Goal: Task Accomplishment & Management: Use online tool/utility

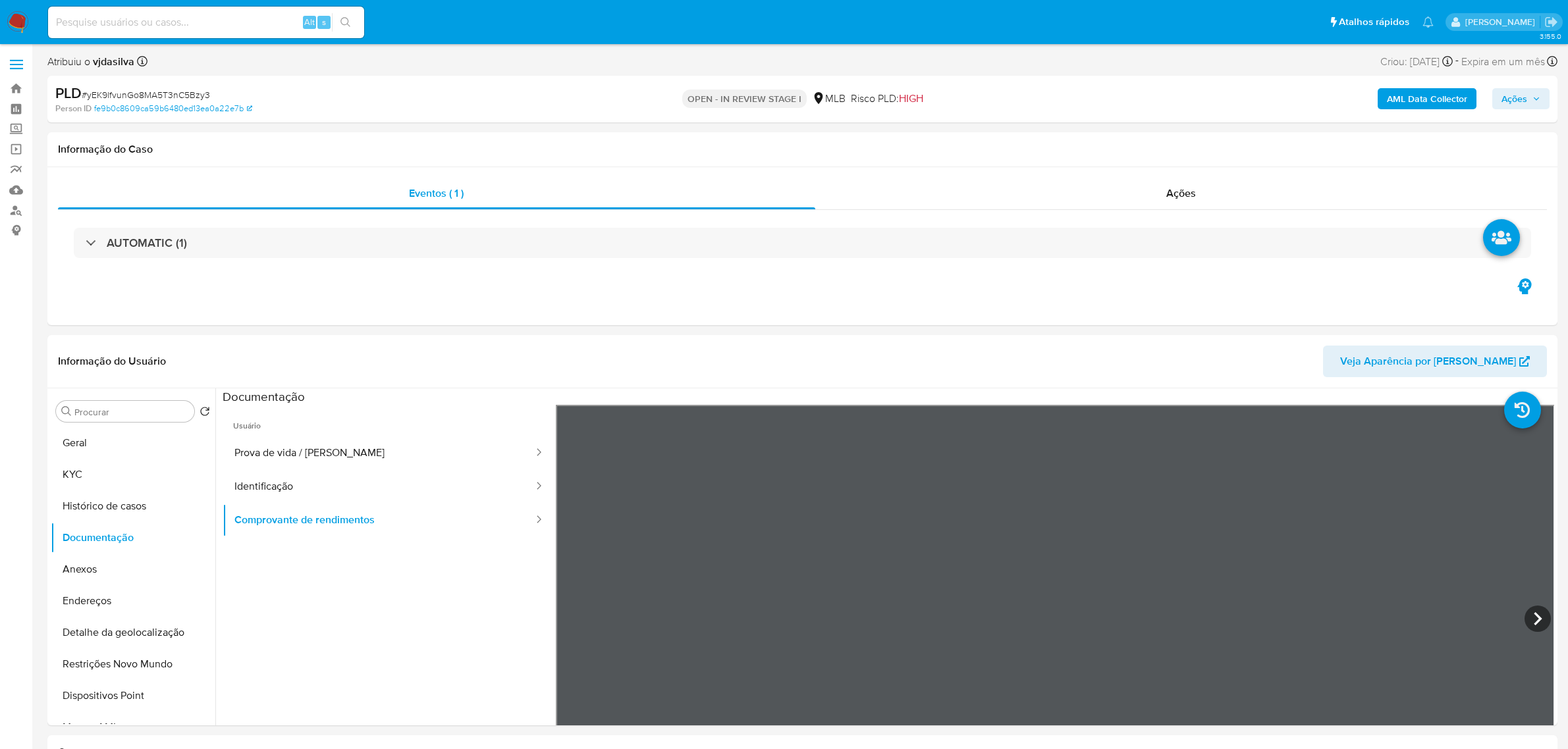
select select "10"
click at [105, 476] on button "KYC" at bounding box center [128, 475] width 154 height 32
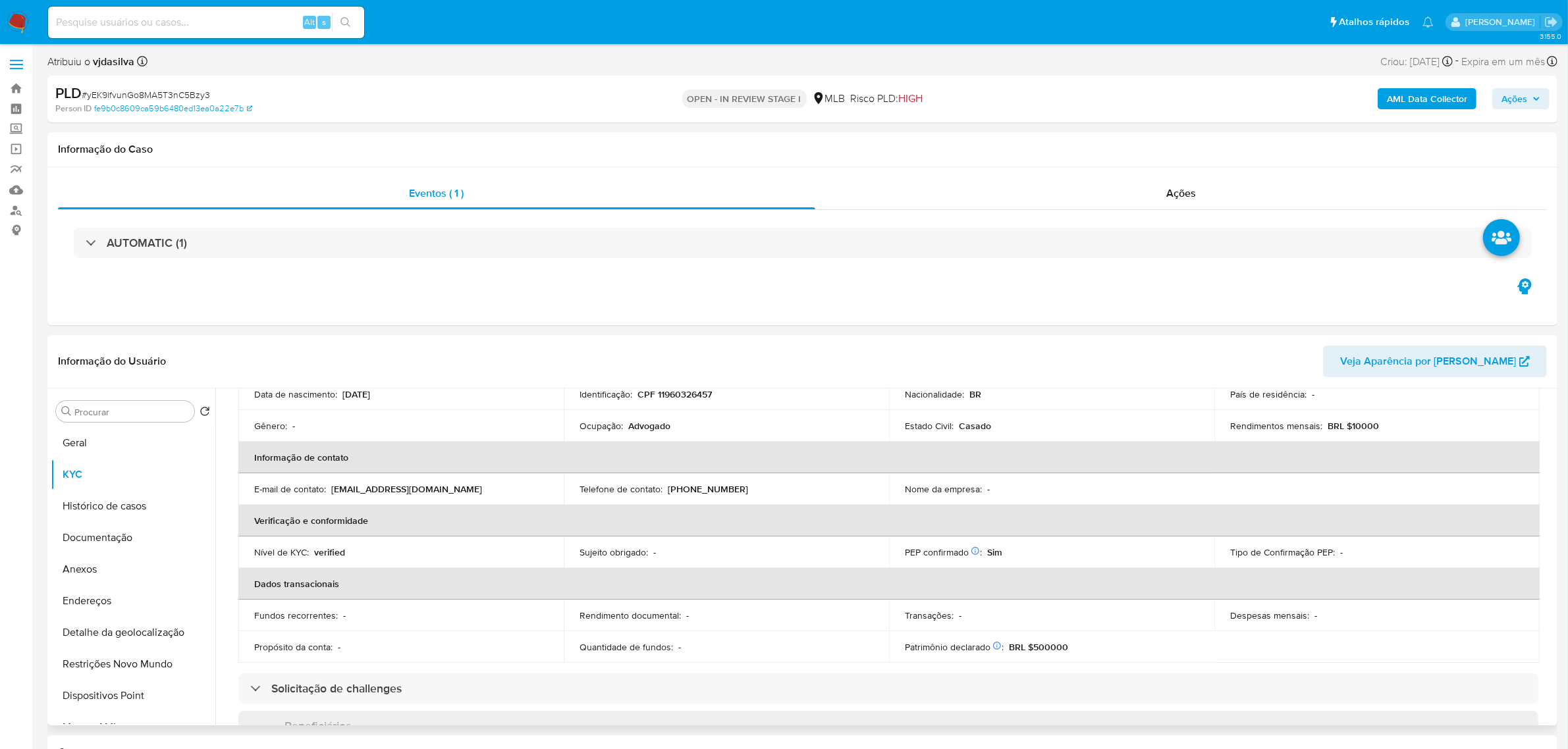
scroll to position [165, 0]
click at [646, 429] on p "Advogado" at bounding box center [649, 429] width 42 height 12
copy div "Ocupação : Advogado"
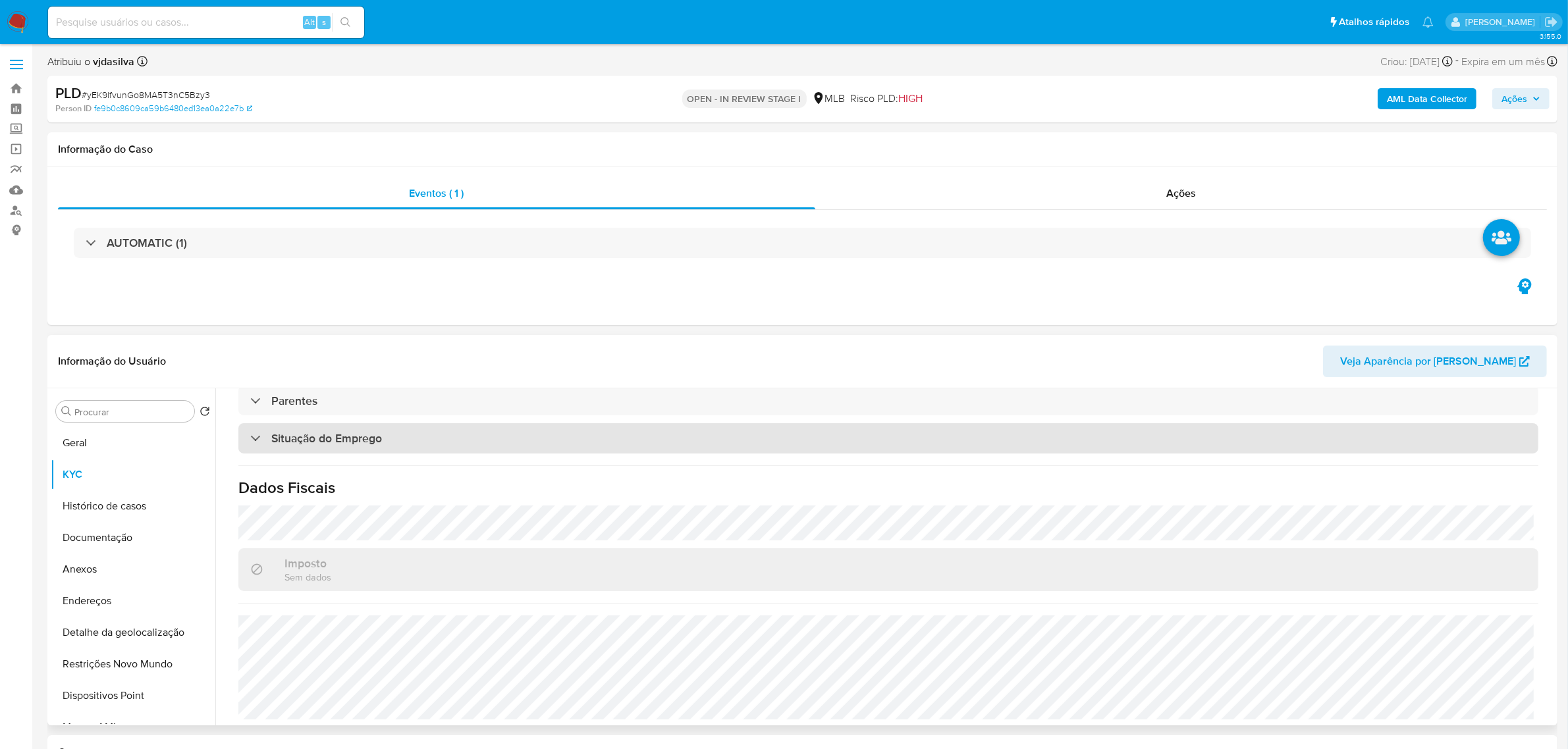
scroll to position [548, 0]
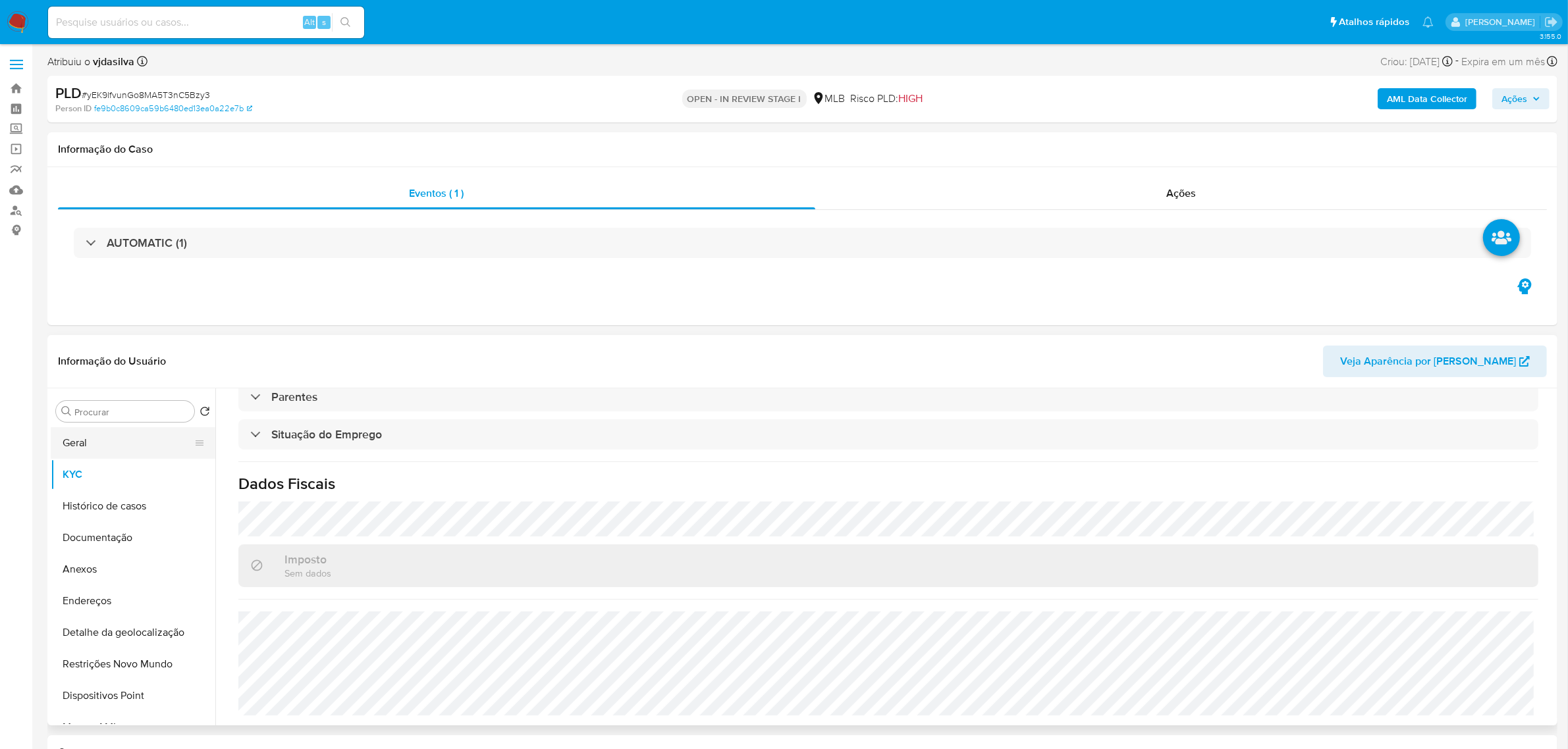
click at [86, 441] on button "Geral" at bounding box center [128, 443] width 154 height 32
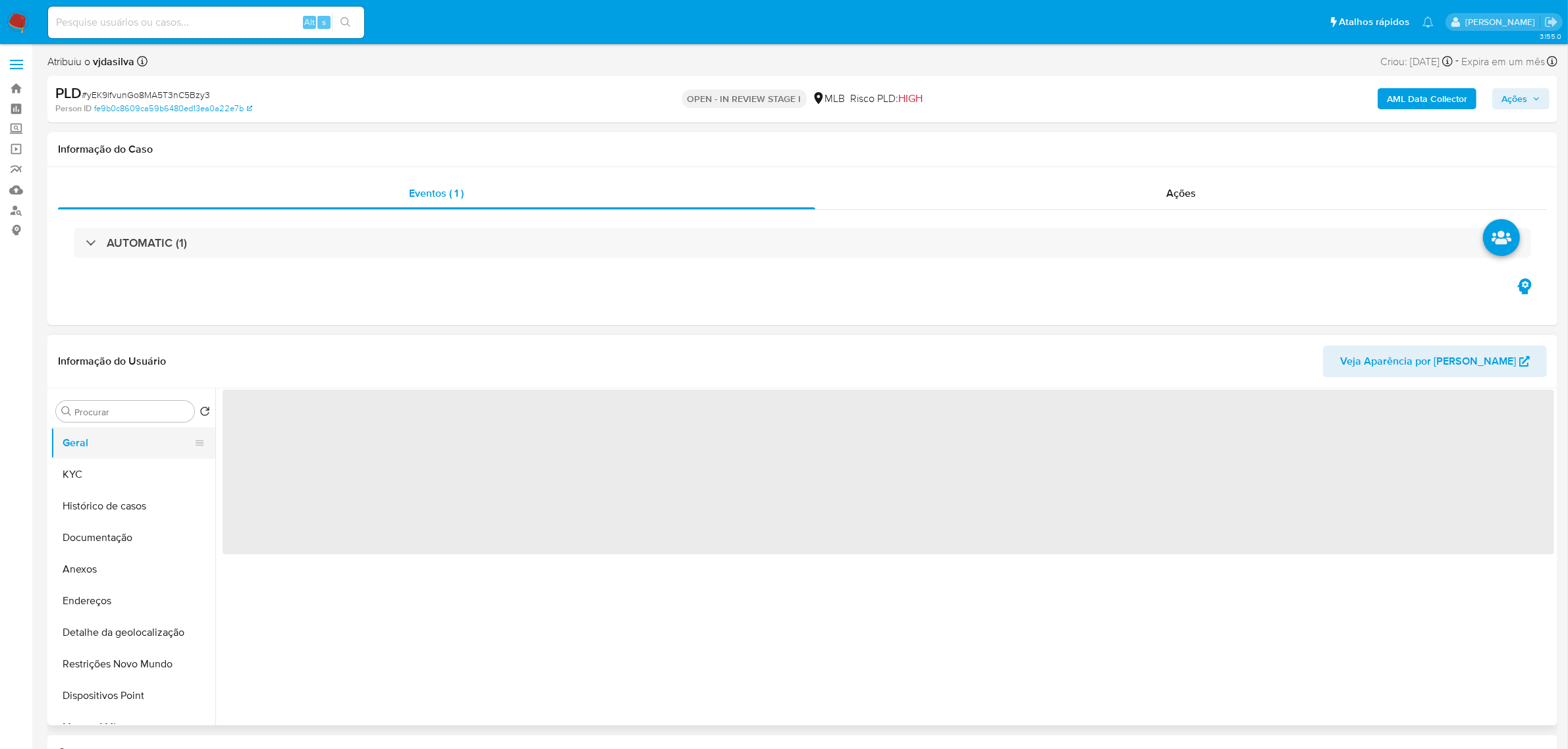
scroll to position [0, 0]
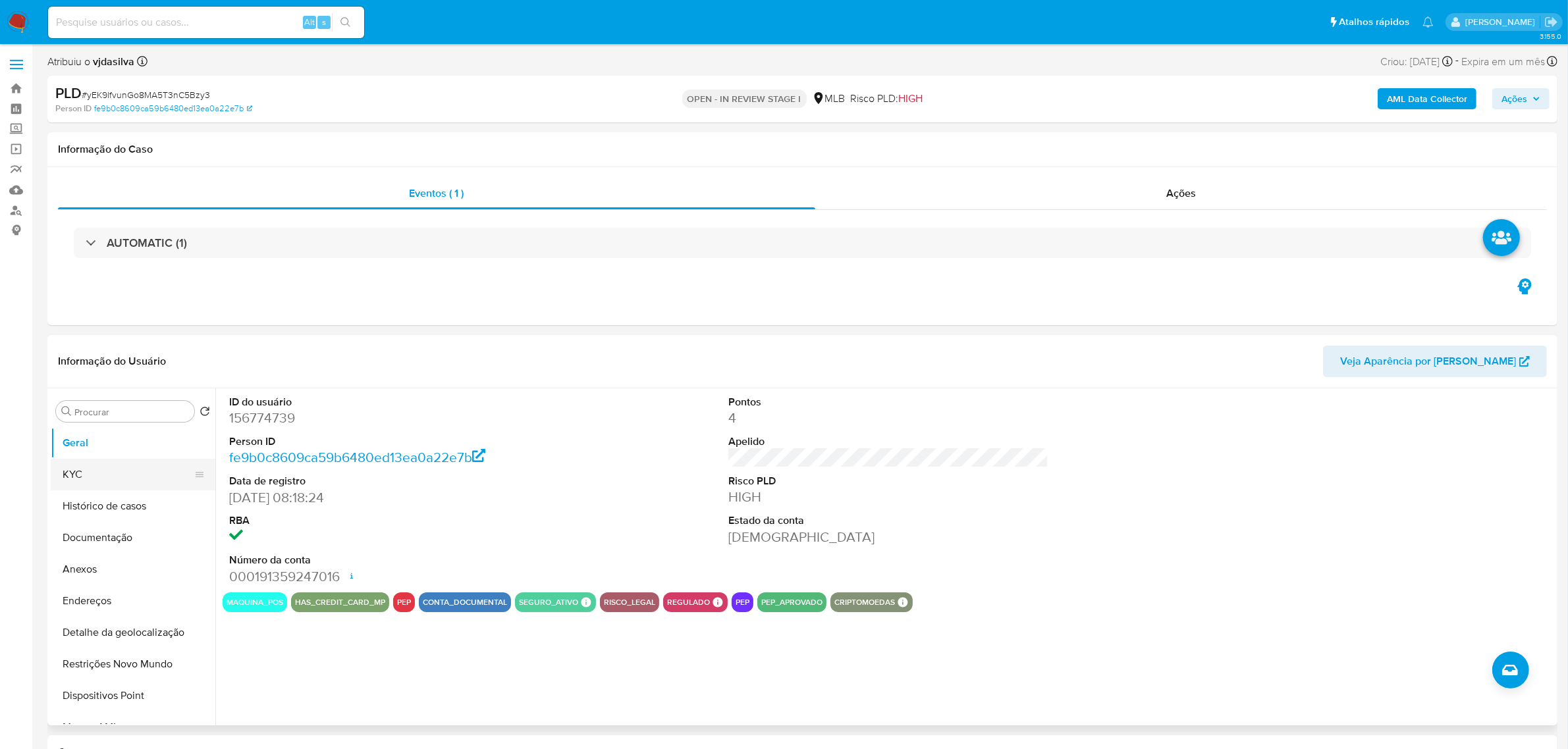
click at [107, 467] on button "KYC" at bounding box center [128, 475] width 154 height 32
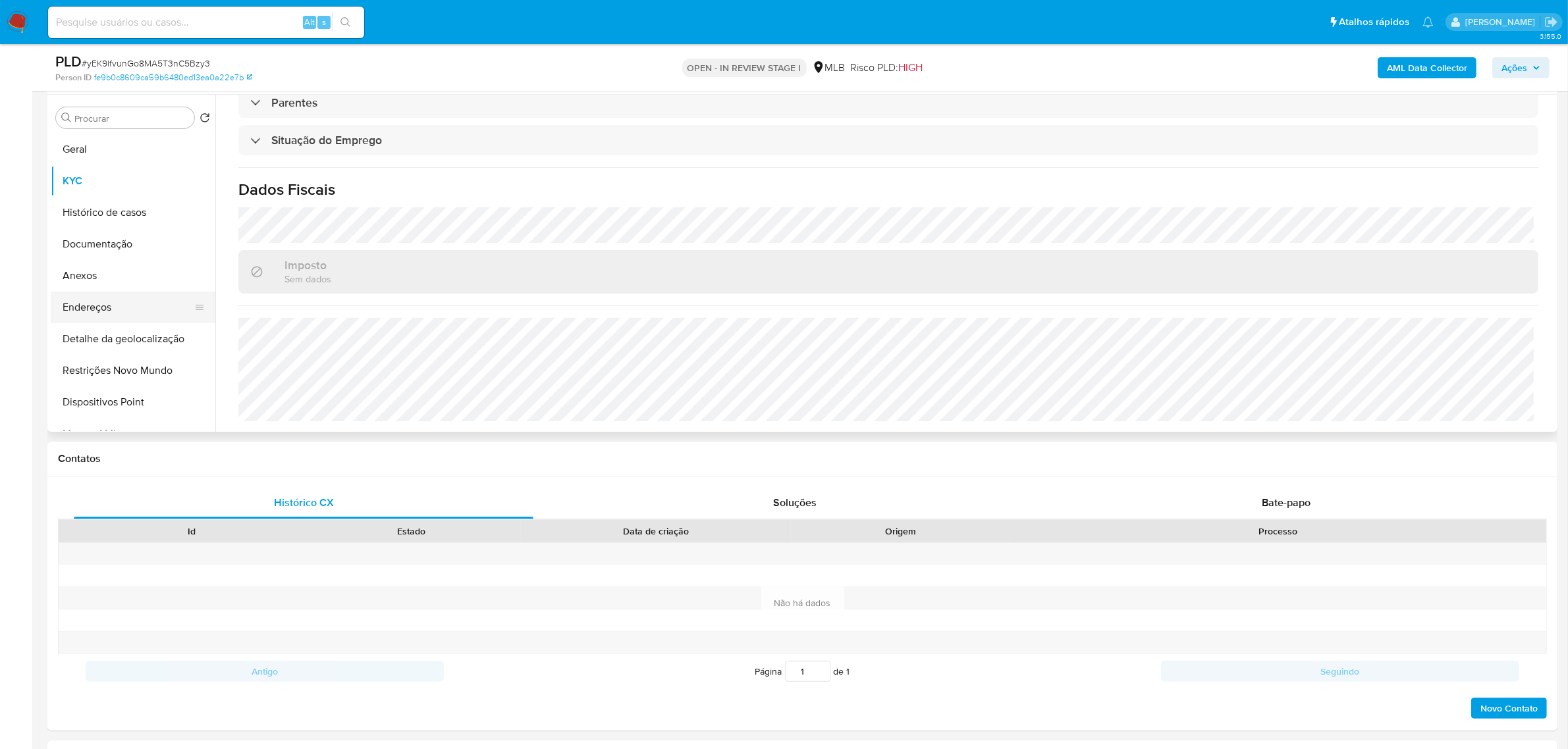
click at [142, 309] on button "Endereços" at bounding box center [128, 307] width 154 height 32
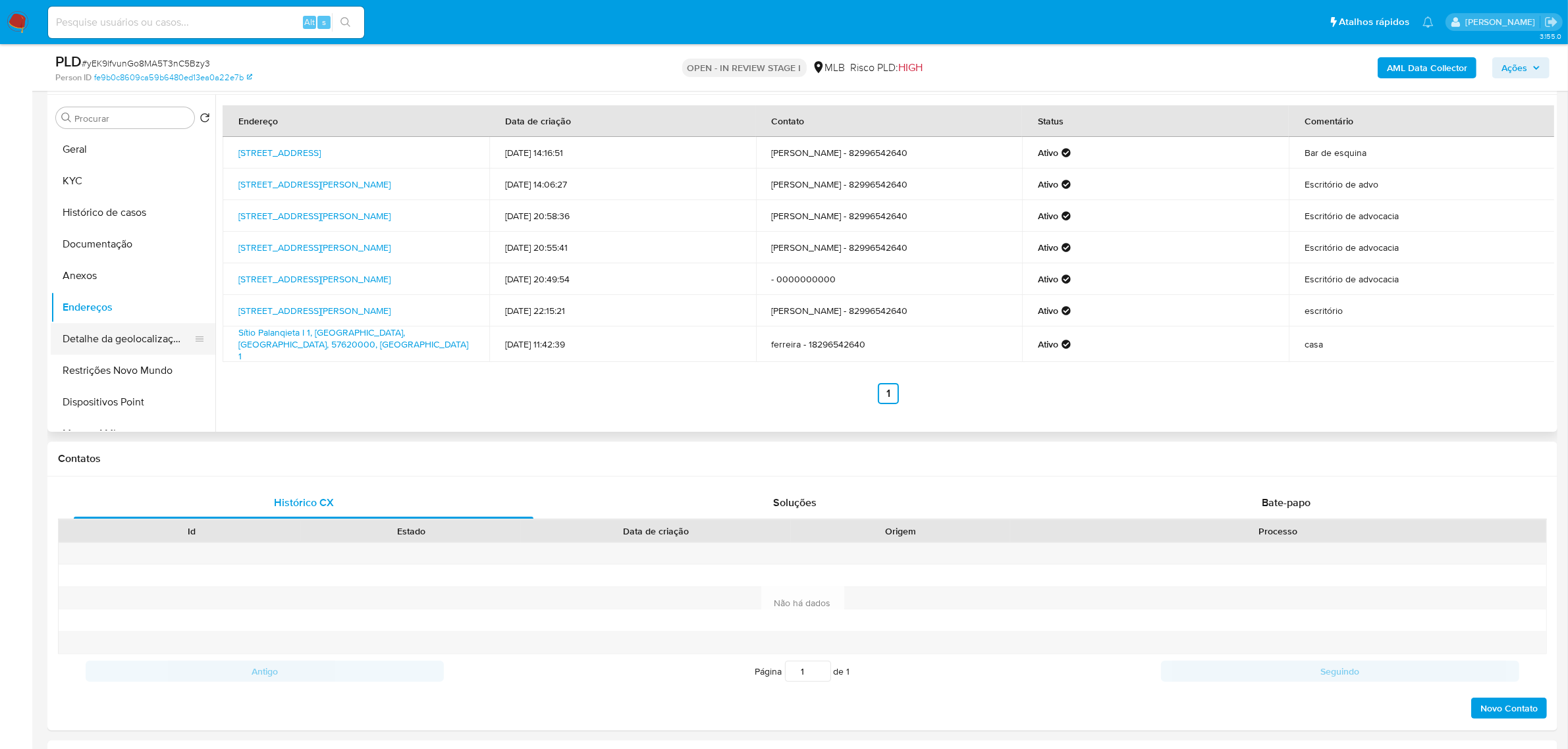
click at [166, 336] on button "Detalhe da geolocalização" at bounding box center [128, 339] width 154 height 32
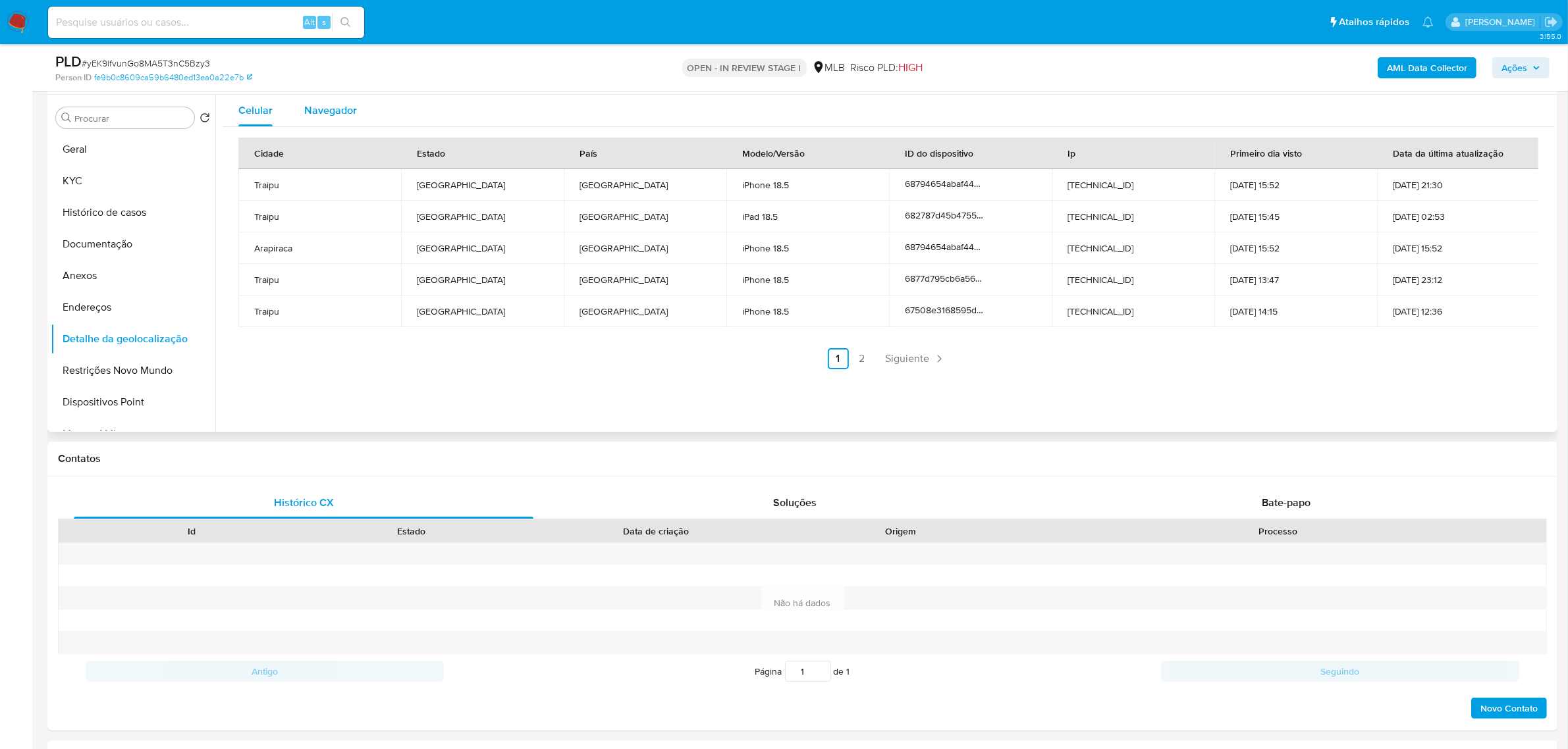
click at [326, 125] on div "Navegador" at bounding box center [330, 110] width 53 height 32
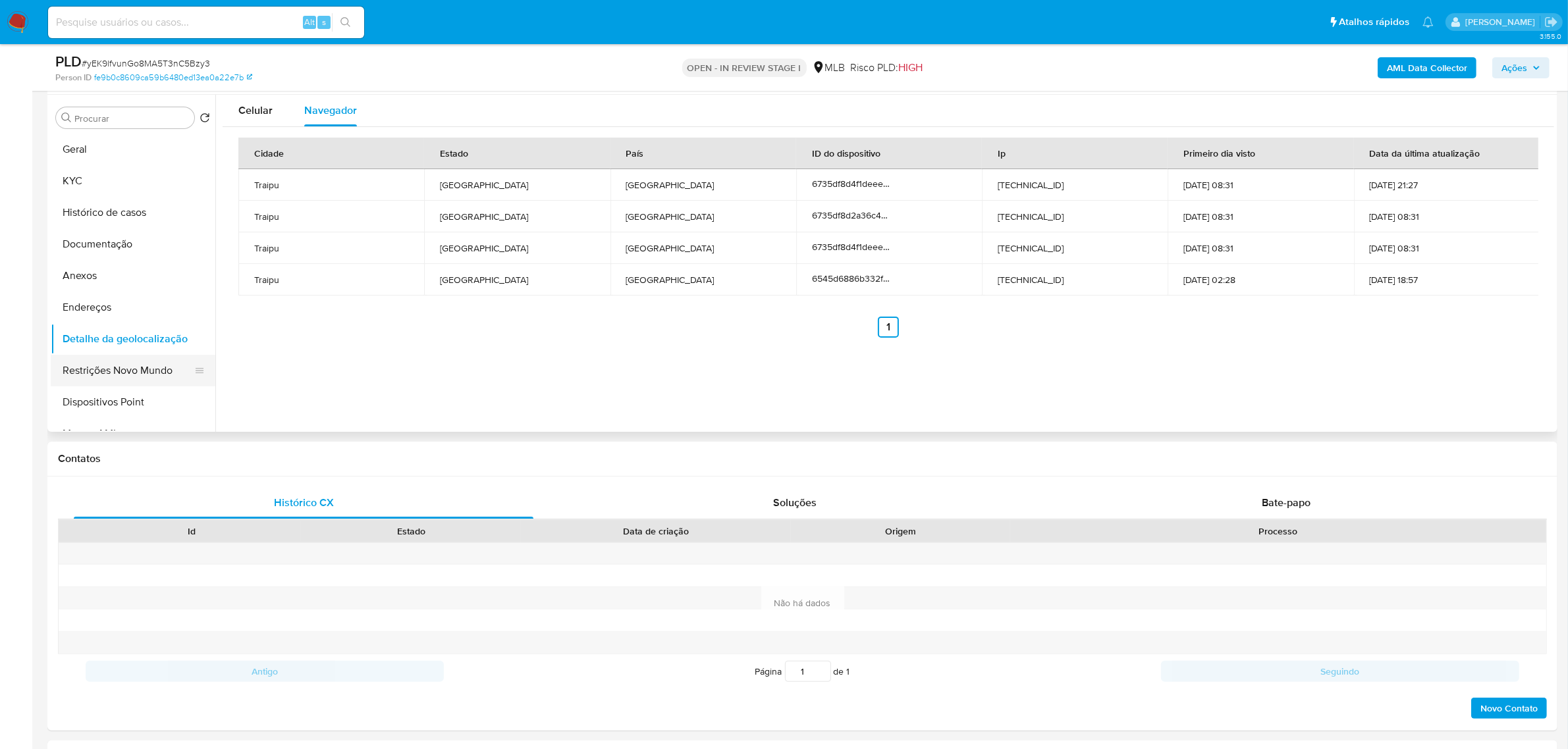
click at [105, 364] on button "Restrições Novo Mundo" at bounding box center [128, 371] width 154 height 32
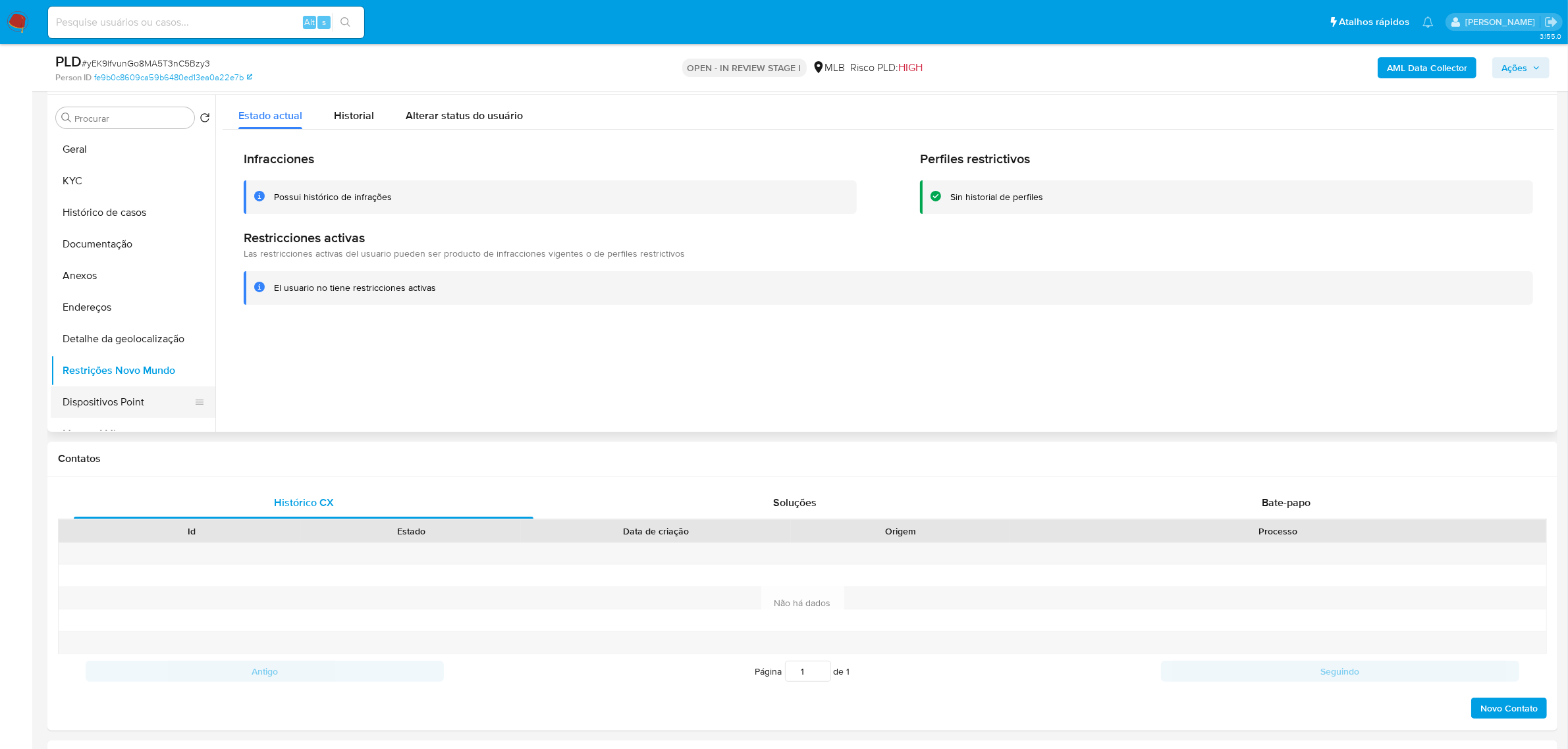
click at [106, 401] on button "Dispositivos Point" at bounding box center [128, 402] width 154 height 32
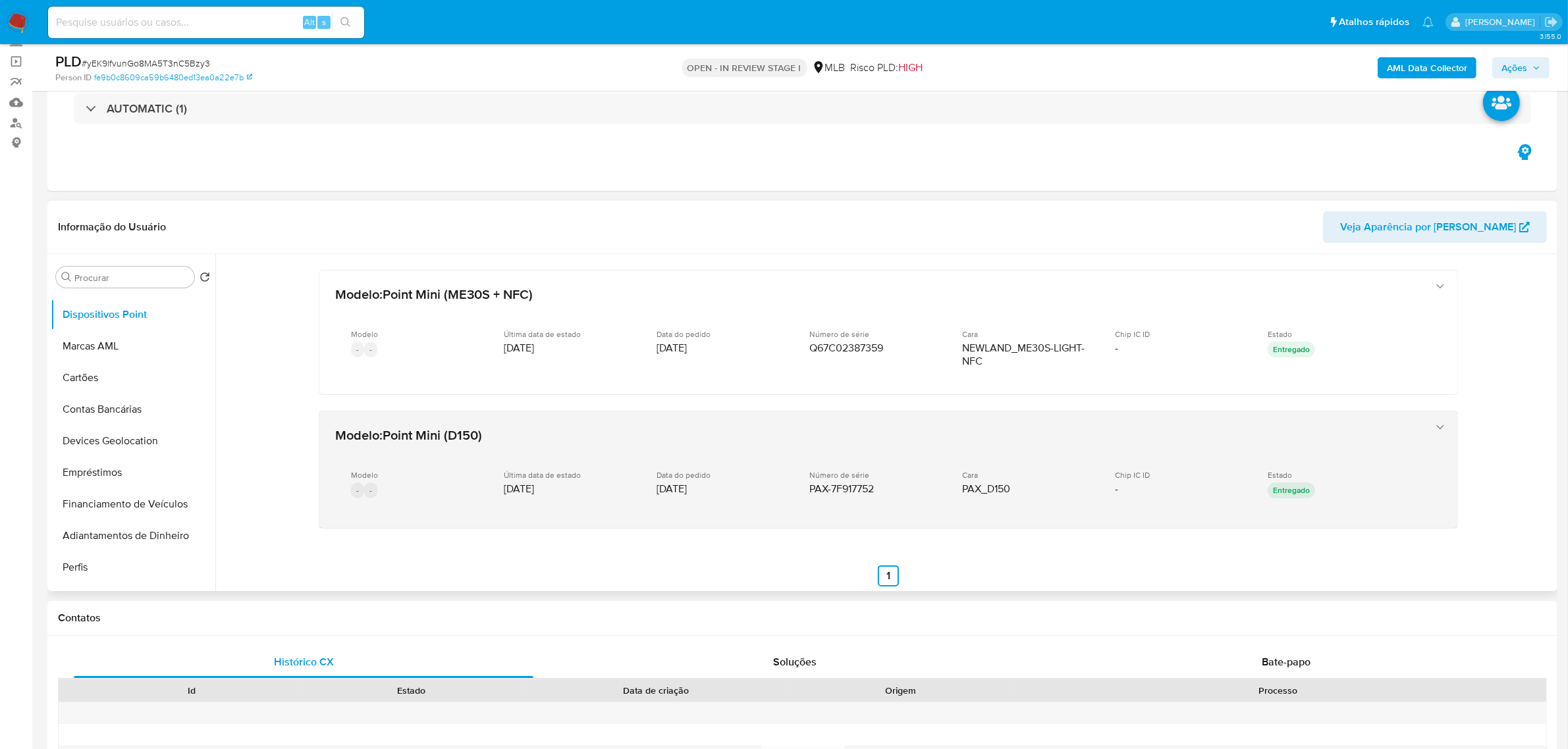
scroll to position [82, 0]
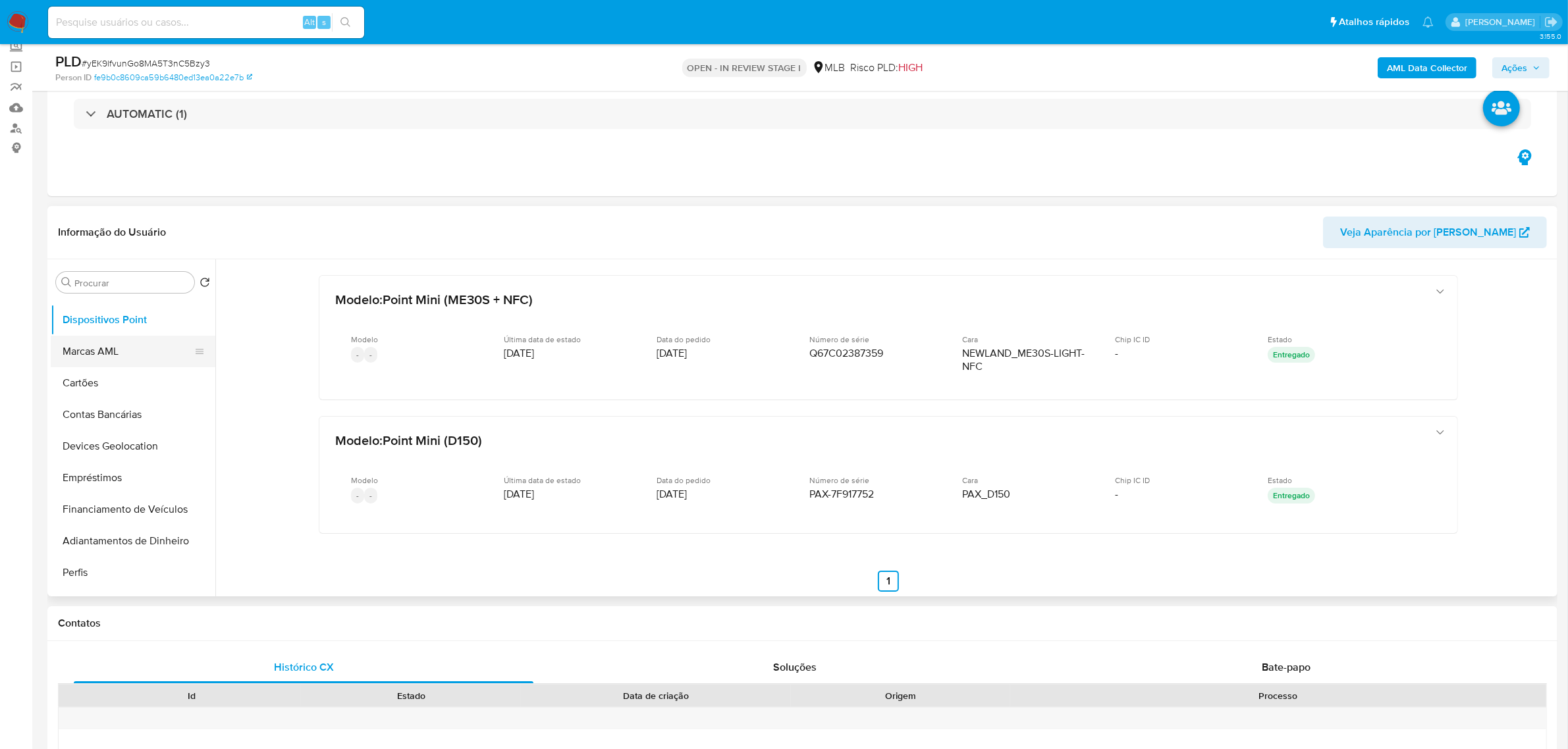
click at [125, 352] on button "Marcas AML" at bounding box center [128, 351] width 154 height 32
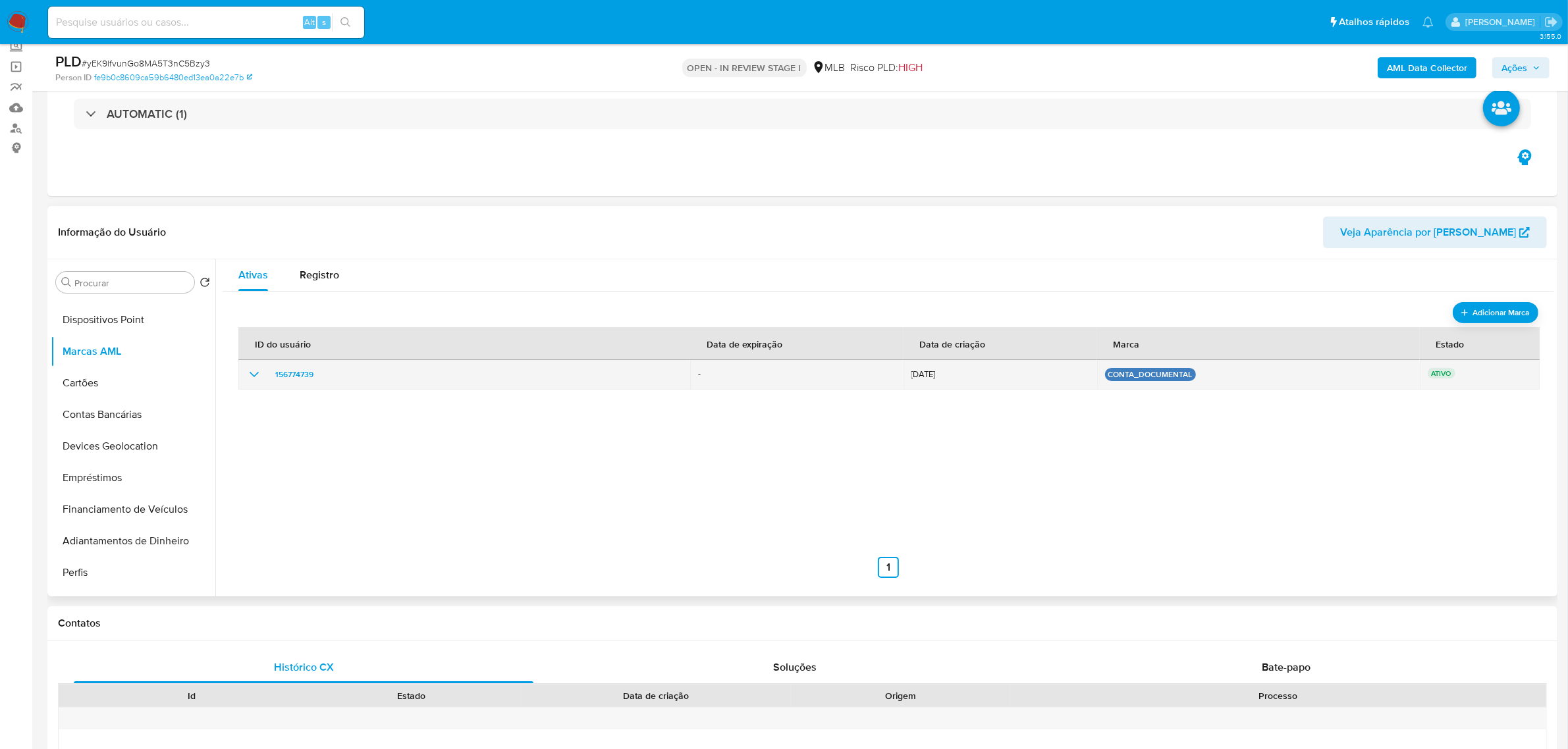
click at [255, 382] on icon "show_hidden_detail_by_id_156774739" at bounding box center [254, 375] width 16 height 16
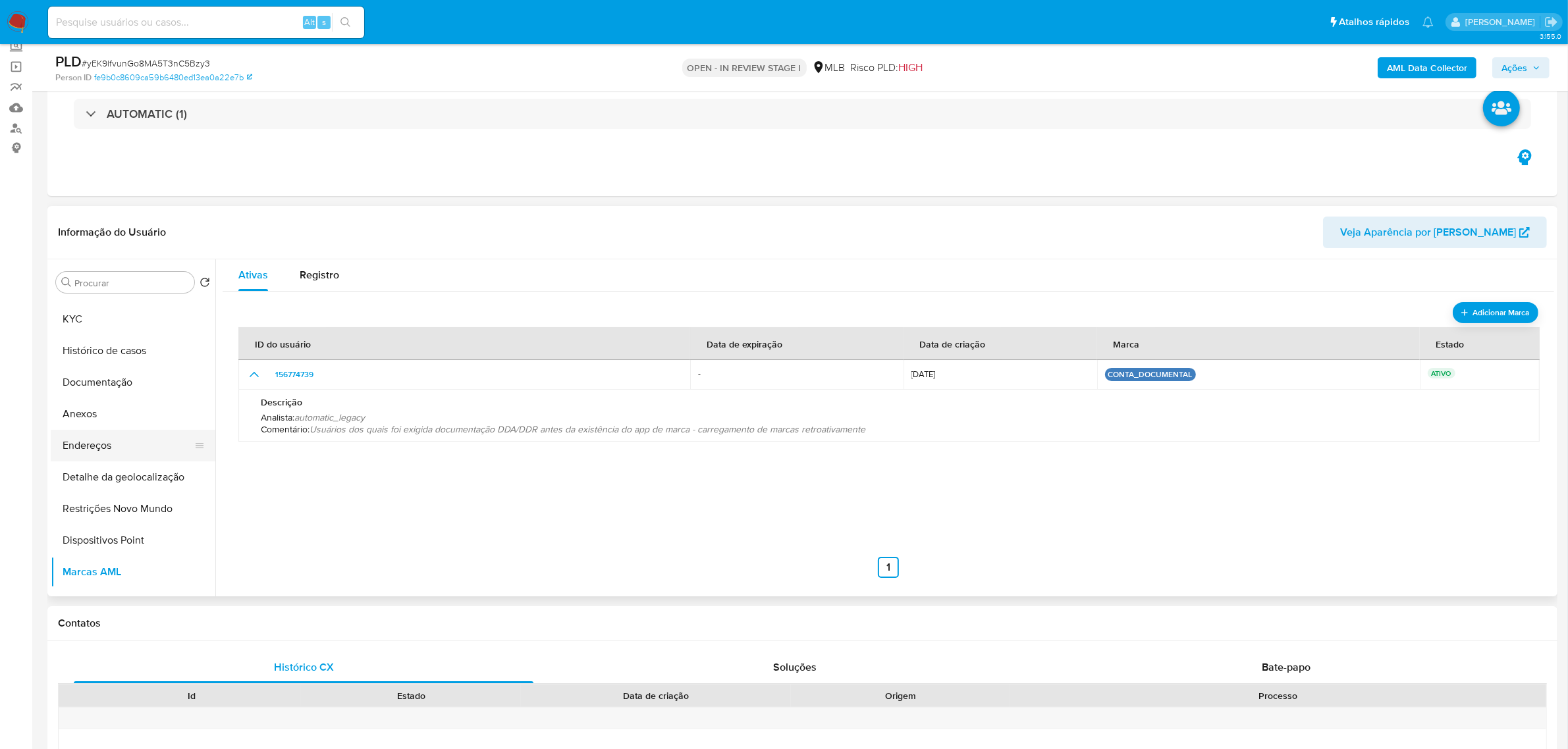
scroll to position [0, 0]
click at [110, 438] on button "Anexos" at bounding box center [128, 441] width 154 height 32
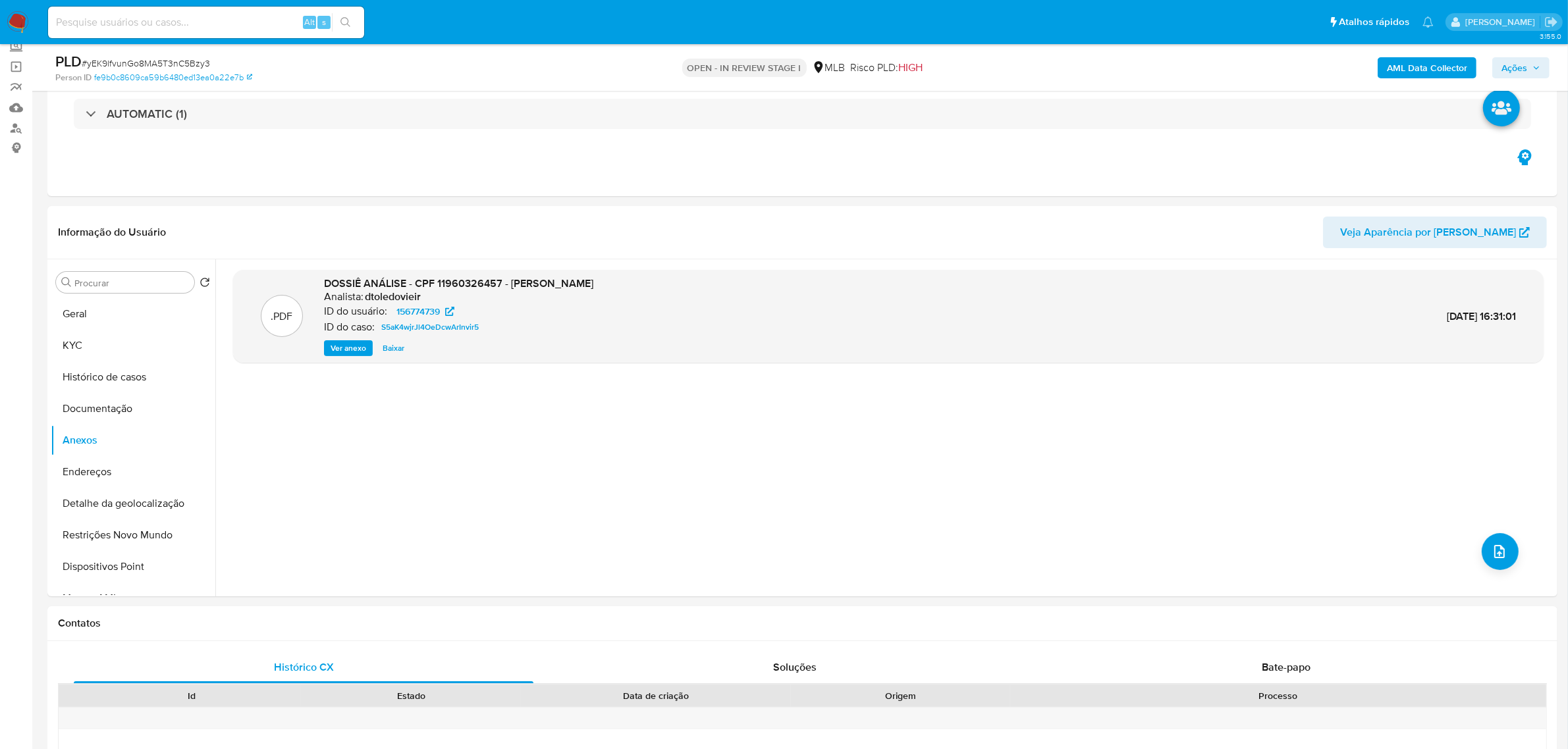
click at [1419, 63] on b "AML Data Collector" at bounding box center [1427, 67] width 81 height 21
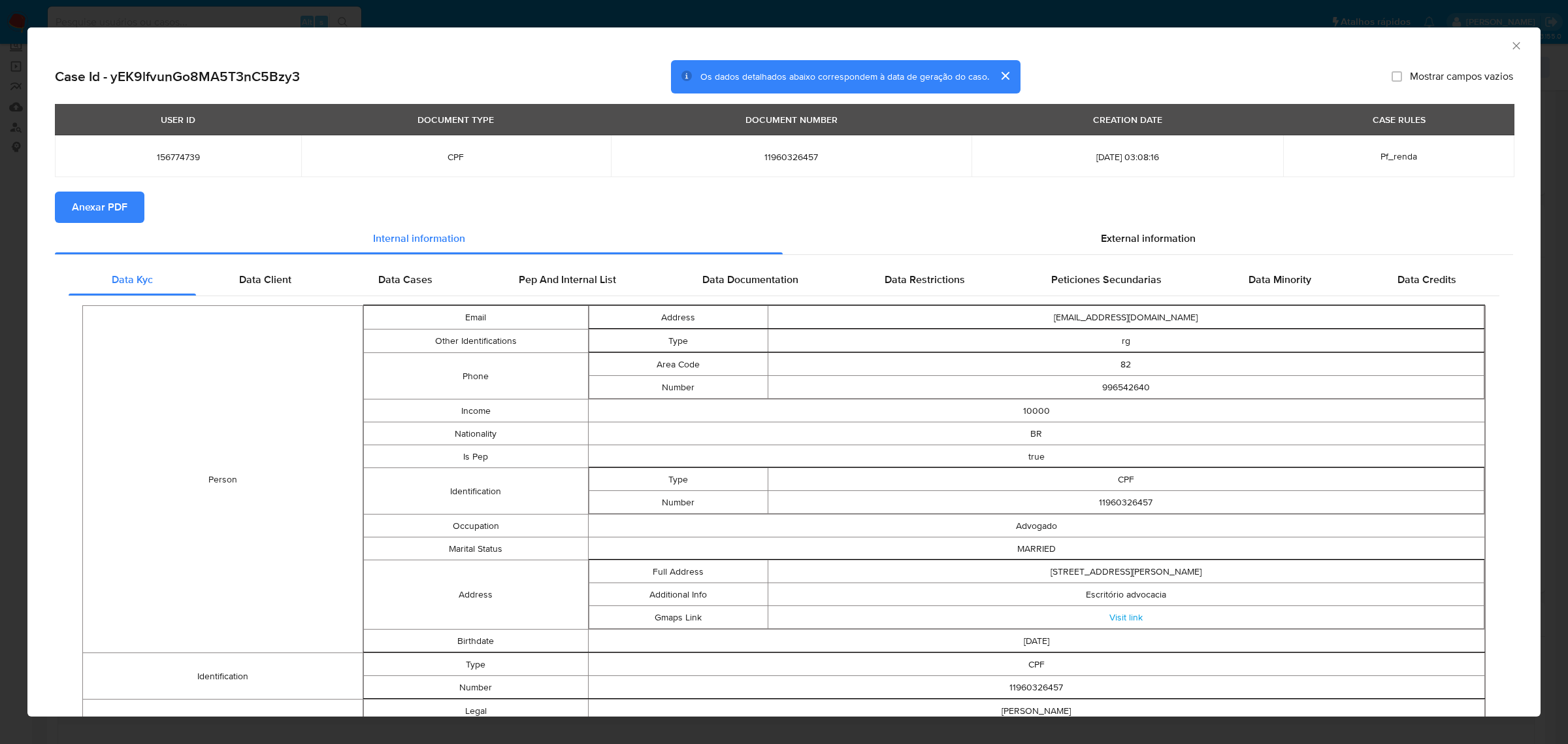
click at [112, 216] on span "Anexar PDF" at bounding box center [100, 207] width 56 height 29
click at [1151, 239] on span "External information" at bounding box center [1148, 240] width 95 height 15
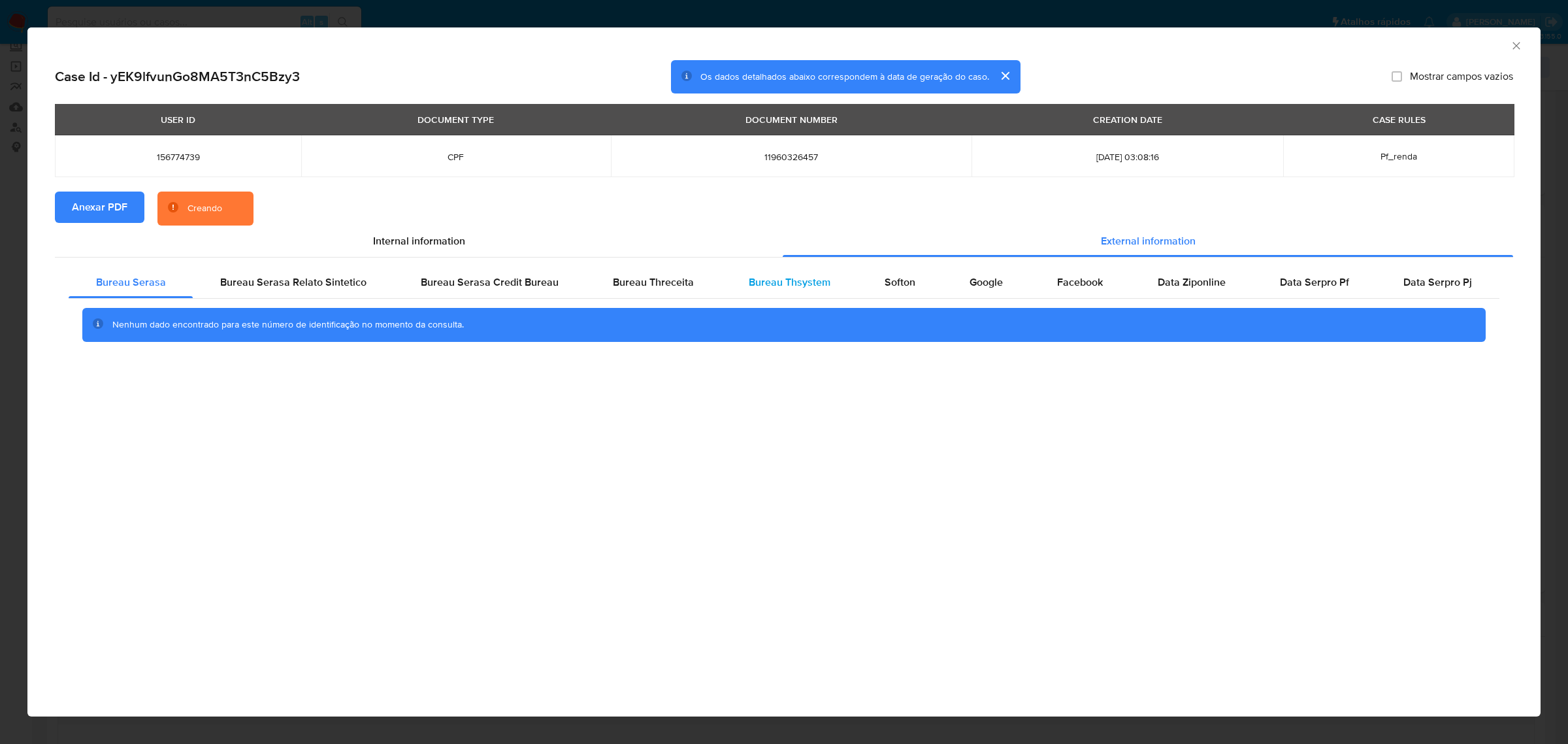
click at [749, 283] on span "Bureau Thsystem" at bounding box center [790, 282] width 82 height 15
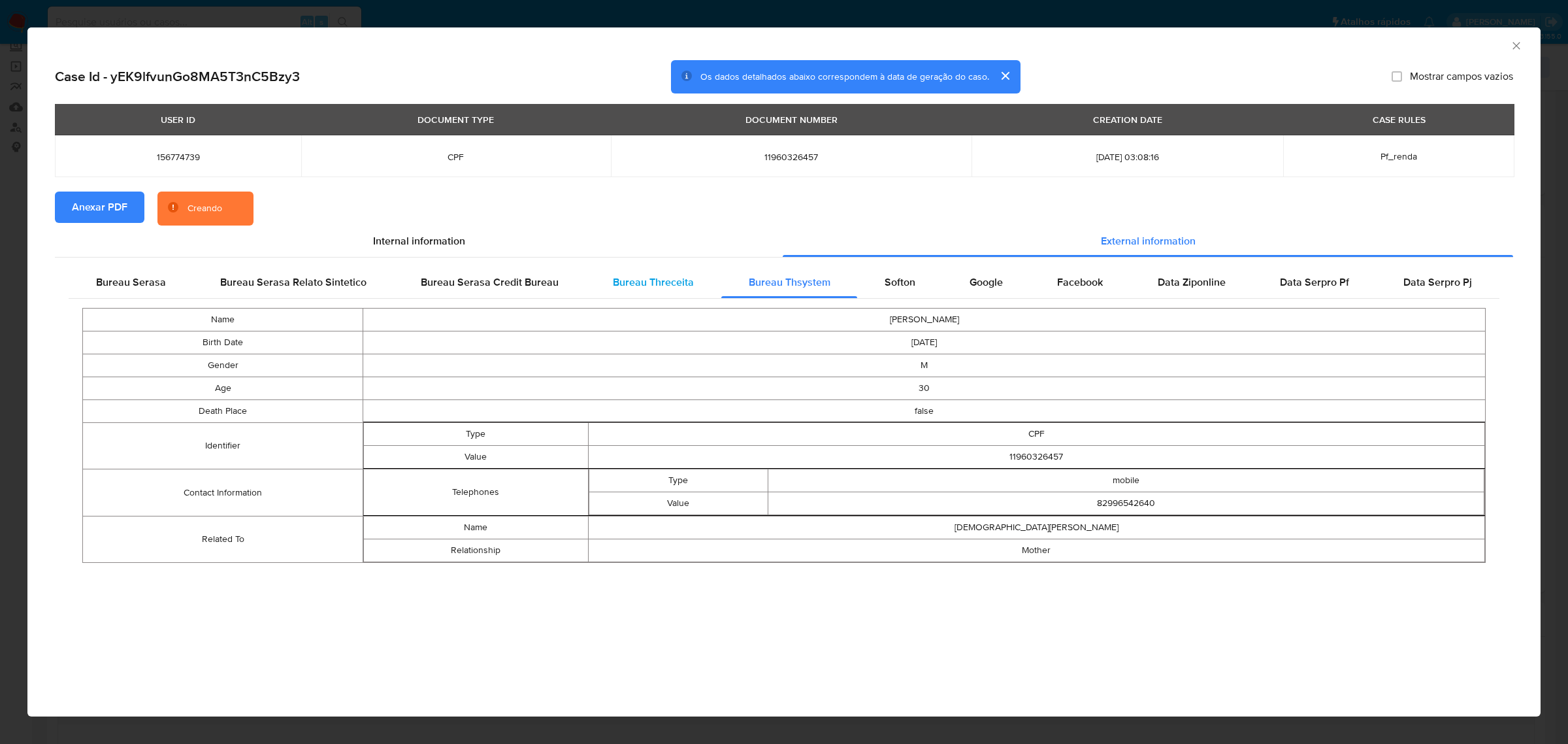
click at [674, 281] on span "Bureau Threceita" at bounding box center [653, 282] width 81 height 15
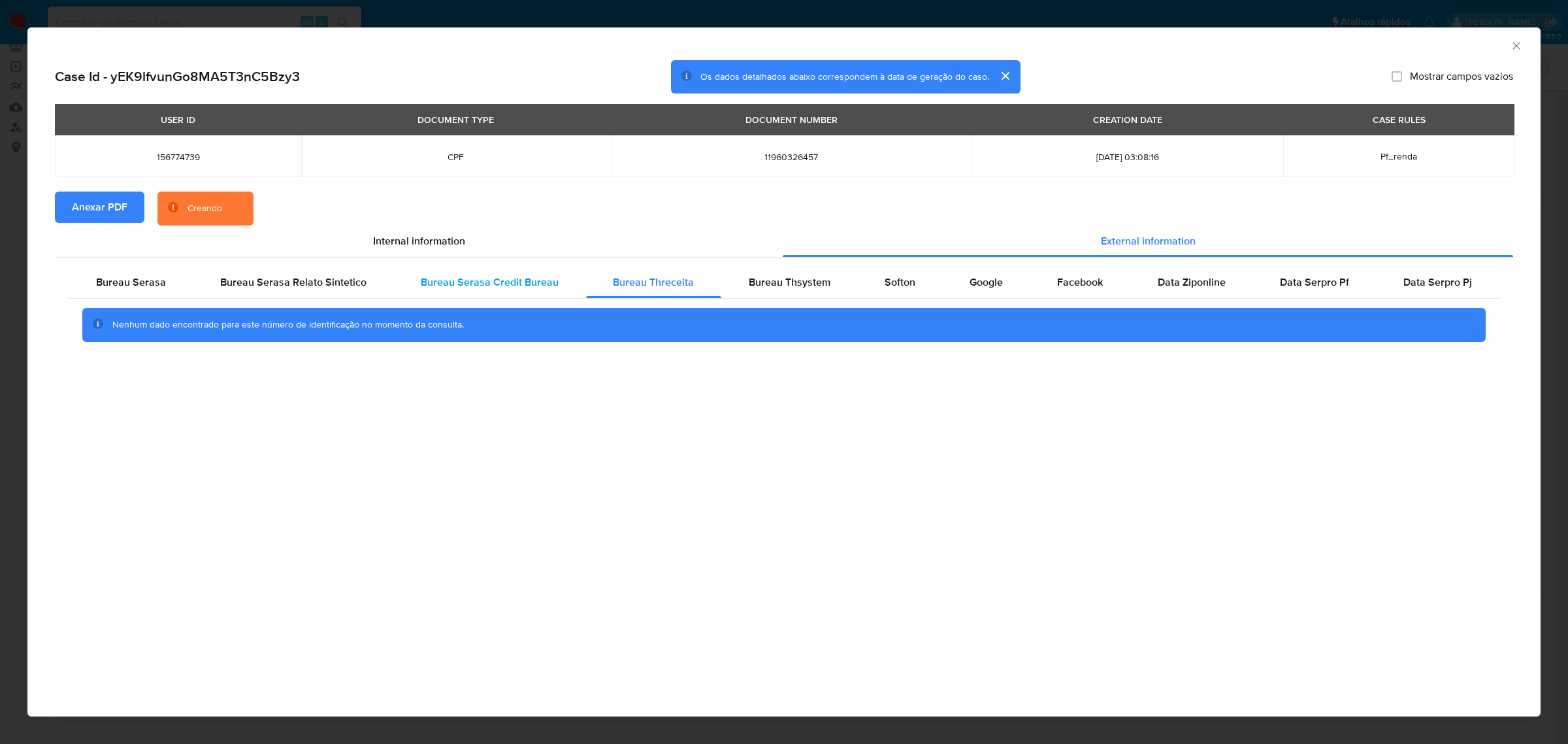
click at [527, 285] on span "Bureau Serasa Credit Bureau" at bounding box center [490, 282] width 138 height 15
drag, startPoint x: 370, startPoint y: 279, endPoint x: 335, endPoint y: 280, distance: 35.0
click at [368, 279] on div "Bureau Serasa Relato Sintetico" at bounding box center [293, 283] width 201 height 31
click at [183, 270] on div "Bureau Serasa" at bounding box center [130, 283] width 124 height 31
click at [766, 283] on span "Bureau Thsystem" at bounding box center [790, 282] width 82 height 15
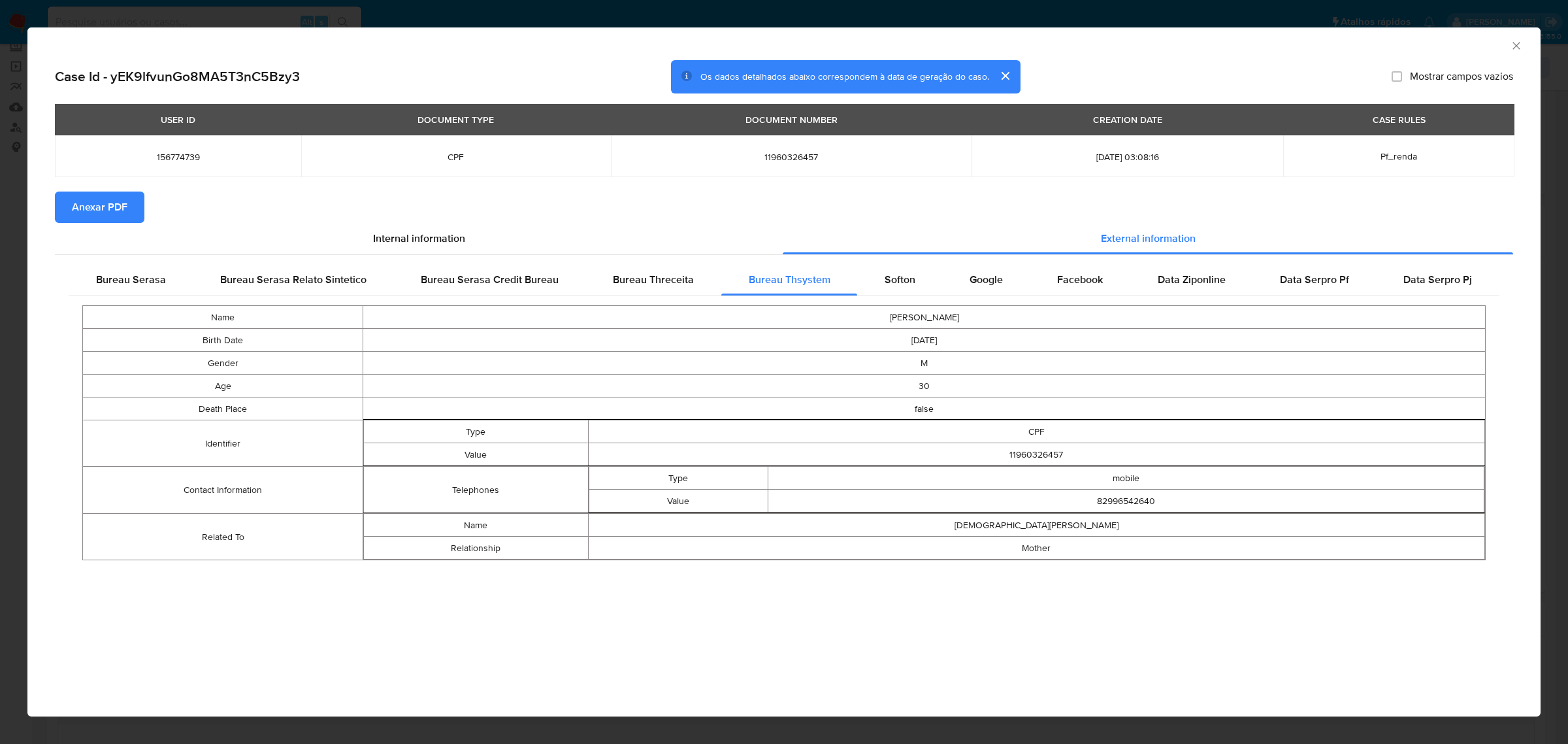
click at [777, 304] on div "Name EDIVAL FERREIRA GONCALVES FILHO Birth Date 1995-01-22 Gender M Age 30 Deat…" at bounding box center [784, 432] width 1431 height 273
click at [1515, 44] on icon "Fechar a janela" at bounding box center [1517, 45] width 7 height 7
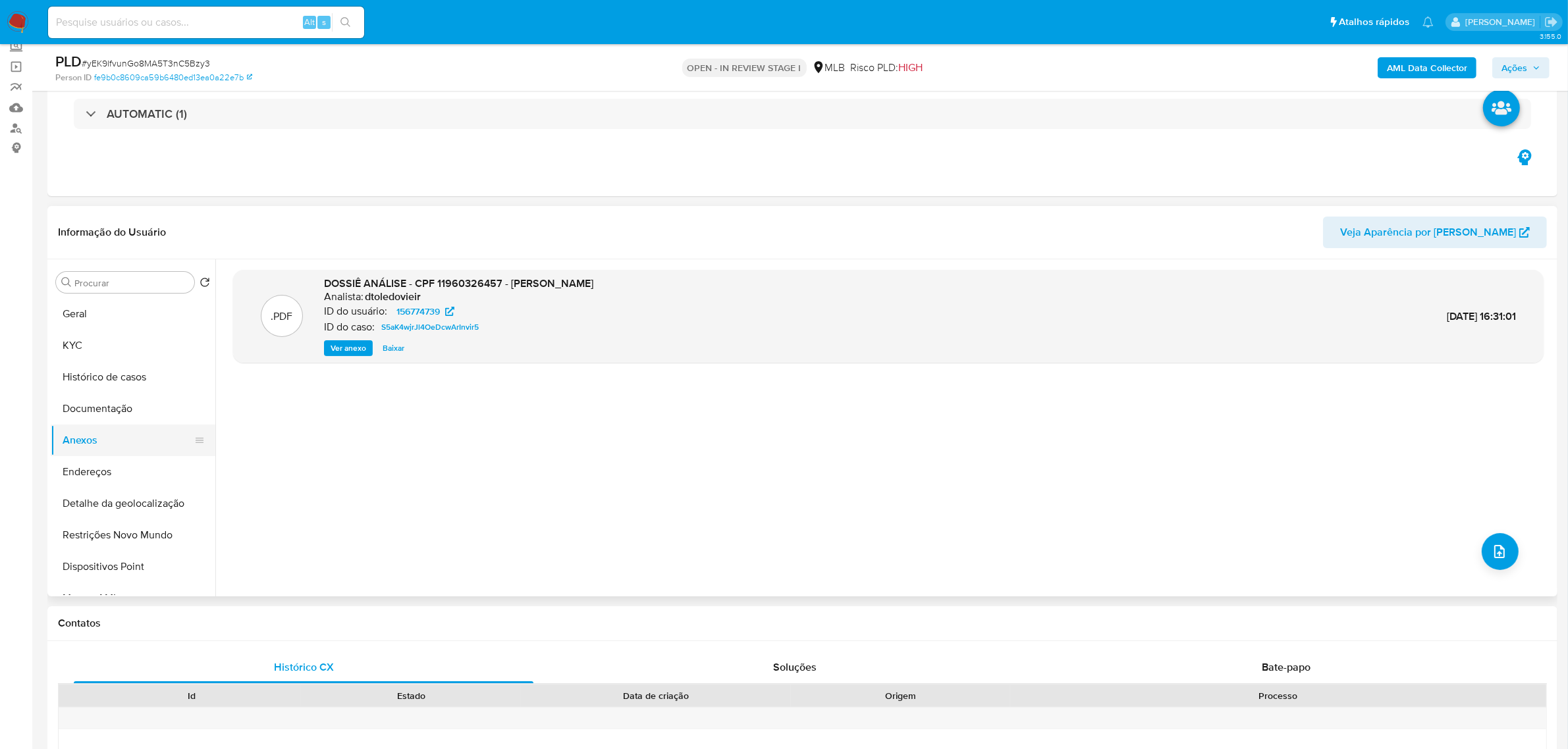
click at [109, 442] on button "Anexos" at bounding box center [128, 441] width 154 height 32
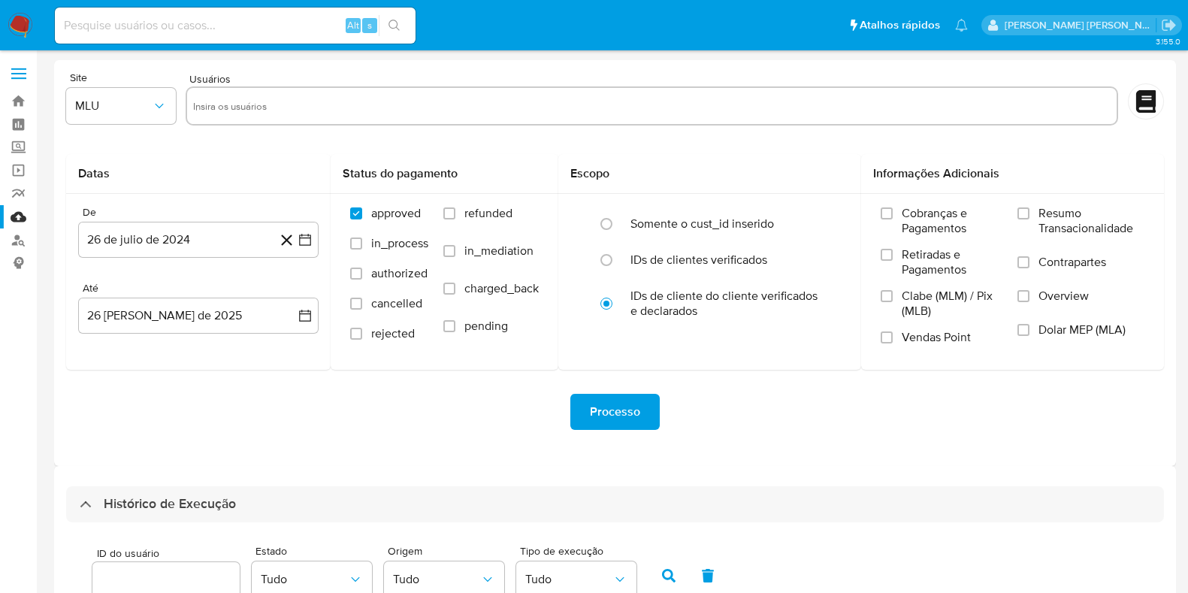
select select "10"
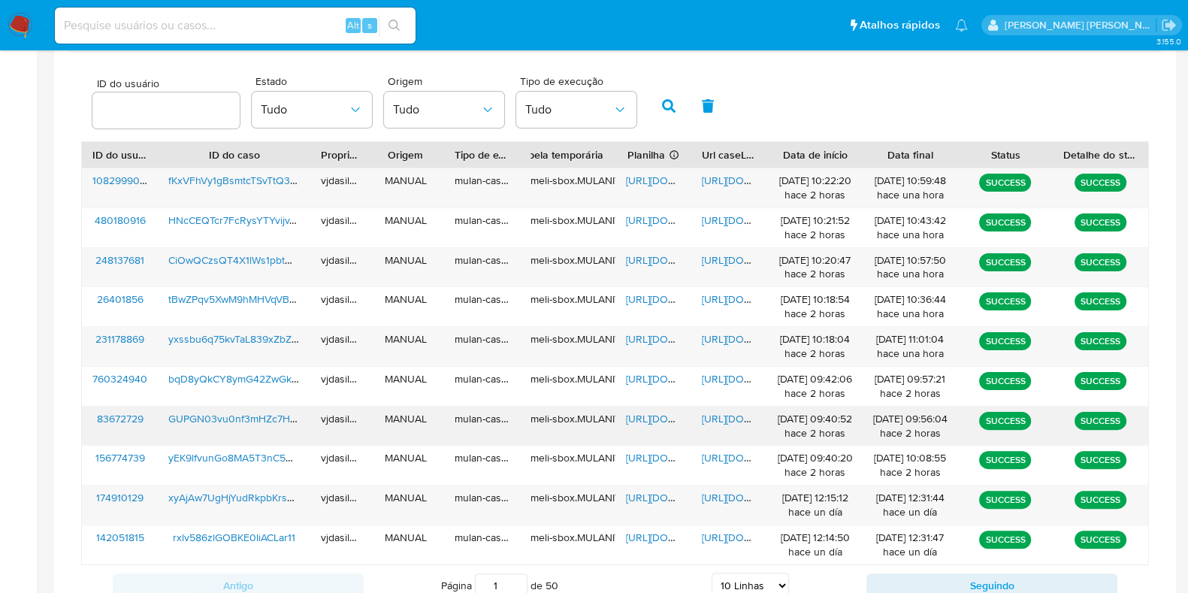
click at [729, 411] on span "https://docs.google.com/document/d/1EtsLQVZwOc6gy2mPHNNdyqNdL2JxiaFDQE4YNWD-Mek…" at bounding box center [754, 418] width 104 height 15
click at [639, 418] on span "https://docs.google.com/spreadsheets/d/16fVV-9U7M54N_dFcqqAZYtlS6zRGi6HUWbPZQDG…" at bounding box center [678, 418] width 104 height 15
click at [237, 415] on span "GUPGN03vu0nf3mHZc7HTZMIk" at bounding box center [243, 418] width 150 height 15
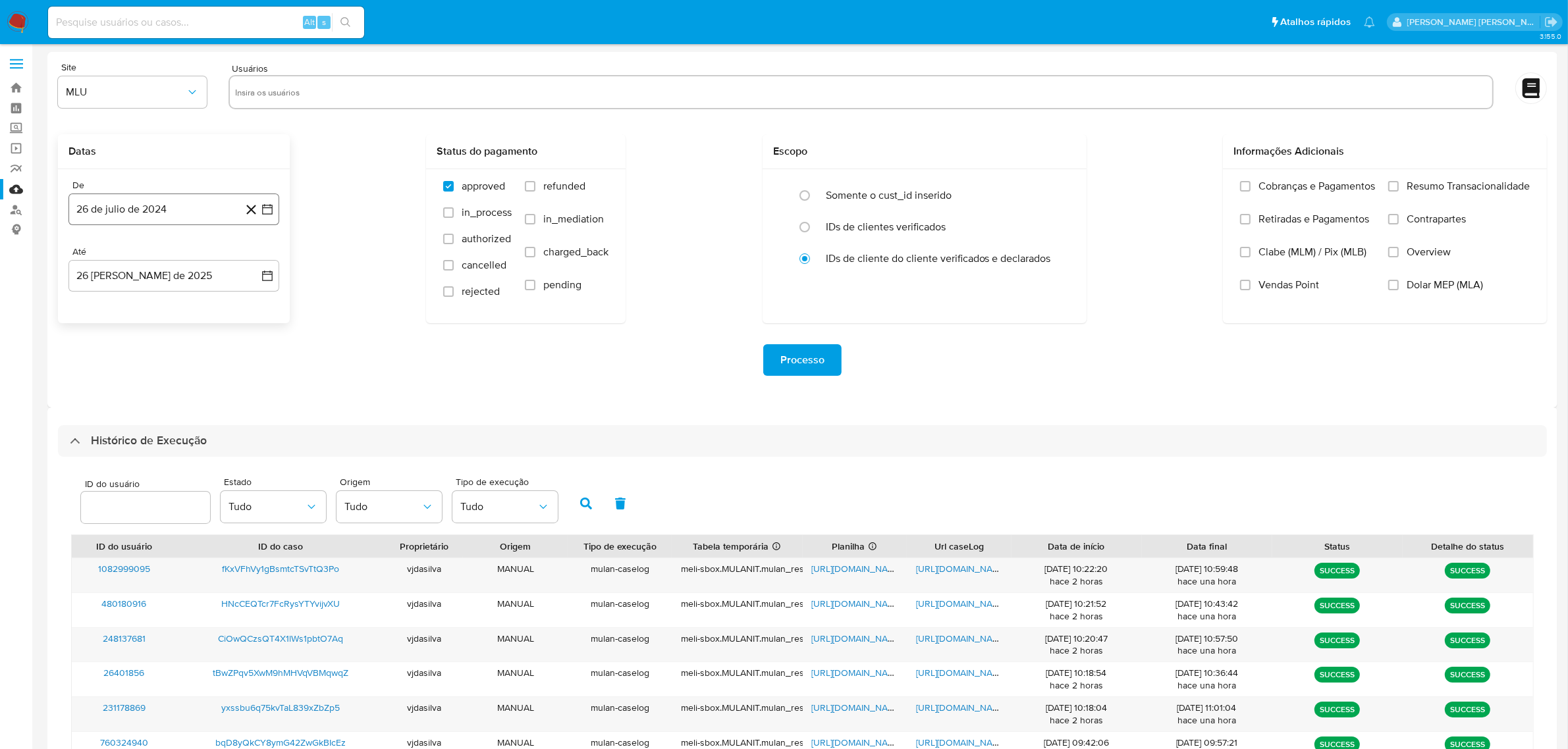
scroll to position [0, 0]
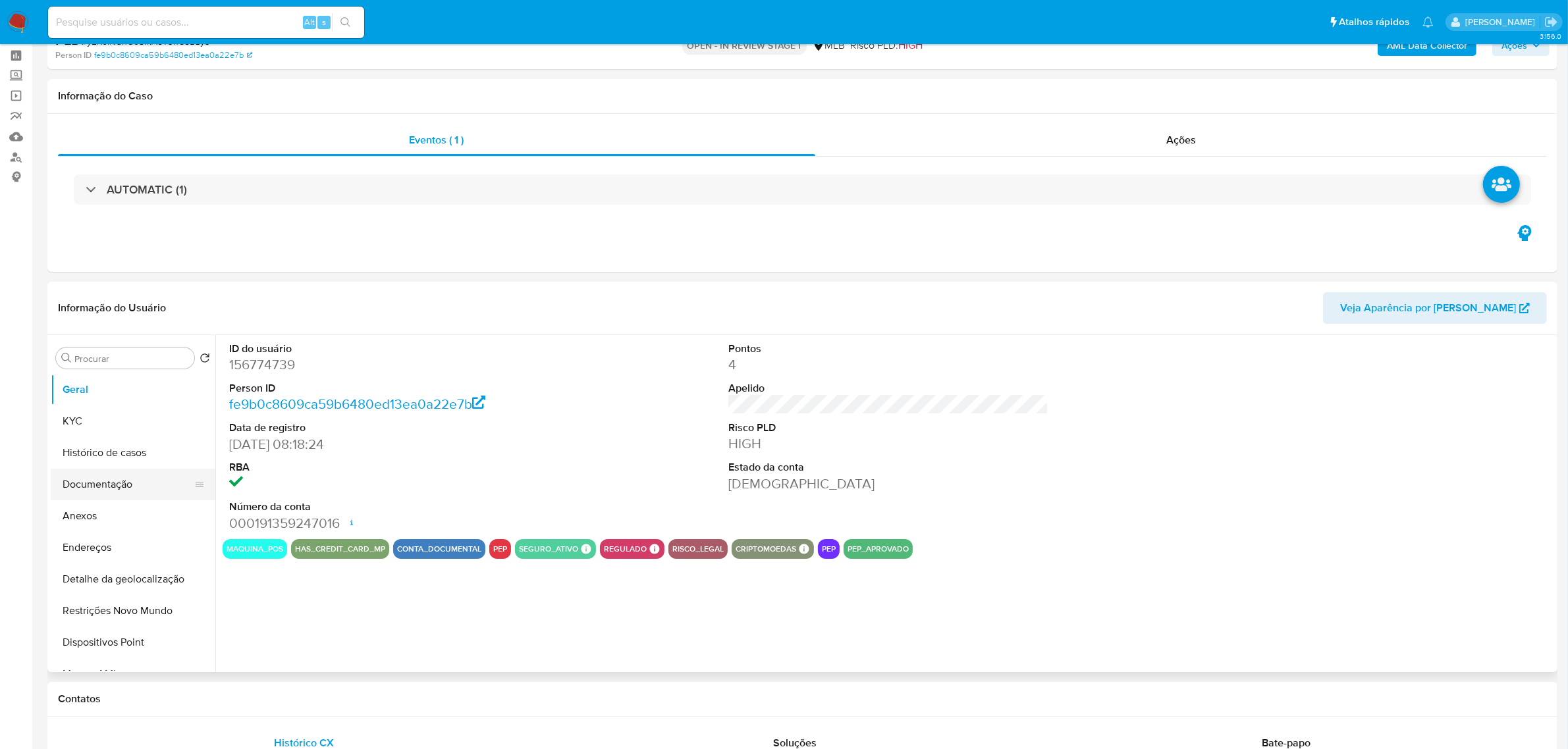
select select "10"
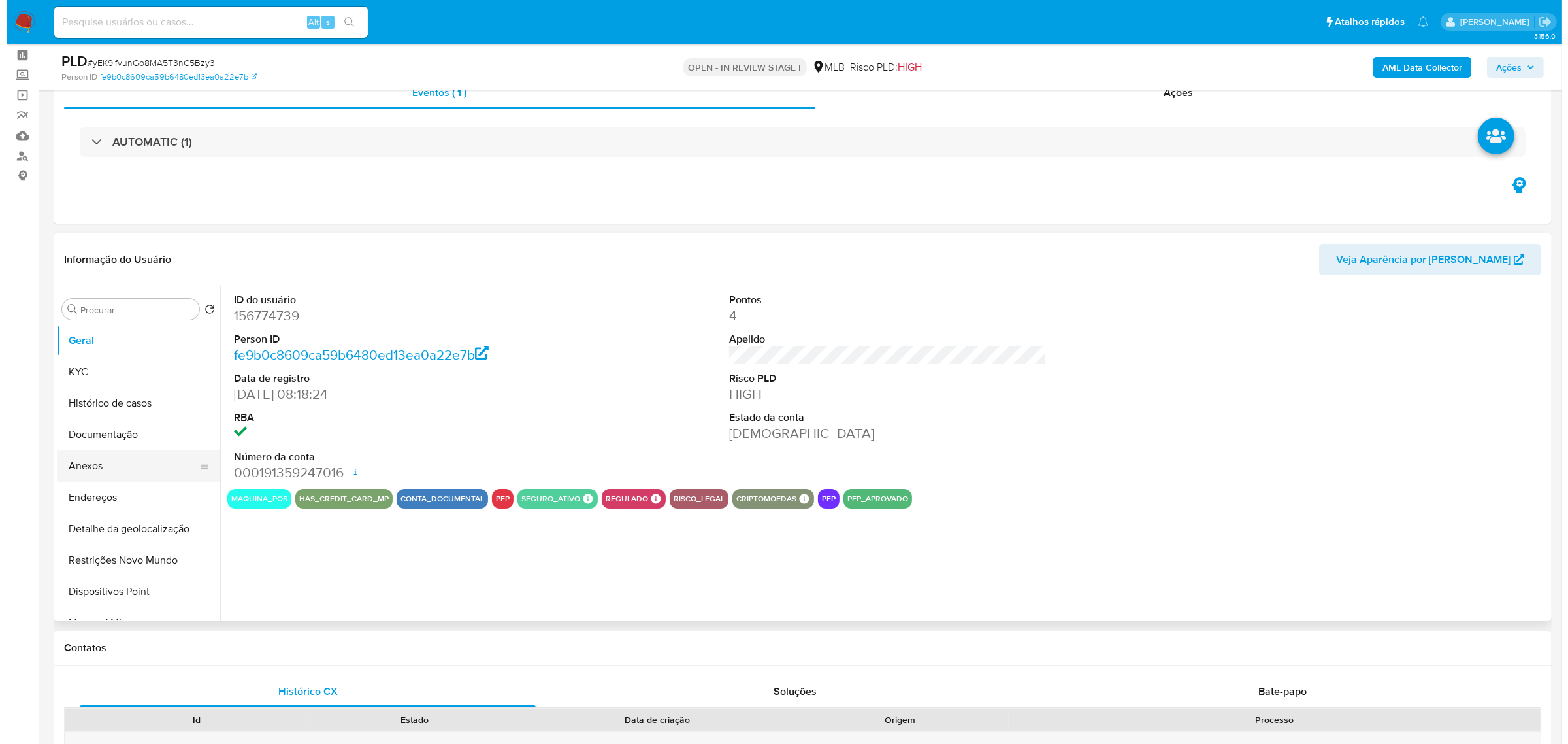
scroll to position [82, 0]
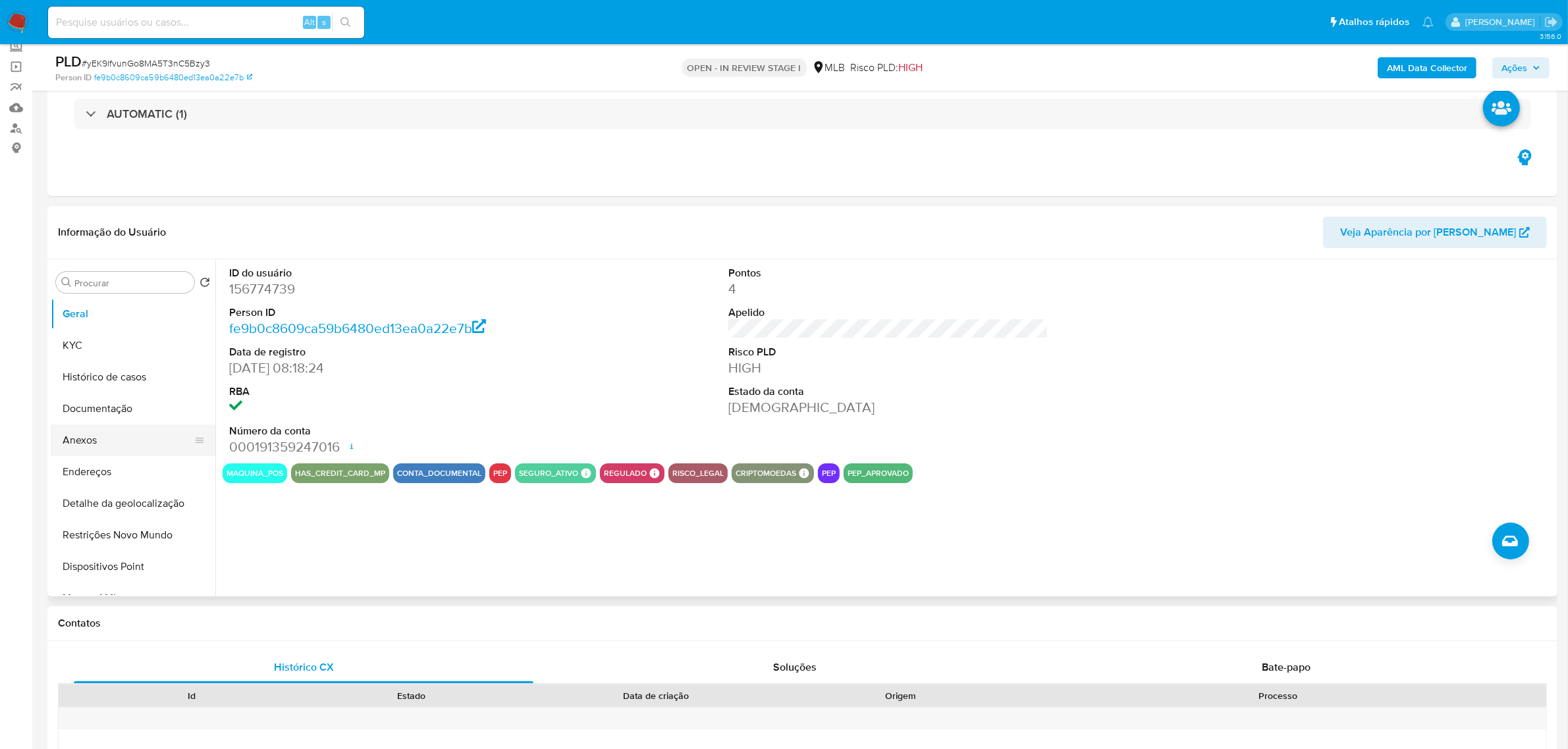
click at [129, 446] on button "Anexos" at bounding box center [128, 441] width 154 height 32
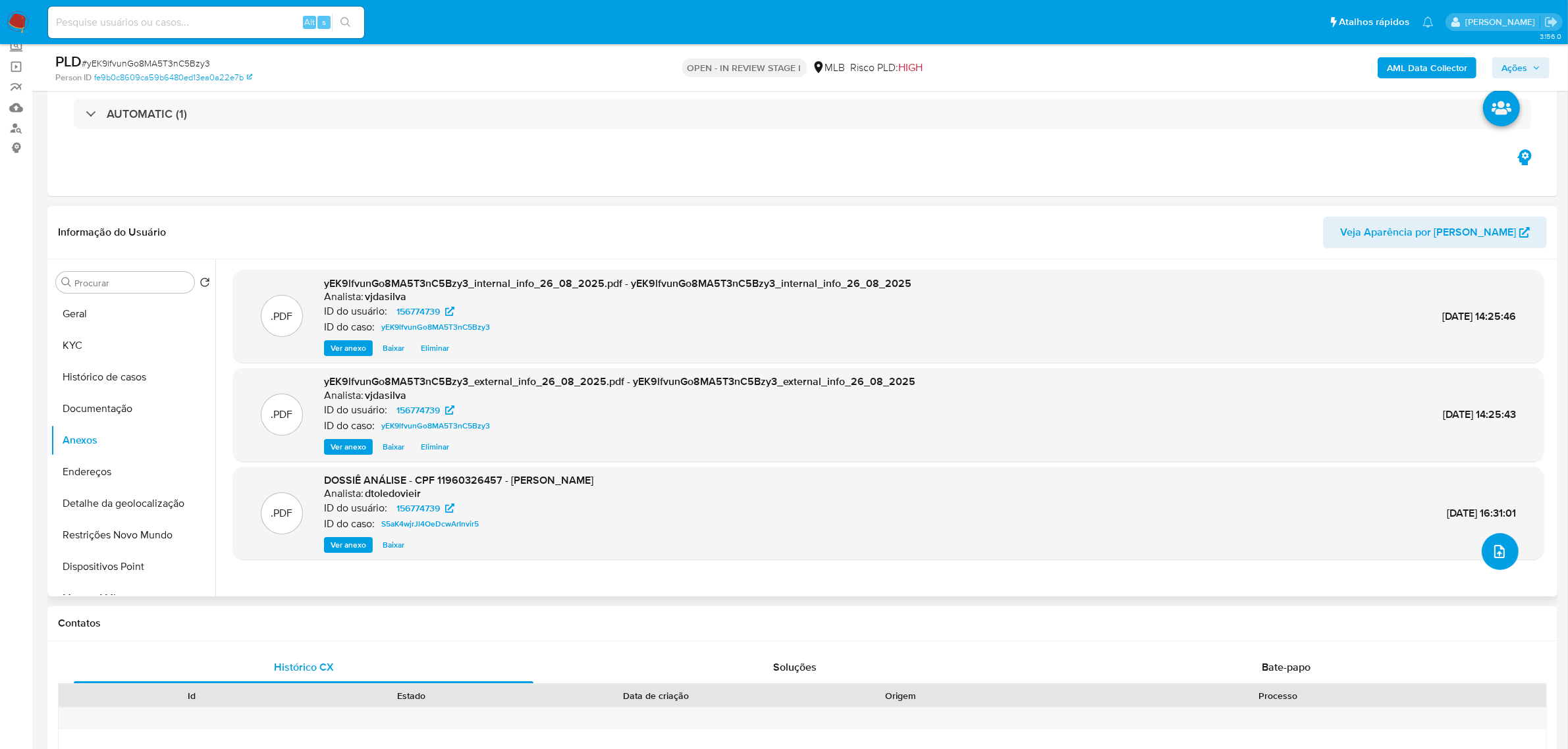
click at [1494, 553] on icon "upload-file" at bounding box center [1500, 551] width 11 height 13
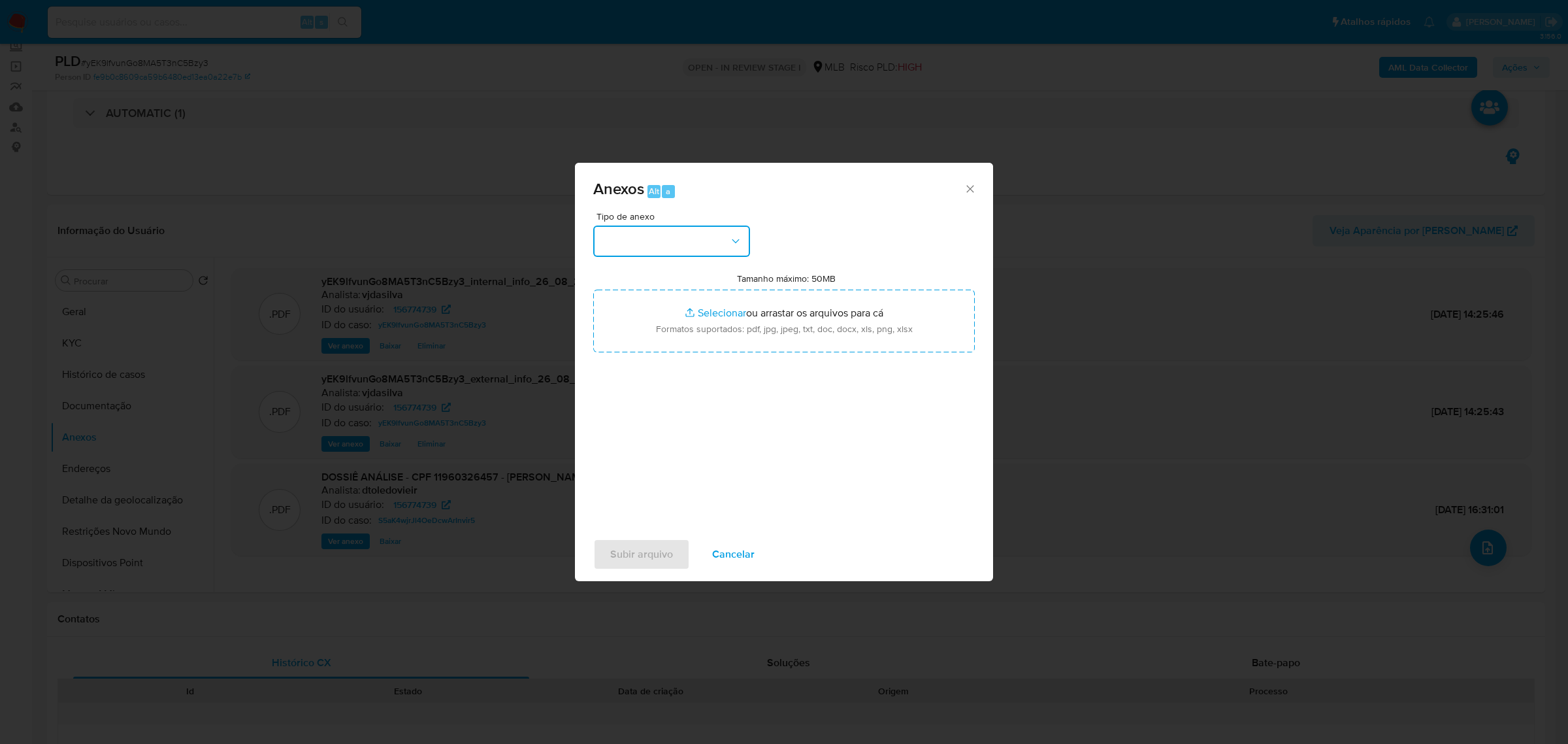
click at [719, 253] on button "button" at bounding box center [671, 241] width 157 height 31
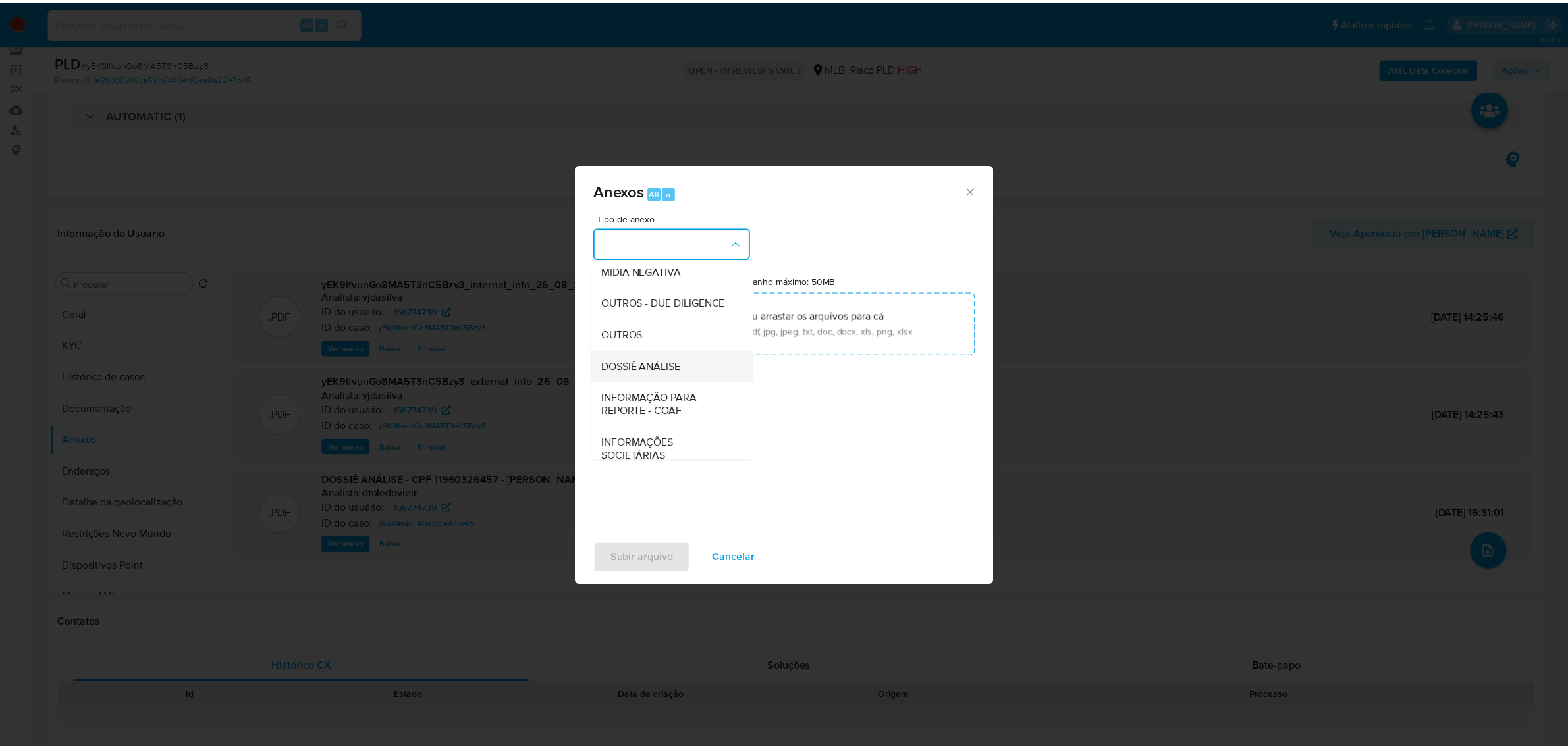
scroll to position [202, 0]
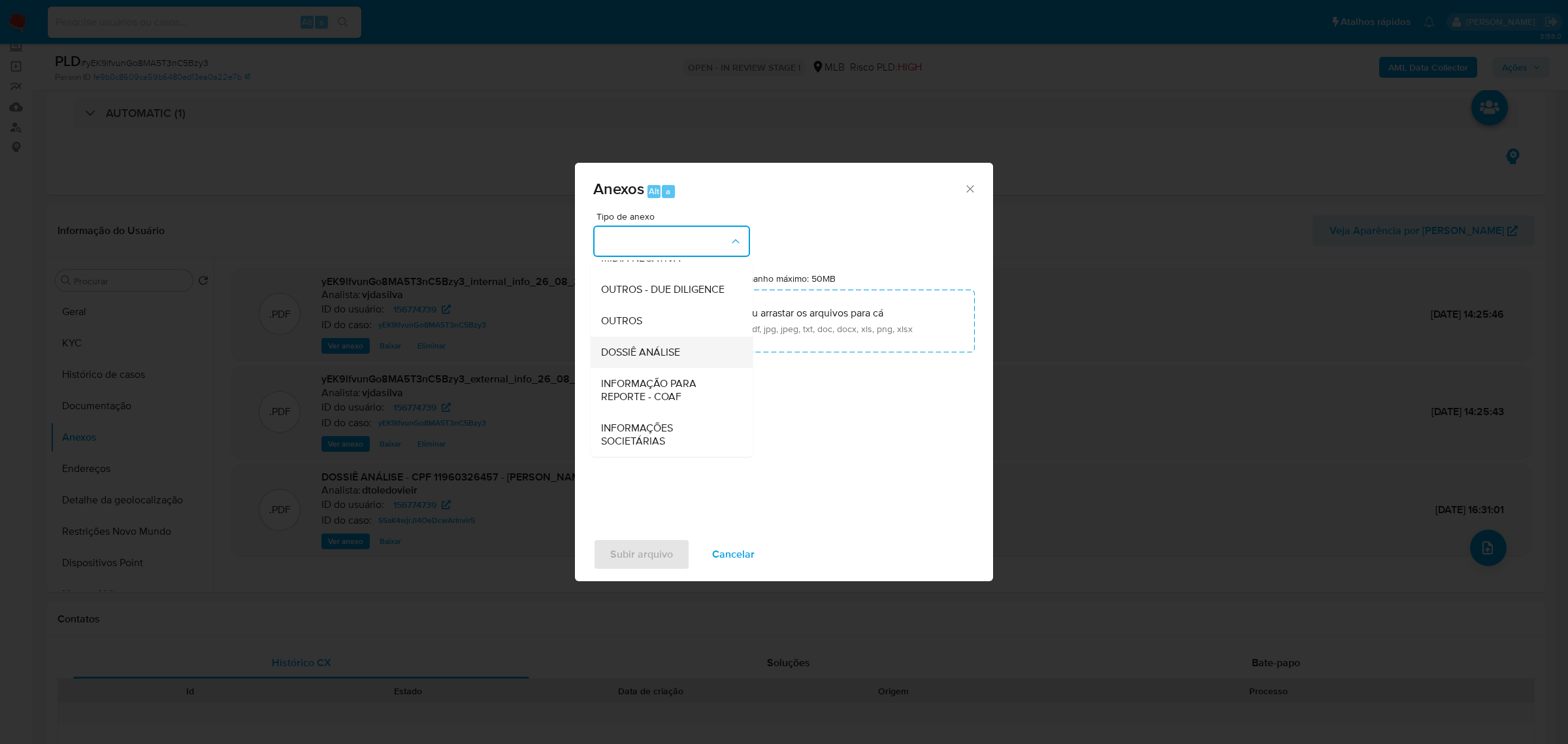
click at [658, 360] on div "DOSSIÊ ANÁLISE" at bounding box center [667, 352] width 133 height 31
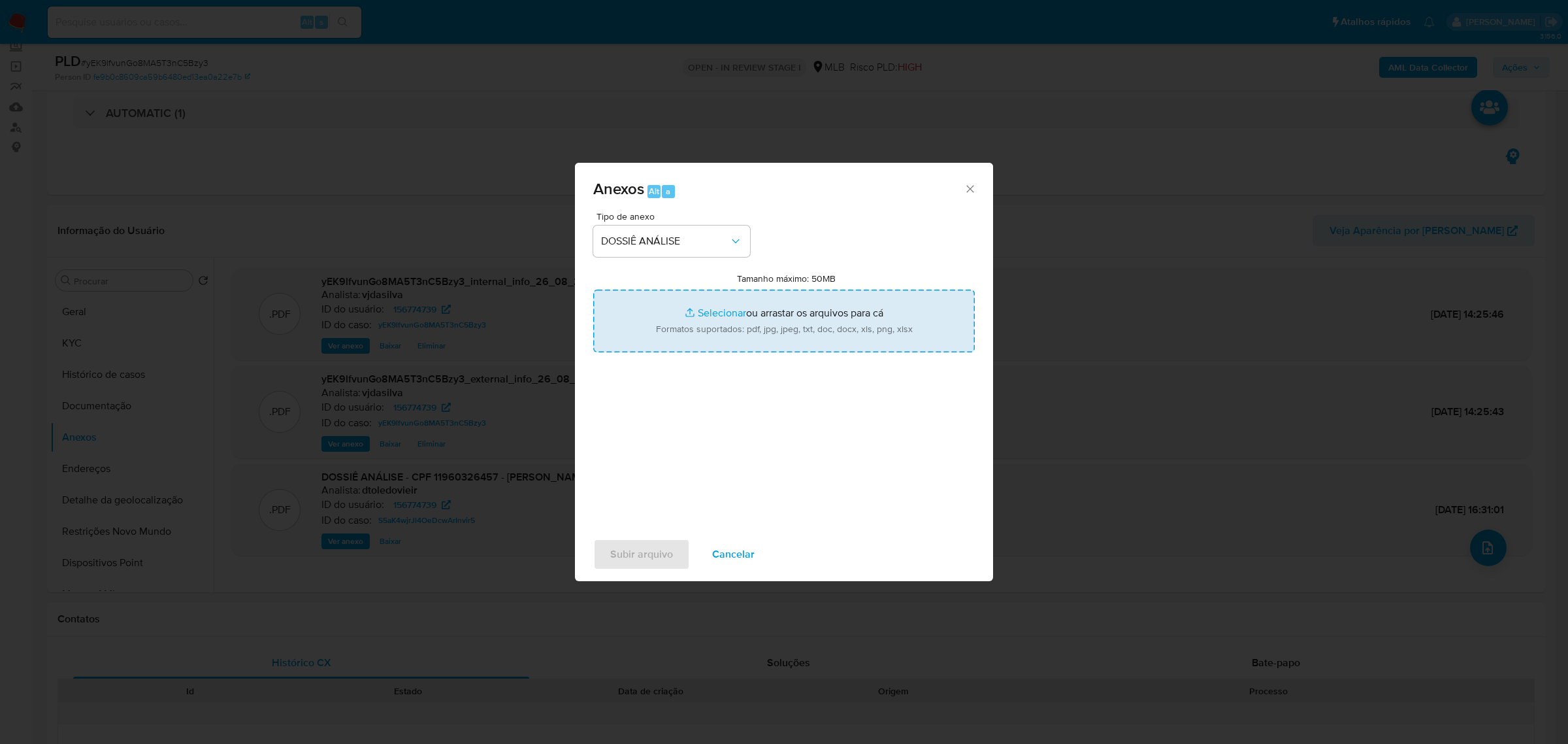
type input "C:\fakepath\SAR - XXXX - CPF 11960326457 - EDIVAL FERREIRA GONCALVES FILHO.pdf"
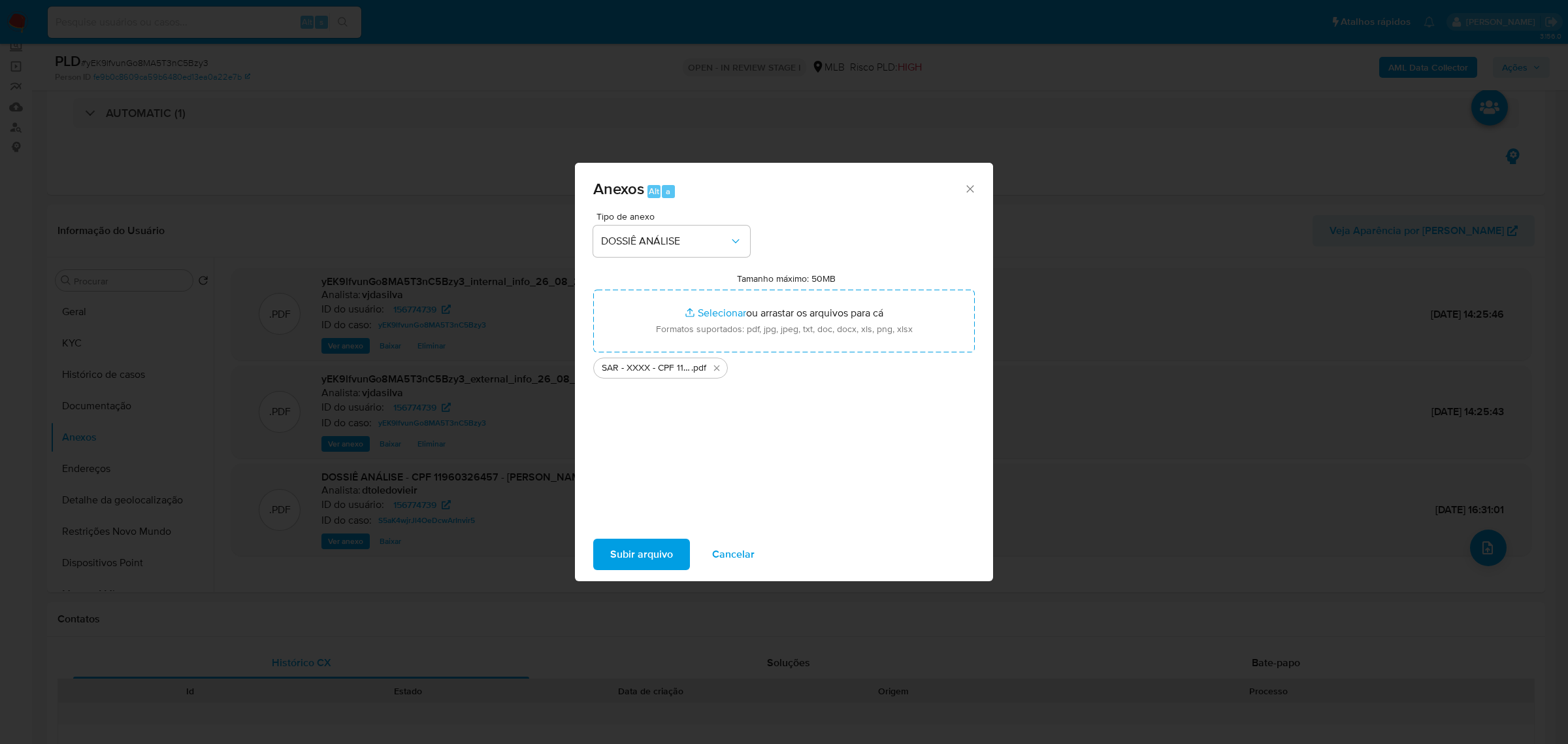
click at [598, 538] on div "Subir arquivo Cancelar" at bounding box center [784, 554] width 418 height 50
click at [598, 543] on button "Subir arquivo" at bounding box center [641, 554] width 97 height 31
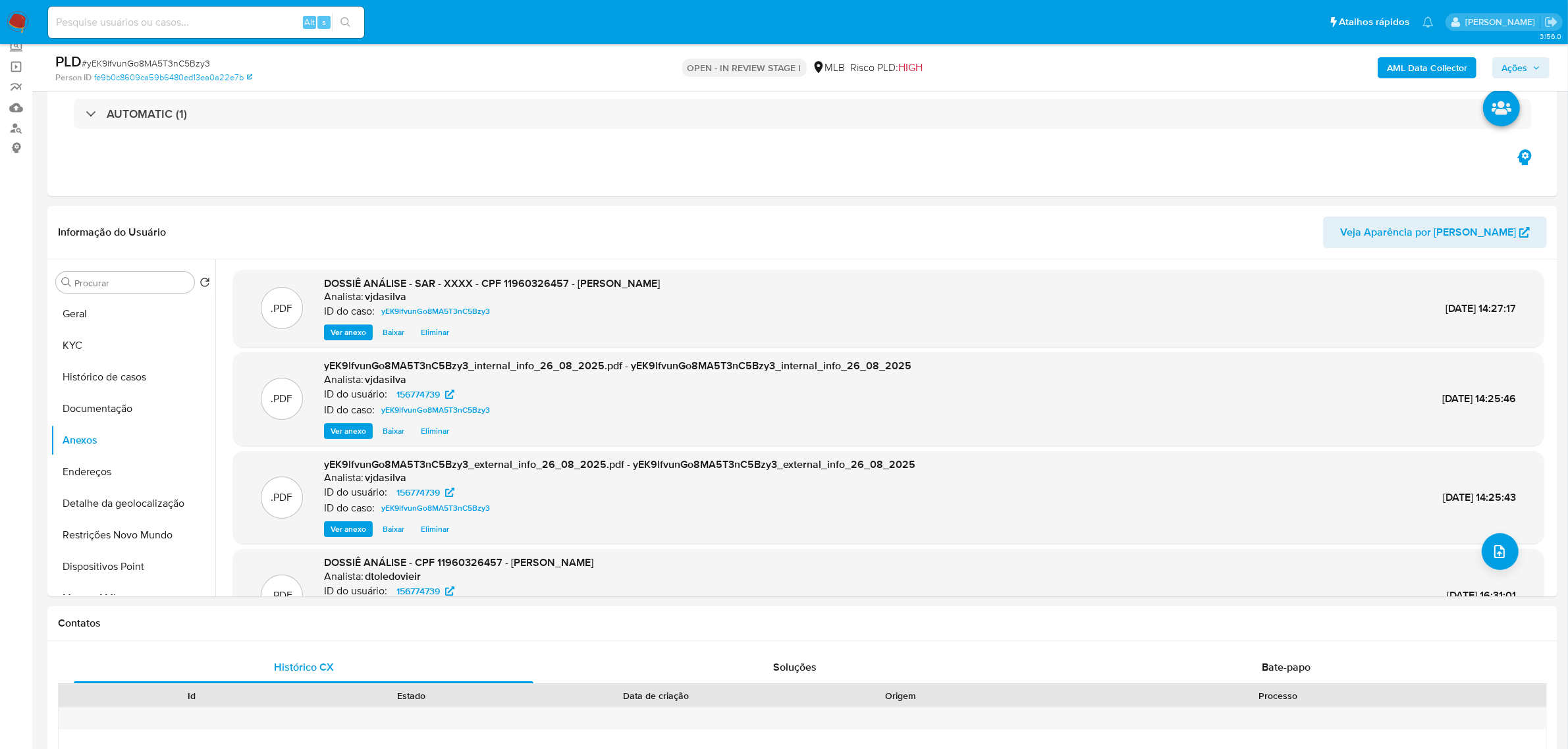
click at [1518, 74] on span "Ações" at bounding box center [1514, 67] width 25 height 21
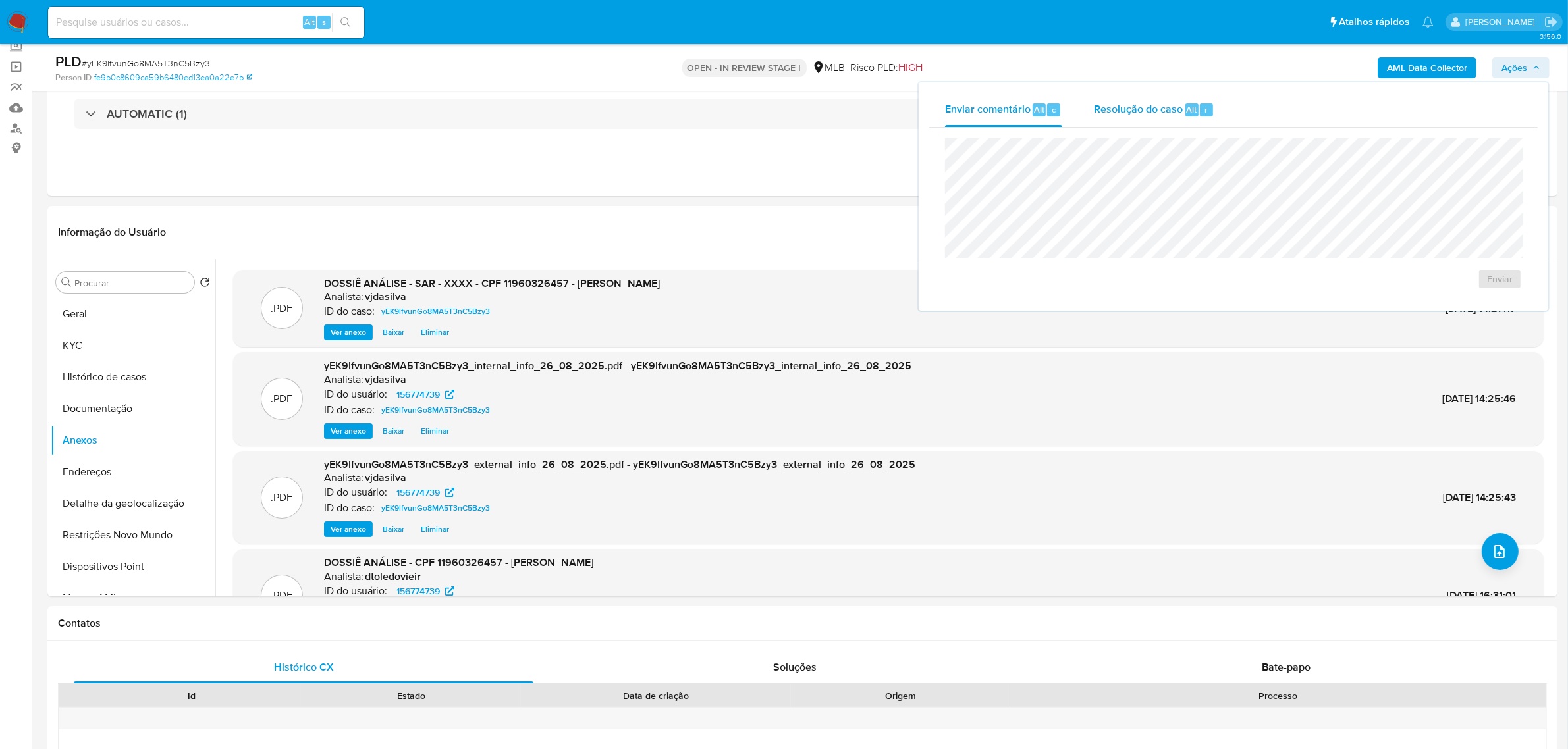
click at [1153, 112] on span "Resolução do caso" at bounding box center [1138, 109] width 89 height 15
click at [1451, 300] on span "ROI Proposal" at bounding box center [1468, 300] width 68 height 18
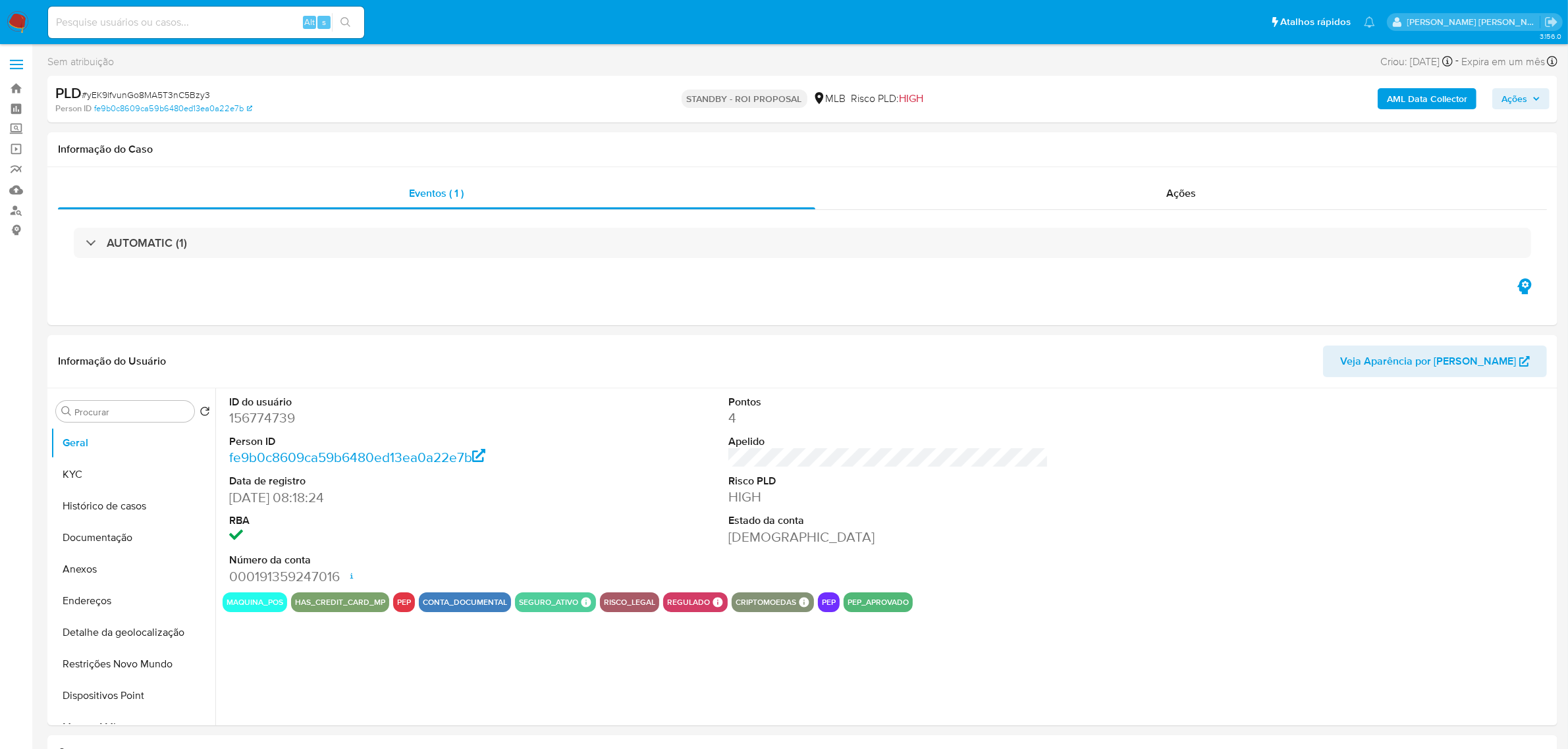
select select "10"
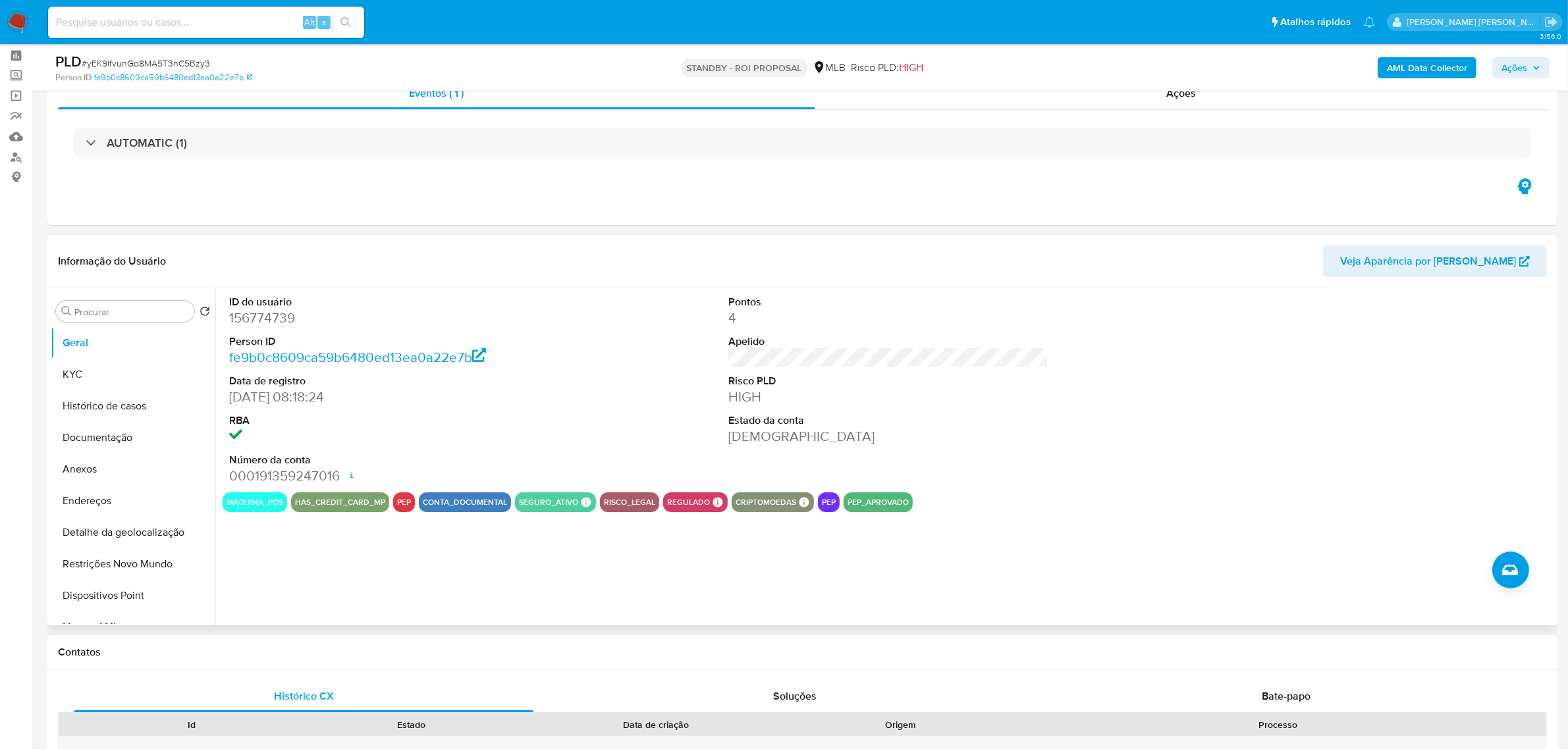
scroll to position [82, 0]
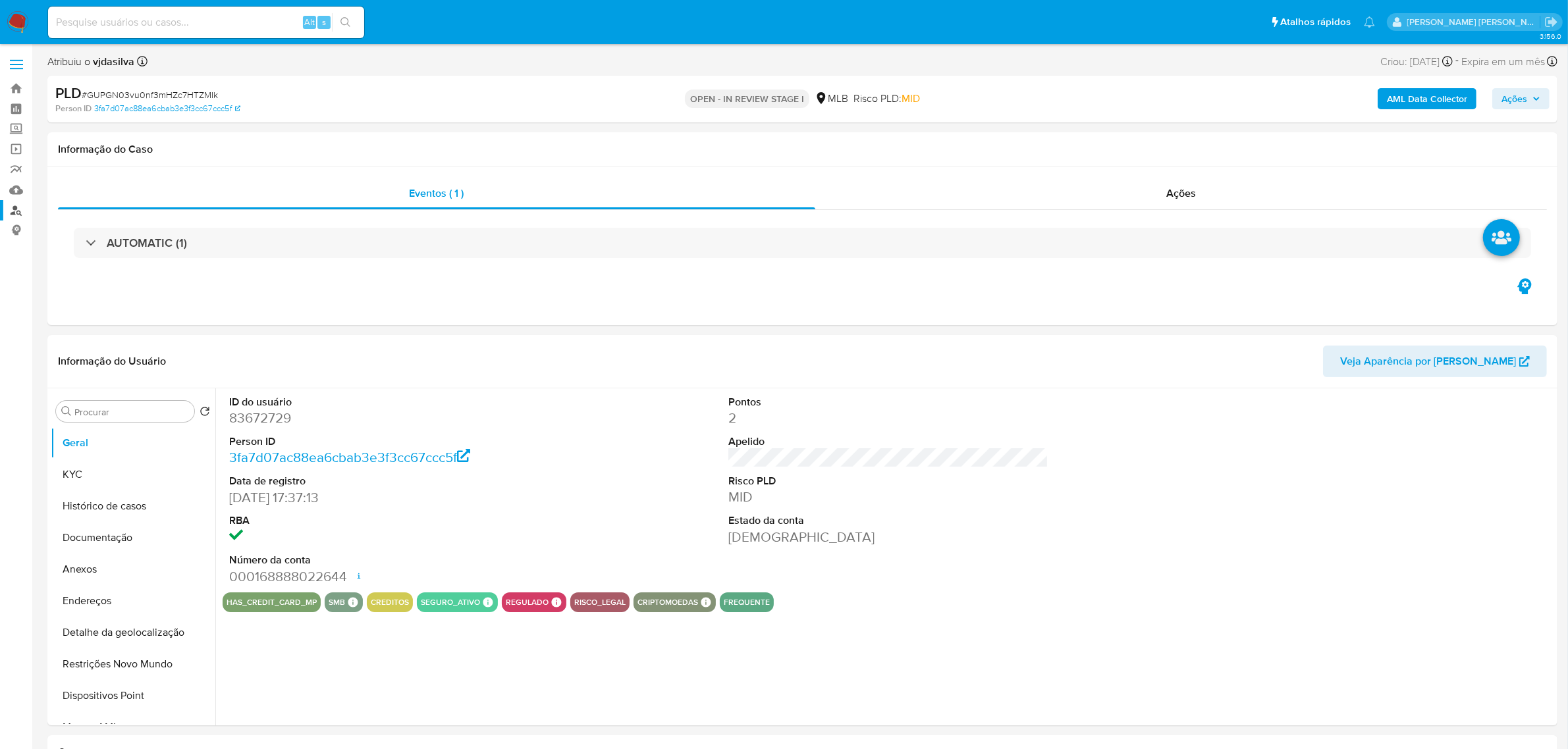
select select "10"
click at [103, 474] on button "KYC" at bounding box center [128, 475] width 154 height 32
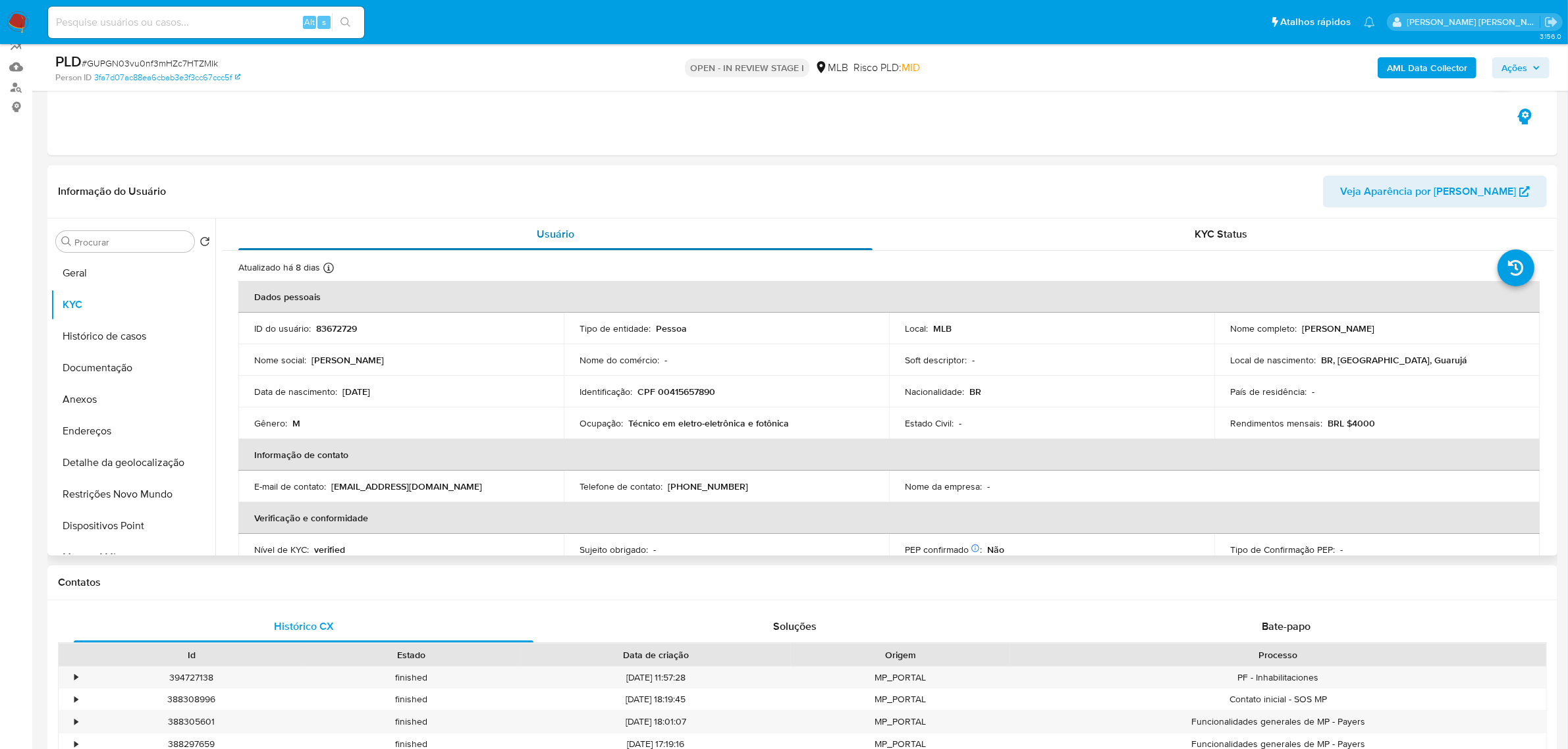
scroll to position [165, 0]
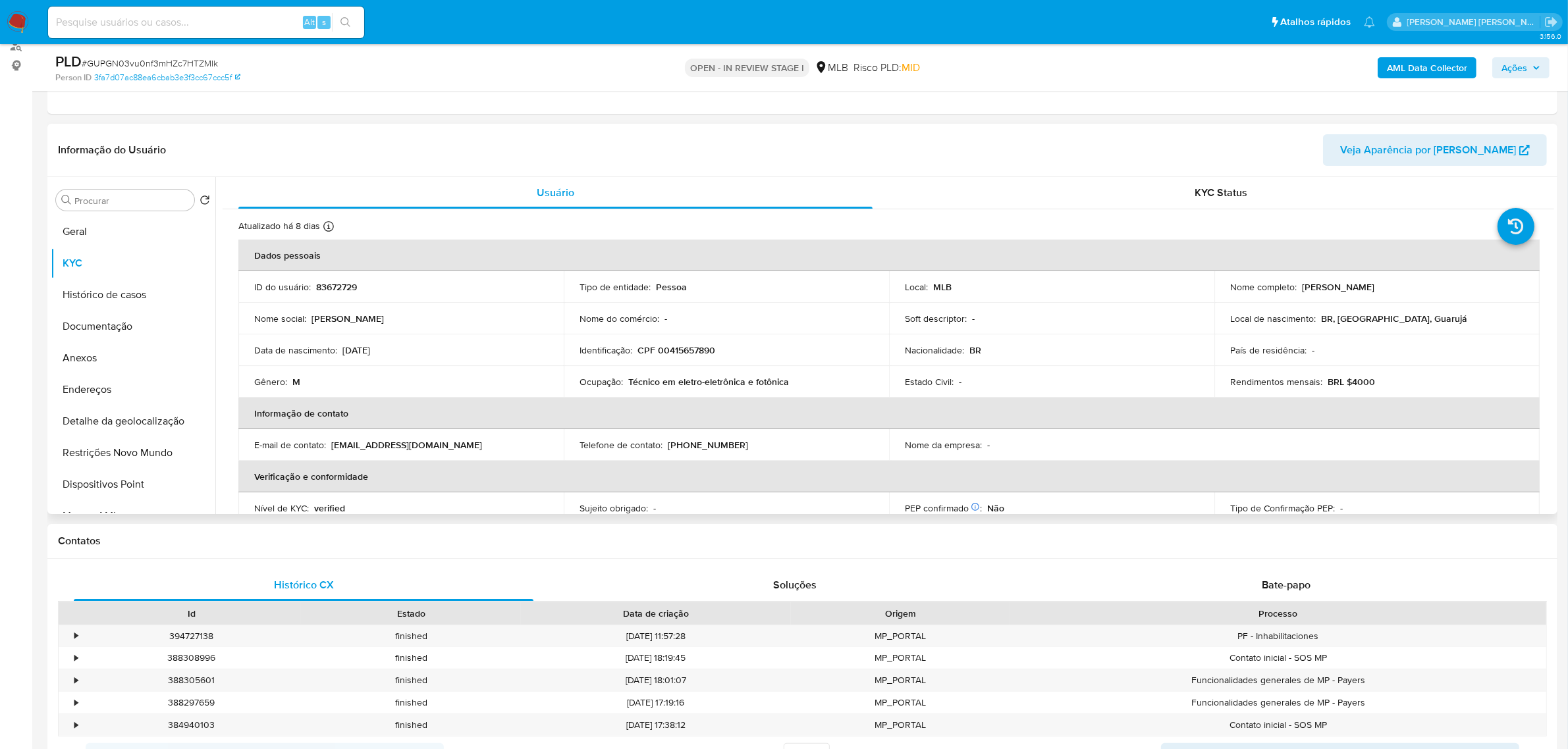
click at [653, 383] on p "Técnico em eletro-eletrônica e fotônica" at bounding box center [708, 382] width 160 height 12
copy div "Ocupação : Técnico em eletro-eletrônica e fotônica"
click at [120, 316] on button "Documentação" at bounding box center [128, 327] width 154 height 32
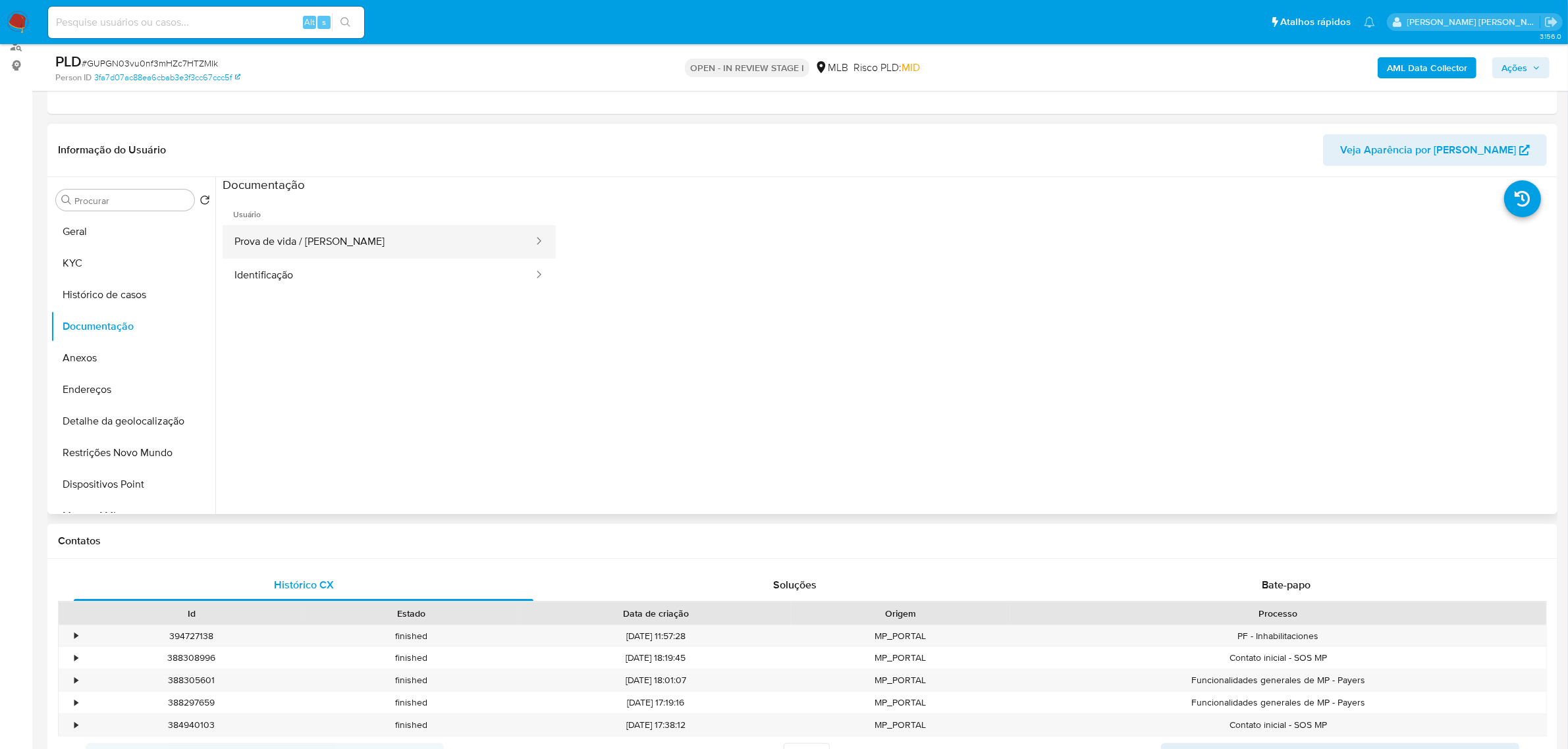
click at [403, 232] on button "Prova de vida / Selfie" at bounding box center [379, 242] width 312 height 33
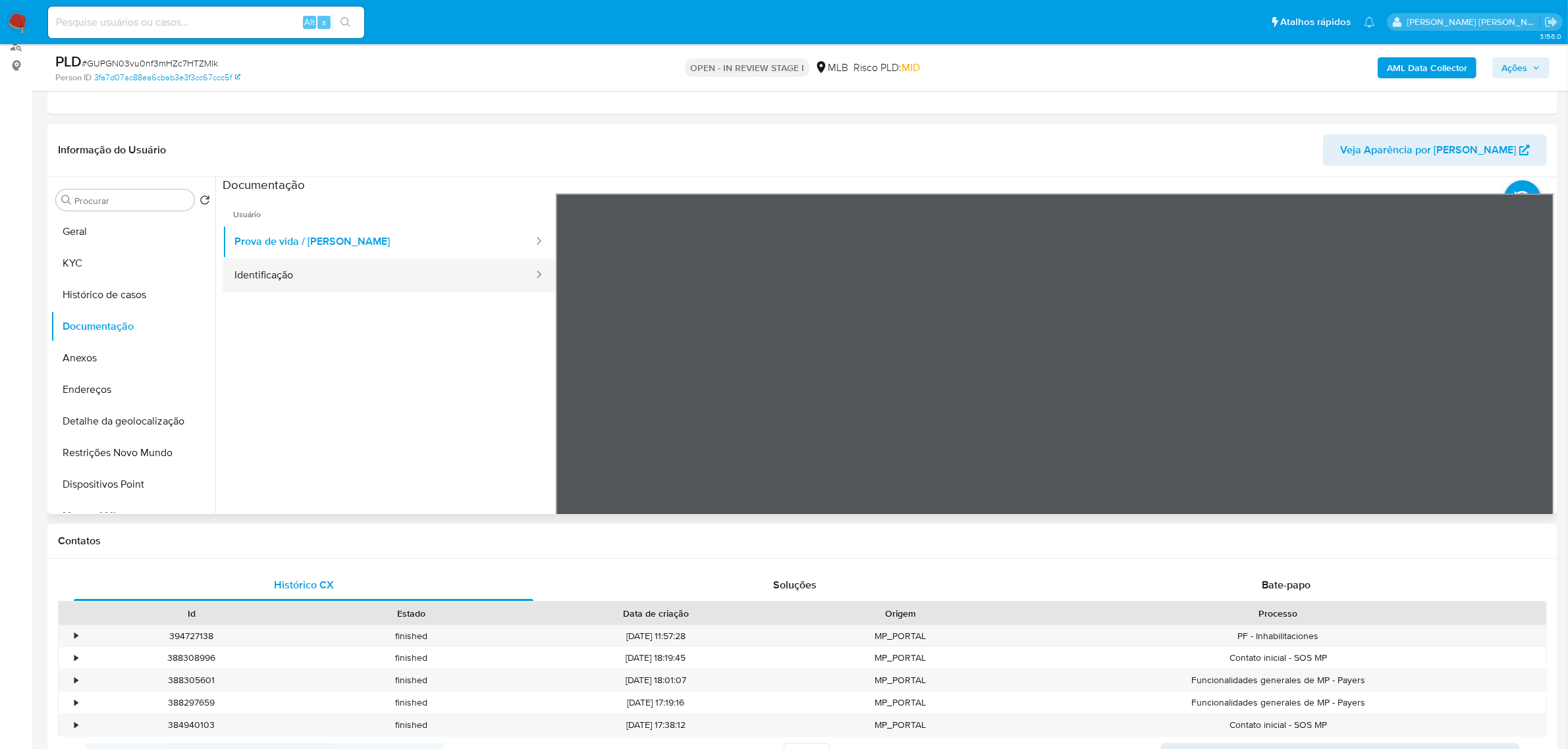
click at [270, 267] on button "Identificação" at bounding box center [379, 275] width 312 height 33
click at [1053, 406] on icon at bounding box center [1538, 407] width 26 height 26
click at [121, 253] on button "KYC" at bounding box center [128, 264] width 154 height 32
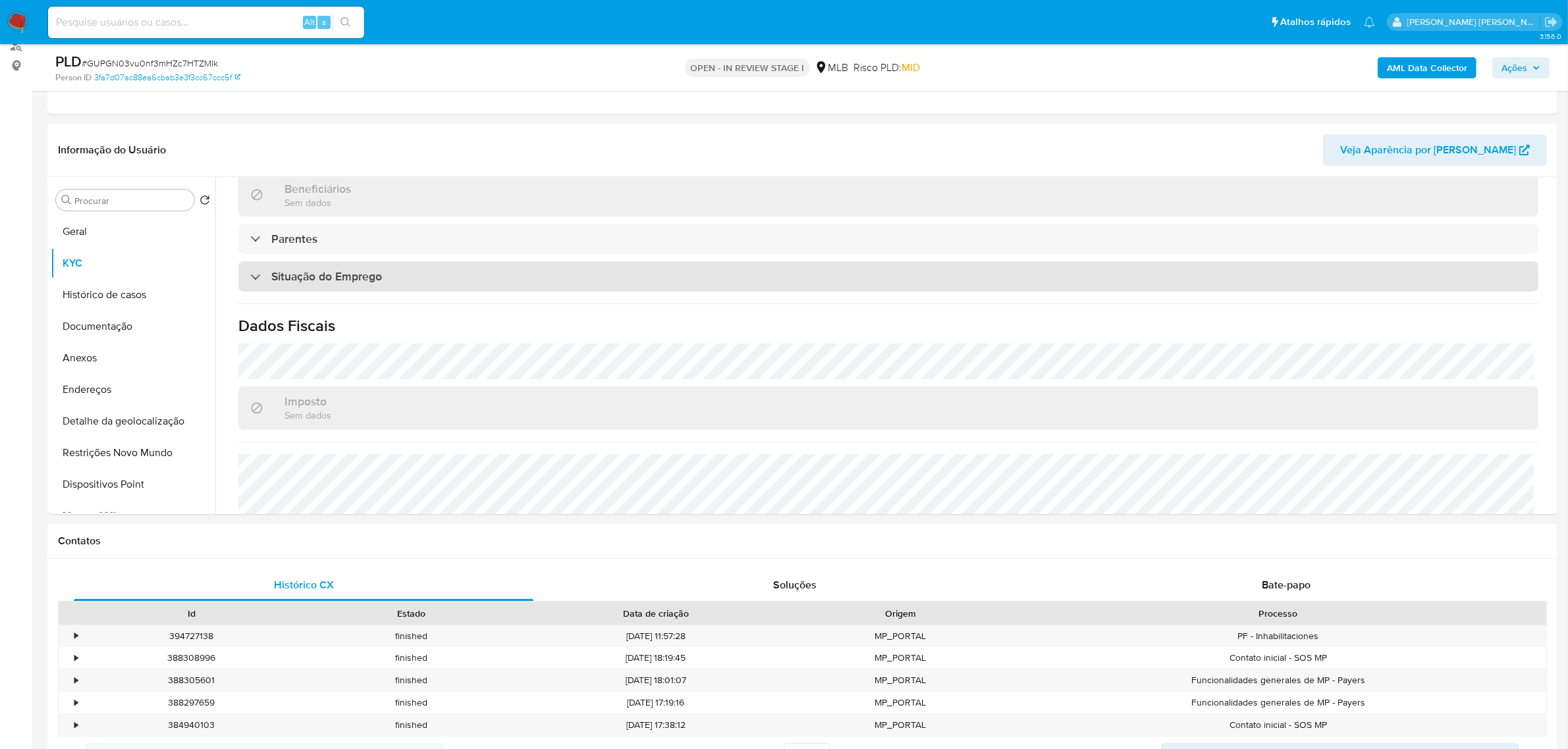
scroll to position [548, 0]
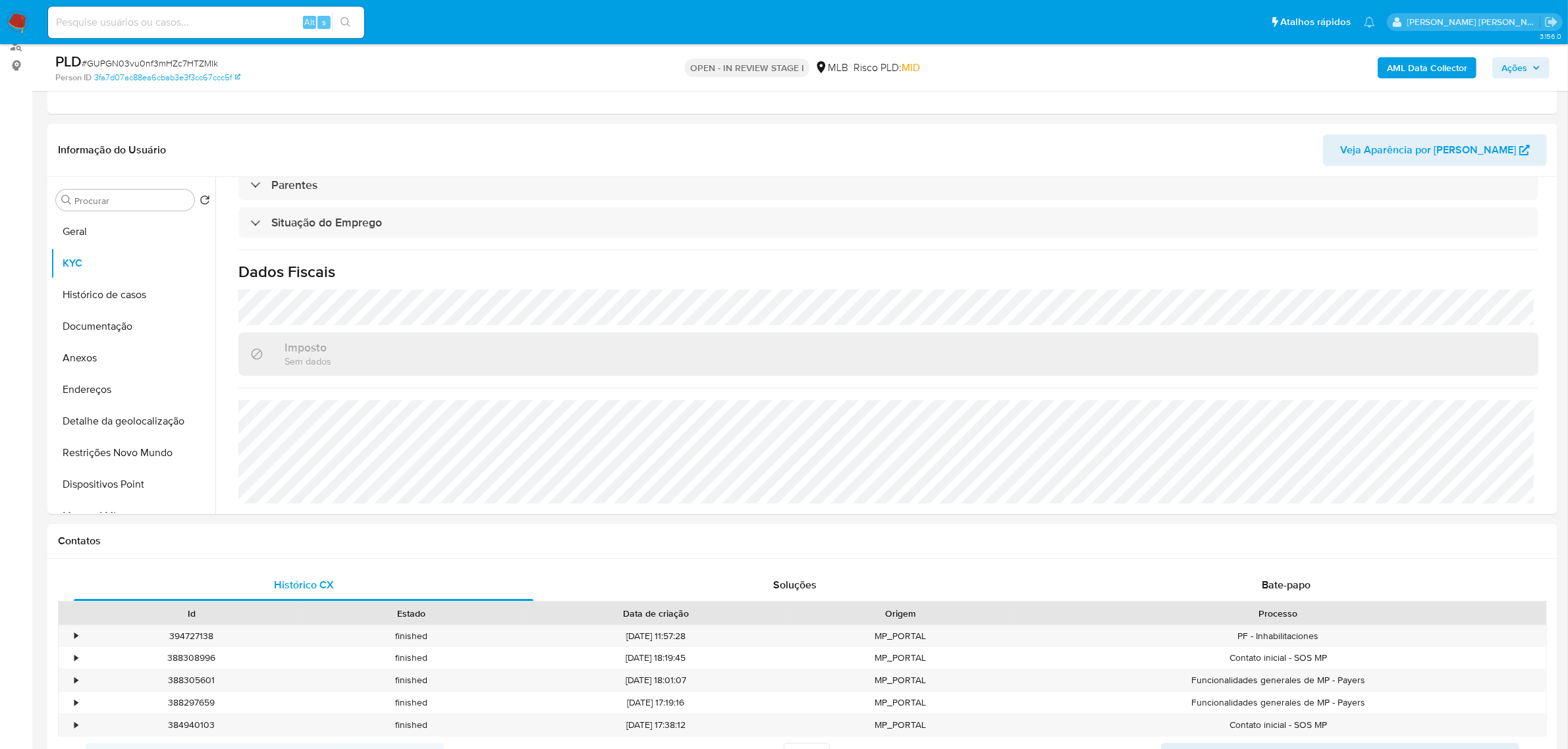
click at [1053, 73] on b "AML Data Collector" at bounding box center [1427, 67] width 81 height 21
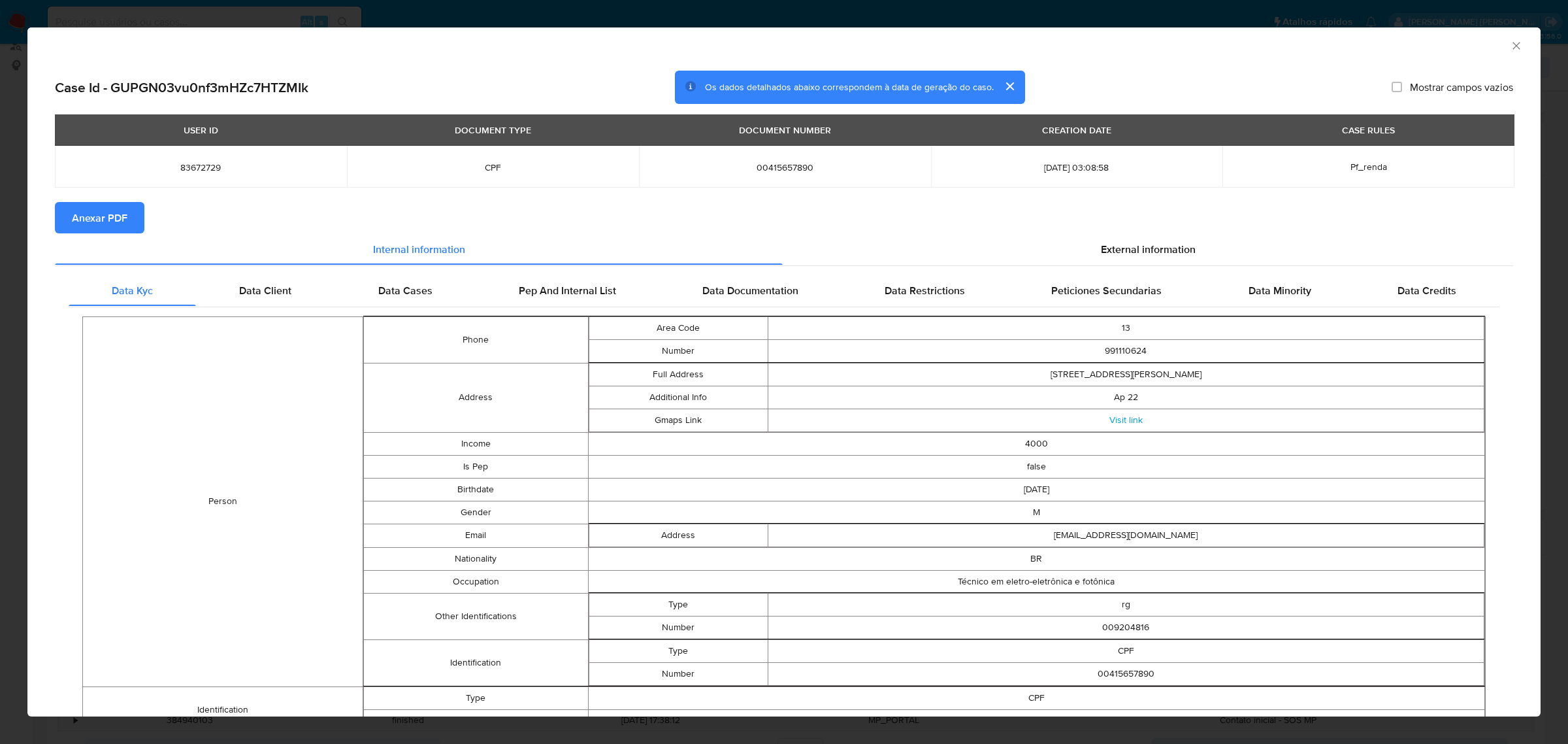
click at [111, 219] on span "Anexar PDF" at bounding box center [100, 218] width 56 height 29
click at [0, 515] on div "AML Data Collector Case Id - GUPGN03vu0nf3mHZc7HTZMIk Os dados detalhados abaix…" at bounding box center [784, 372] width 1568 height 744
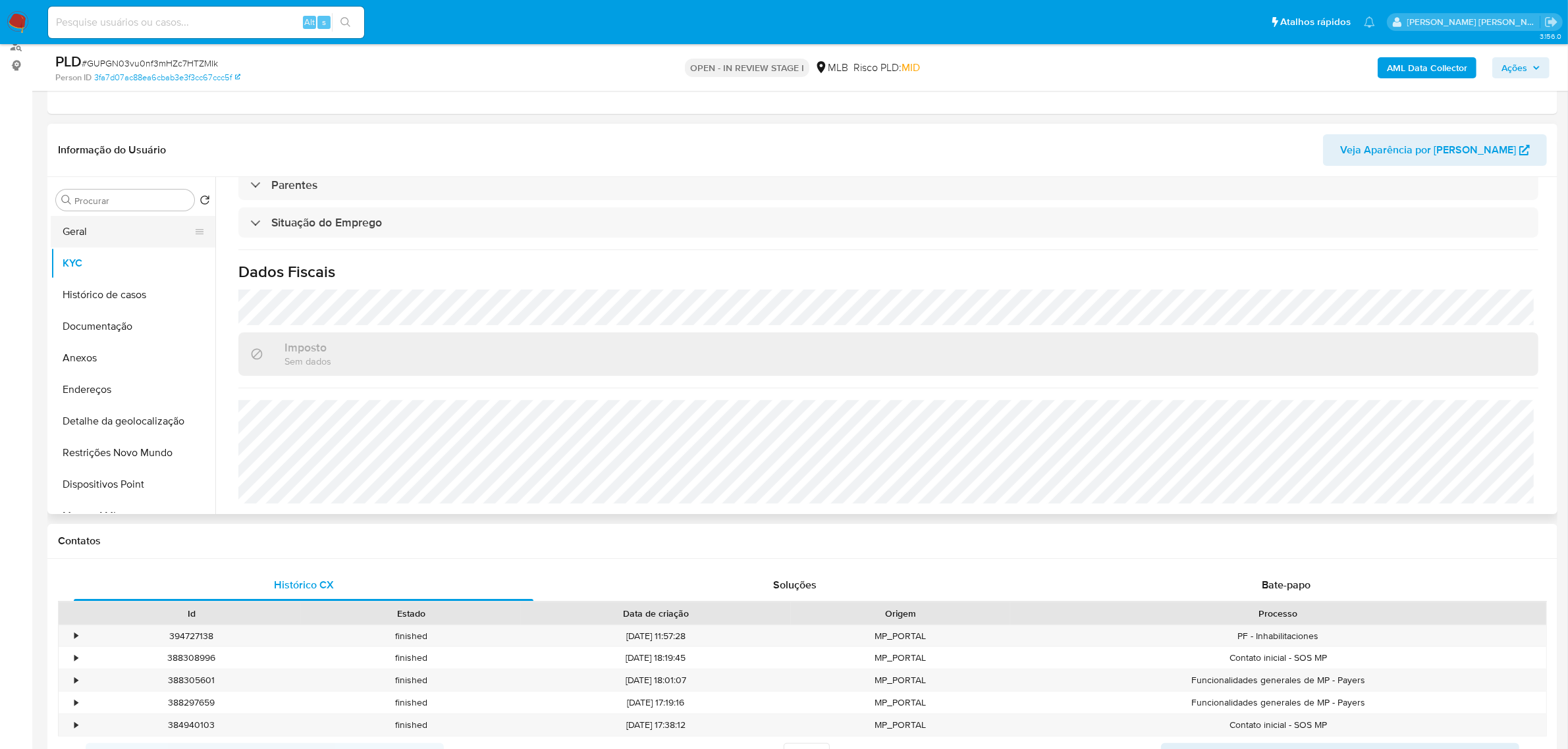
click at [124, 232] on button "Geral" at bounding box center [128, 231] width 154 height 32
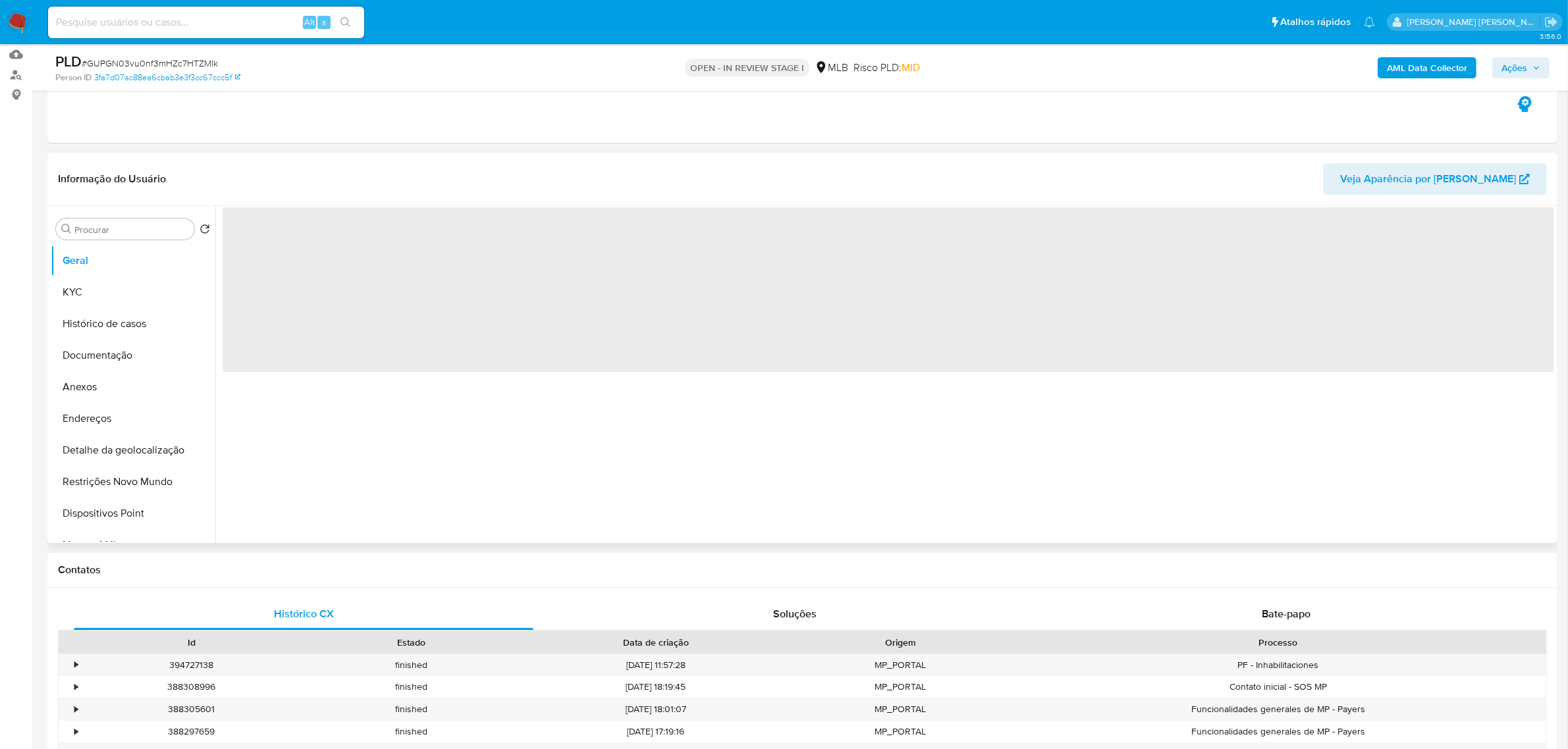
scroll to position [165, 0]
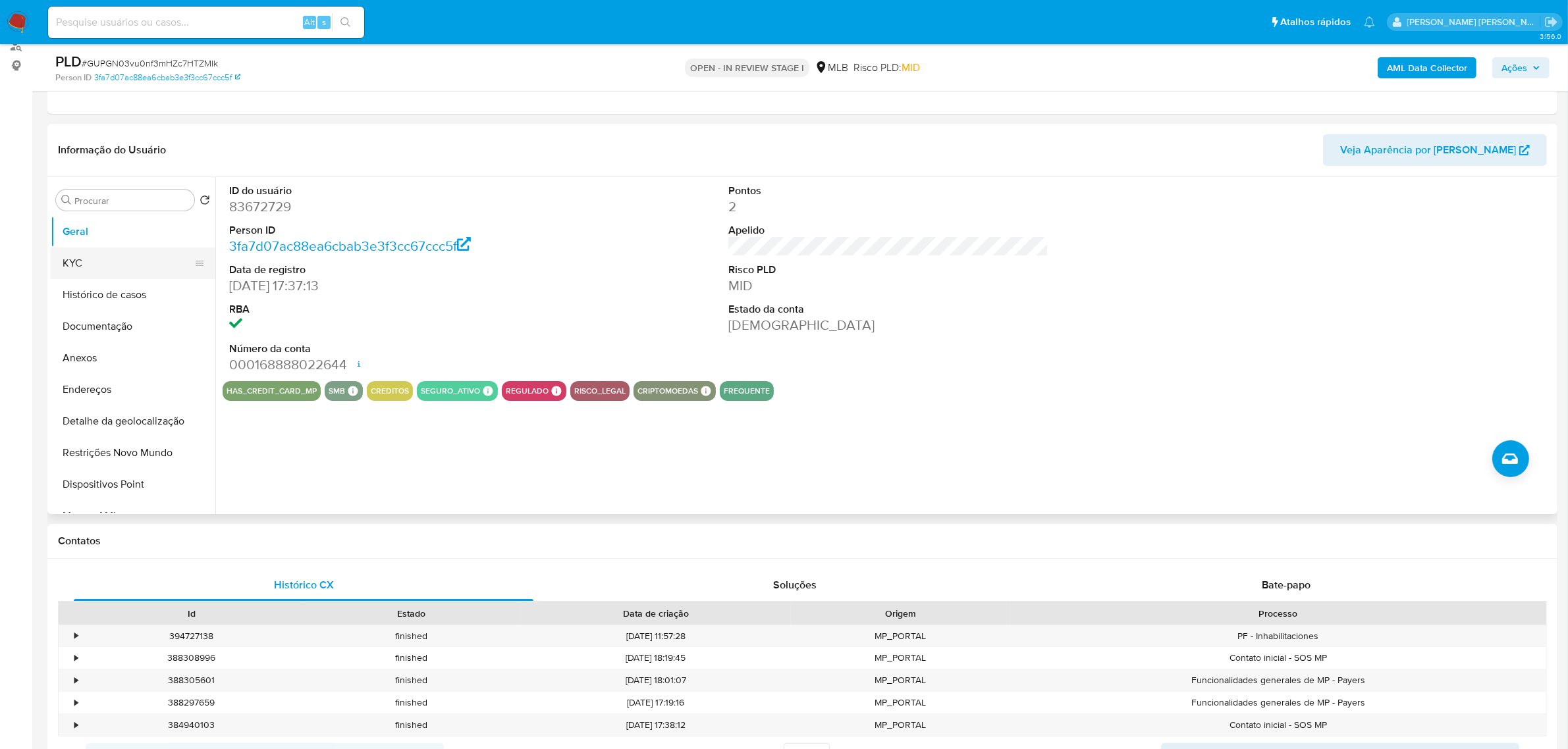
click at [120, 249] on button "KYC" at bounding box center [128, 264] width 154 height 32
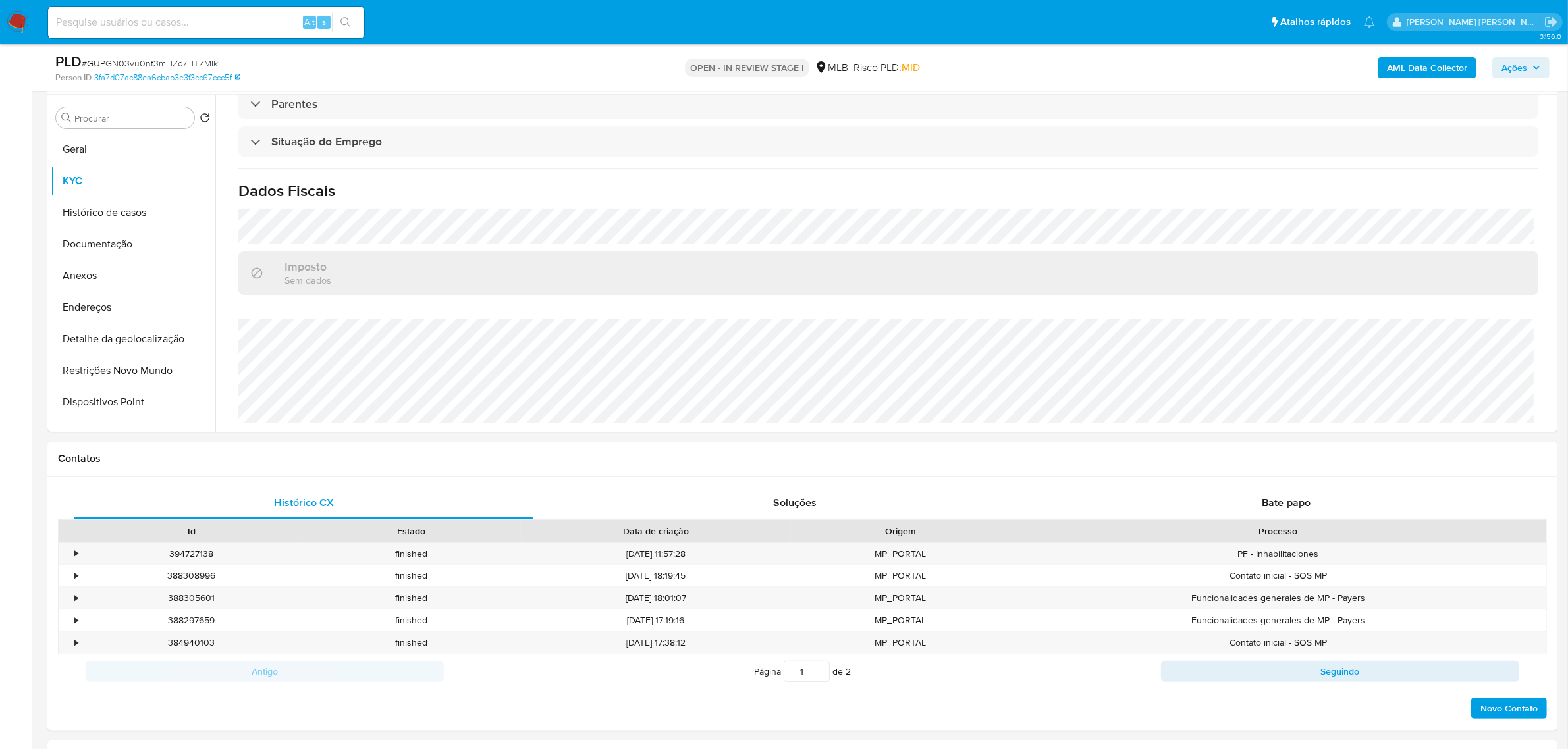
scroll to position [548, 0]
click at [136, 313] on button "Endereços" at bounding box center [128, 307] width 154 height 32
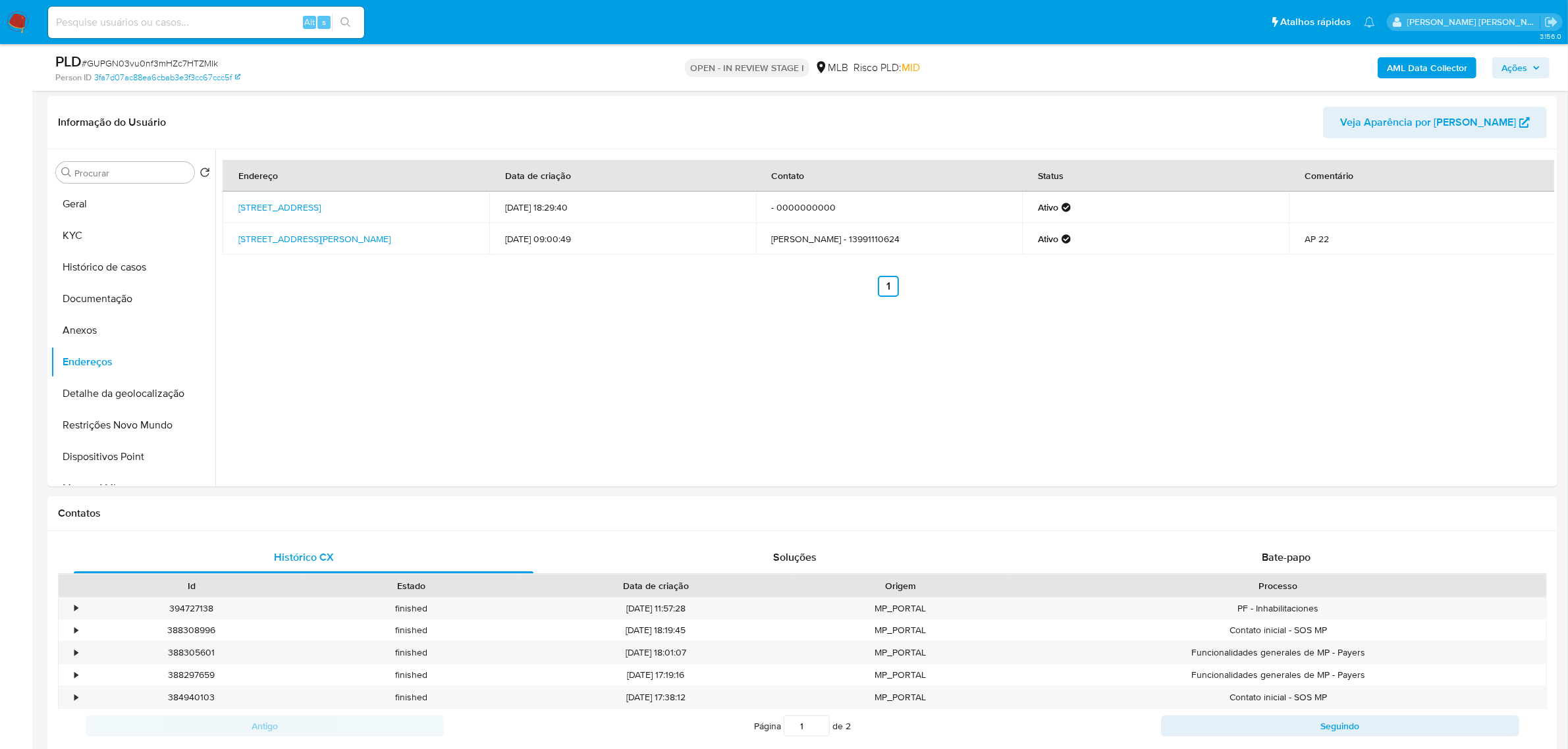
scroll to position [165, 0]
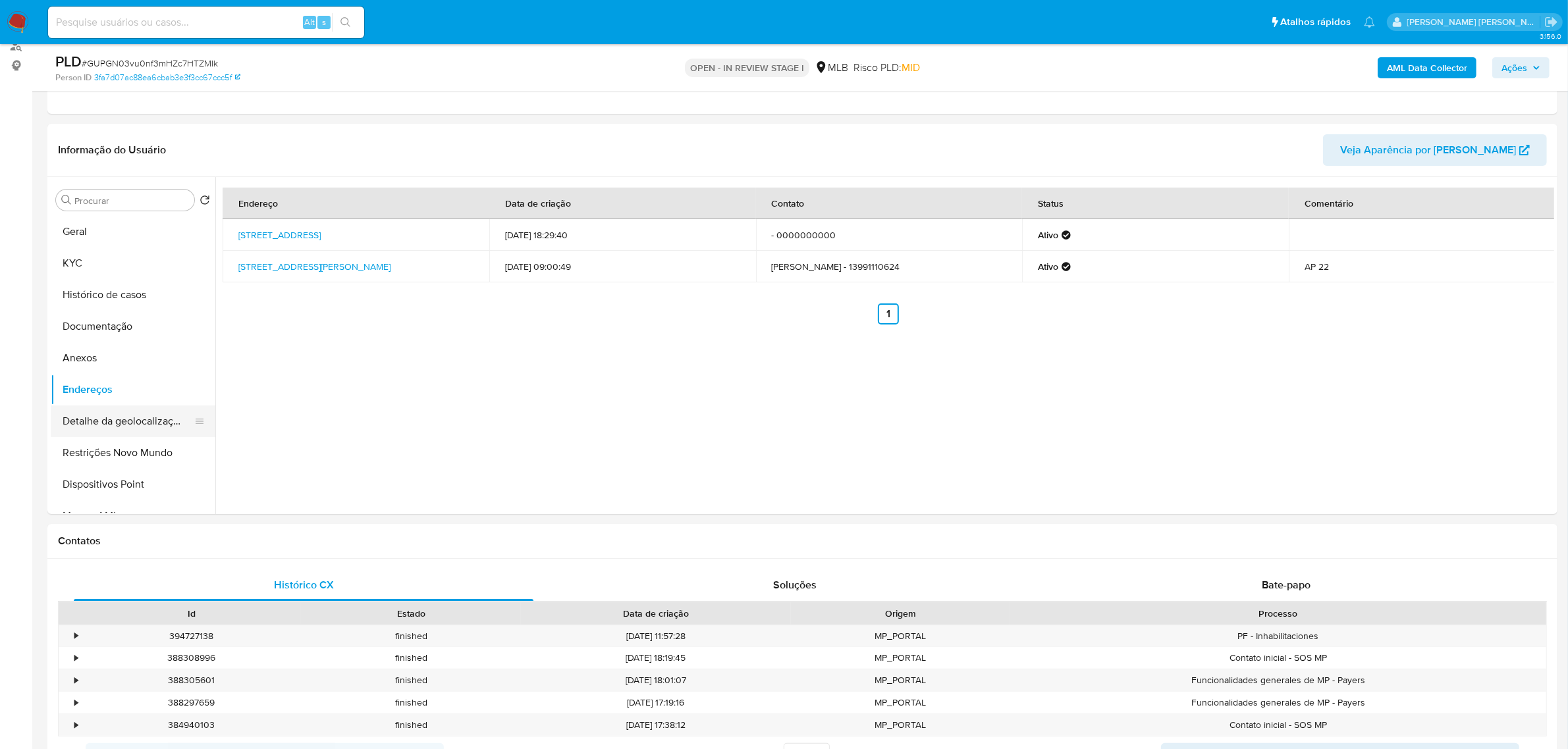
click at [118, 426] on button "Detalhe da geolocalização" at bounding box center [128, 421] width 154 height 32
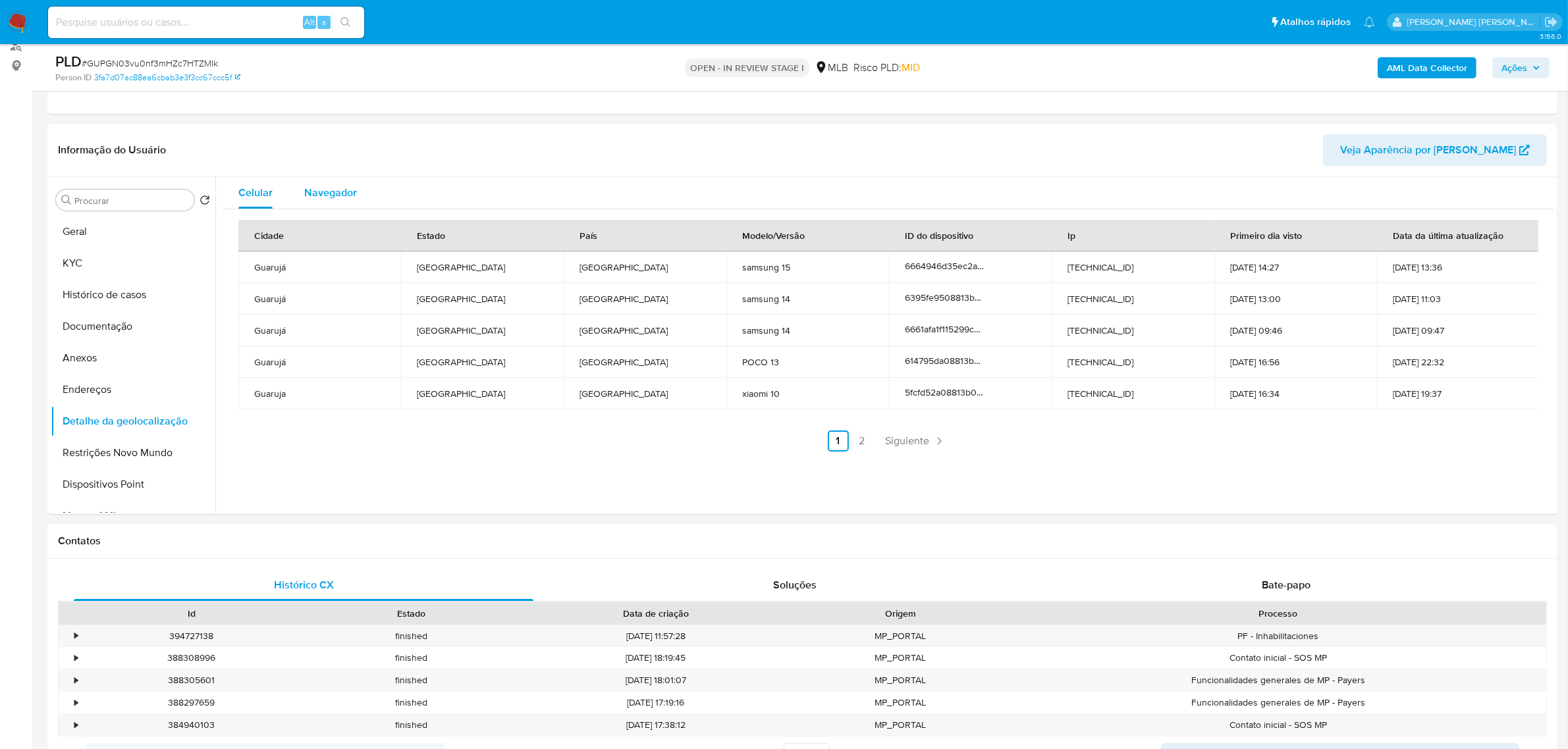
click at [292, 188] on button "Navegador" at bounding box center [330, 193] width 84 height 32
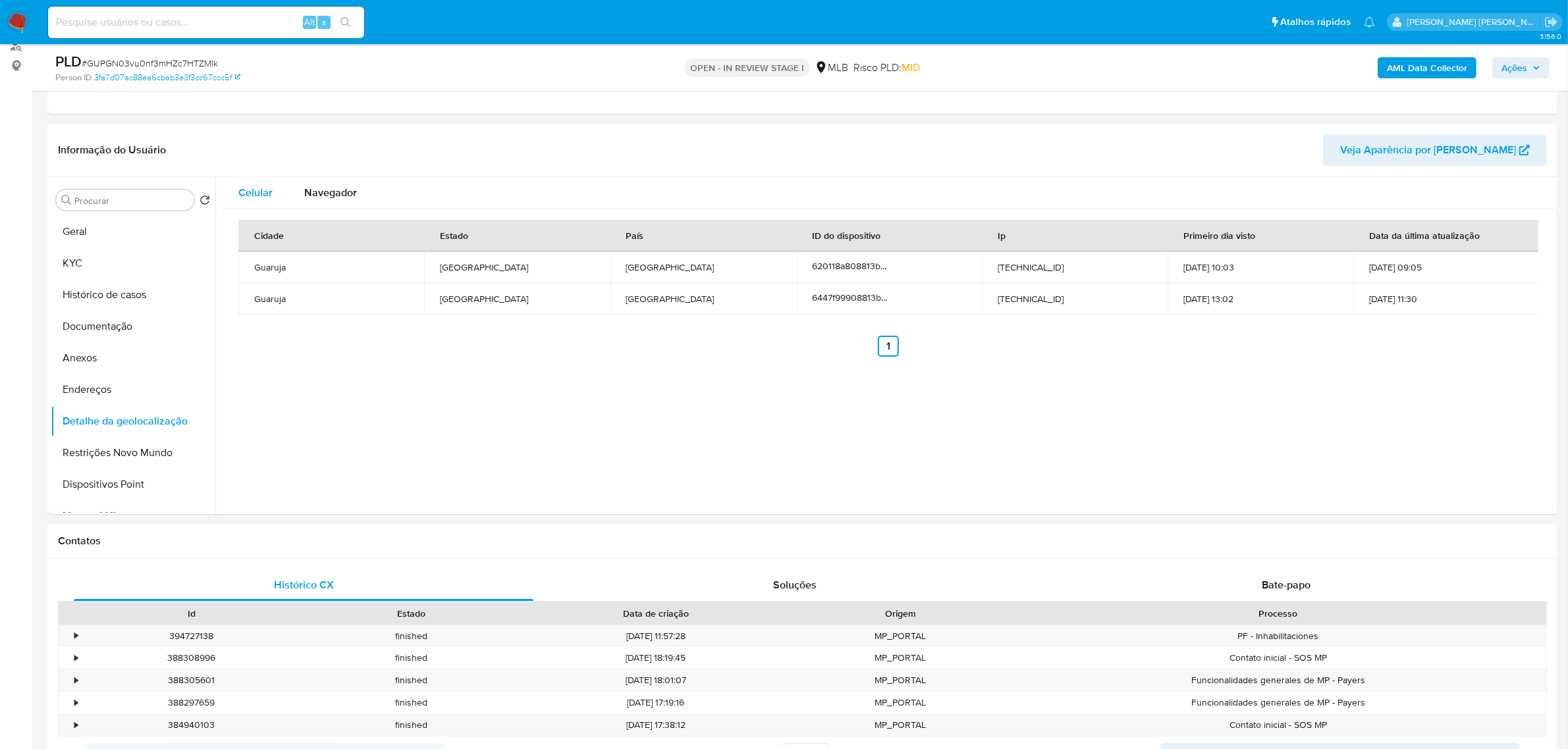
type button "1"
click at [148, 449] on button "Restrições Novo Mundo" at bounding box center [128, 453] width 154 height 32
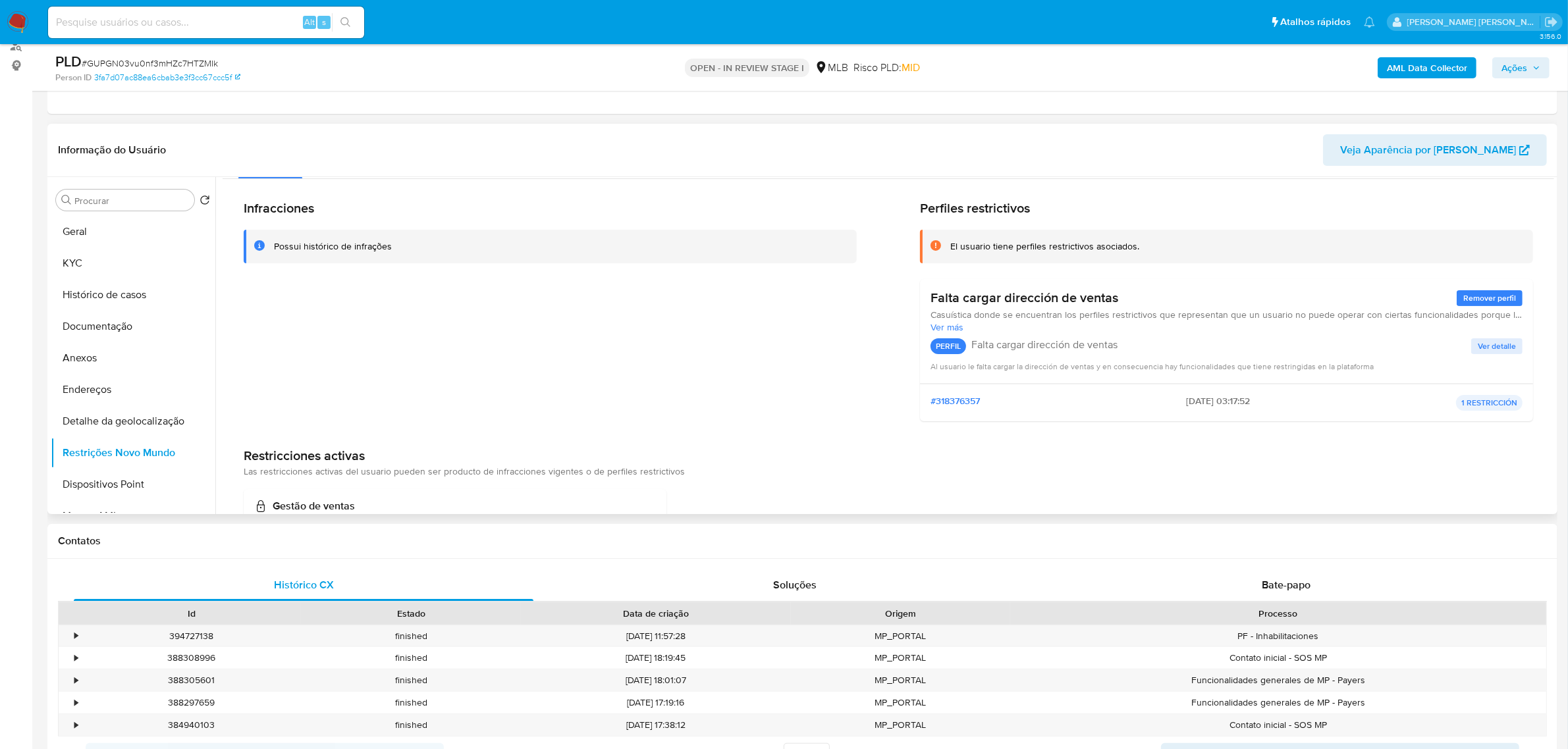
scroll to position [0, 0]
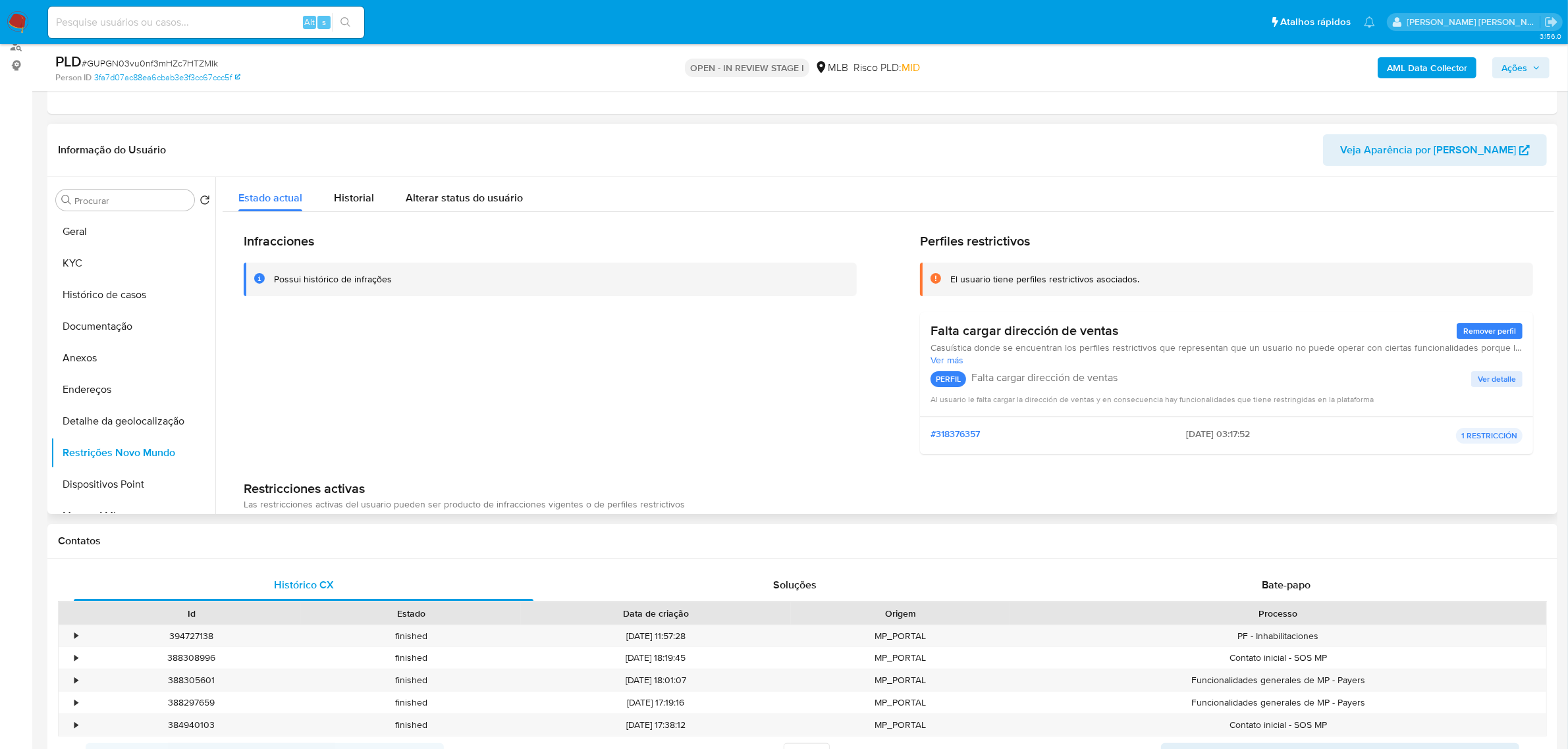
click at [1053, 380] on span "Ver detalle" at bounding box center [1497, 378] width 39 height 13
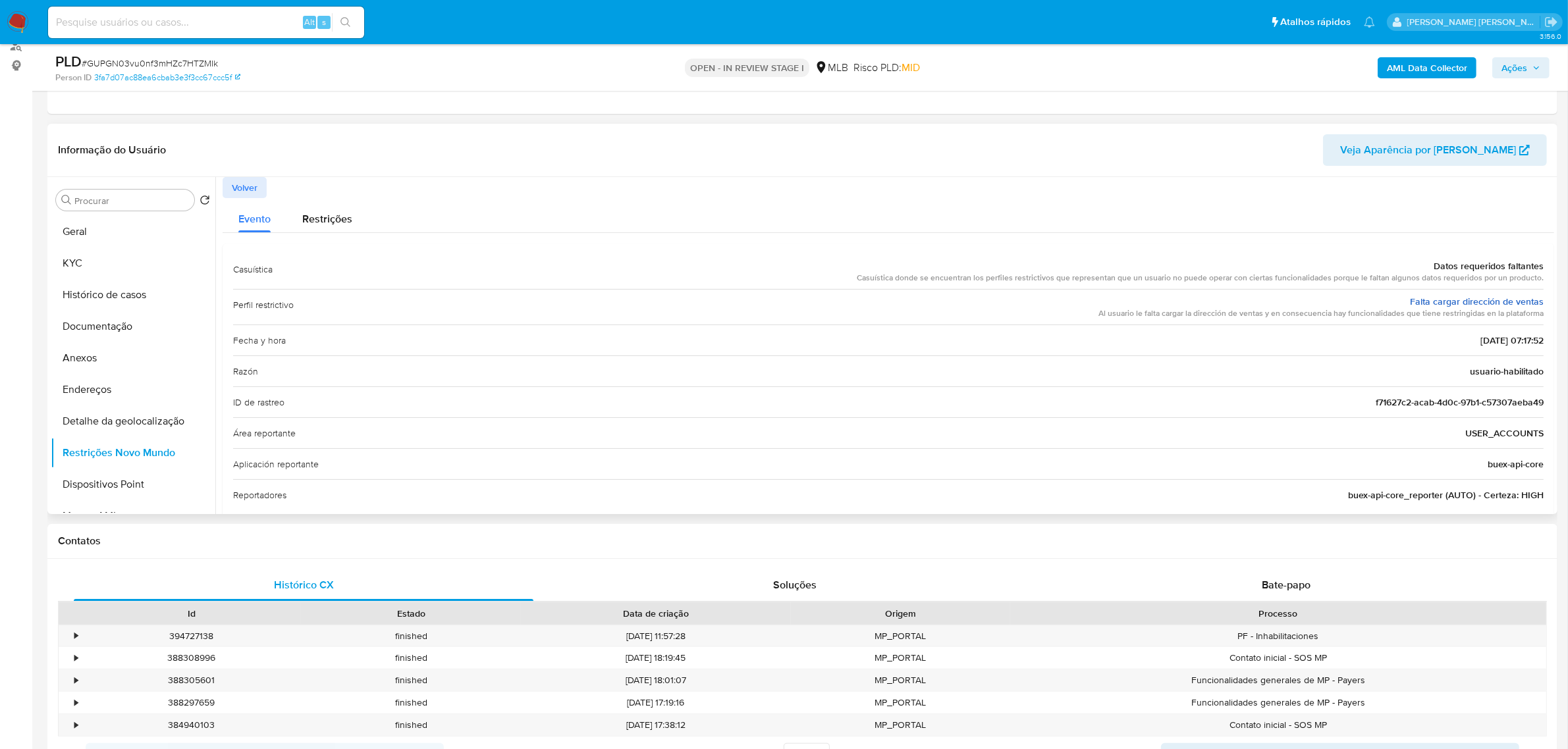
click at [1053, 298] on link "Falta cargar dirección de ventas" at bounding box center [1477, 301] width 134 height 13
click at [248, 183] on span "Volver" at bounding box center [244, 187] width 25 height 18
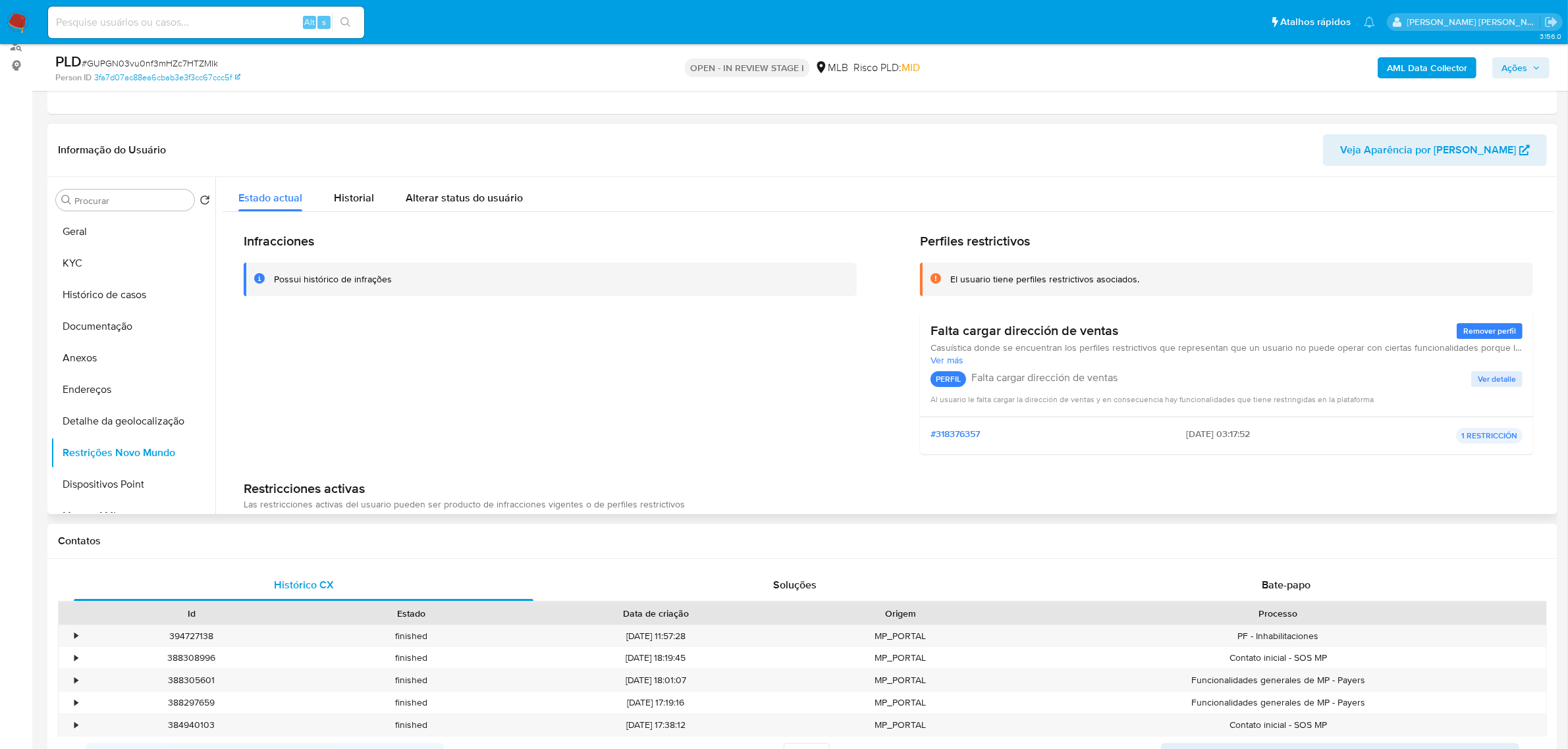
click at [963, 245] on h2 "Perfiles restrictivos" at bounding box center [1227, 241] width 614 height 17
click at [961, 245] on h2 "Perfiles restrictivos" at bounding box center [1227, 241] width 614 height 17
click at [1013, 330] on h3 "Falta cargar dirección de ventas" at bounding box center [1025, 330] width 188 height 17
click at [1013, 331] on h3 "Falta cargar dirección de ventas" at bounding box center [1025, 330] width 188 height 17
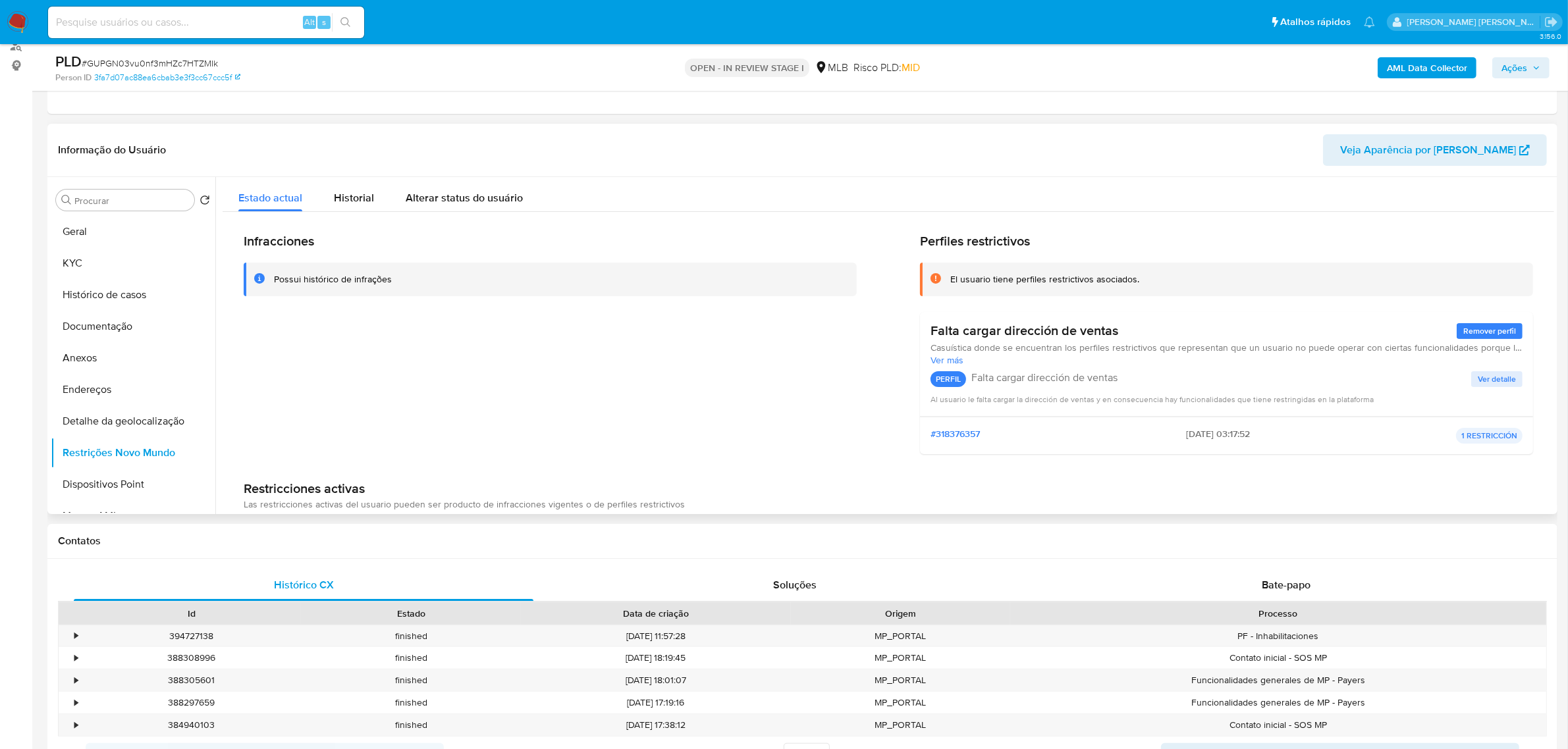
click at [1013, 332] on h3 "Falta cargar dirección de ventas" at bounding box center [1025, 330] width 188 height 17
drag, startPoint x: 972, startPoint y: 343, endPoint x: 208, endPoint y: 487, distance: 777.5
click at [293, 484] on div "Infracciones Possui histórico de infrações Perfiles restrictivos El usuario tie…" at bounding box center [888, 405] width 1331 height 385
click at [136, 478] on button "Dispositivos Point" at bounding box center [128, 484] width 154 height 32
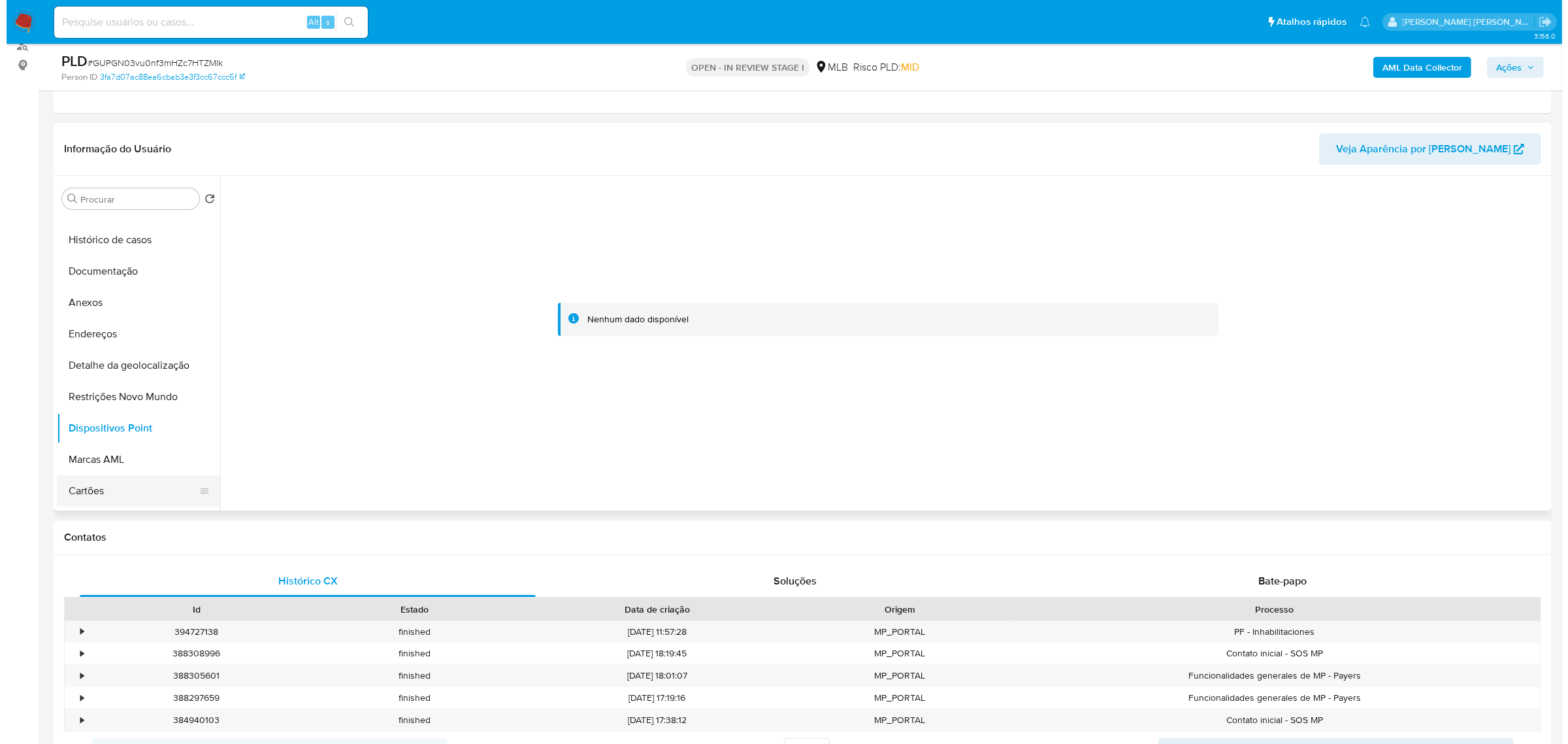
scroll to position [82, 0]
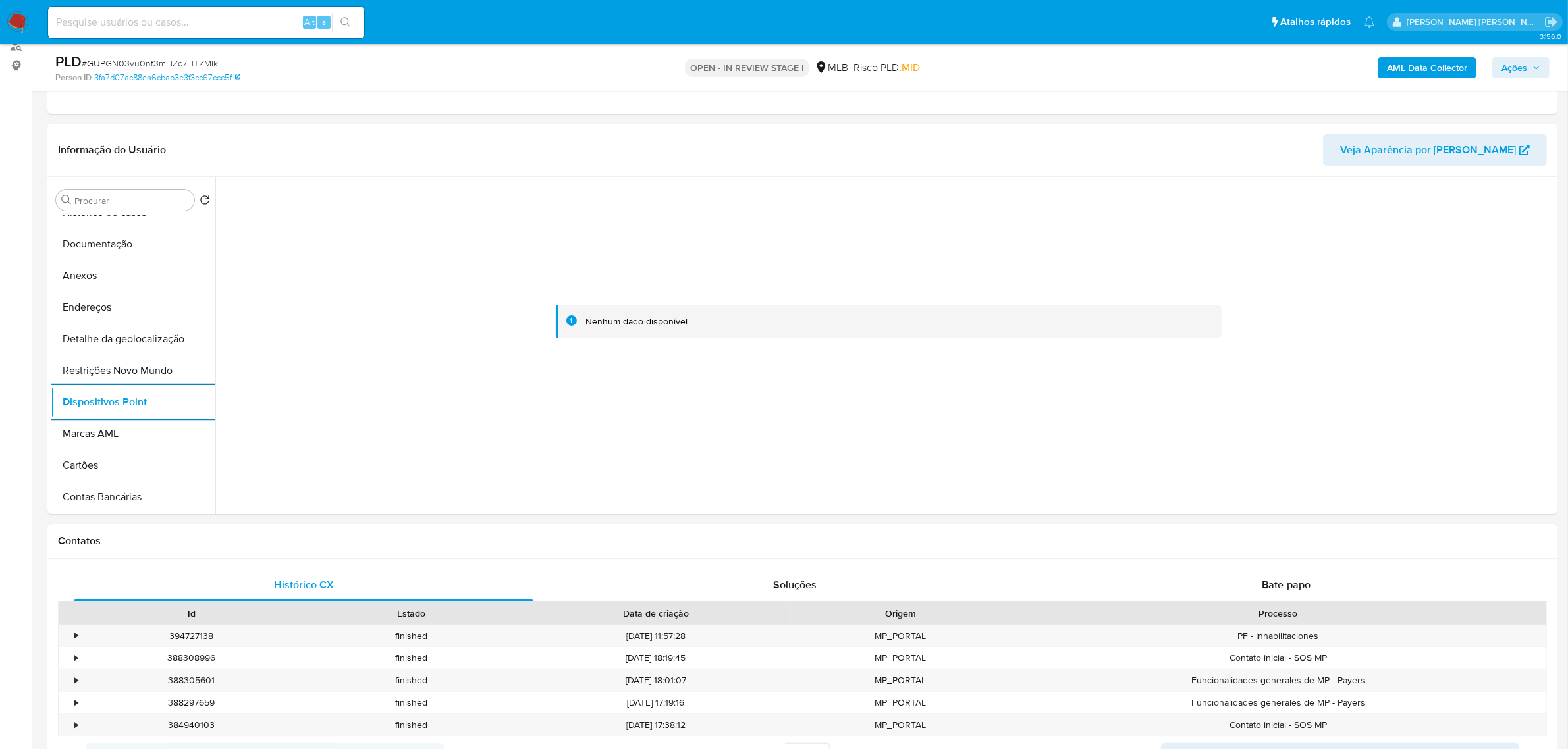
click at [1053, 67] on b "AML Data Collector" at bounding box center [1427, 67] width 81 height 21
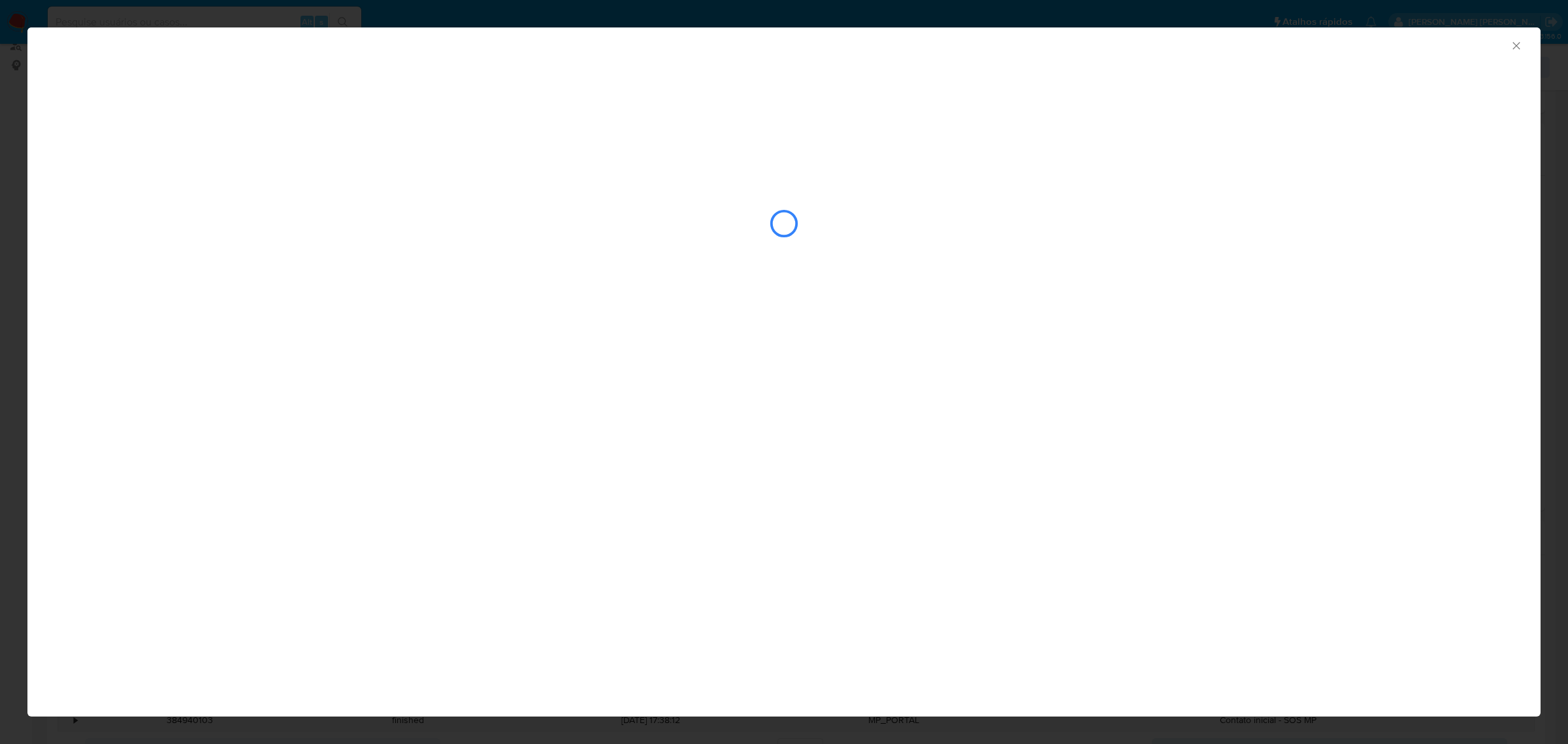
click at [1044, 46] on icon "Fechar a janela" at bounding box center [1517, 45] width 13 height 13
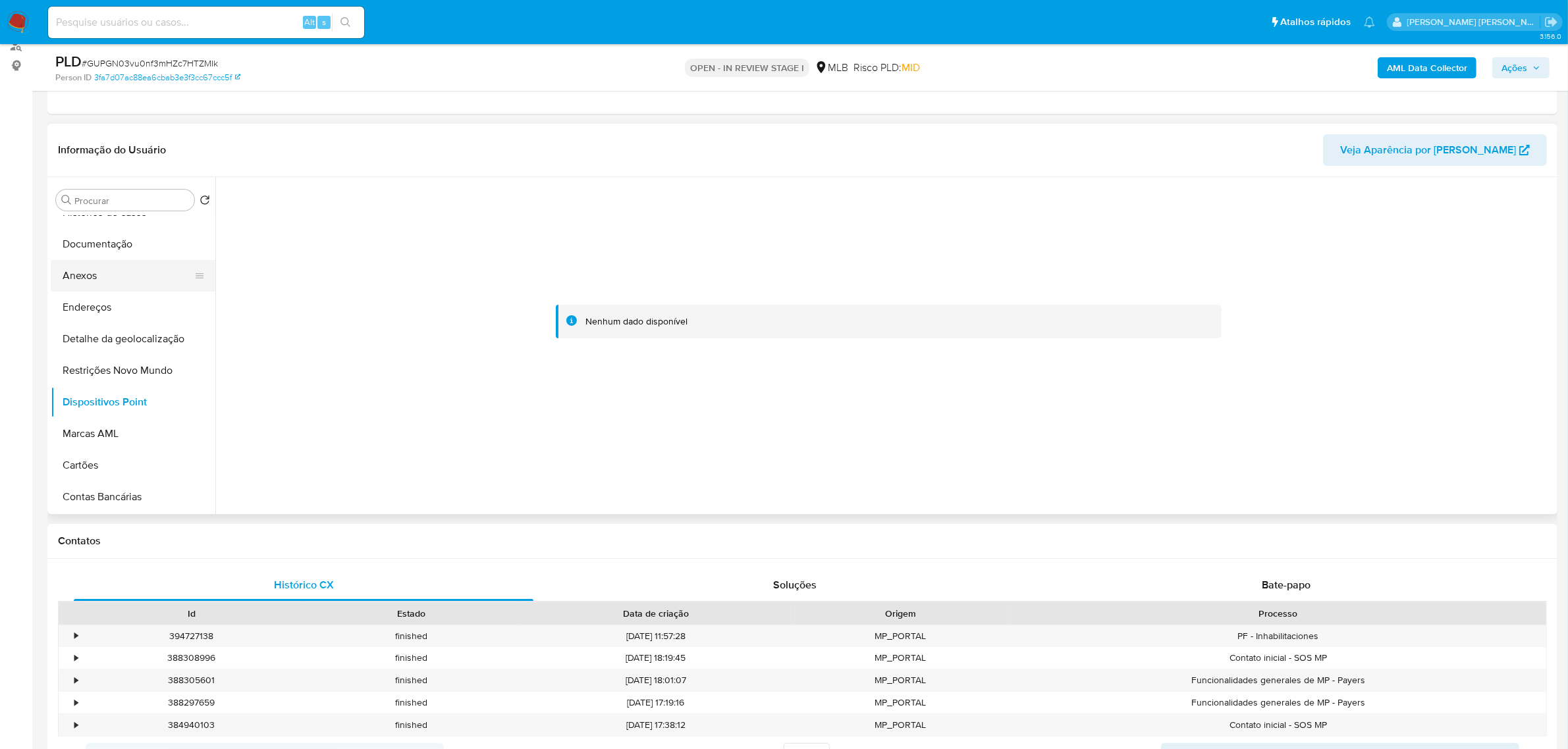
click at [129, 279] on button "Anexos" at bounding box center [128, 276] width 154 height 32
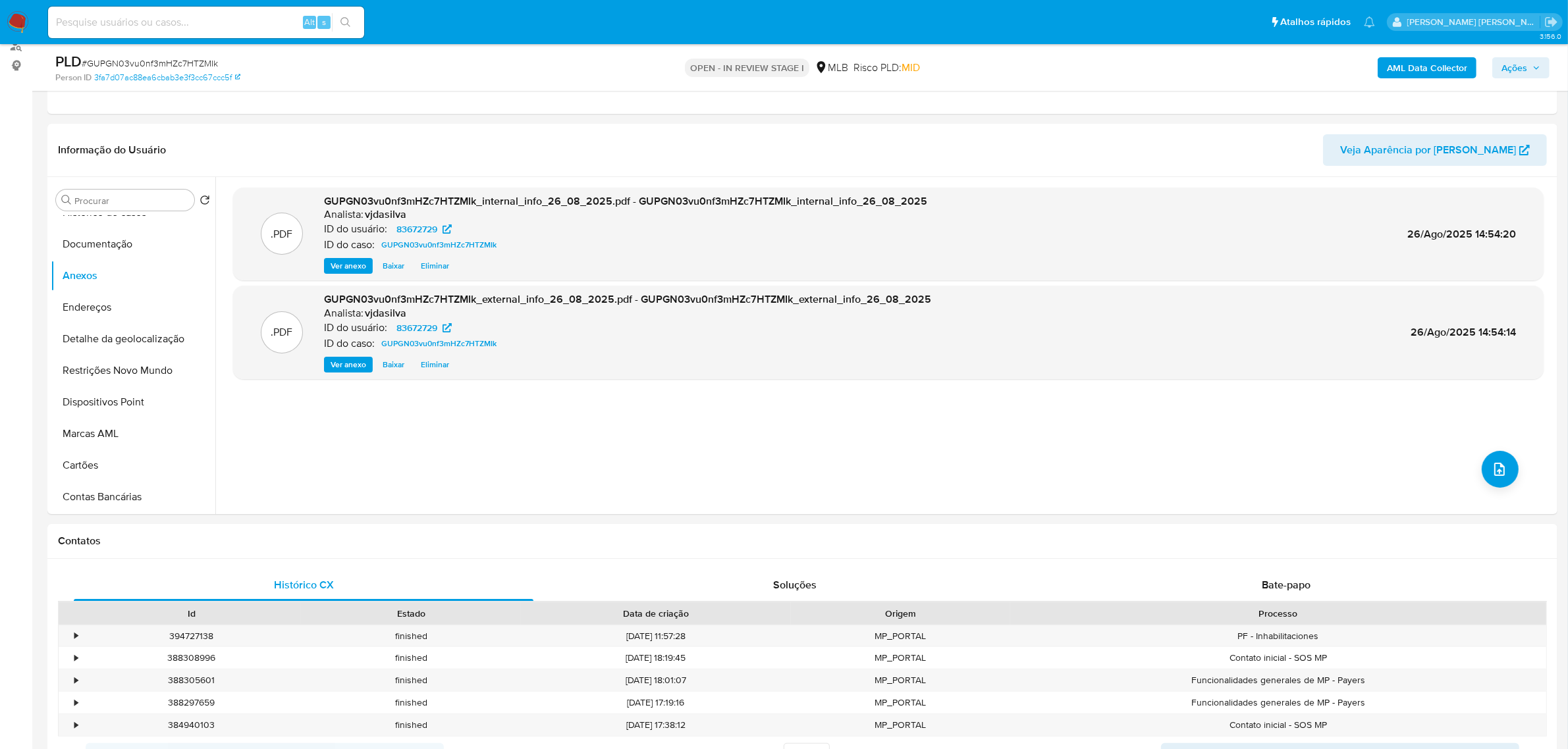
click at [1053, 67] on b "AML Data Collector" at bounding box center [1427, 67] width 81 height 21
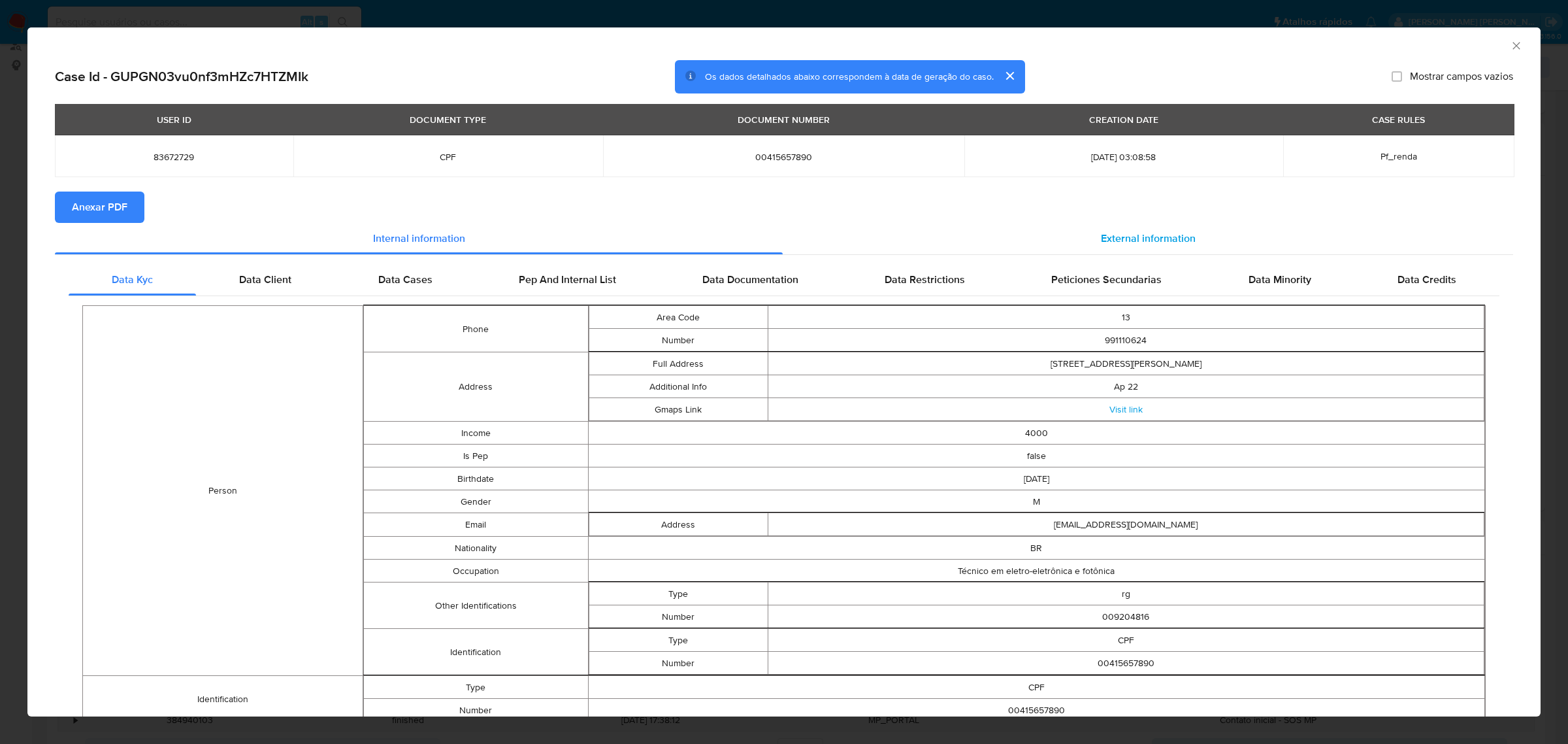
click at [1044, 238] on span "External information" at bounding box center [1148, 238] width 95 height 15
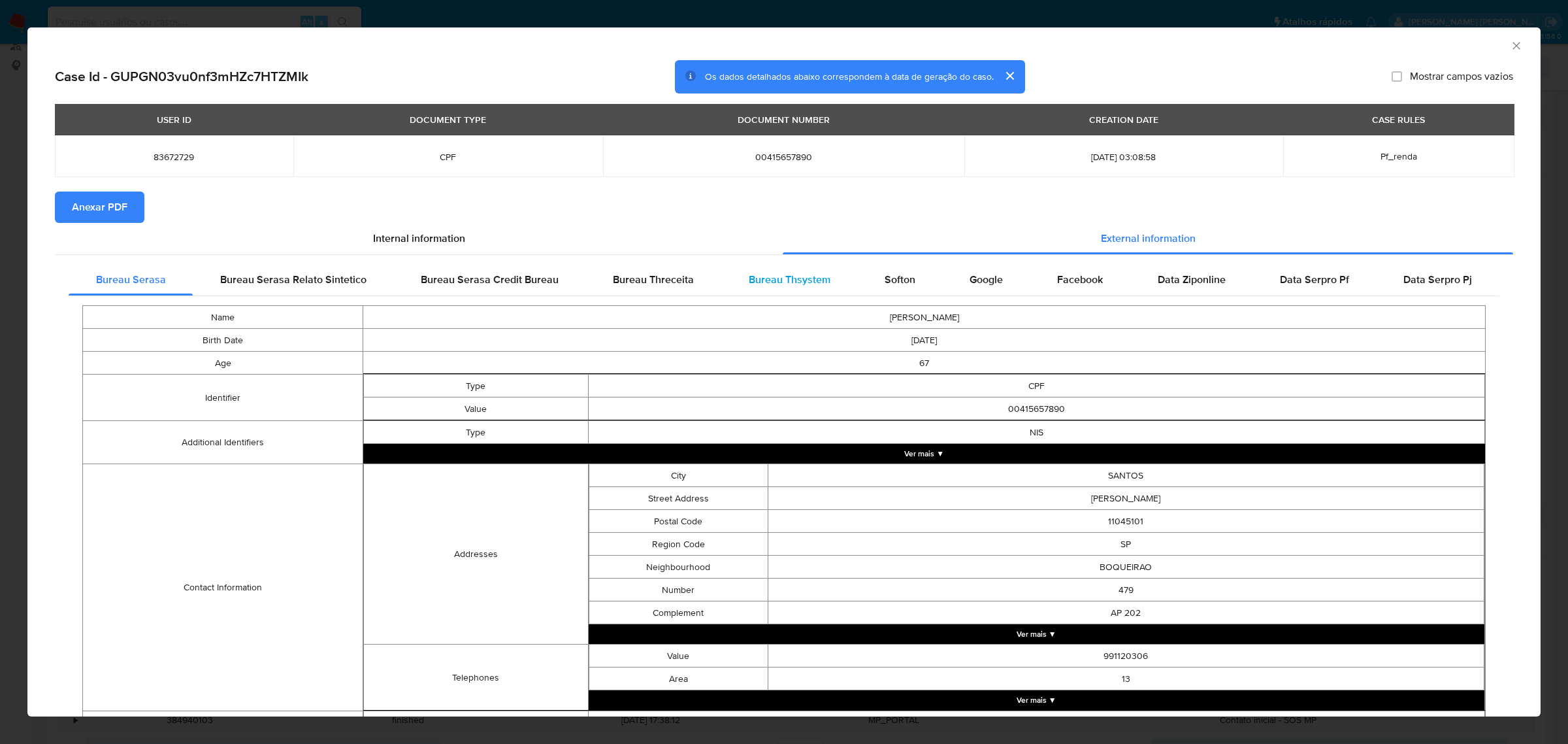
click at [792, 281] on span "Bureau Thsystem" at bounding box center [790, 279] width 82 height 15
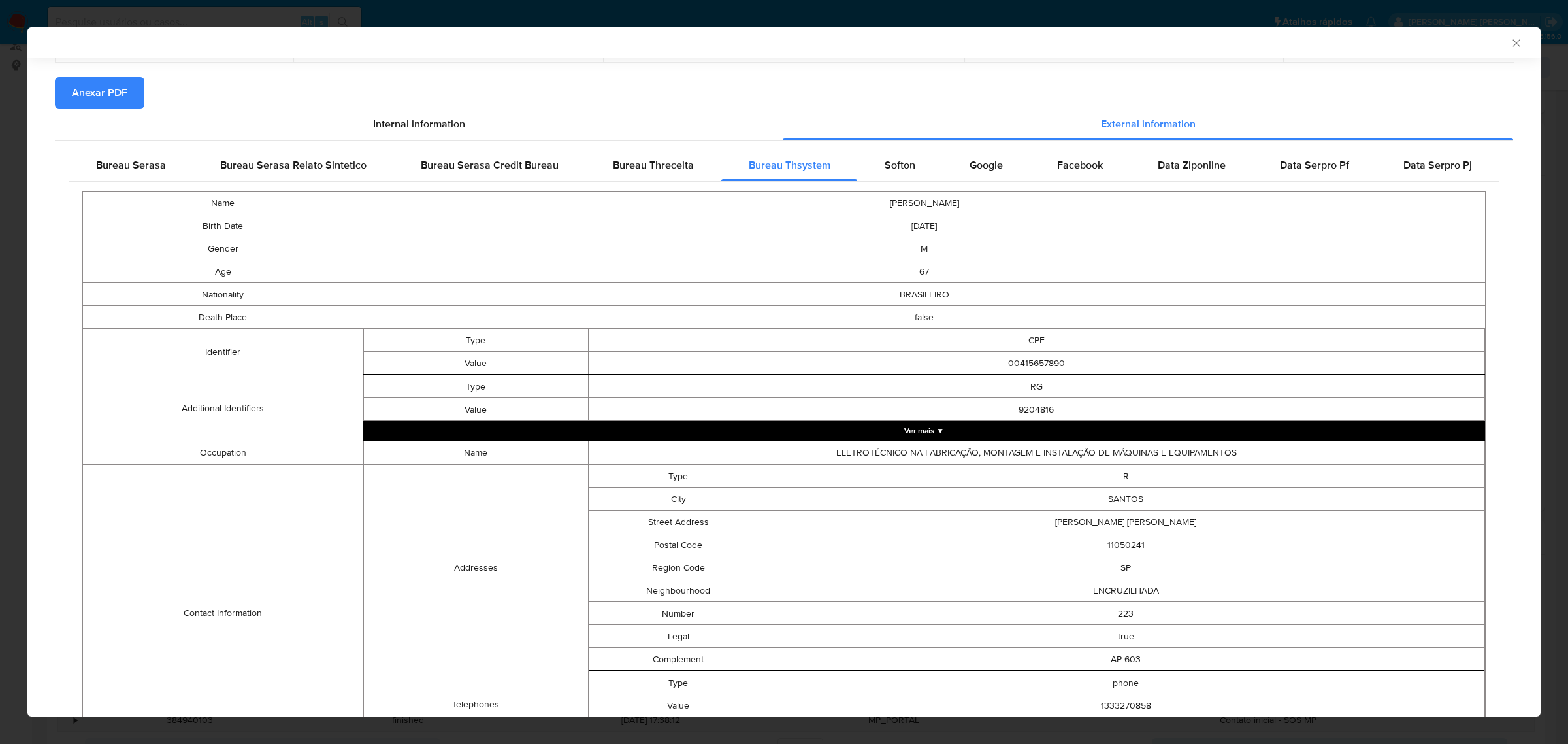
scroll to position [161, 0]
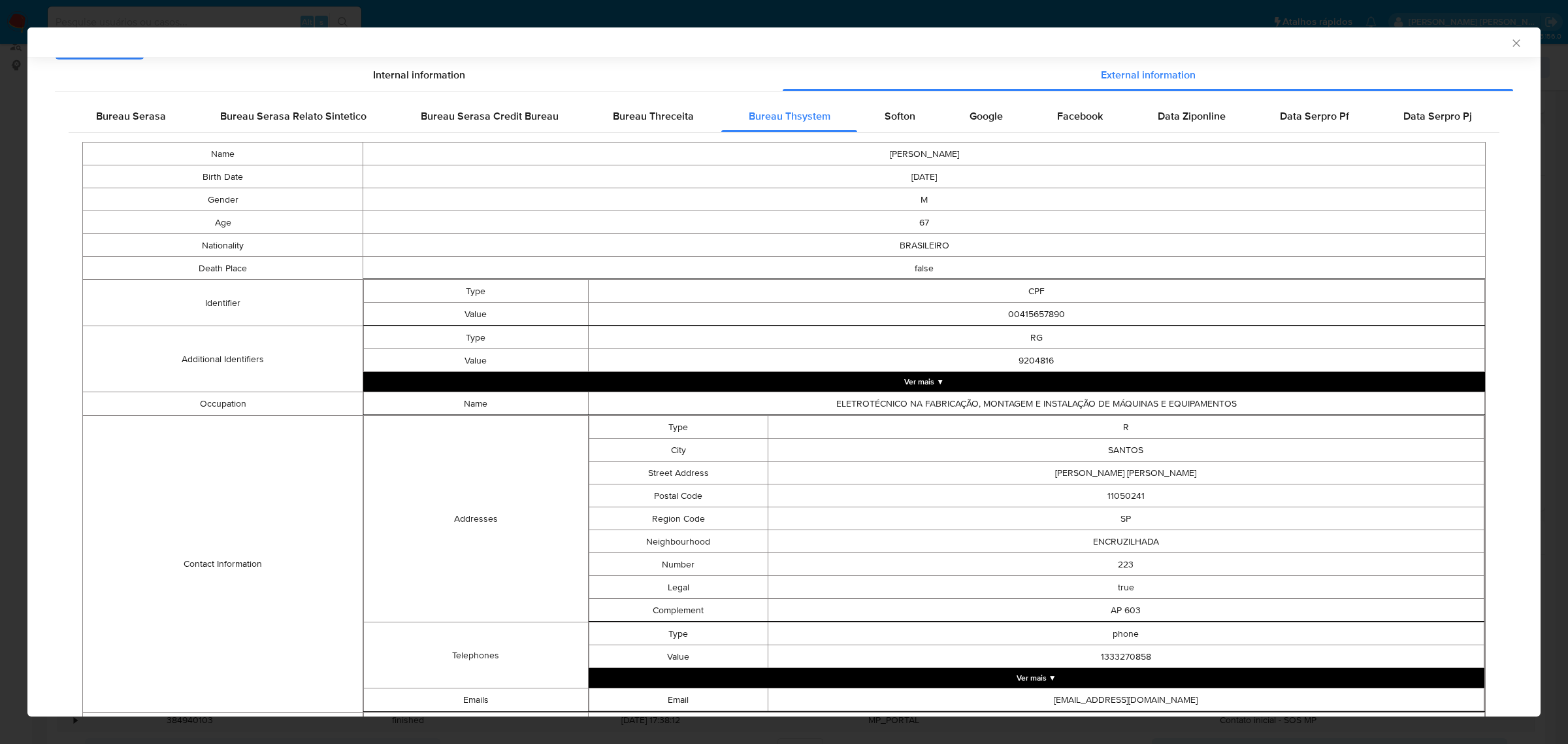
click at [932, 375] on button "Ver mais ▼" at bounding box center [924, 382] width 1122 height 20
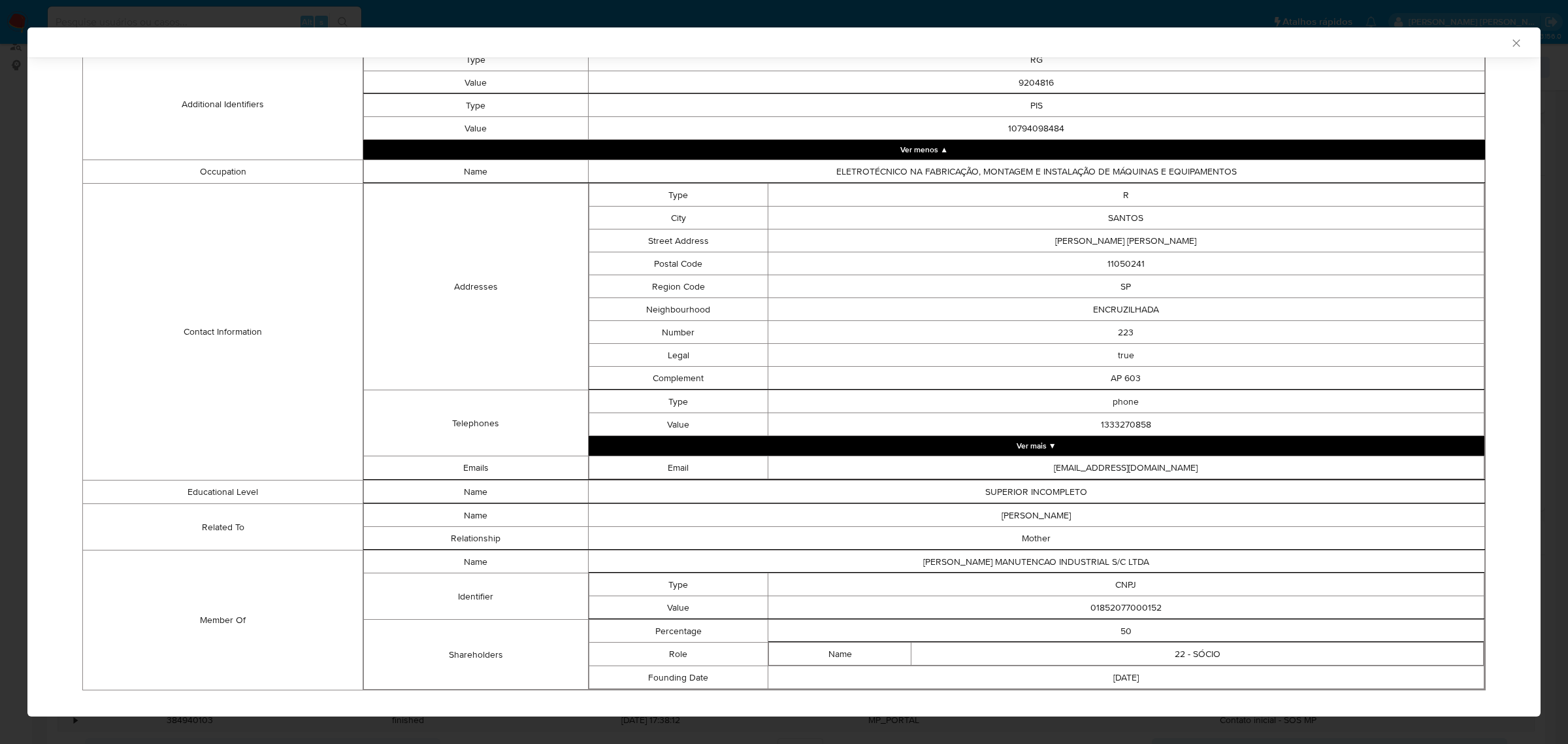
scroll to position [465, 0]
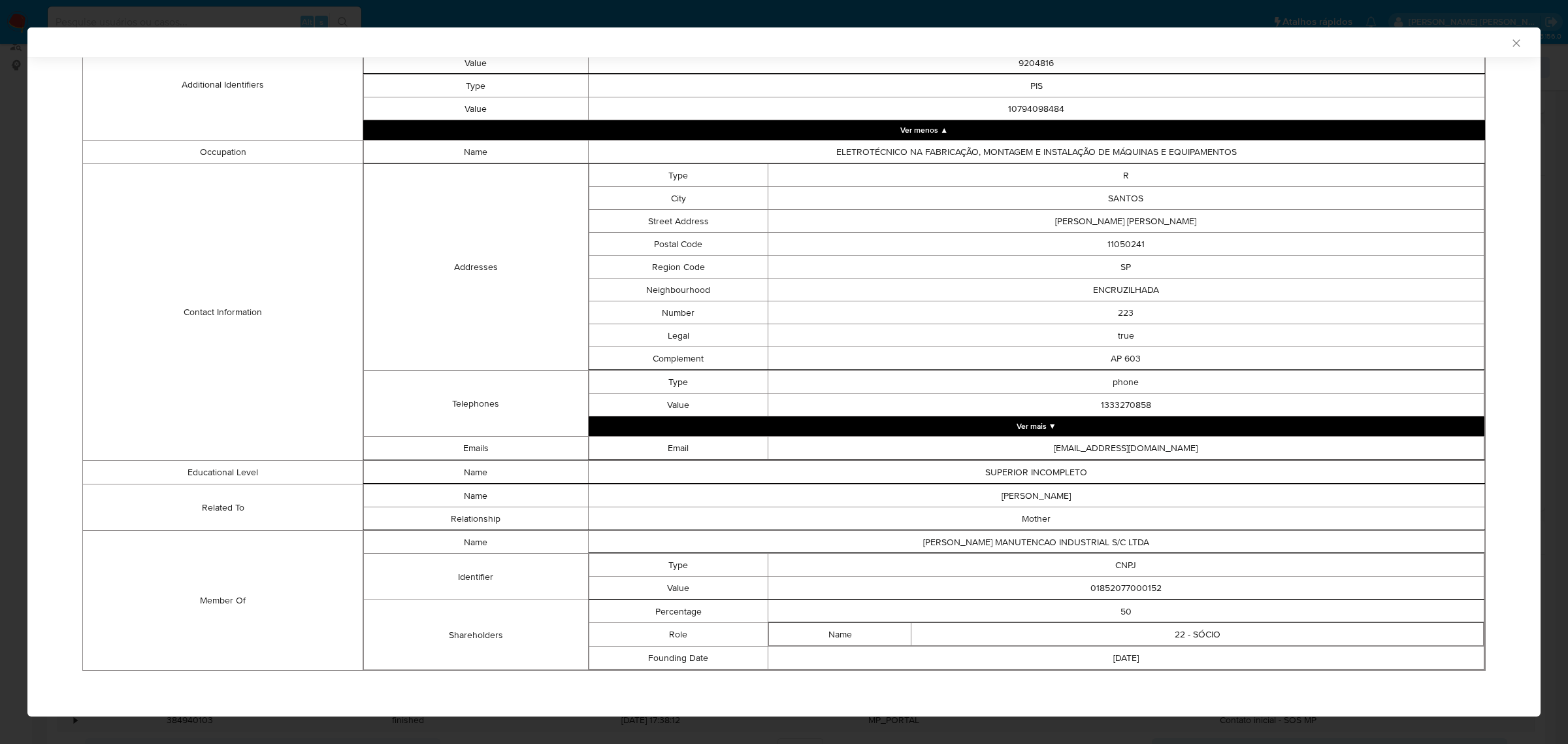
click at [897, 423] on button "Ver mais ▼" at bounding box center [1037, 426] width 897 height 20
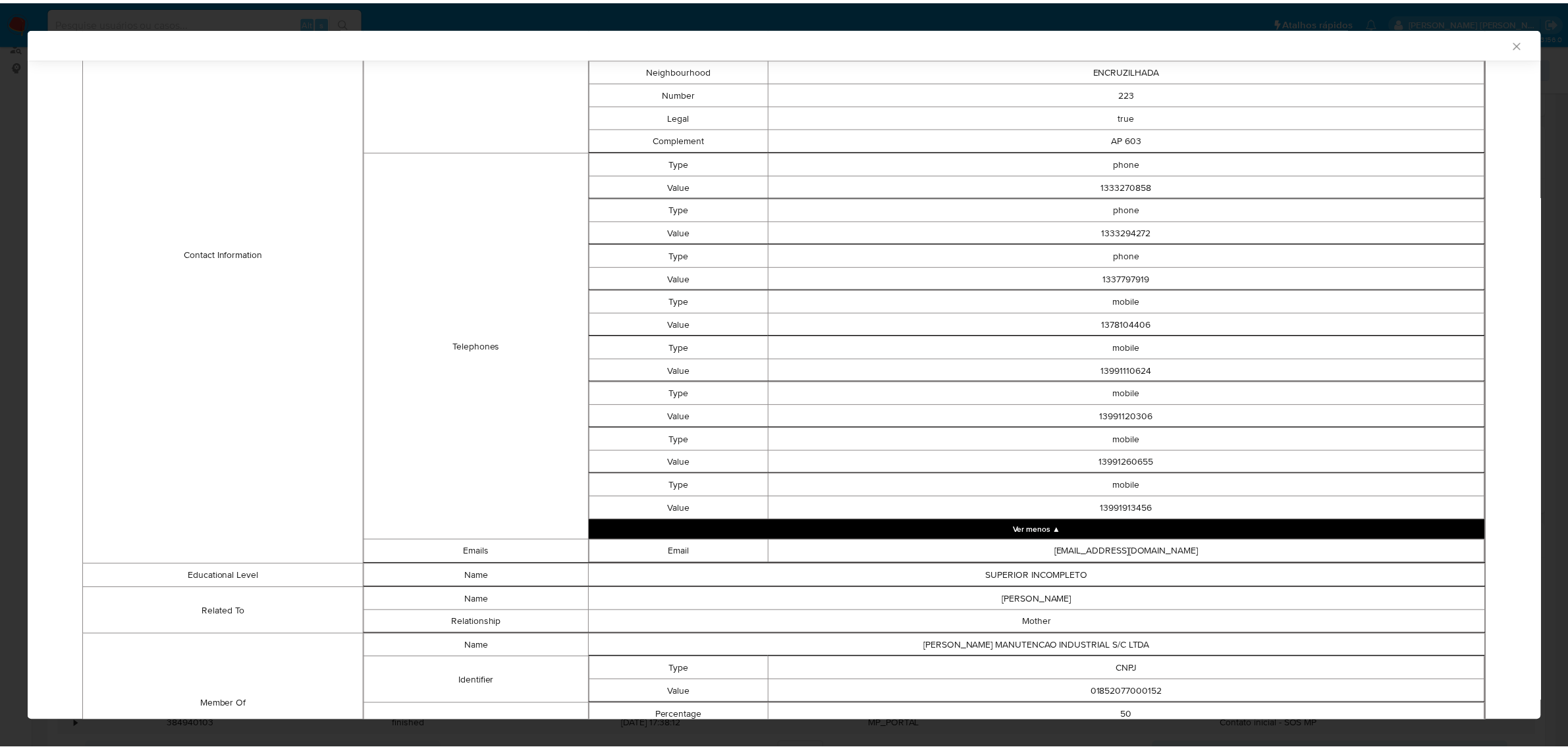
scroll to position [629, 0]
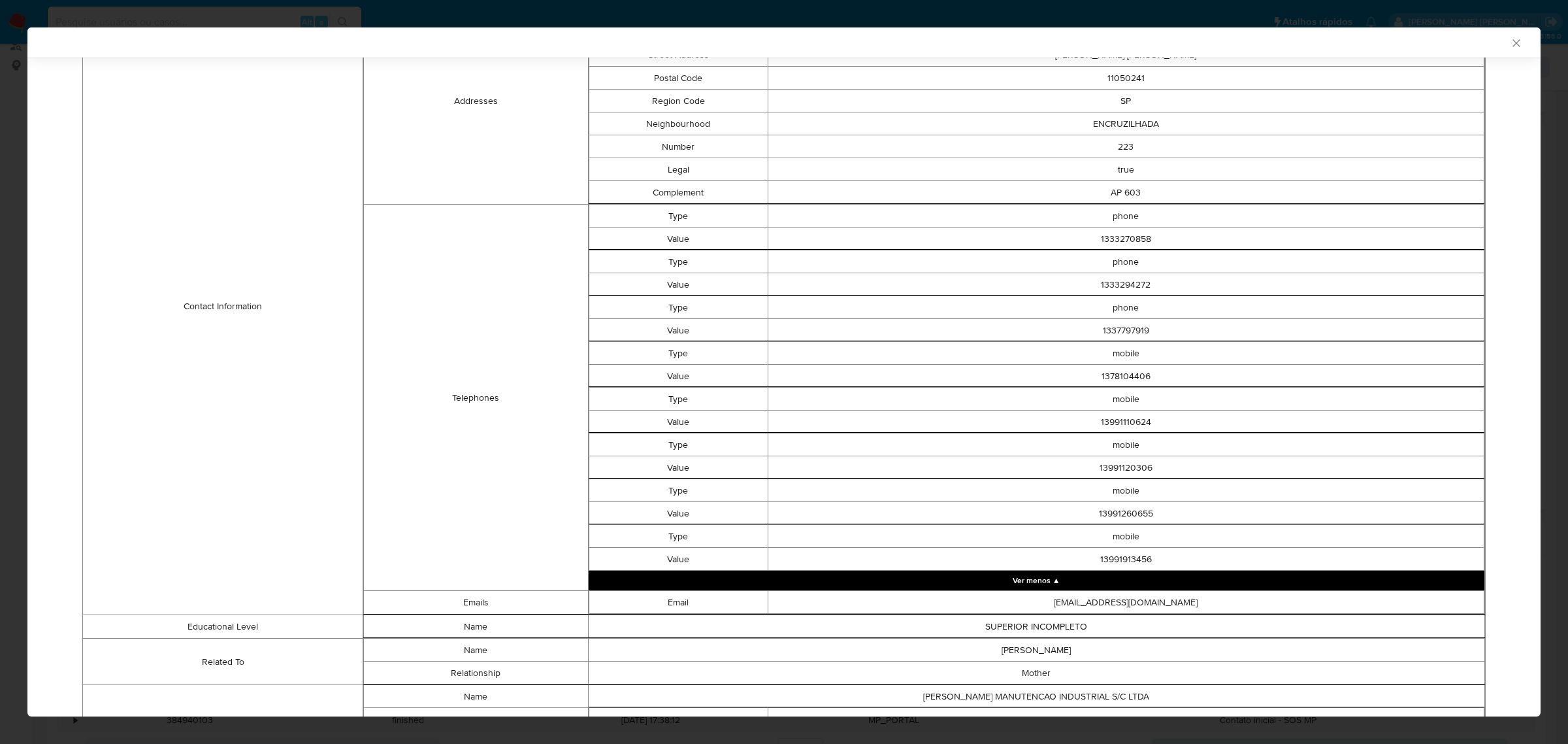
click at [1044, 43] on icon "Fechar a janela" at bounding box center [1517, 43] width 13 height 13
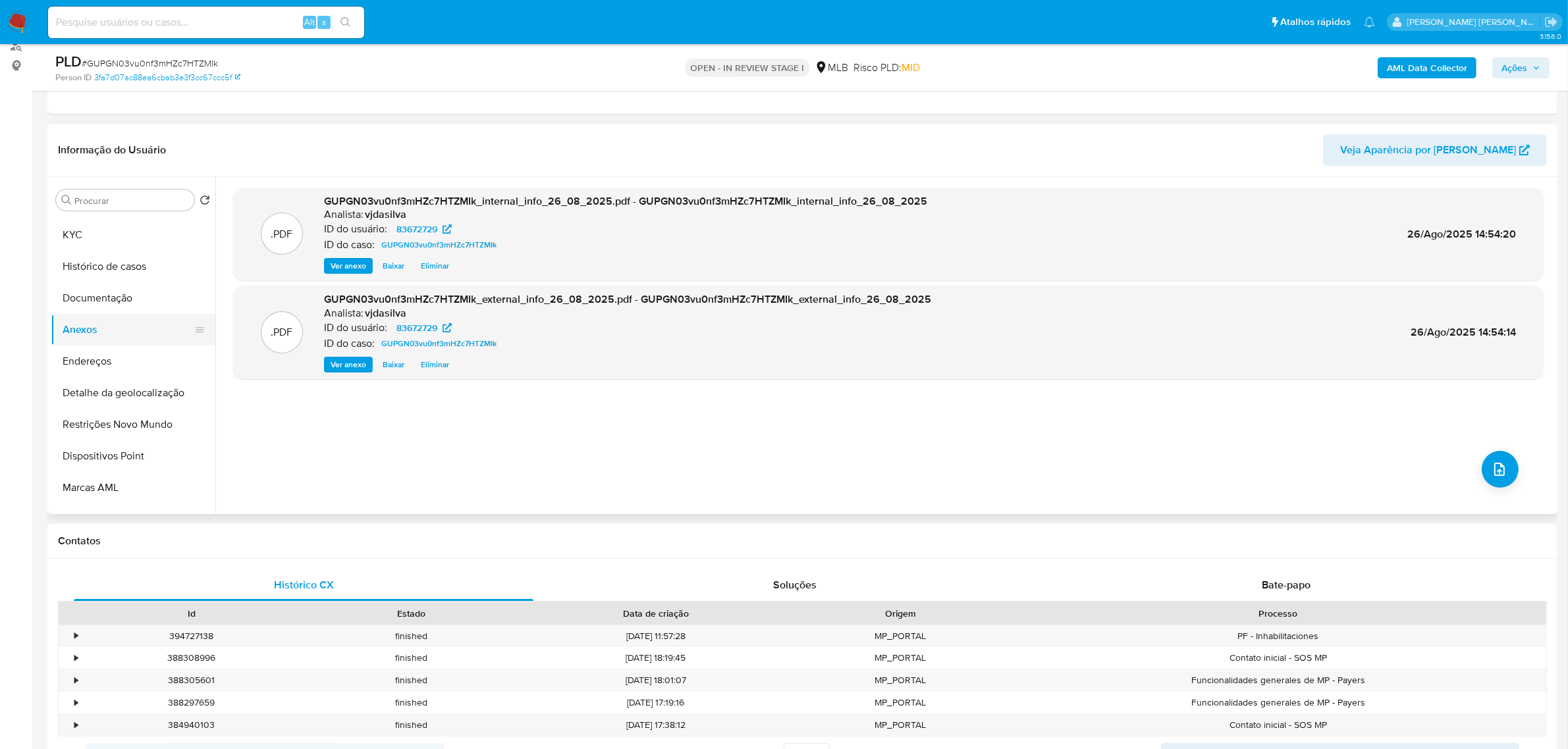
scroll to position [0, 0]
click at [126, 264] on button "KYC" at bounding box center [128, 264] width 154 height 32
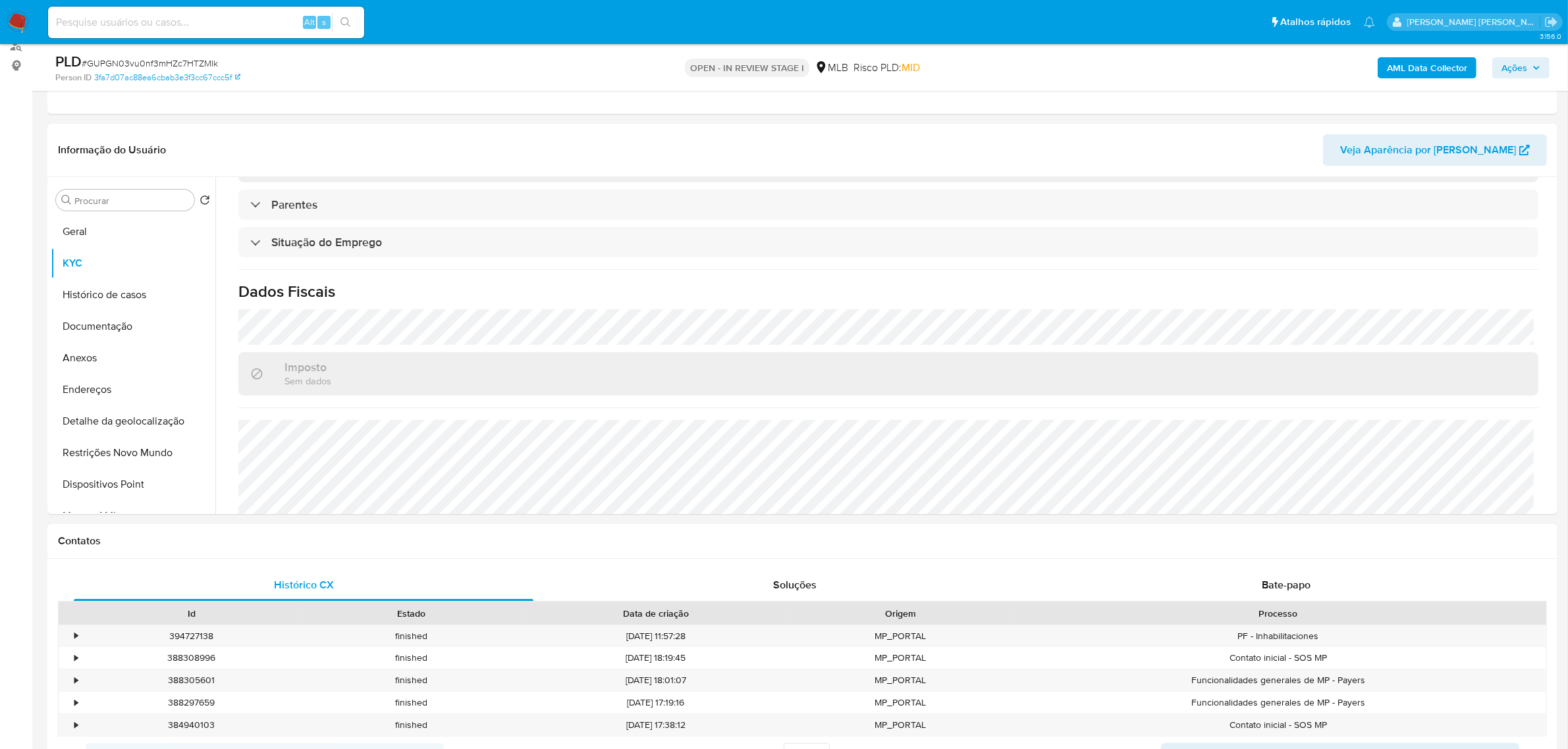
scroll to position [548, 0]
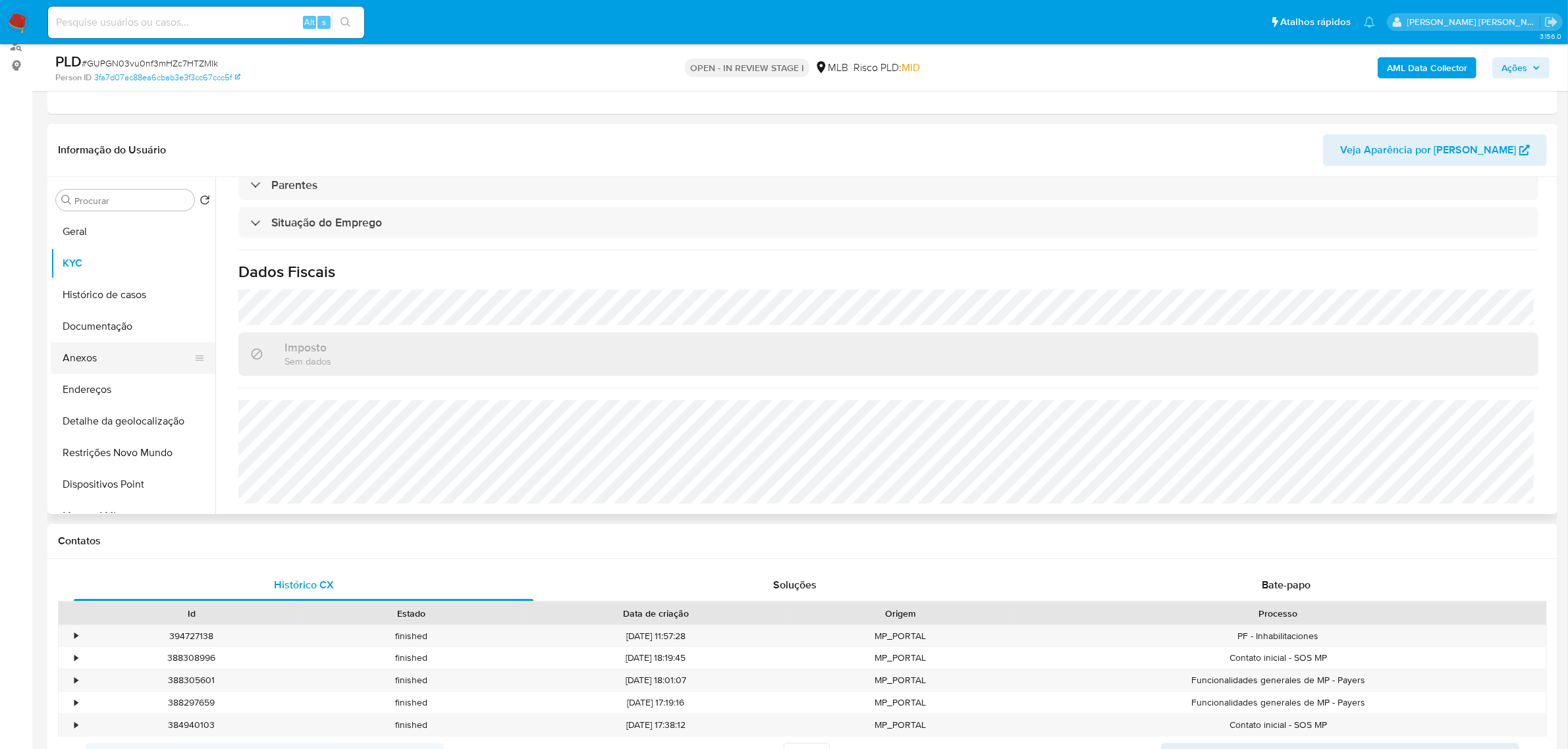
click at [122, 353] on button "Anexos" at bounding box center [128, 358] width 154 height 32
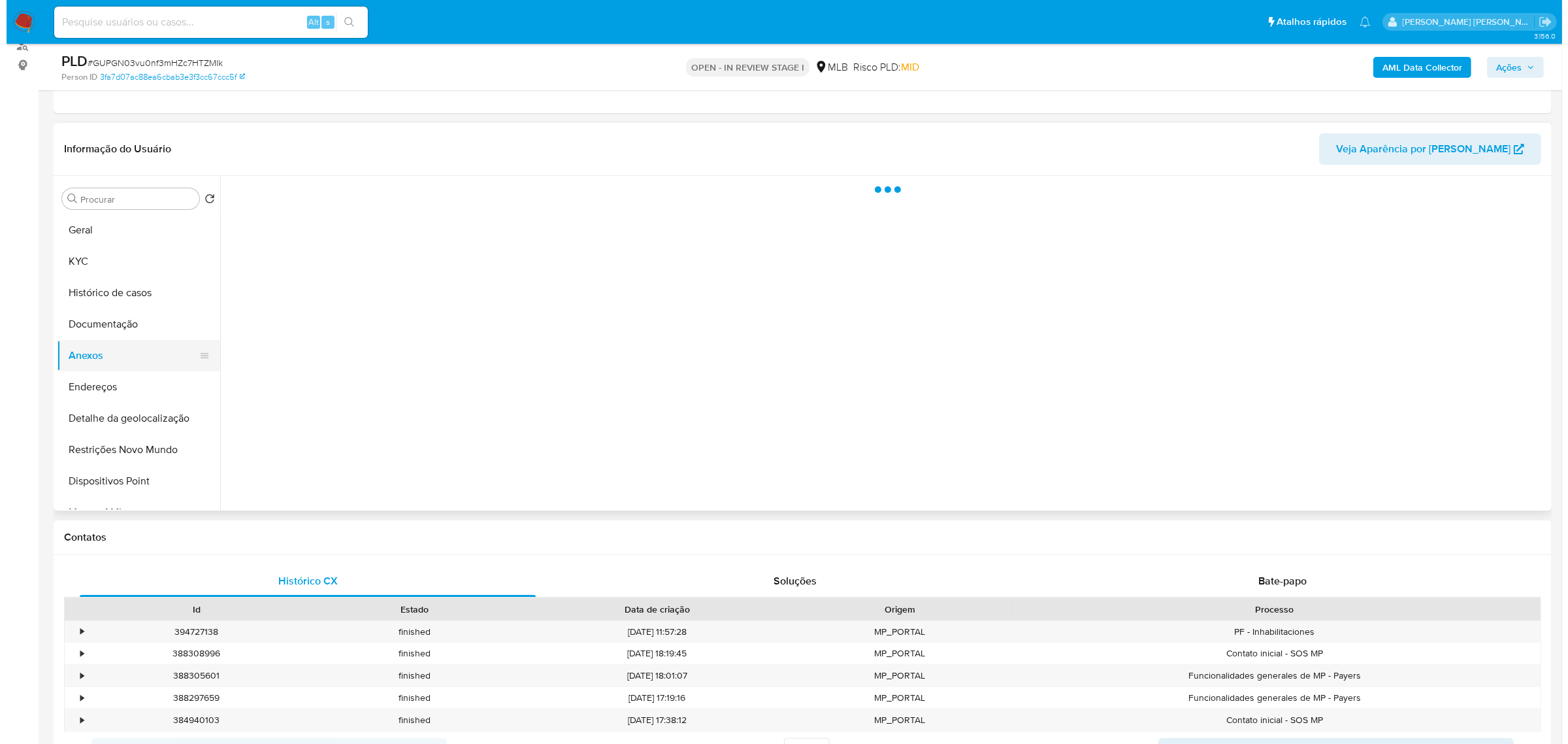
scroll to position [0, 0]
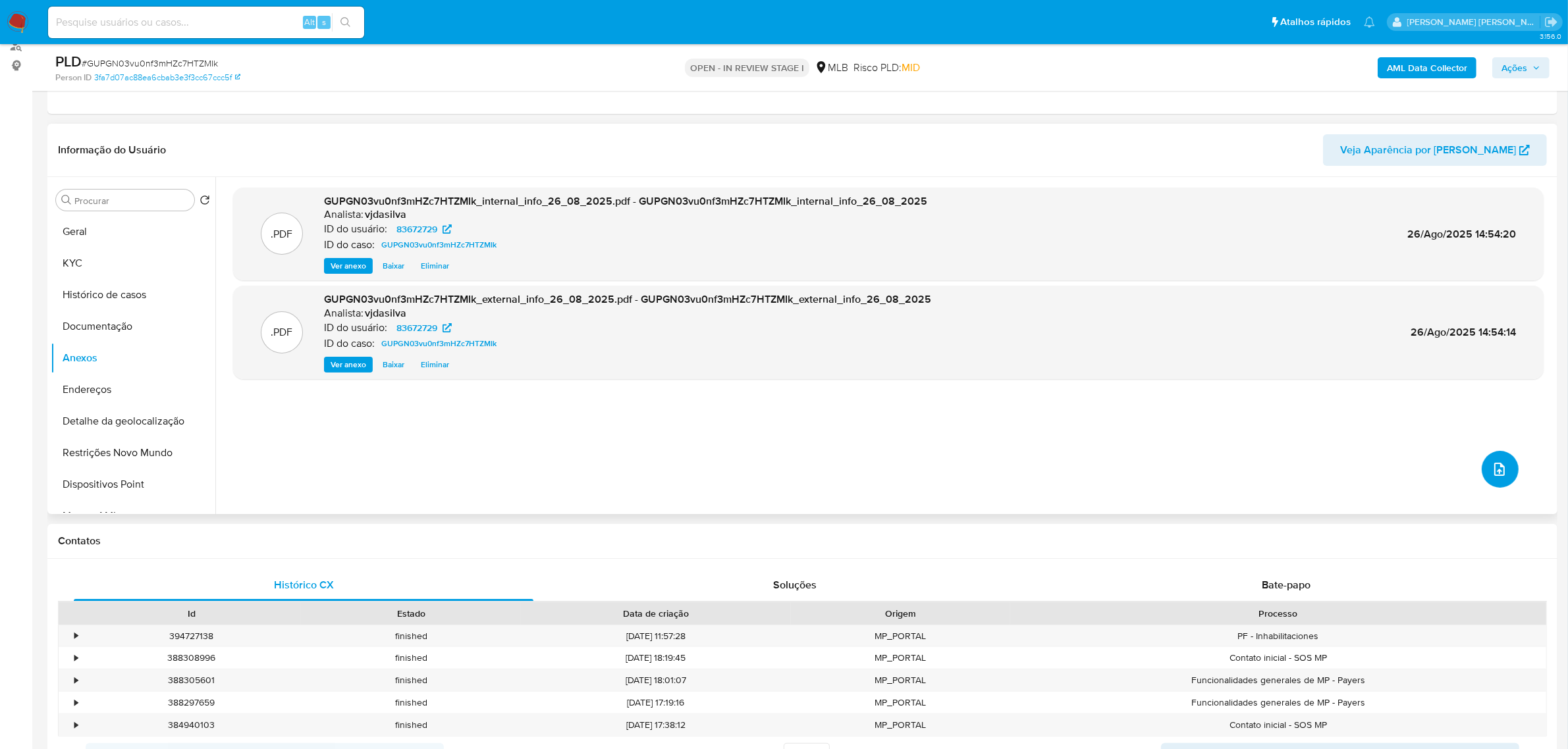
click at [1053, 457] on button "upload-file" at bounding box center [1501, 470] width 37 height 37
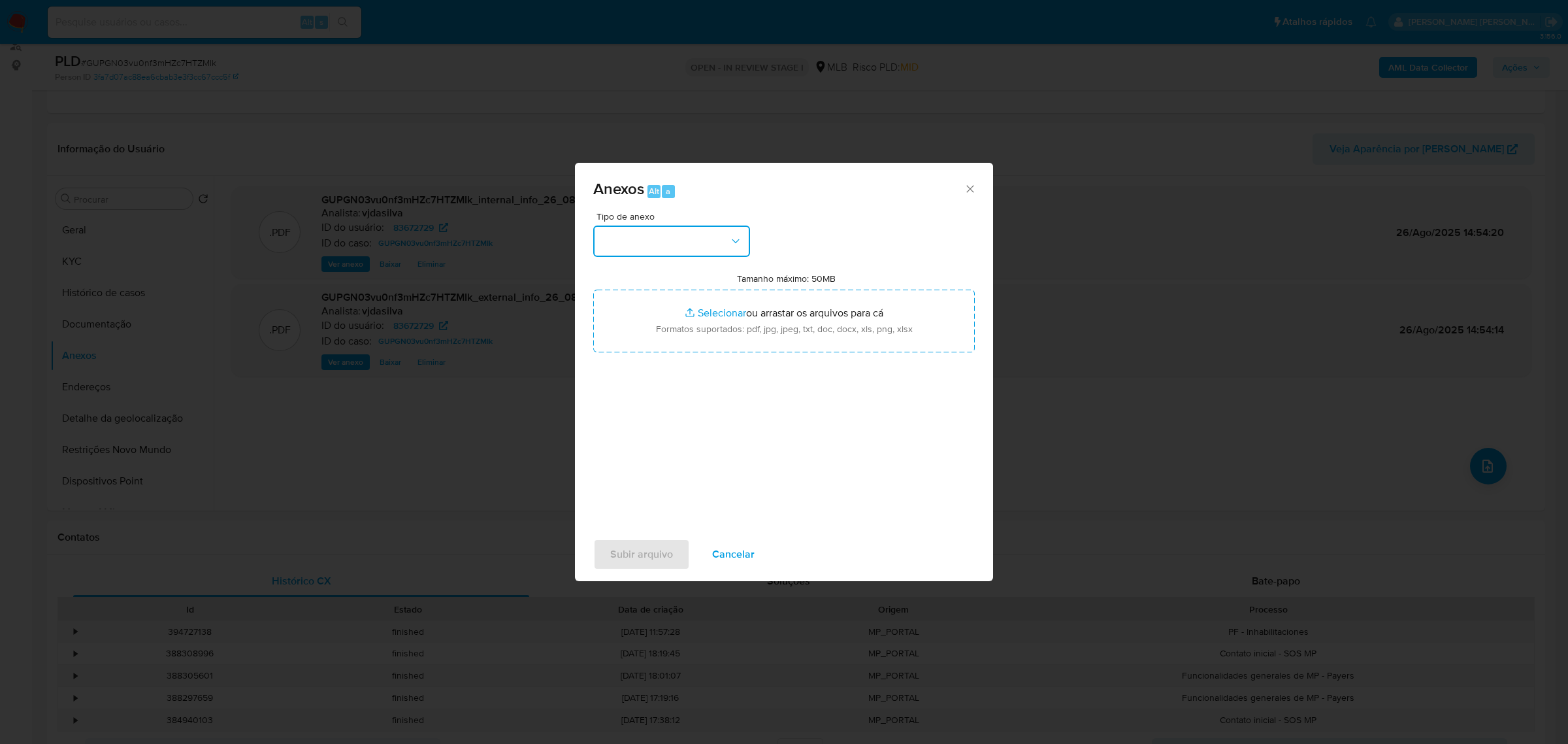
click at [738, 245] on icon "button" at bounding box center [736, 241] width 13 height 13
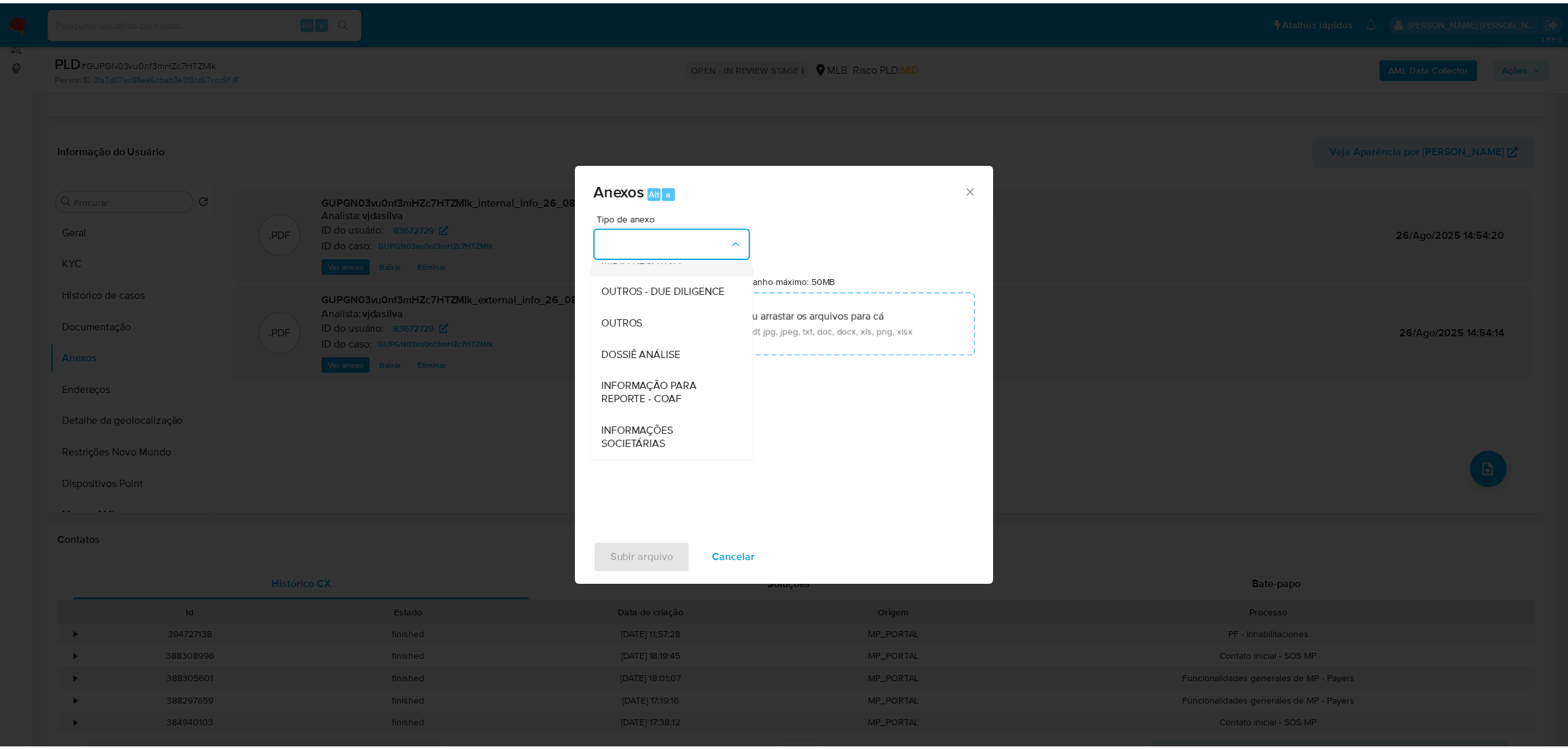
scroll to position [202, 0]
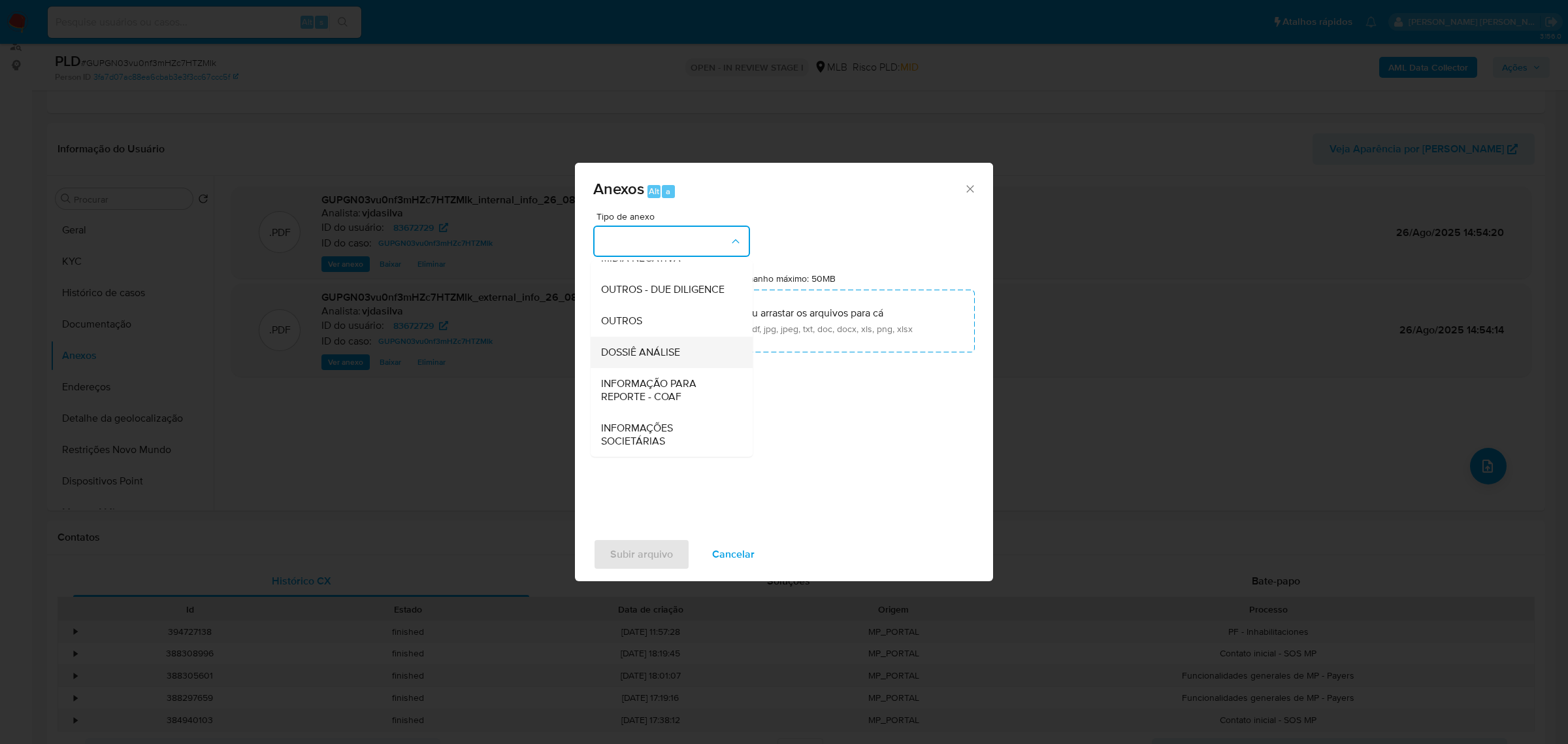
click at [658, 347] on span "DOSSIÊ ANÁLISE" at bounding box center [640, 352] width 79 height 13
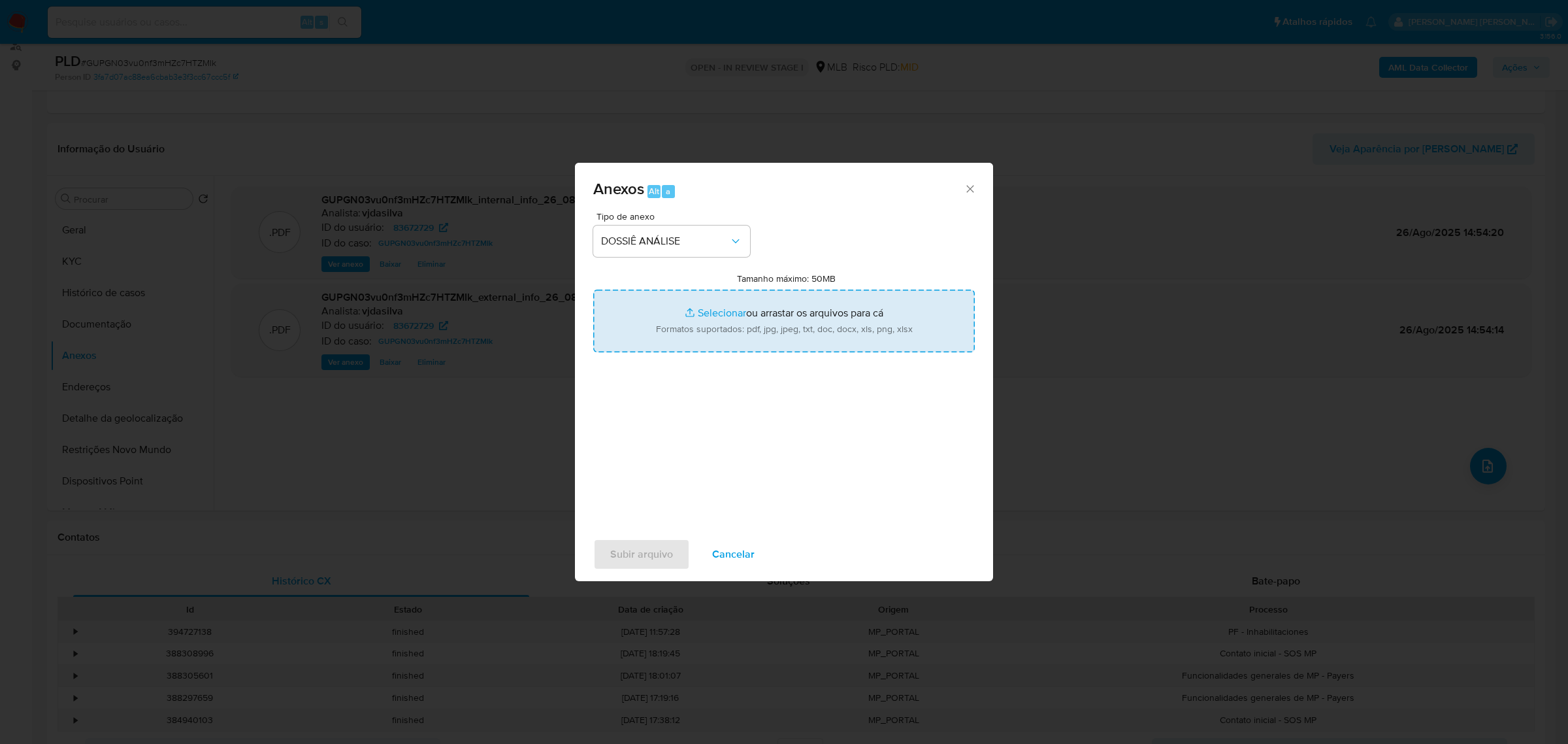
type input "C:\fakepath\SAR - XXXX - CPF 00415657890 - FRANCISCO HENRIQUE VILLARINHO.pdf"
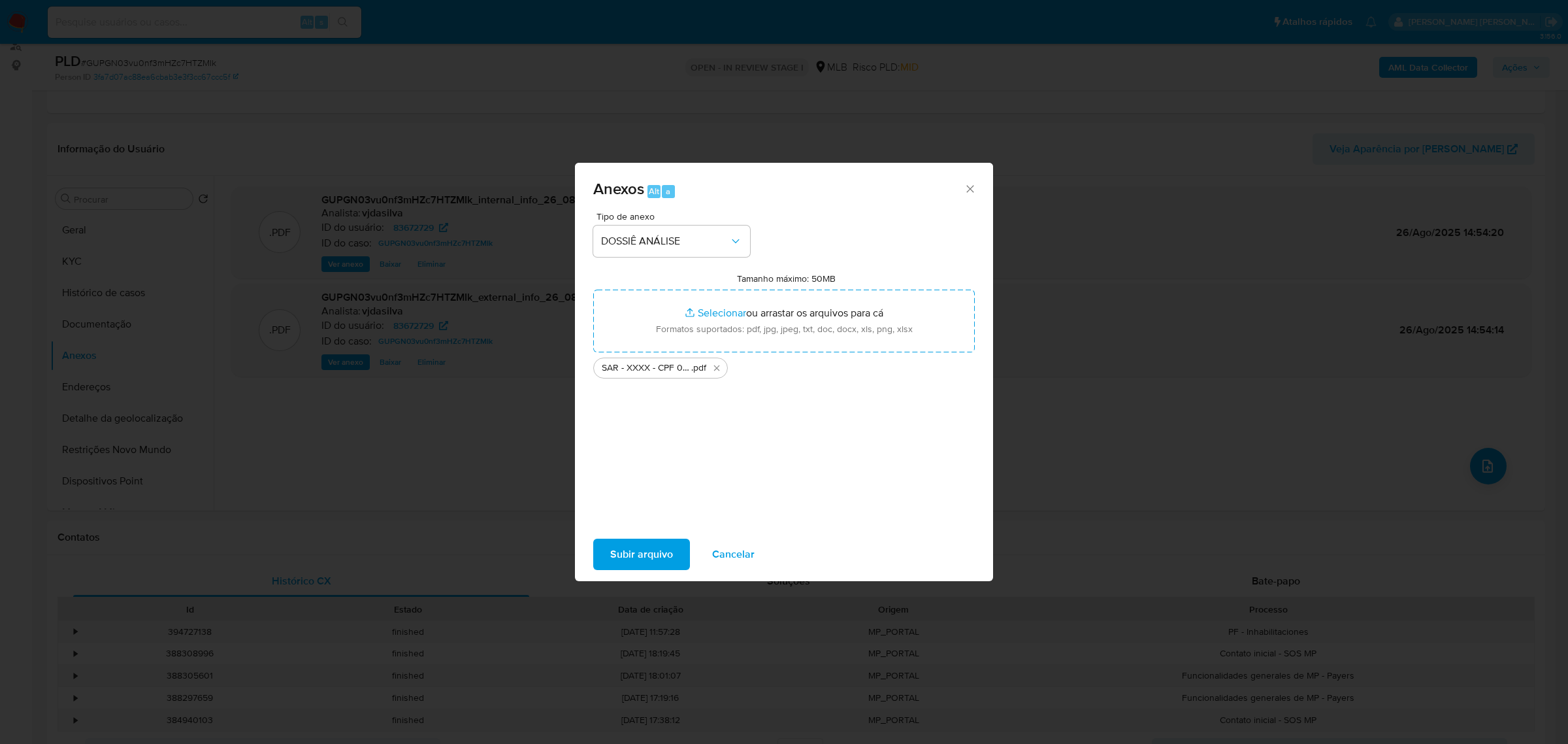
click at [629, 515] on span "Subir arquivo" at bounding box center [642, 554] width 63 height 29
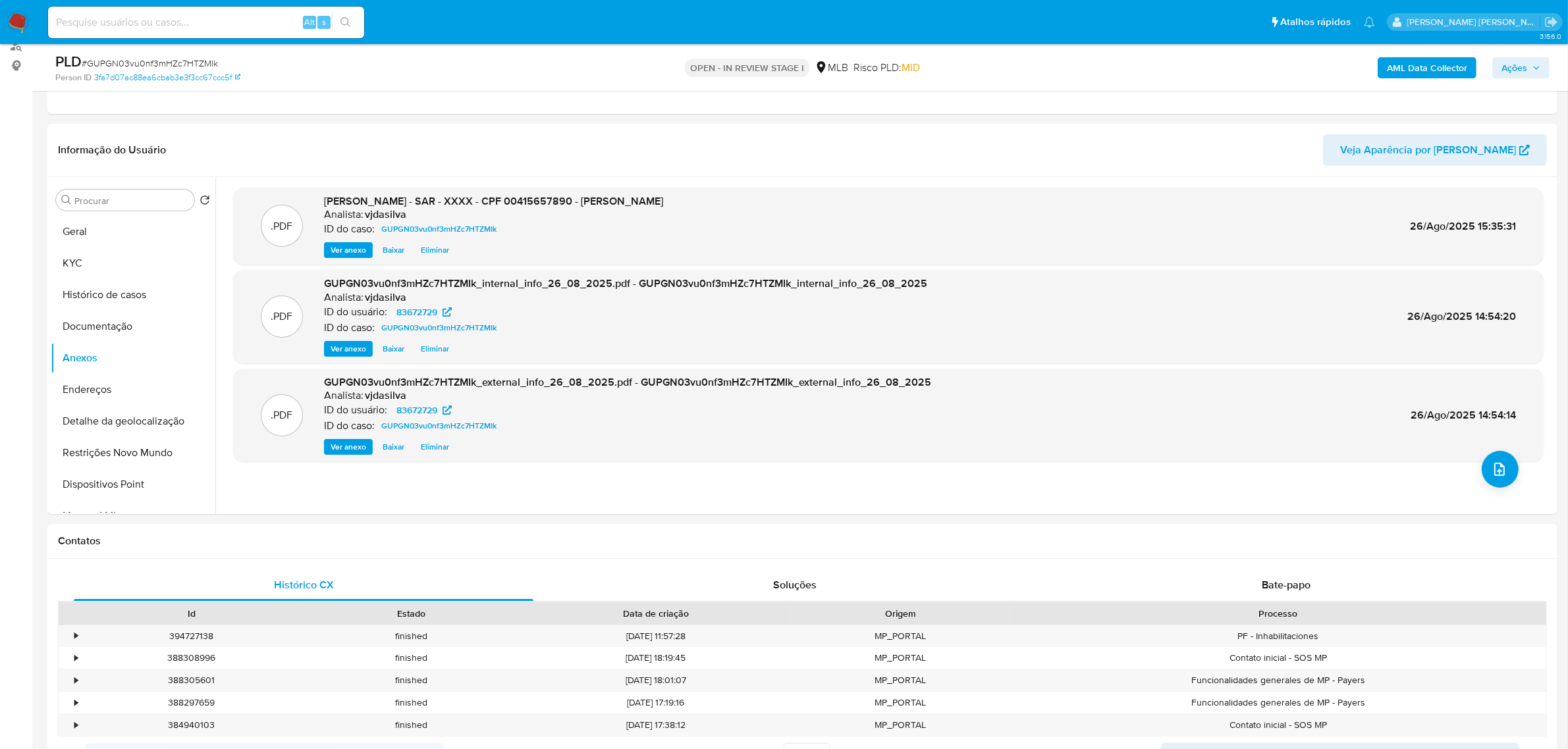
click at [1053, 70] on span "Ações" at bounding box center [1514, 67] width 25 height 21
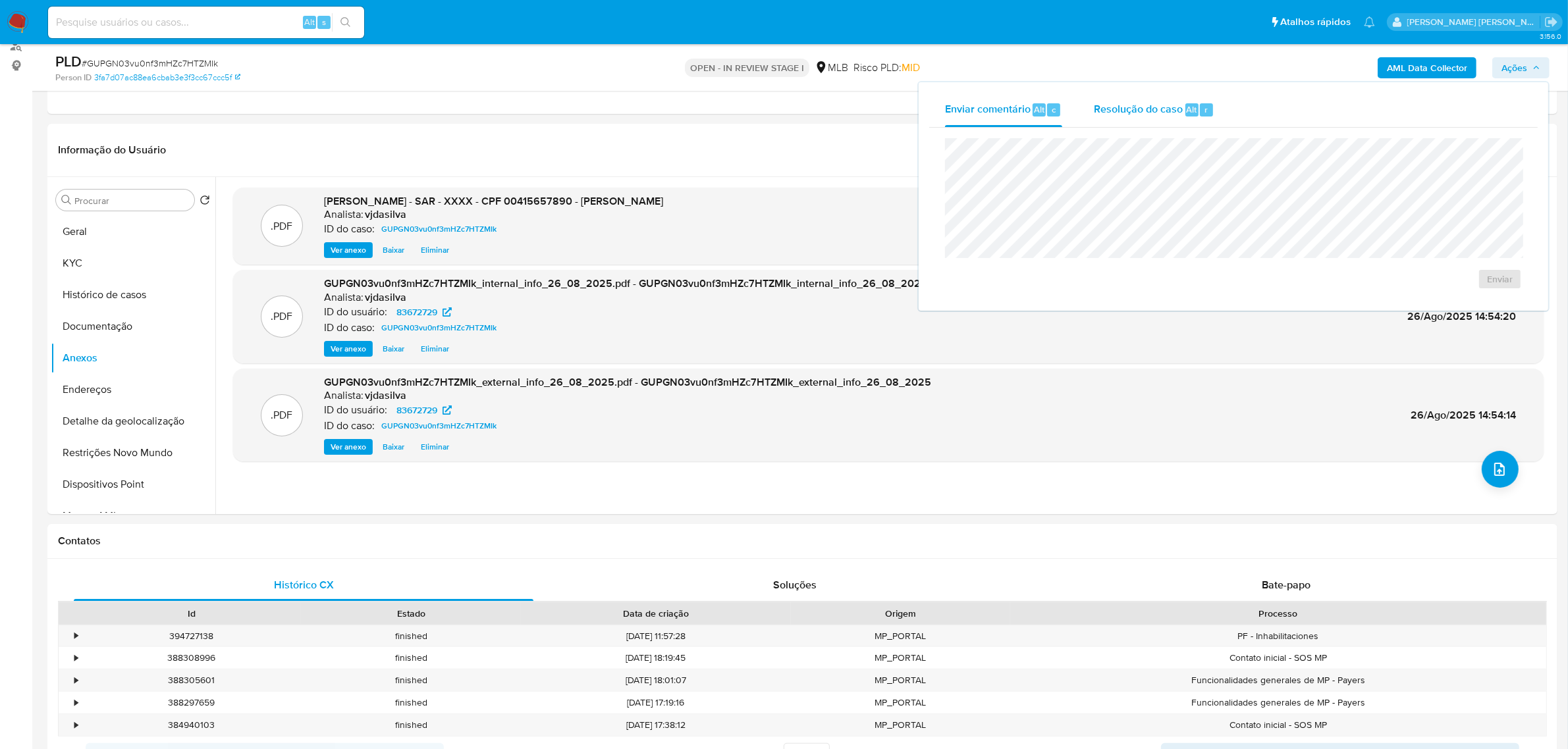
click at [1053, 105] on span "Resolução do caso" at bounding box center [1138, 109] width 89 height 15
click at [1053, 309] on span "ROI Proposal" at bounding box center [1468, 300] width 68 height 18
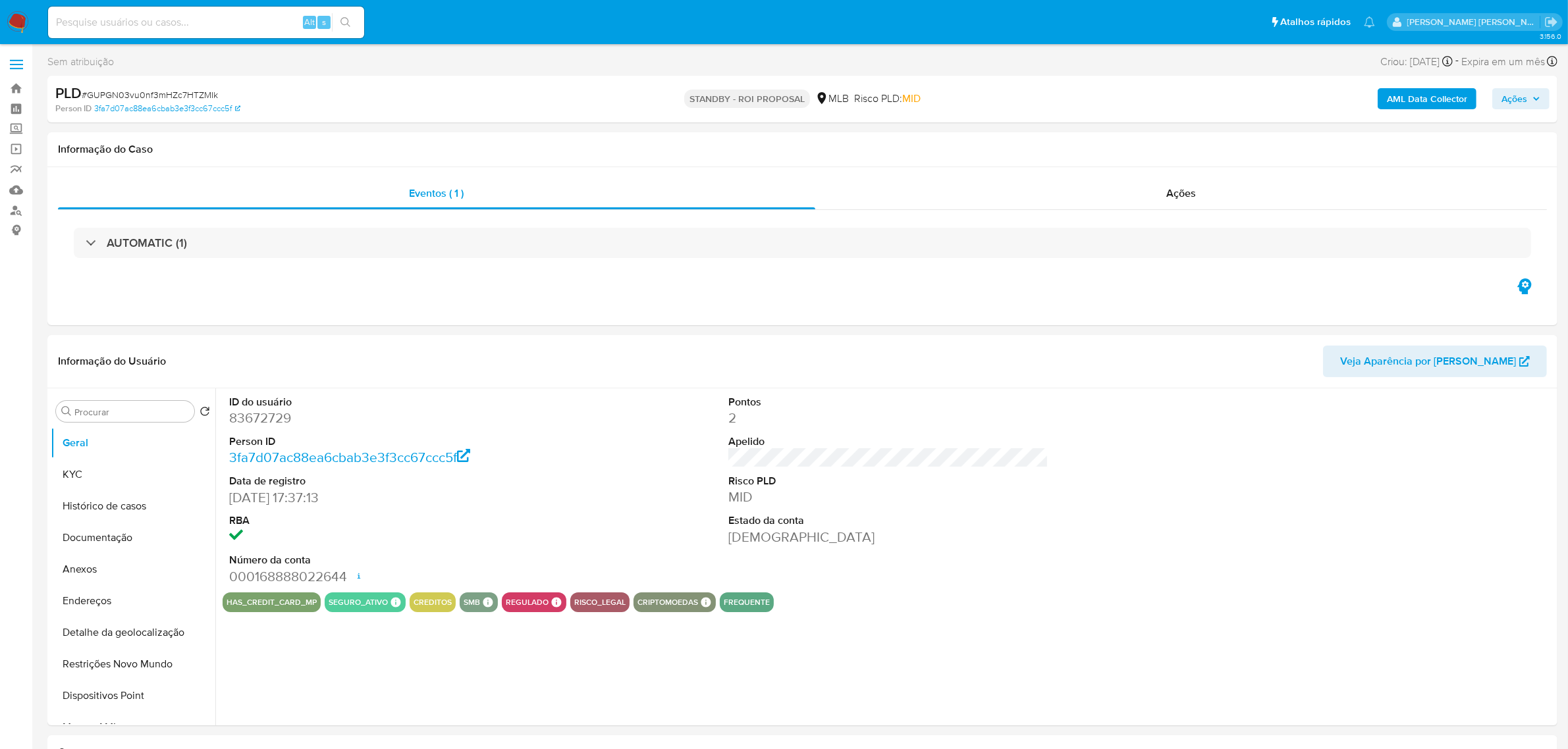
select select "10"
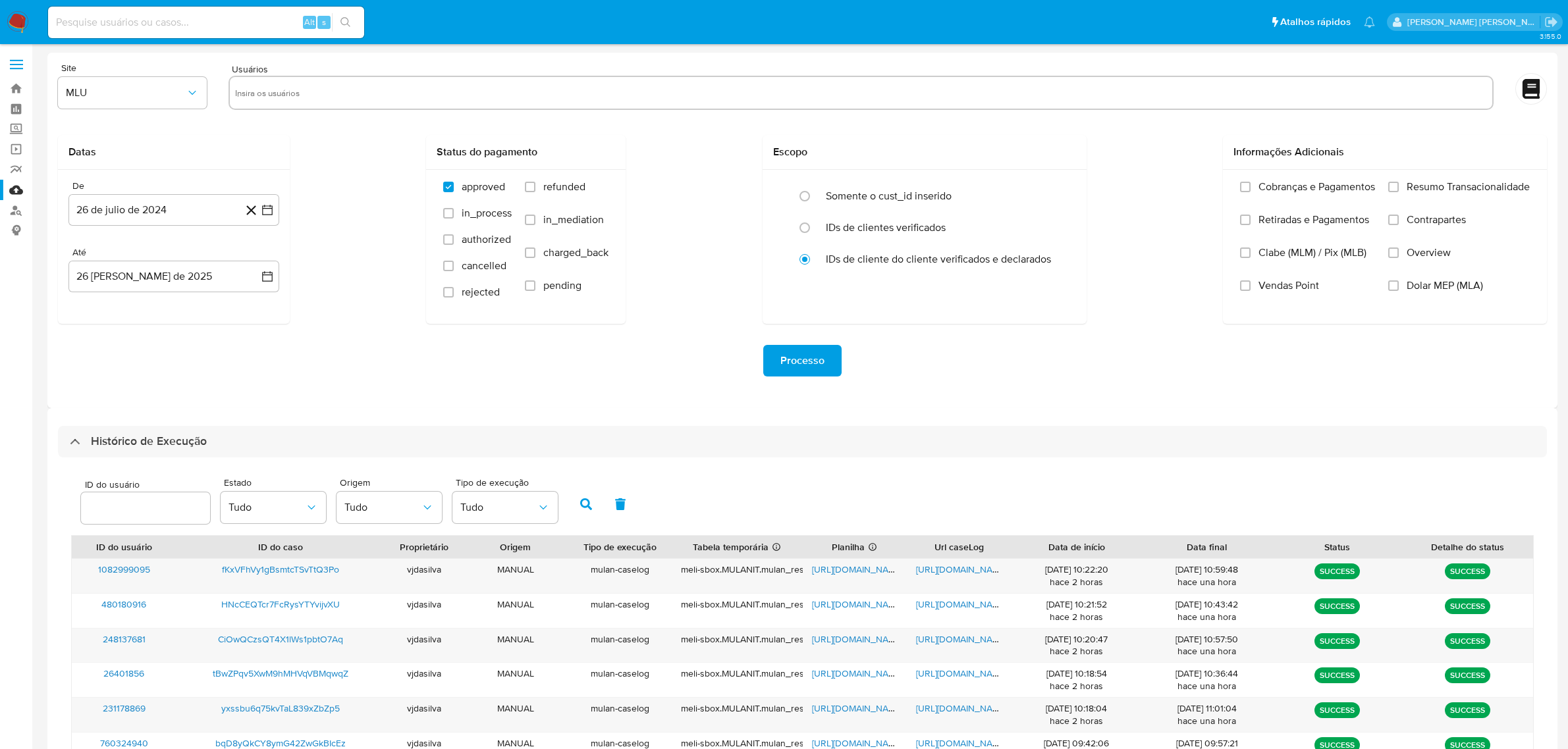
select select "10"
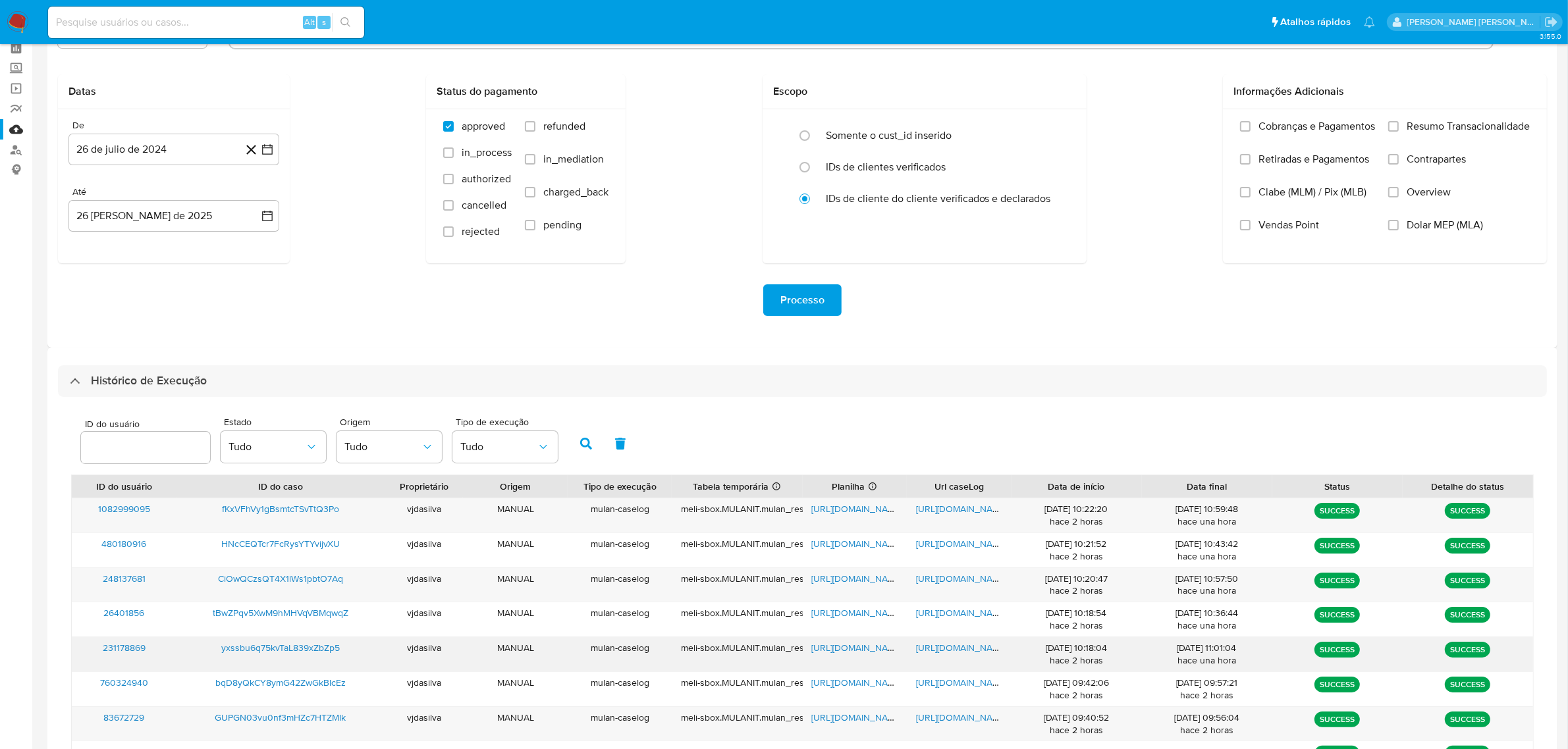
scroll to position [165, 0]
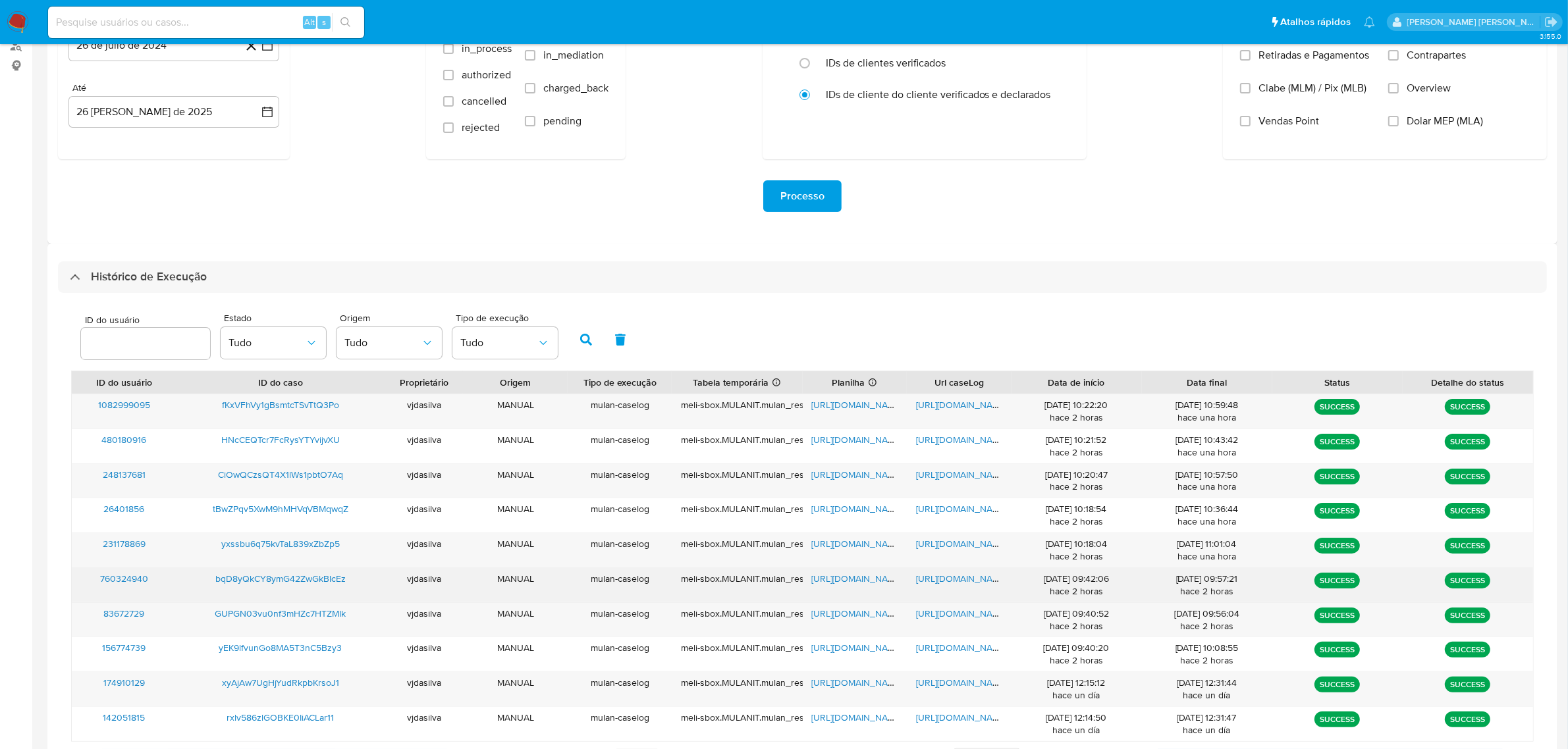
click at [966, 575] on span "[URL][DOMAIN_NAME]" at bounding box center [961, 578] width 91 height 13
click at [847, 580] on span "[URL][DOMAIN_NAME]" at bounding box center [857, 578] width 91 height 13
click at [282, 575] on span "bqD8yQkCY8ymG42ZwGkBIcEz" at bounding box center [280, 578] width 131 height 13
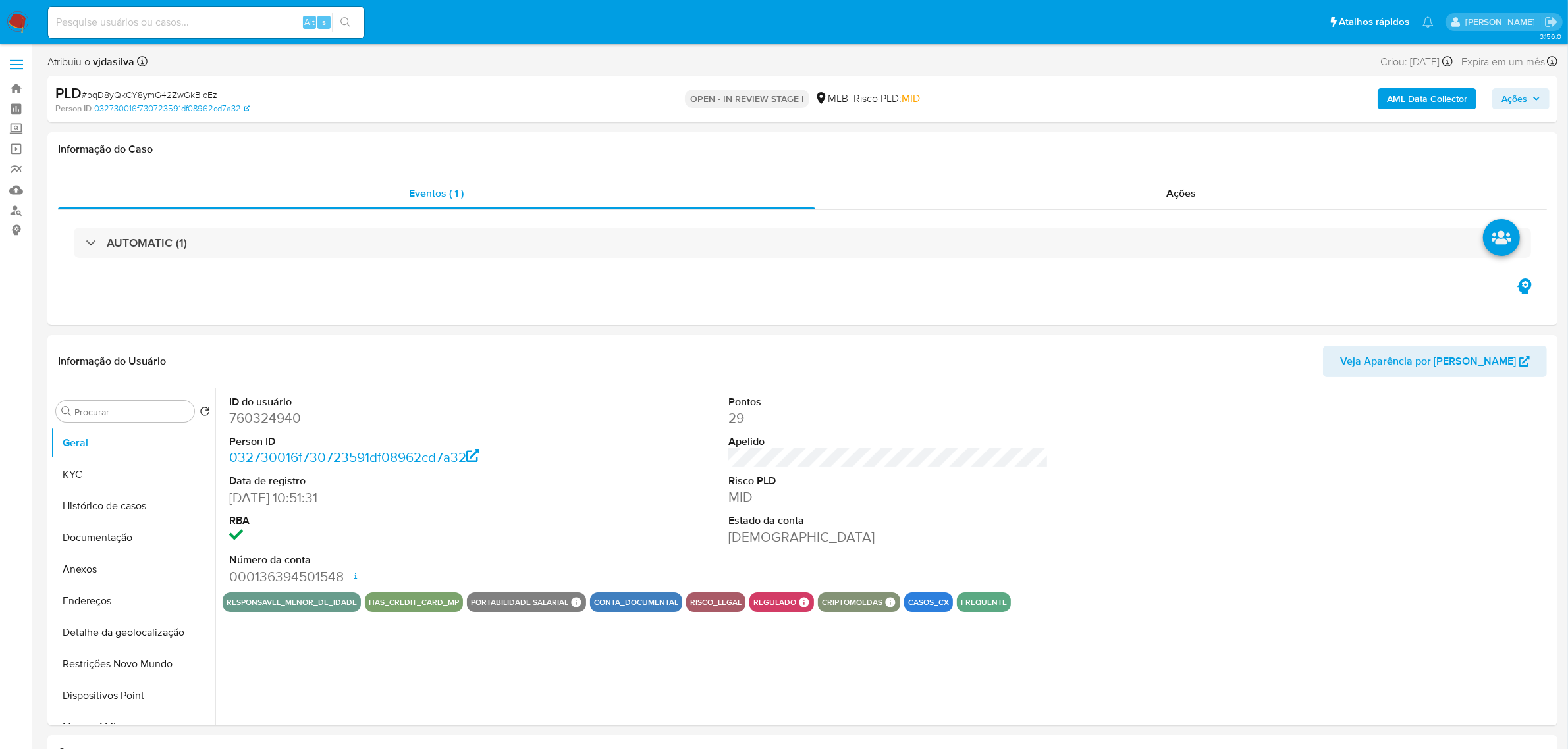
select select "10"
click at [120, 544] on button "Documentação" at bounding box center [128, 538] width 154 height 32
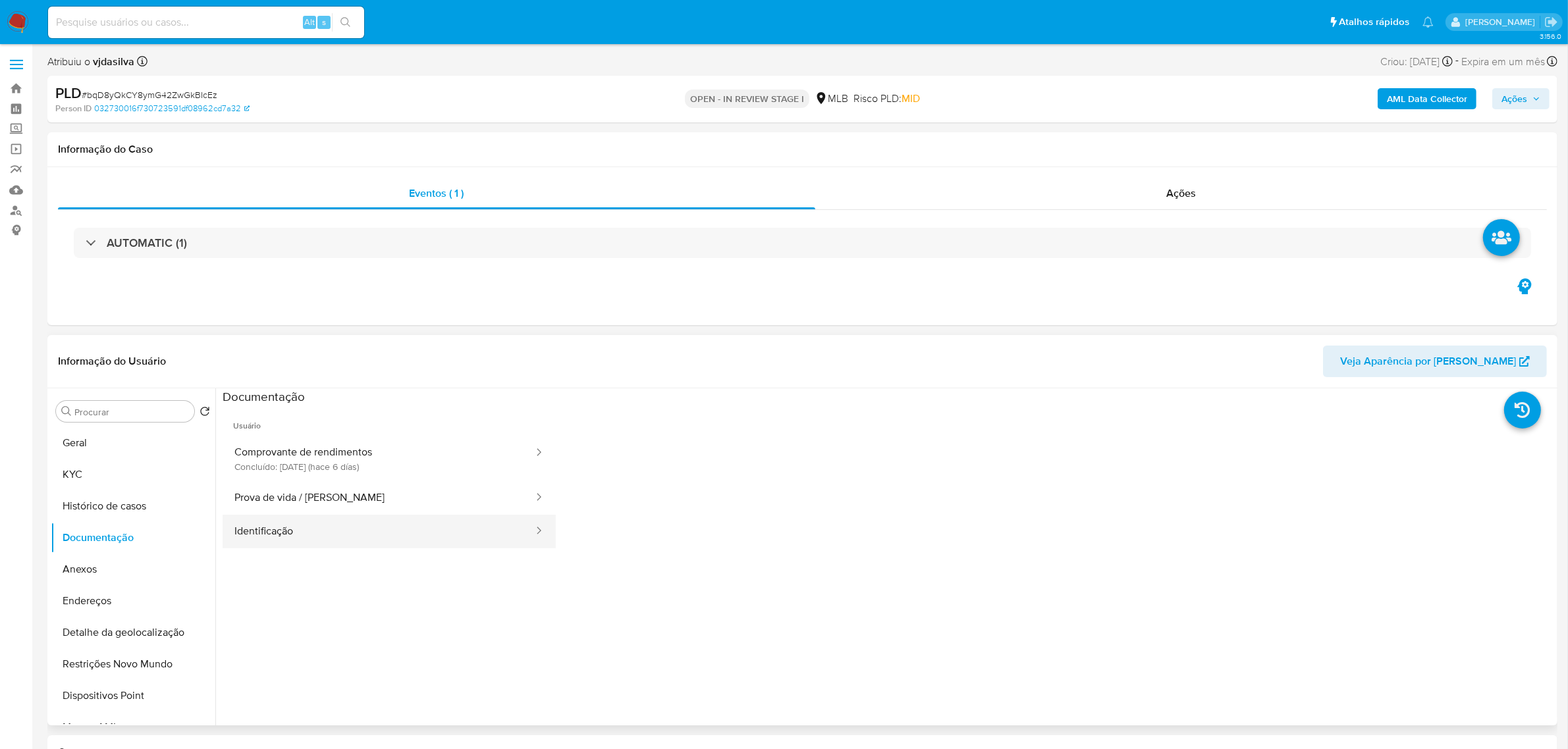
click at [343, 540] on button "Identificação" at bounding box center [379, 532] width 312 height 33
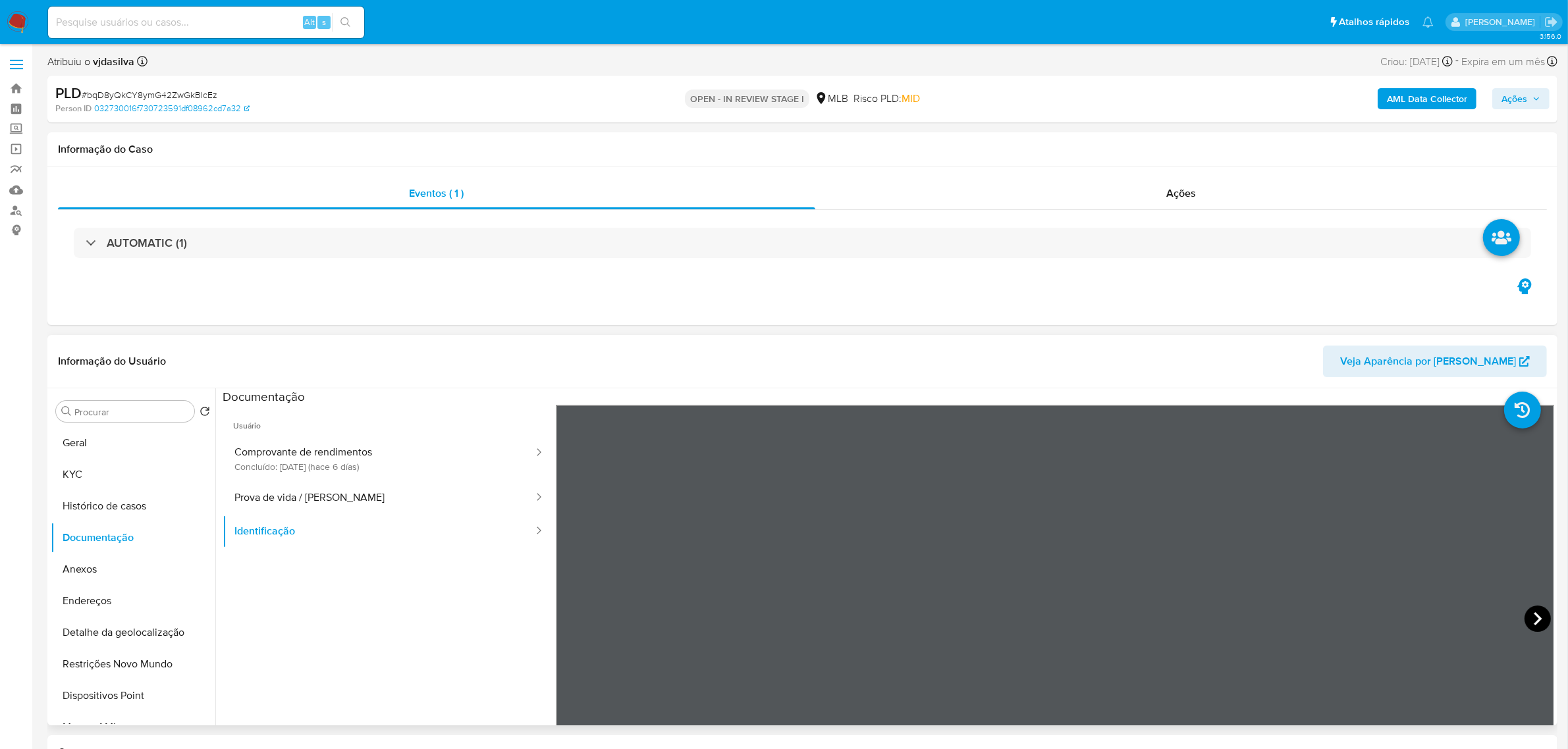
click at [1530, 613] on icon at bounding box center [1538, 618] width 26 height 26
click at [280, 495] on button "Prova de vida / Selfie" at bounding box center [379, 498] width 312 height 33
click at [300, 446] on button "Comprovante de rendimentos Concluído: 20/08/2025 (hace 6 días)" at bounding box center [379, 458] width 312 height 45
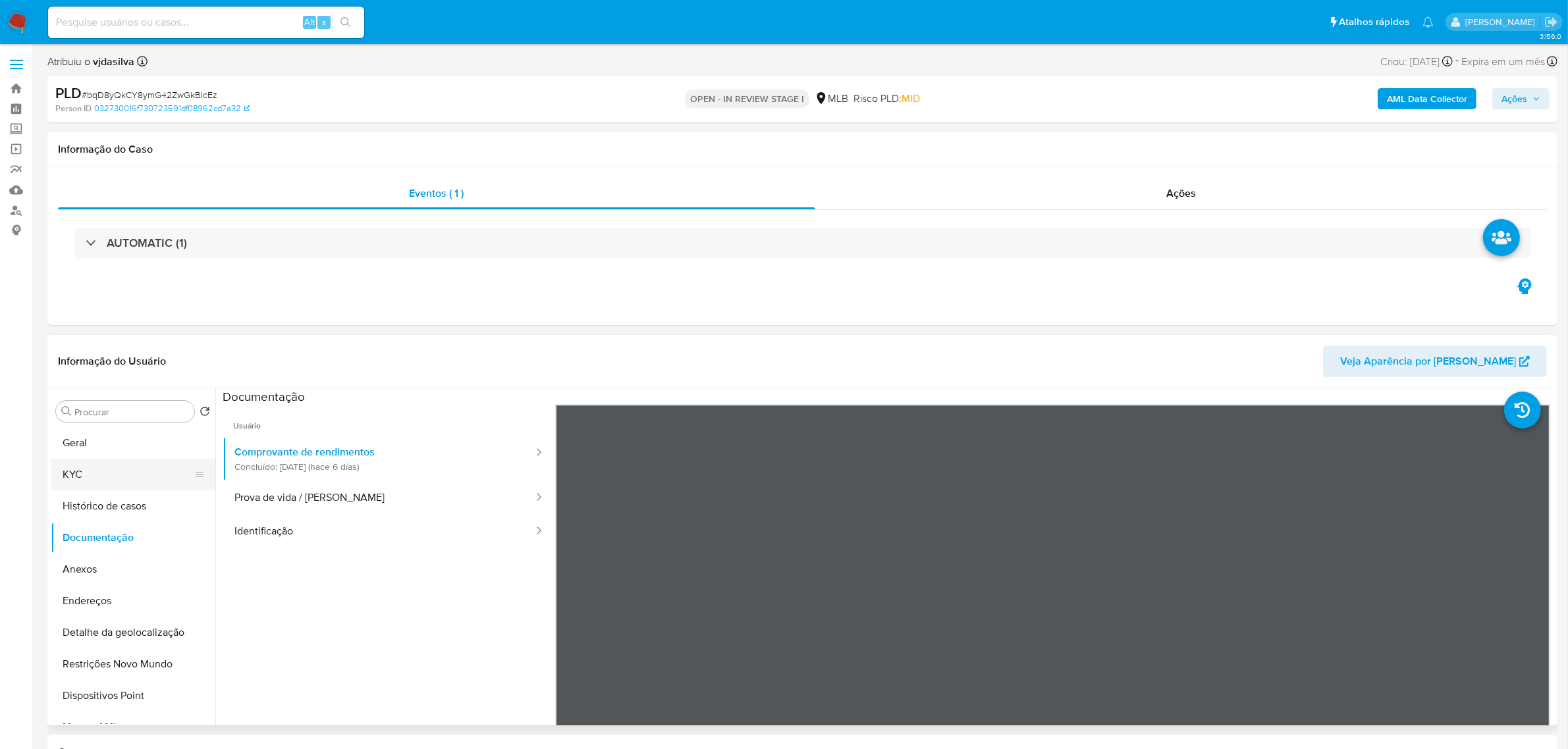
click at [137, 477] on button "KYC" at bounding box center [128, 475] width 154 height 32
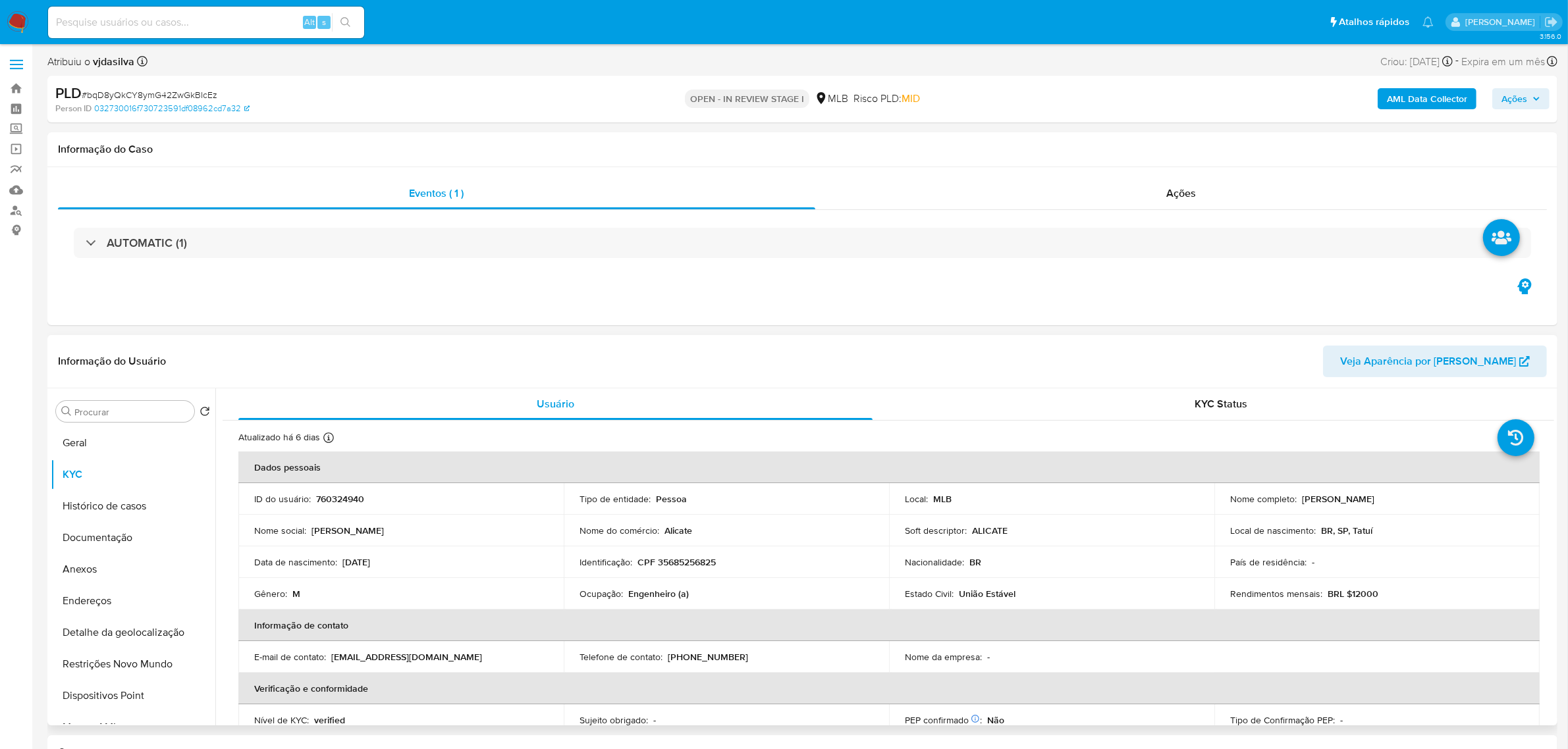
click at [660, 596] on p "Engenheiro (a)" at bounding box center [658, 594] width 60 height 12
copy div "Ocupação : Engenheiro (a)"
click at [83, 540] on button "Documentação" at bounding box center [128, 538] width 154 height 32
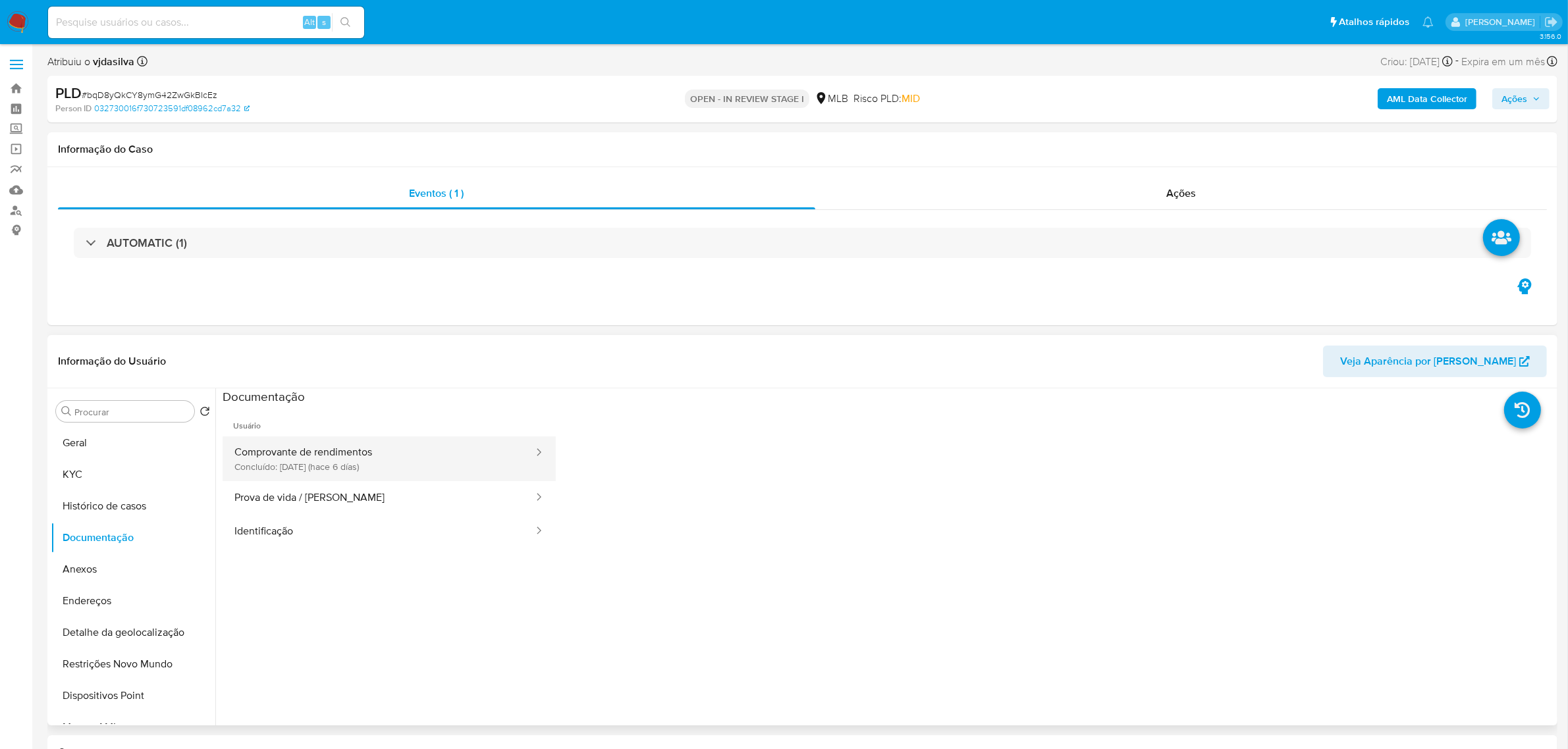
click at [301, 446] on button "Comprovante de rendimentos Concluído: 20/08/2025 (hace 6 días)" at bounding box center [379, 458] width 312 height 45
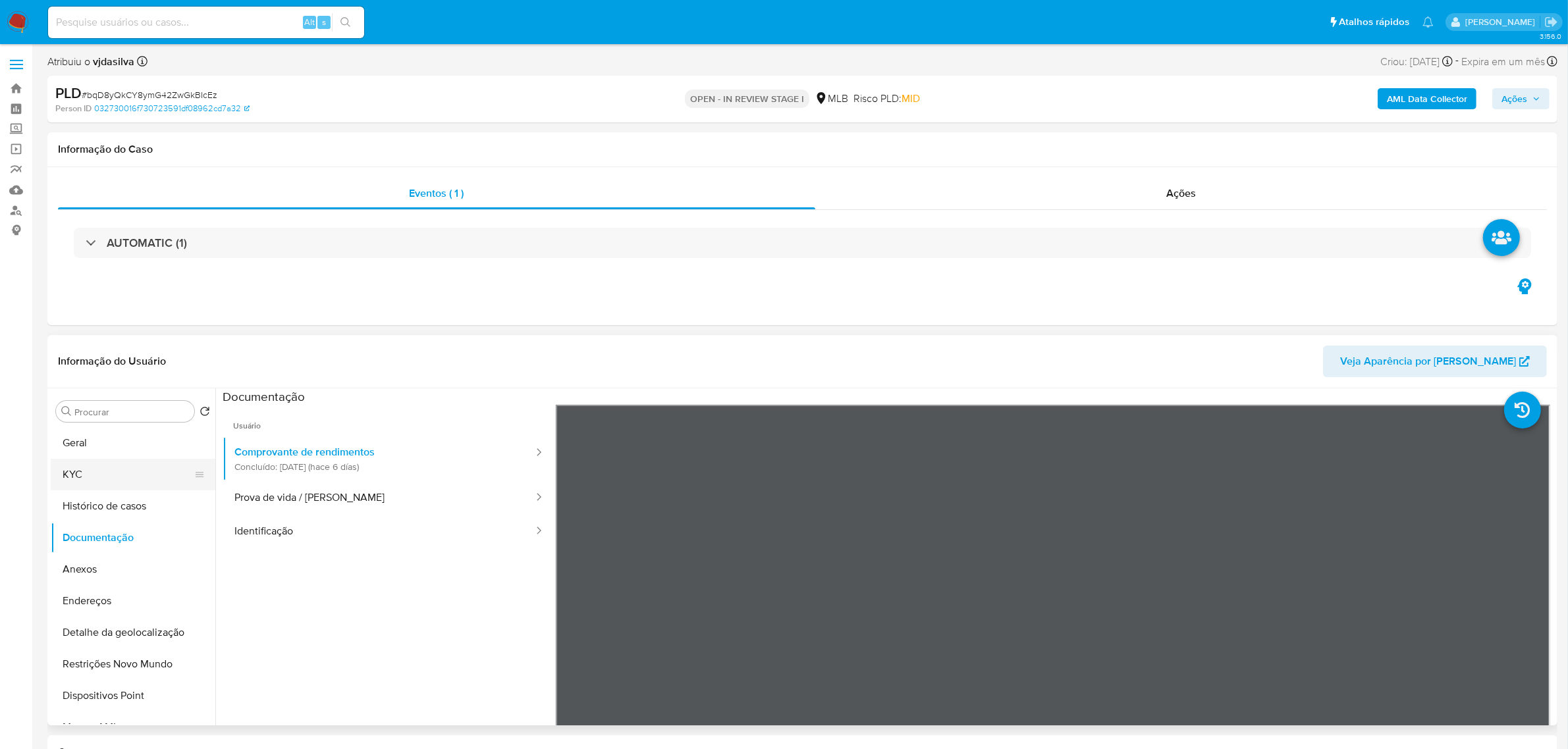
click at [94, 489] on button "KYC" at bounding box center [128, 475] width 154 height 32
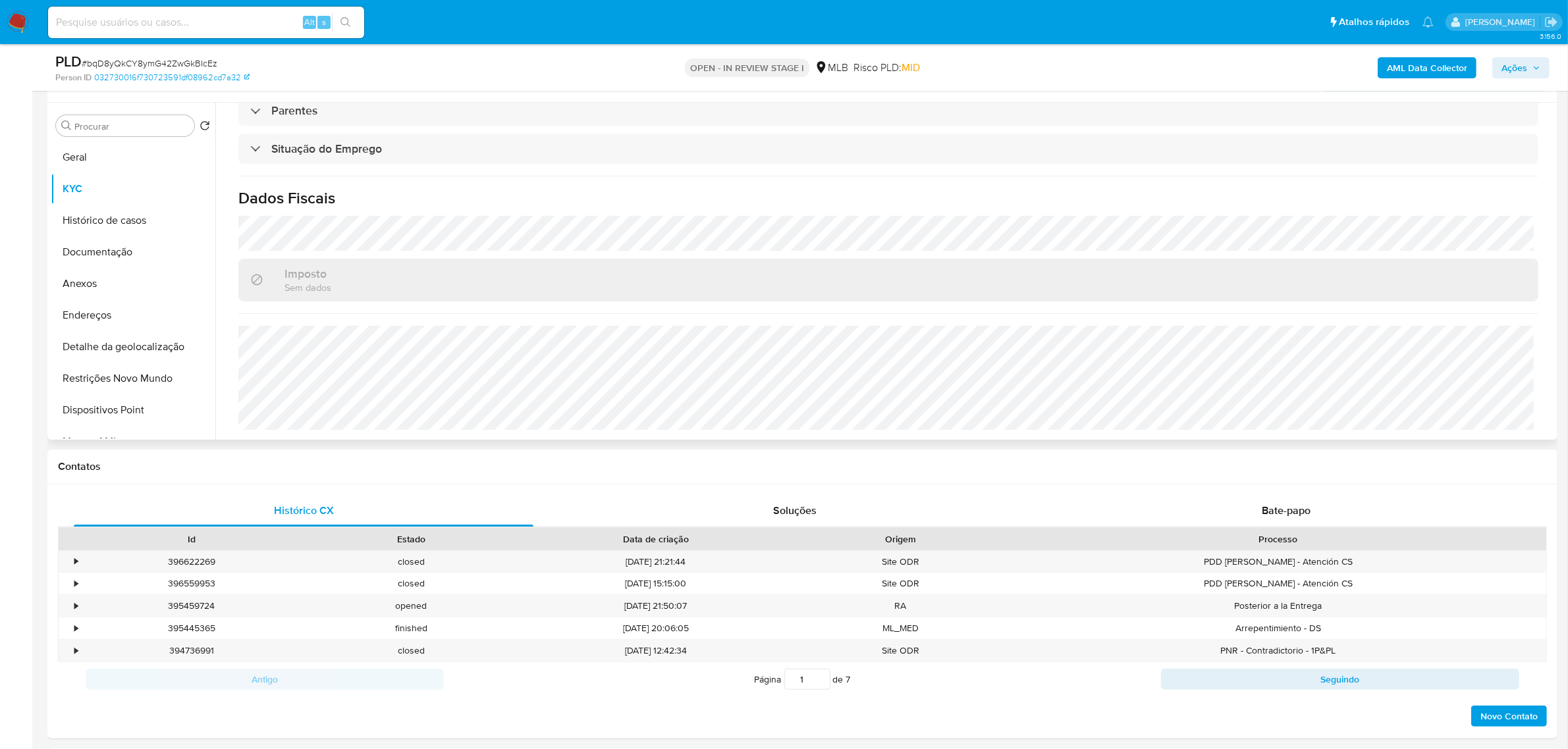
scroll to position [548, 0]
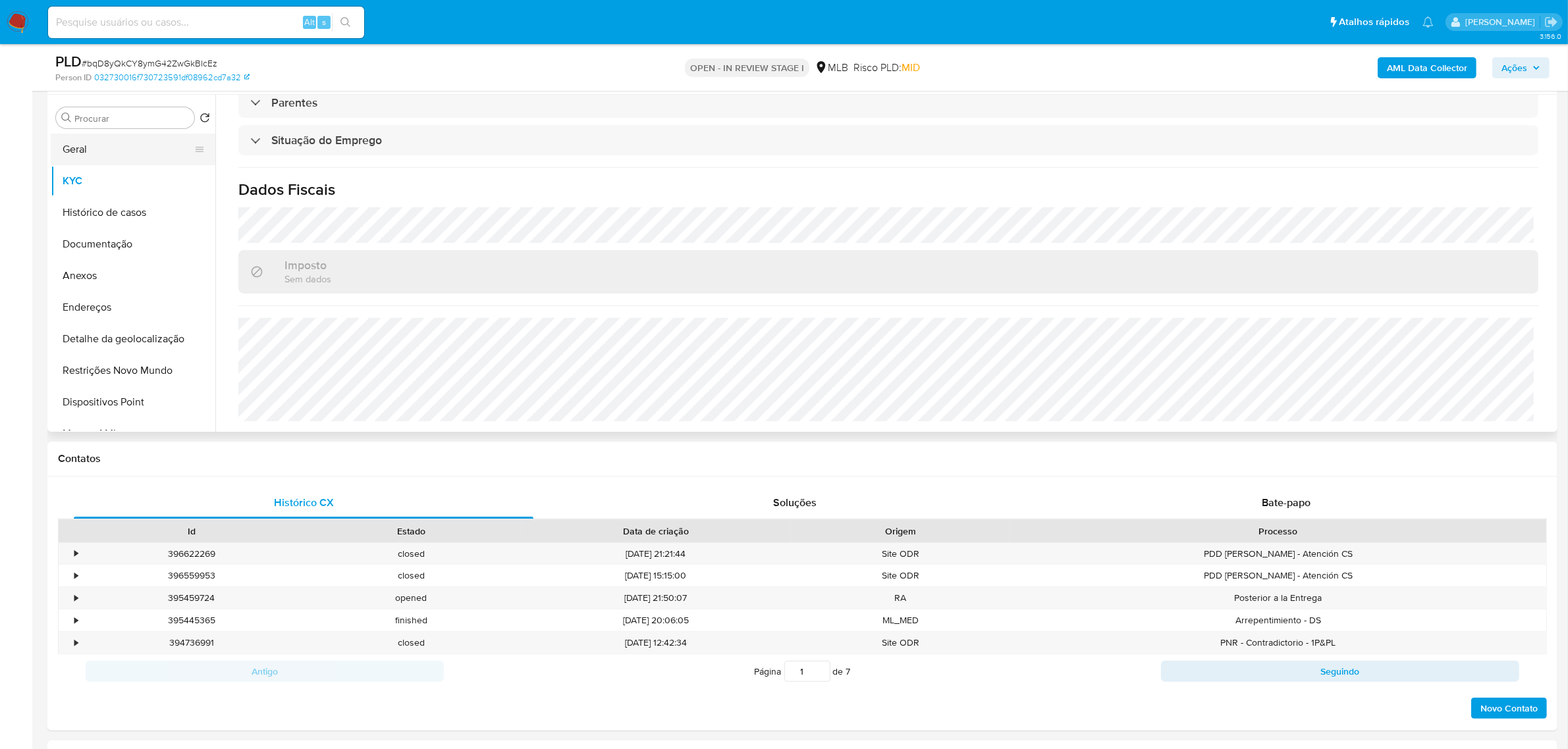
click at [166, 156] on button "Geral" at bounding box center [128, 150] width 154 height 32
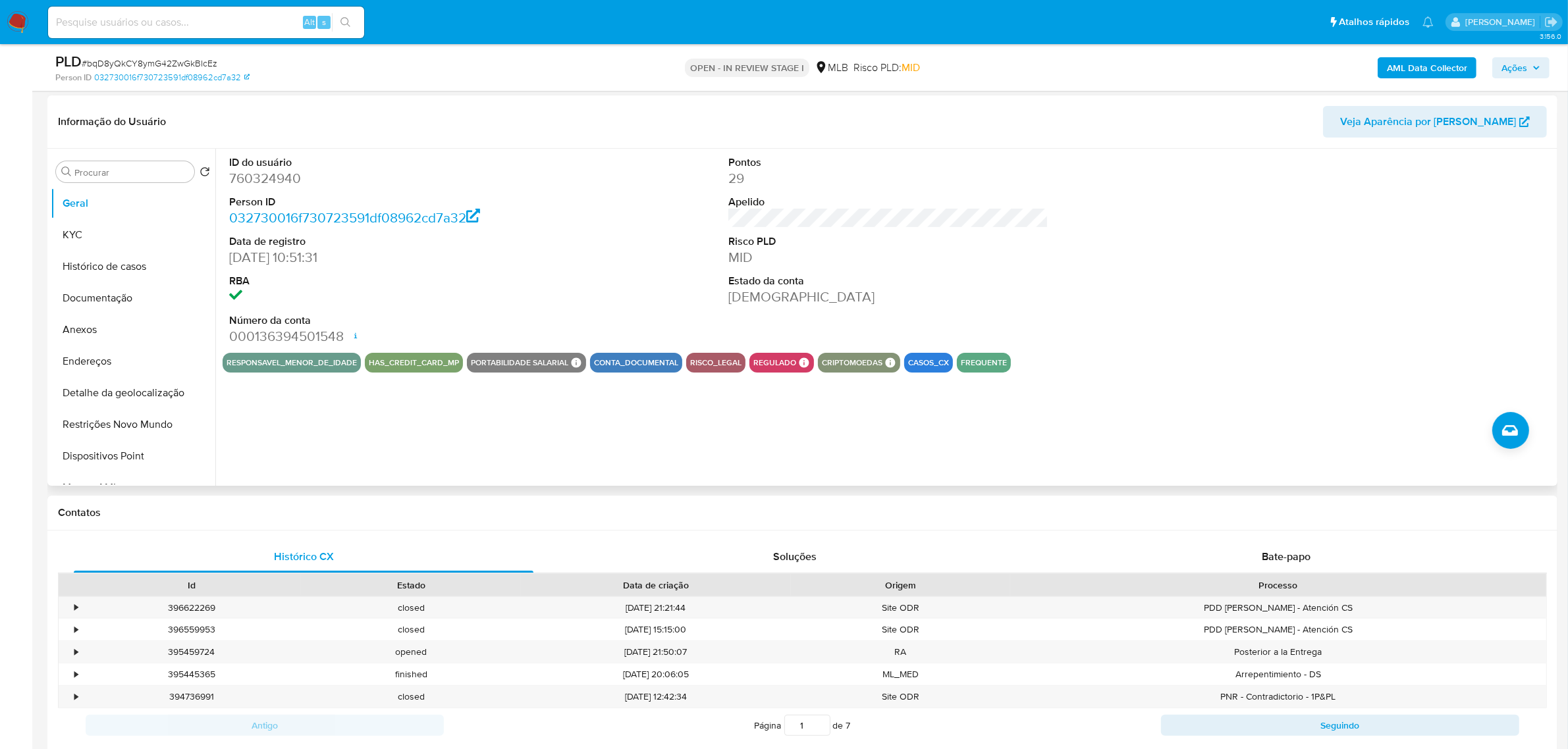
scroll to position [165, 0]
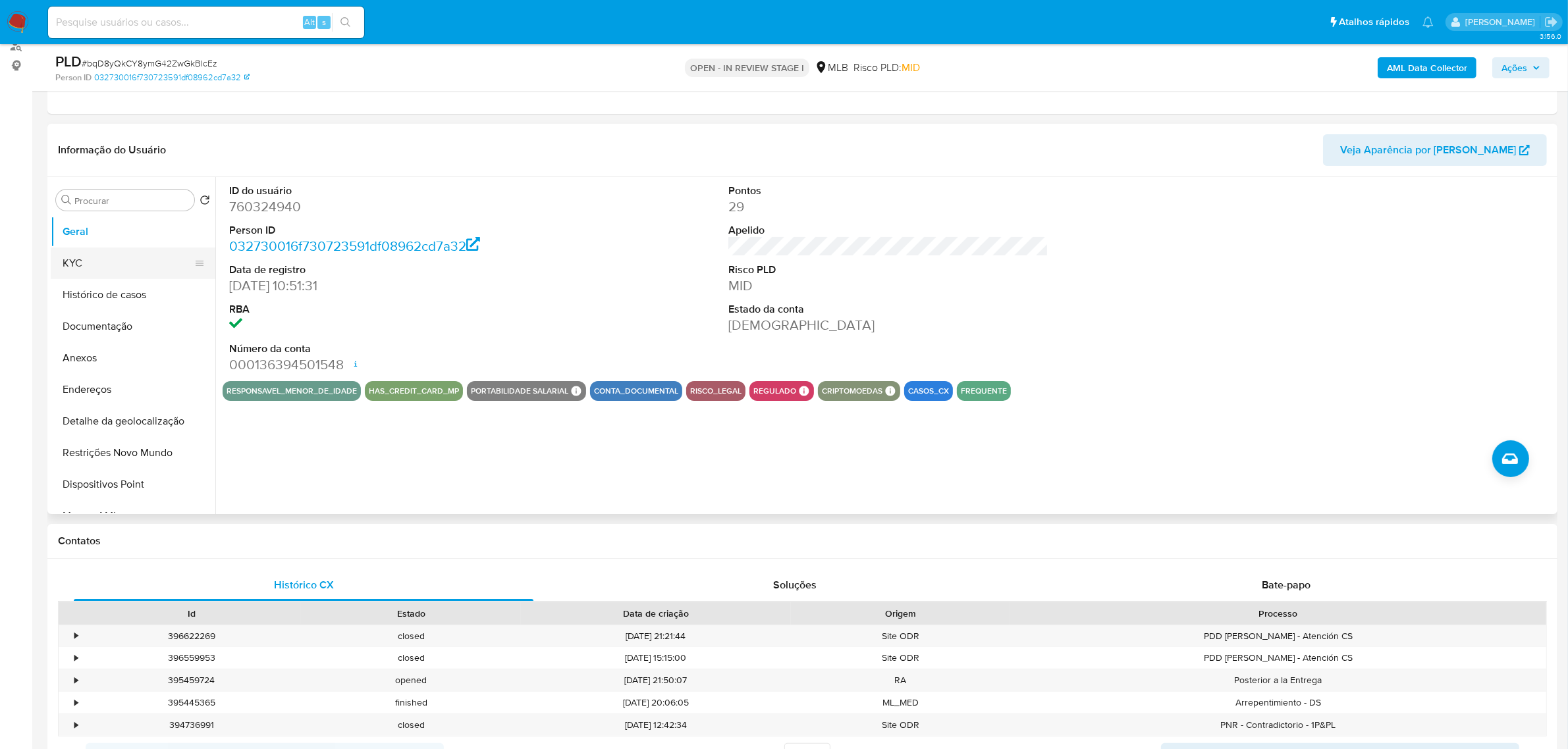
click at [96, 254] on button "KYC" at bounding box center [128, 264] width 154 height 32
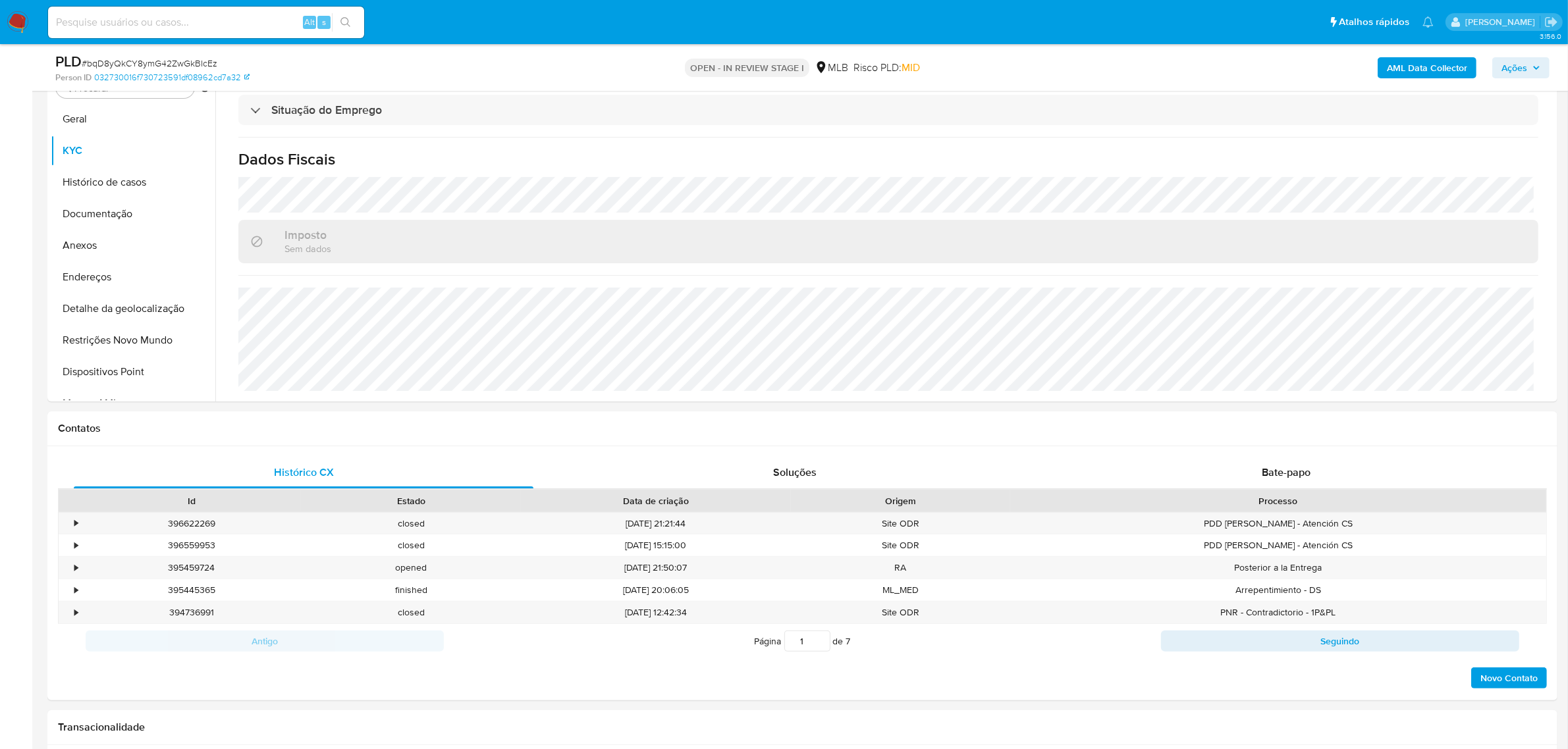
scroll to position [274, 0]
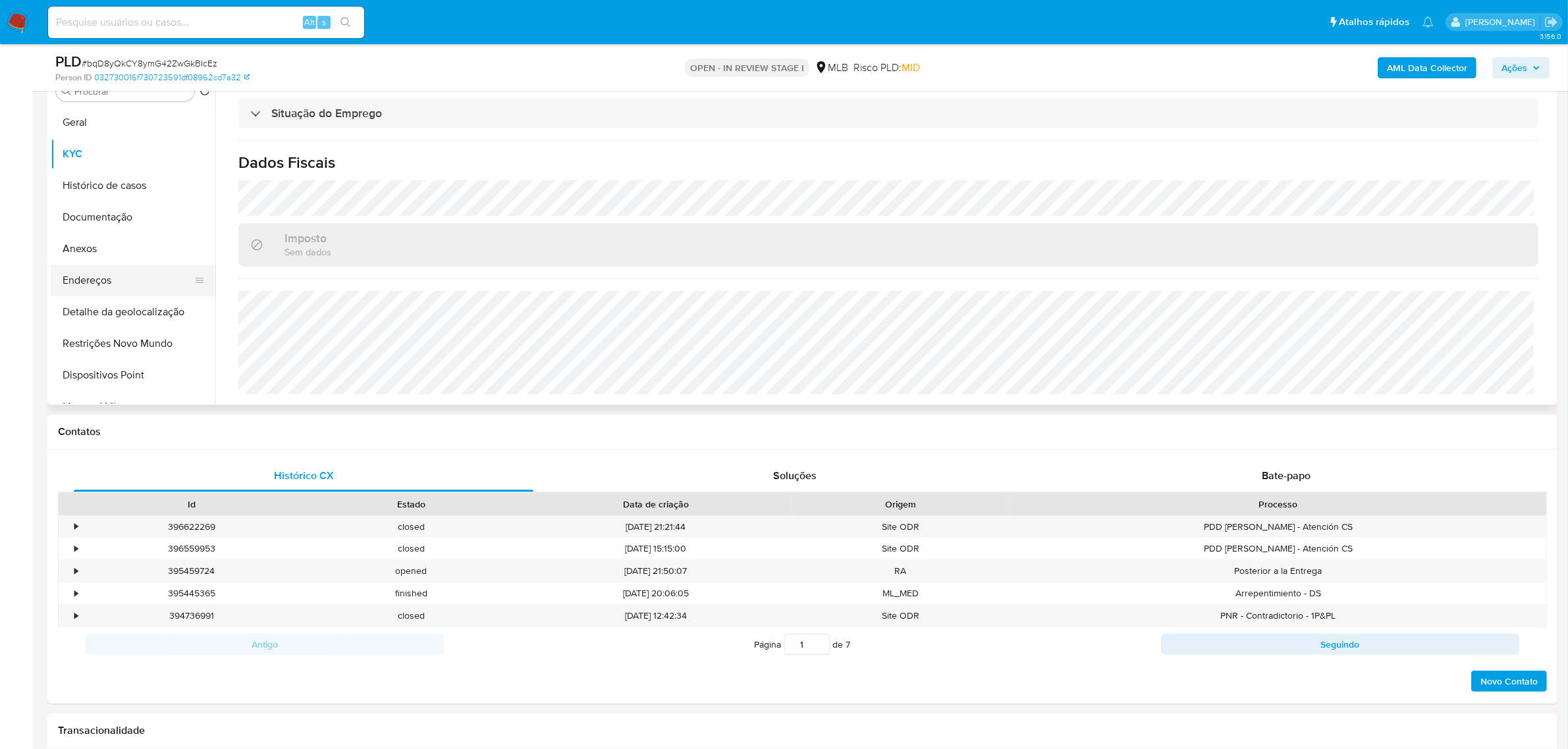
click at [126, 275] on button "Endereços" at bounding box center [128, 280] width 154 height 32
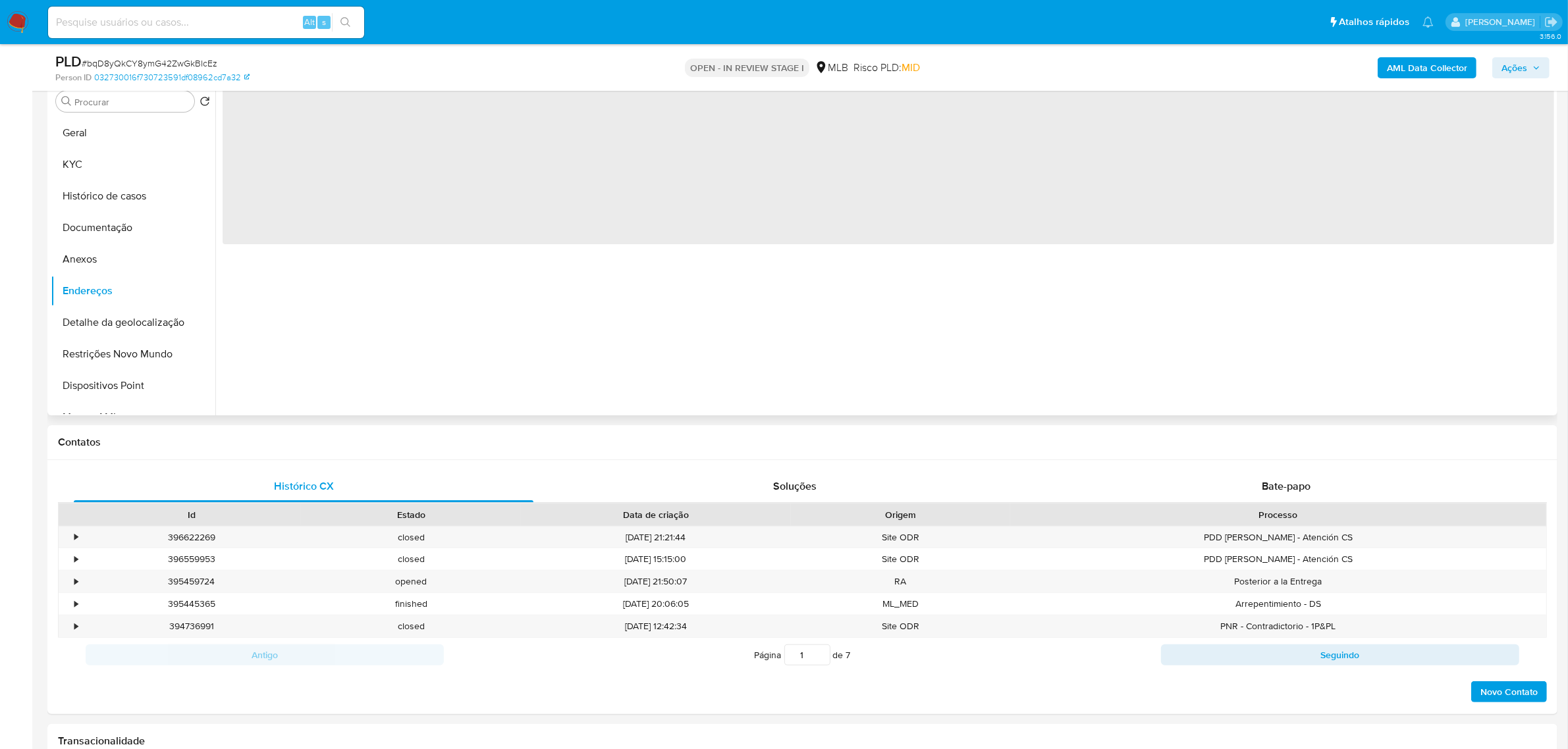
scroll to position [192, 0]
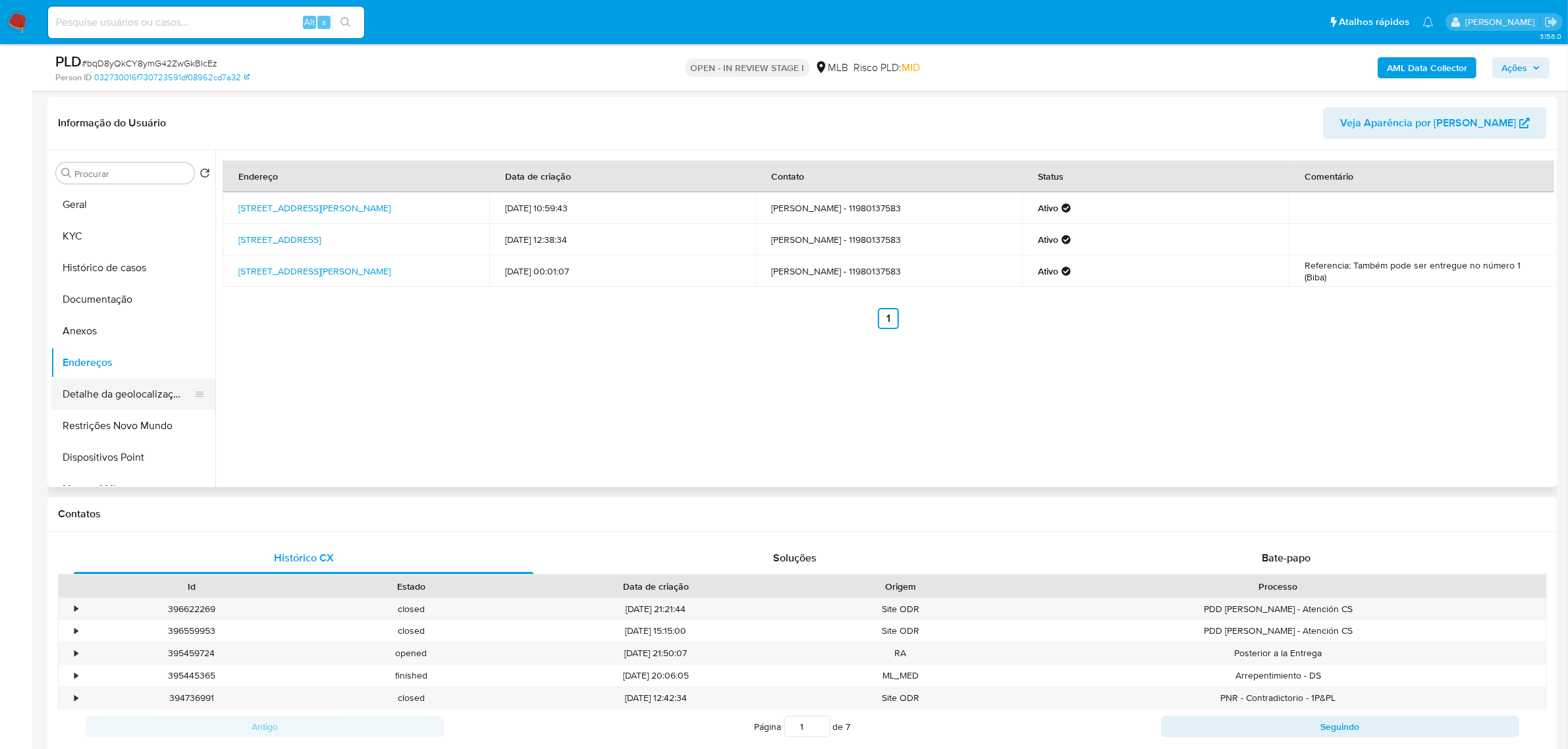
click at [83, 393] on button "Detalhe da geolocalização" at bounding box center [128, 394] width 154 height 32
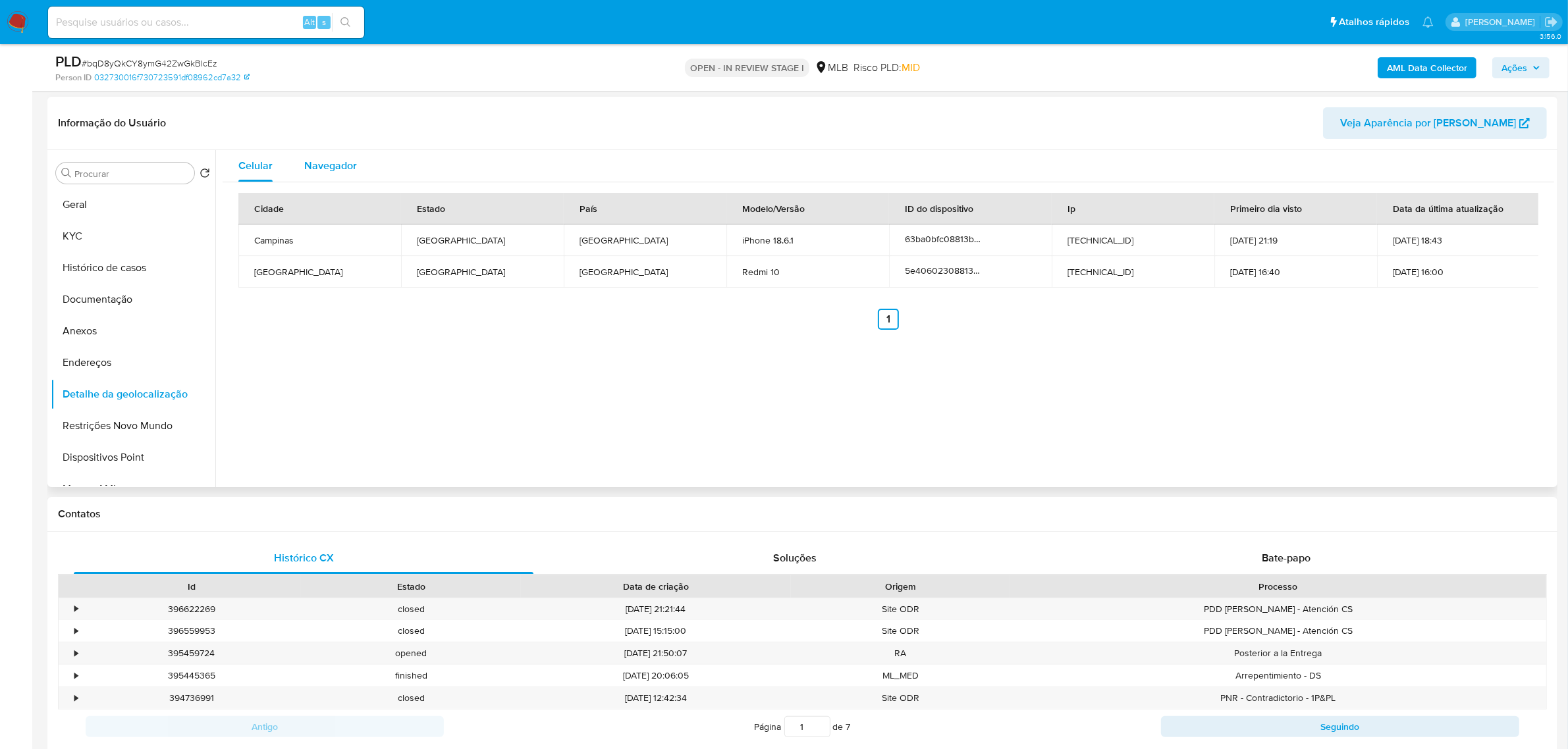
click at [326, 171] on span "Navegador" at bounding box center [330, 165] width 53 height 15
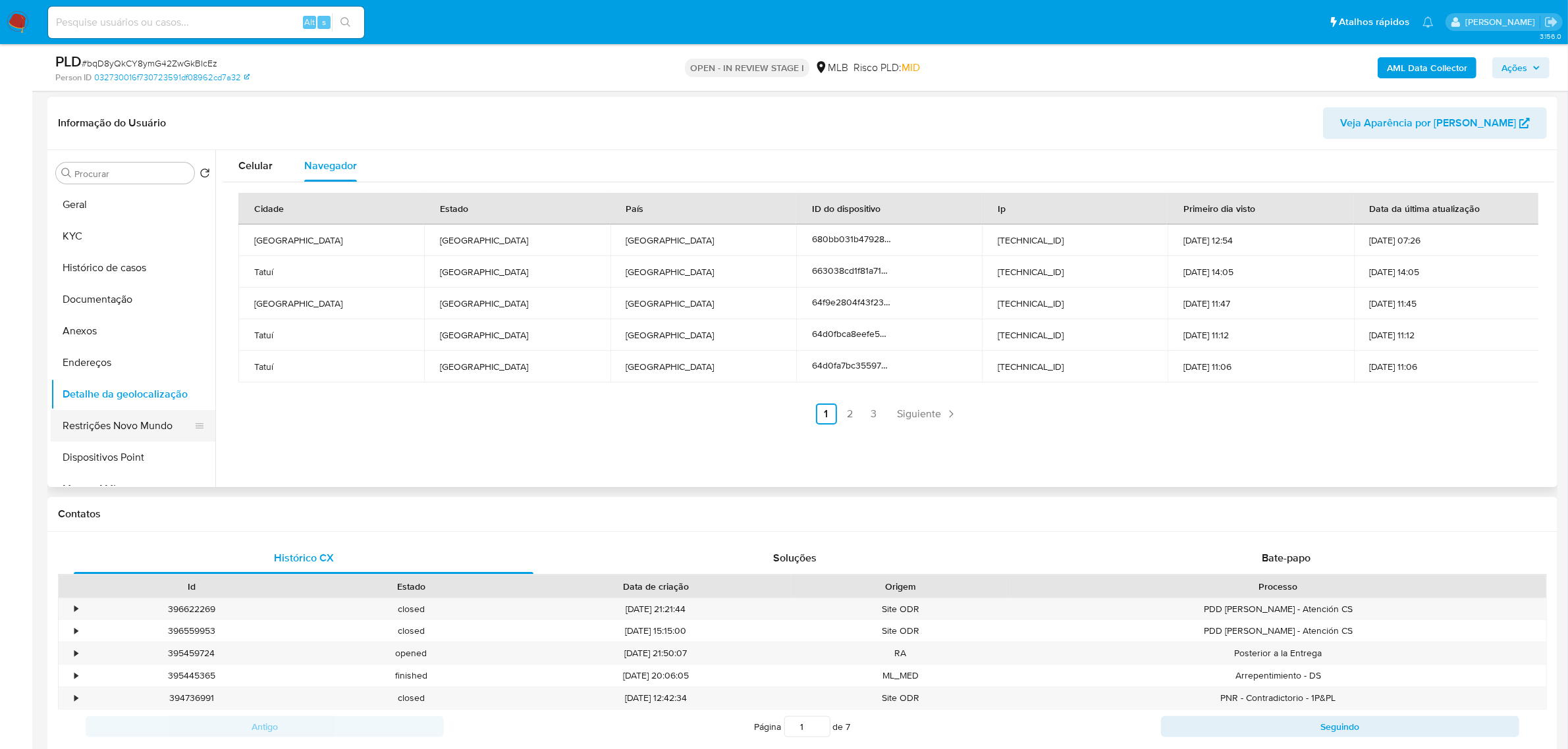
click at [152, 427] on button "Restrições Novo Mundo" at bounding box center [128, 426] width 154 height 32
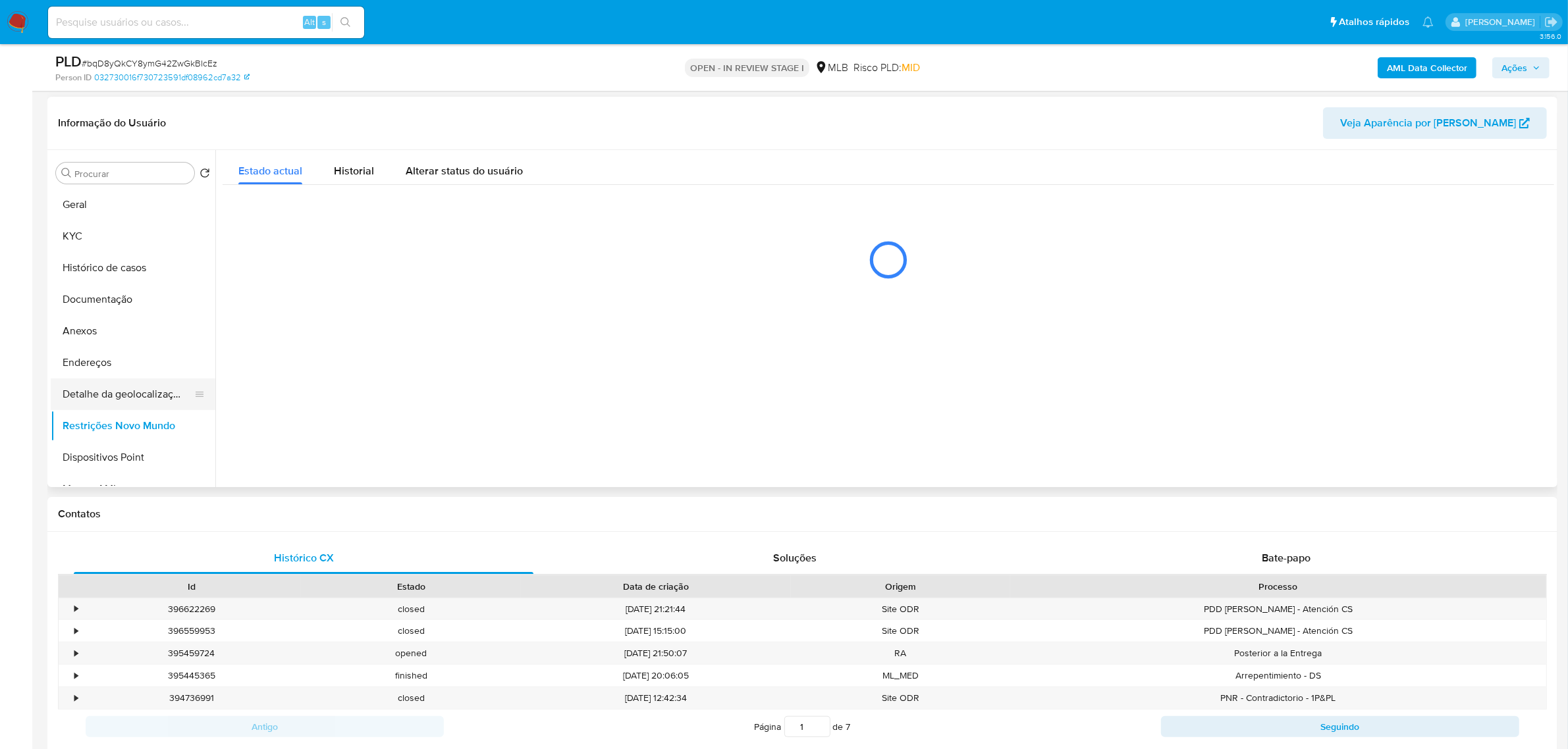
click at [131, 399] on button "Detalhe da geolocalização" at bounding box center [128, 394] width 154 height 32
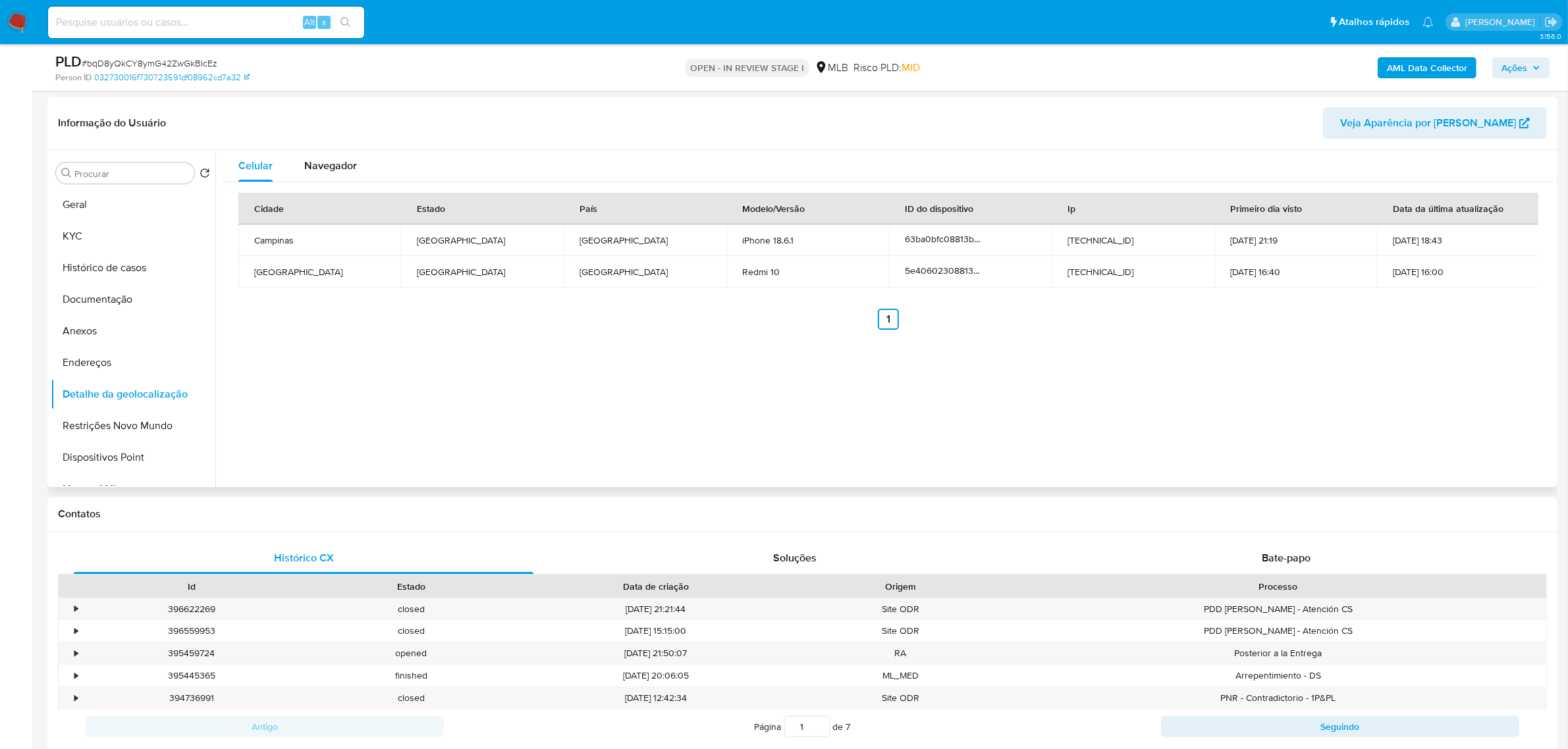
click at [345, 182] on div "Cidade Estado País Modelo/Versão ID do dispositivo Ip Primeiro dia visto Data d…" at bounding box center [888, 261] width 1331 height 158
click at [333, 168] on span "Navegador" at bounding box center [330, 165] width 53 height 15
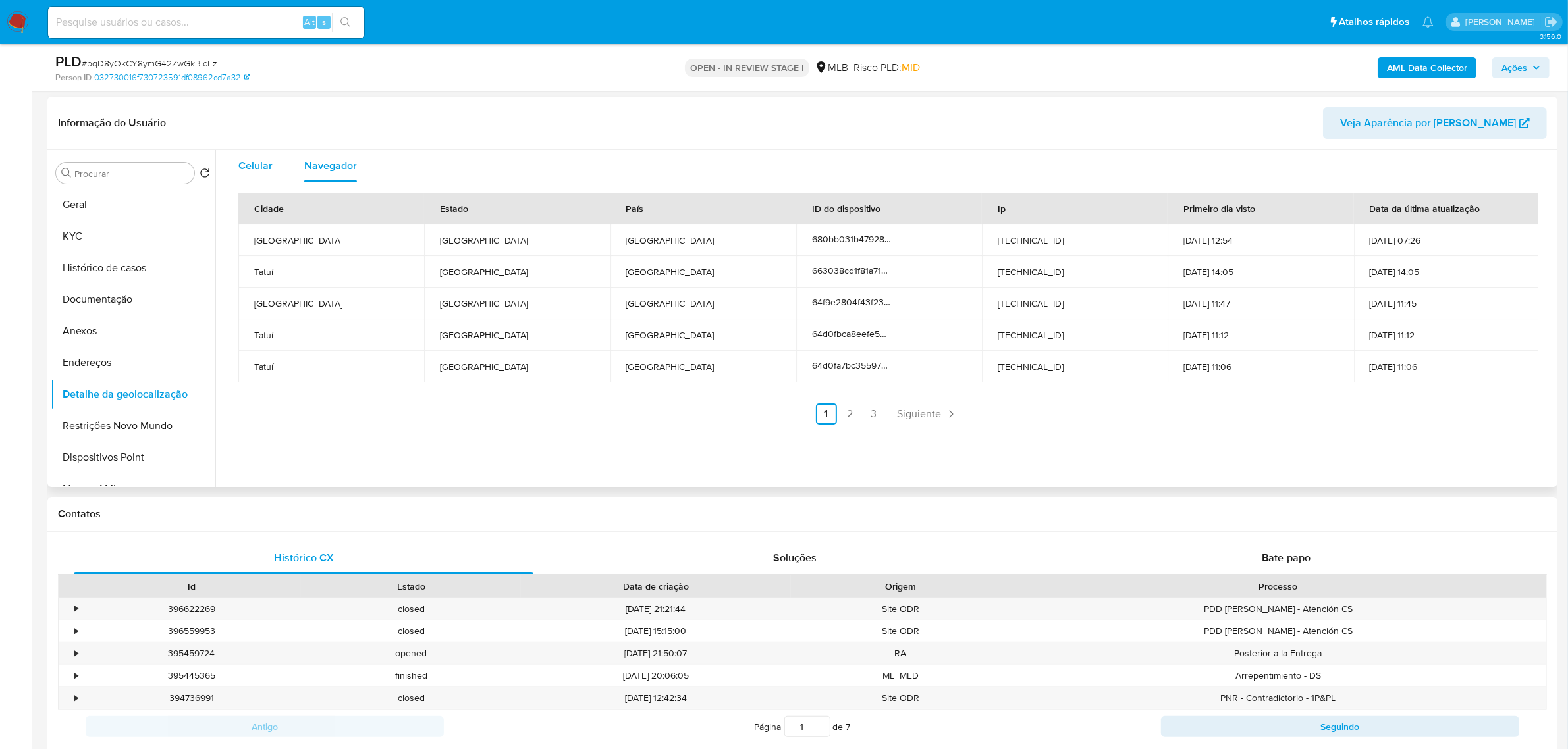
click at [256, 168] on span "Celular" at bounding box center [255, 165] width 34 height 15
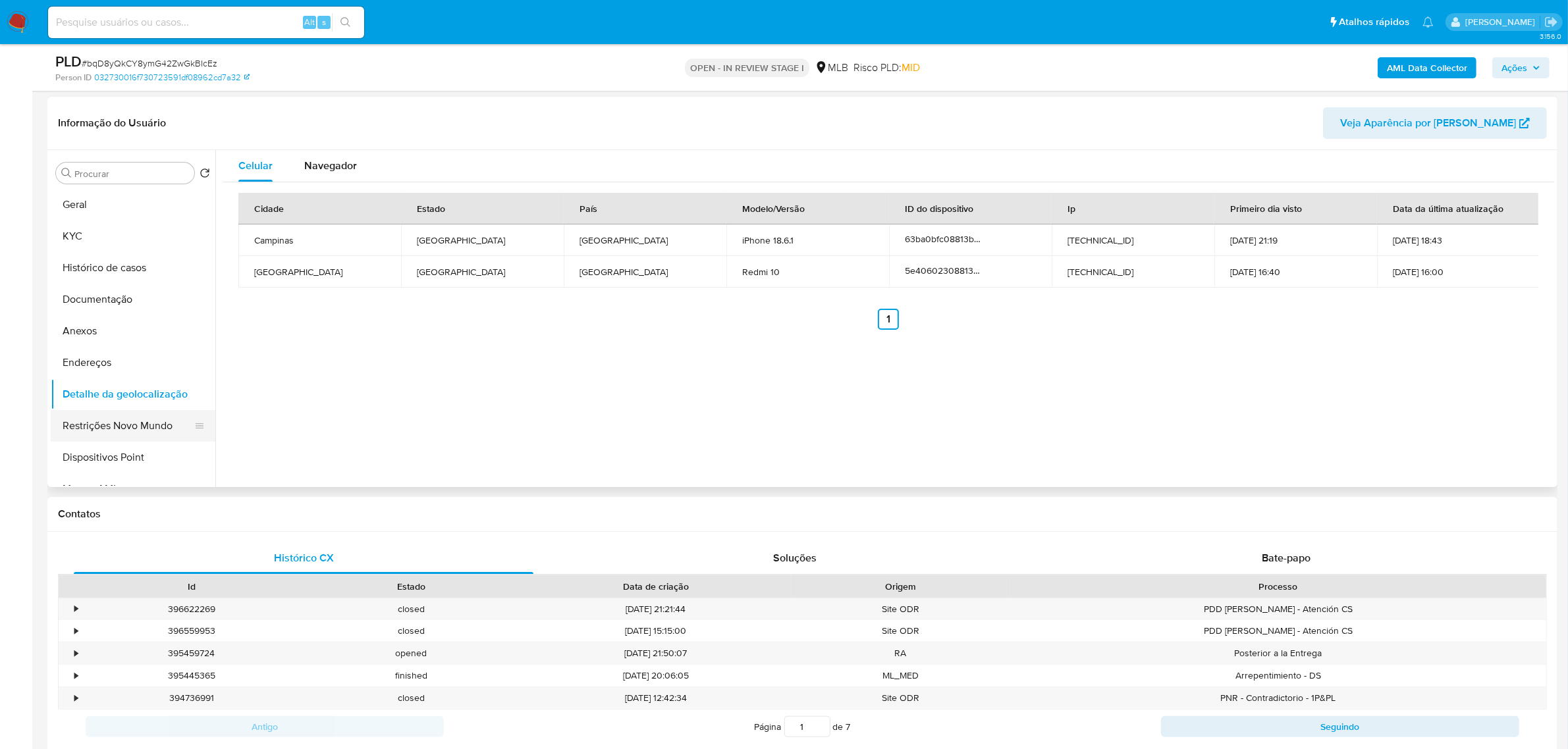
click at [136, 427] on button "Restrições Novo Mundo" at bounding box center [128, 426] width 154 height 32
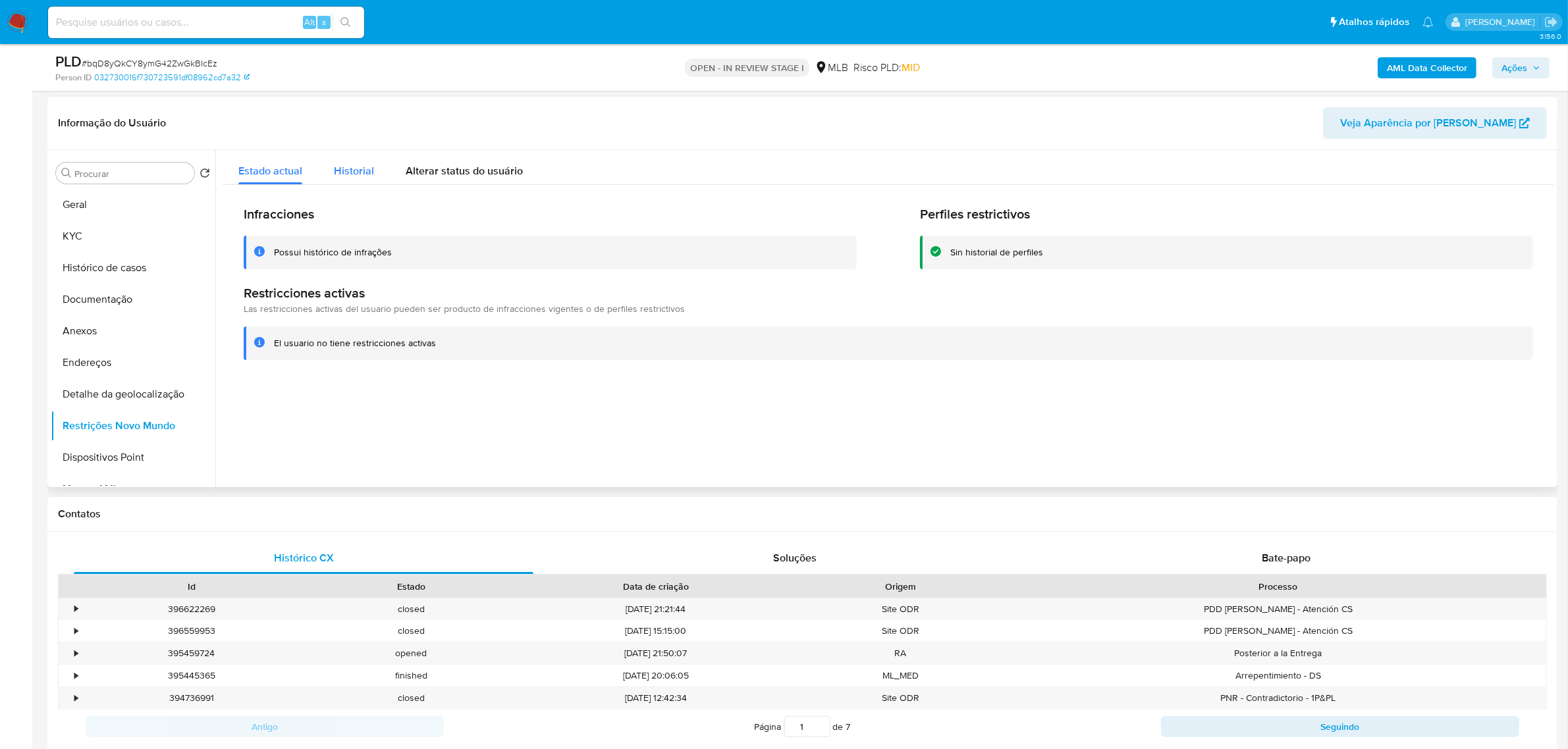
click at [340, 157] on div "Historial" at bounding box center [354, 167] width 40 height 35
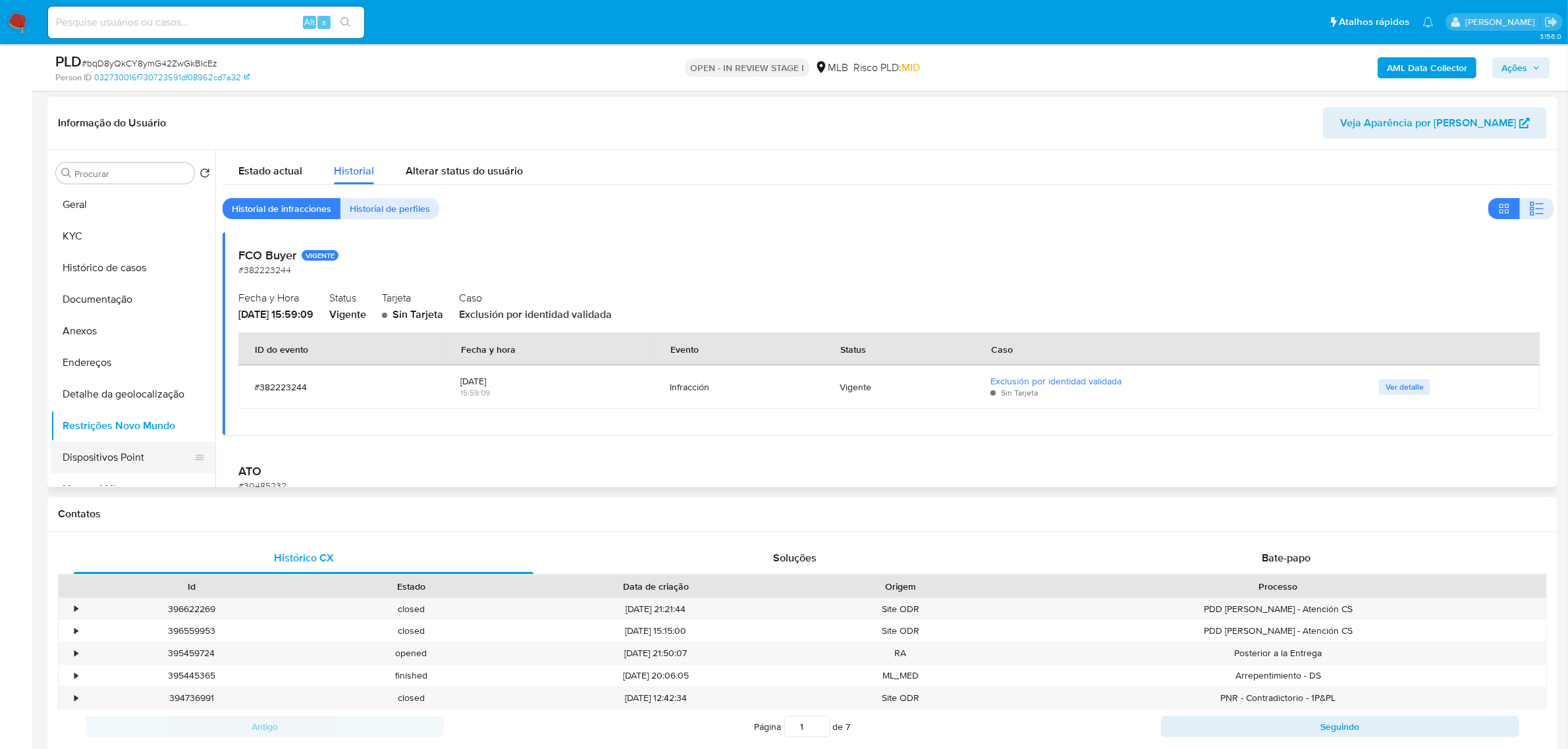
click at [133, 452] on button "Dispositivos Point" at bounding box center [128, 457] width 154 height 32
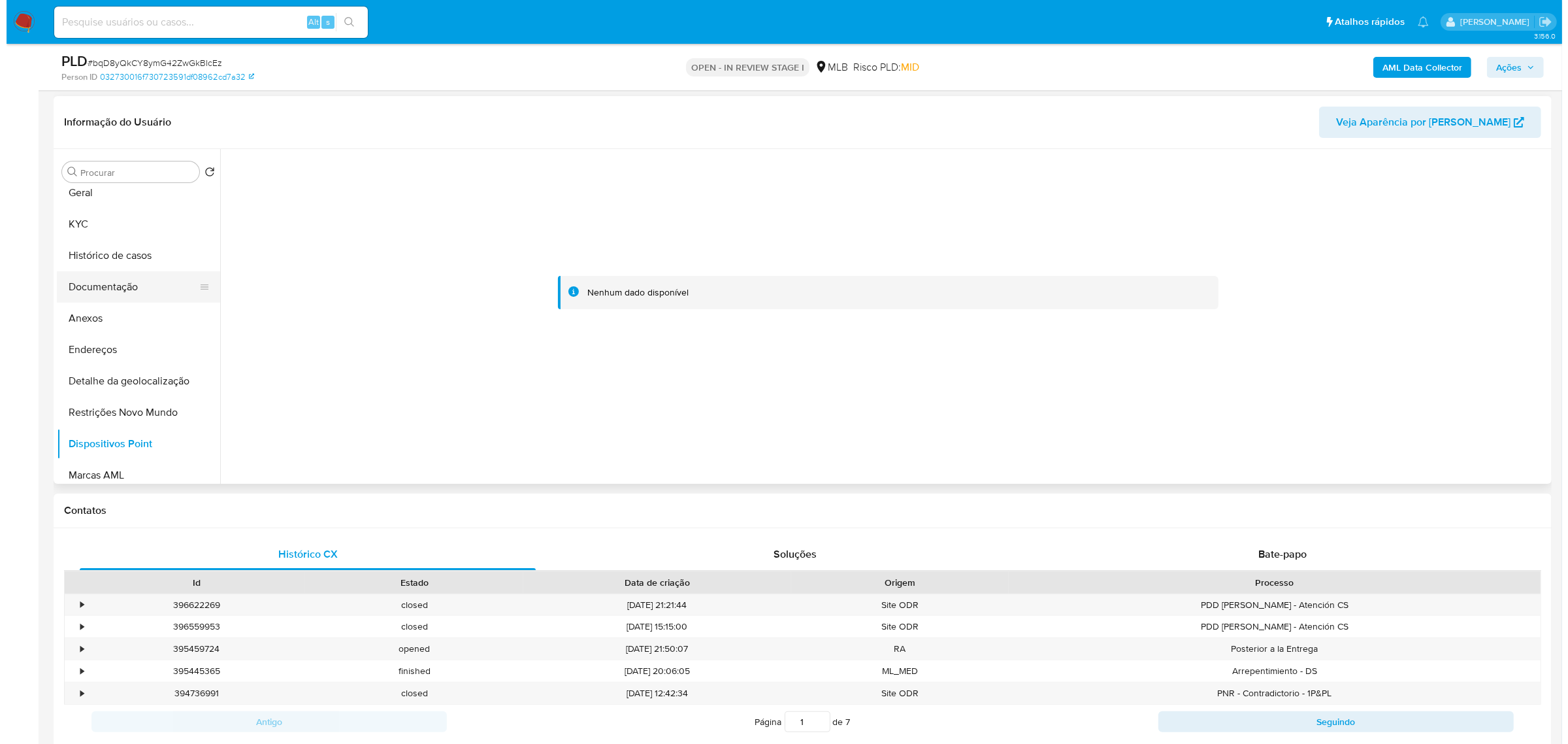
scroll to position [0, 0]
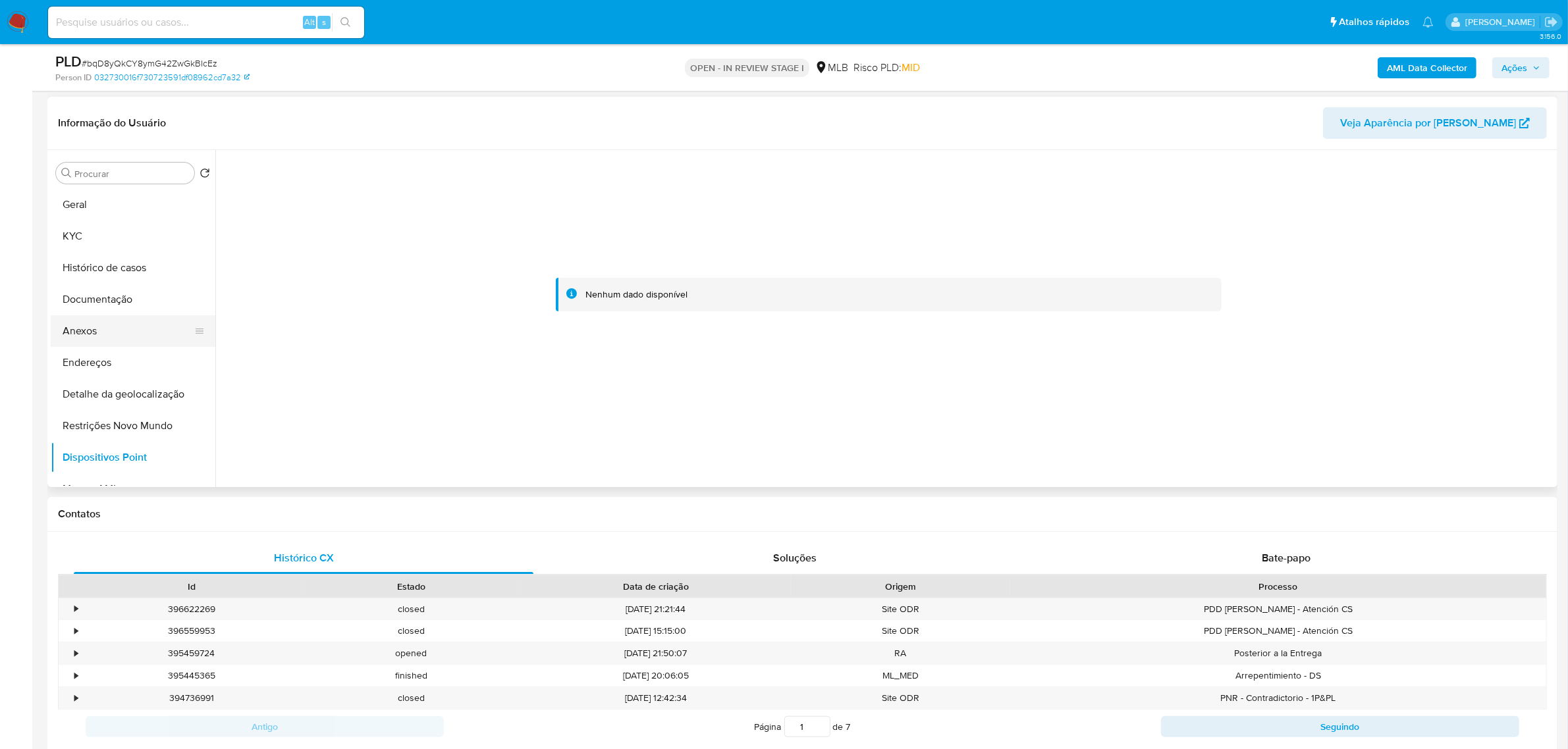
click at [96, 322] on button "Anexos" at bounding box center [128, 331] width 154 height 32
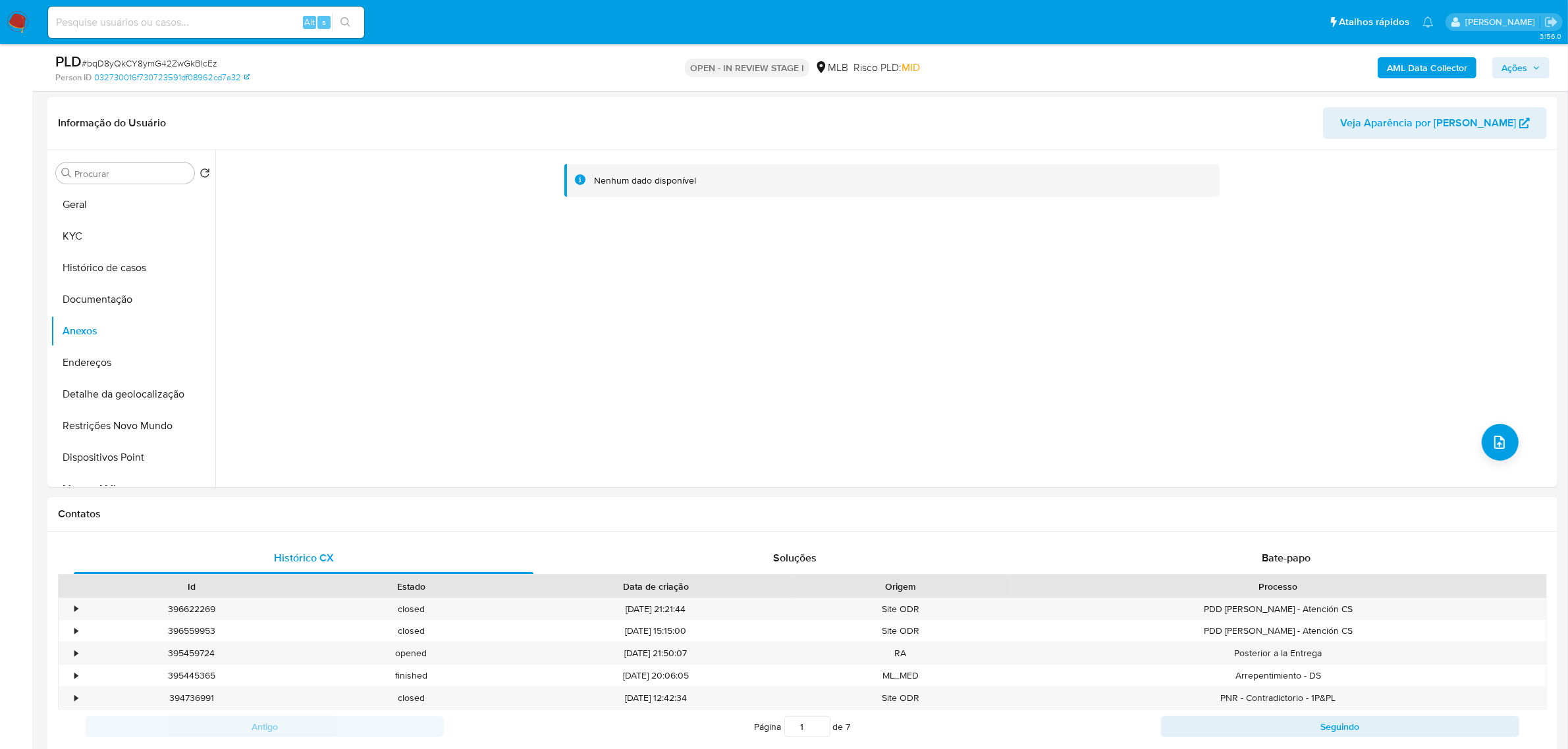
click at [1423, 67] on b "AML Data Collector" at bounding box center [1427, 67] width 81 height 21
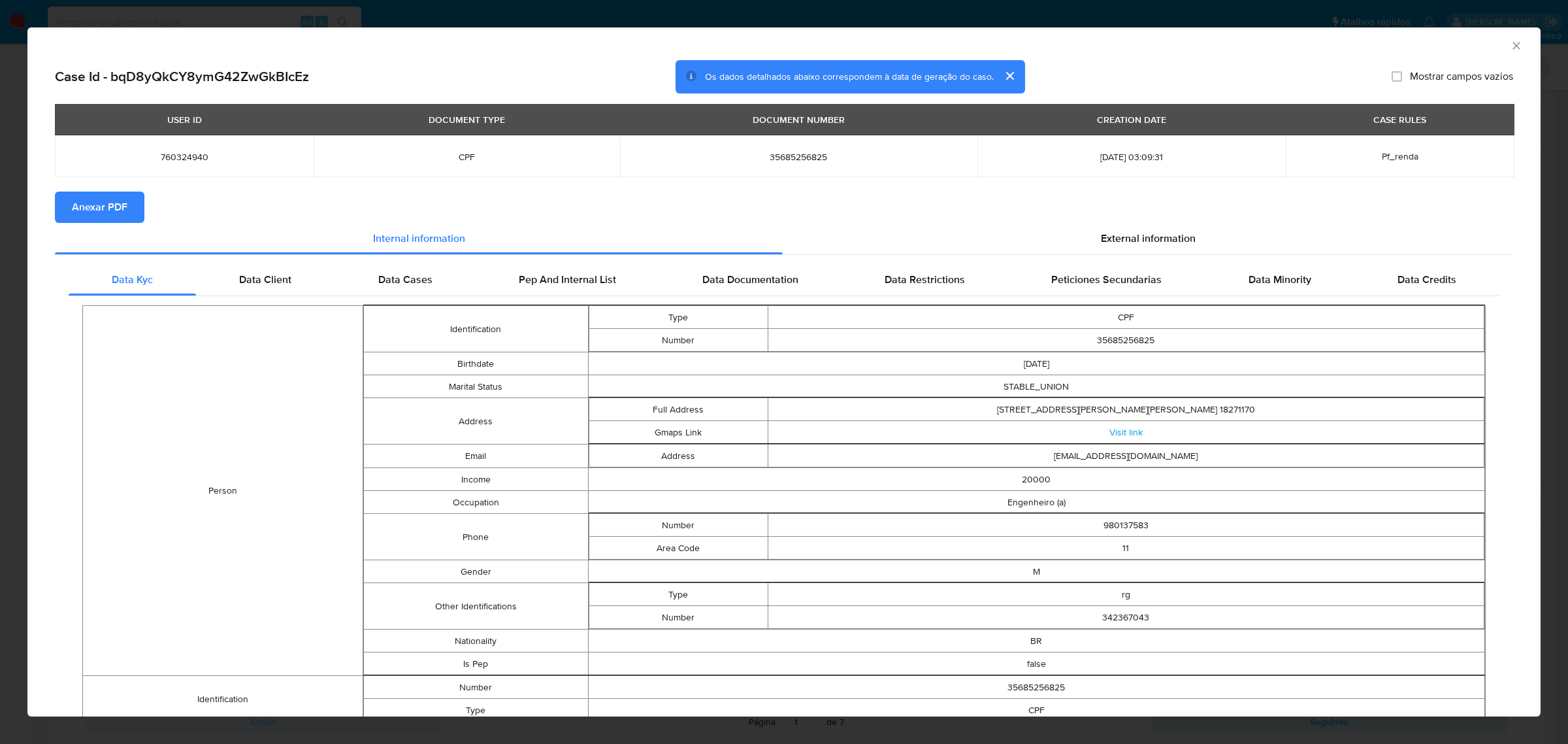
click at [128, 212] on button "Anexar PDF" at bounding box center [99, 207] width 90 height 31
click at [1106, 243] on span "External information" at bounding box center [1148, 240] width 95 height 15
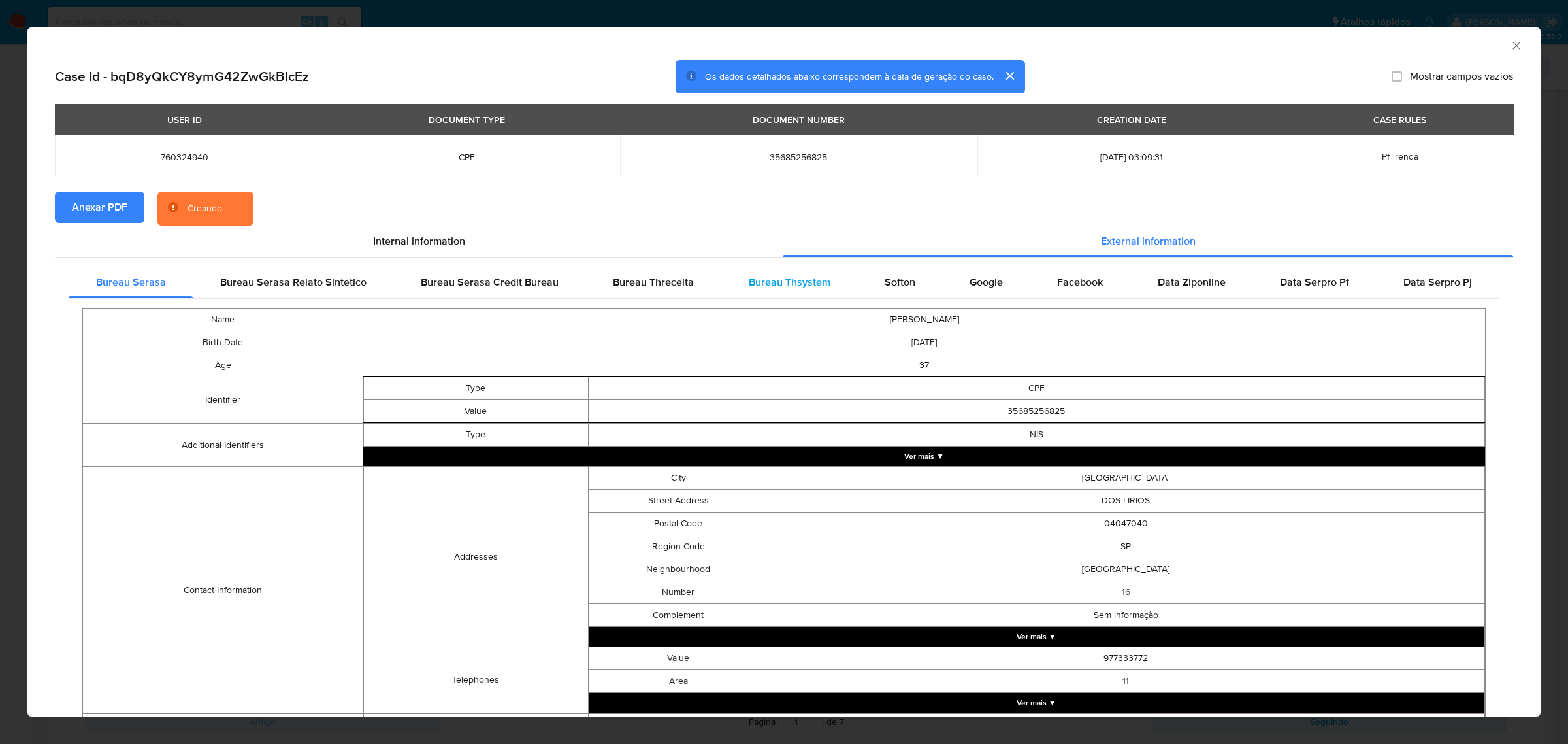
click at [768, 282] on span "Bureau Thsystem" at bounding box center [790, 282] width 82 height 15
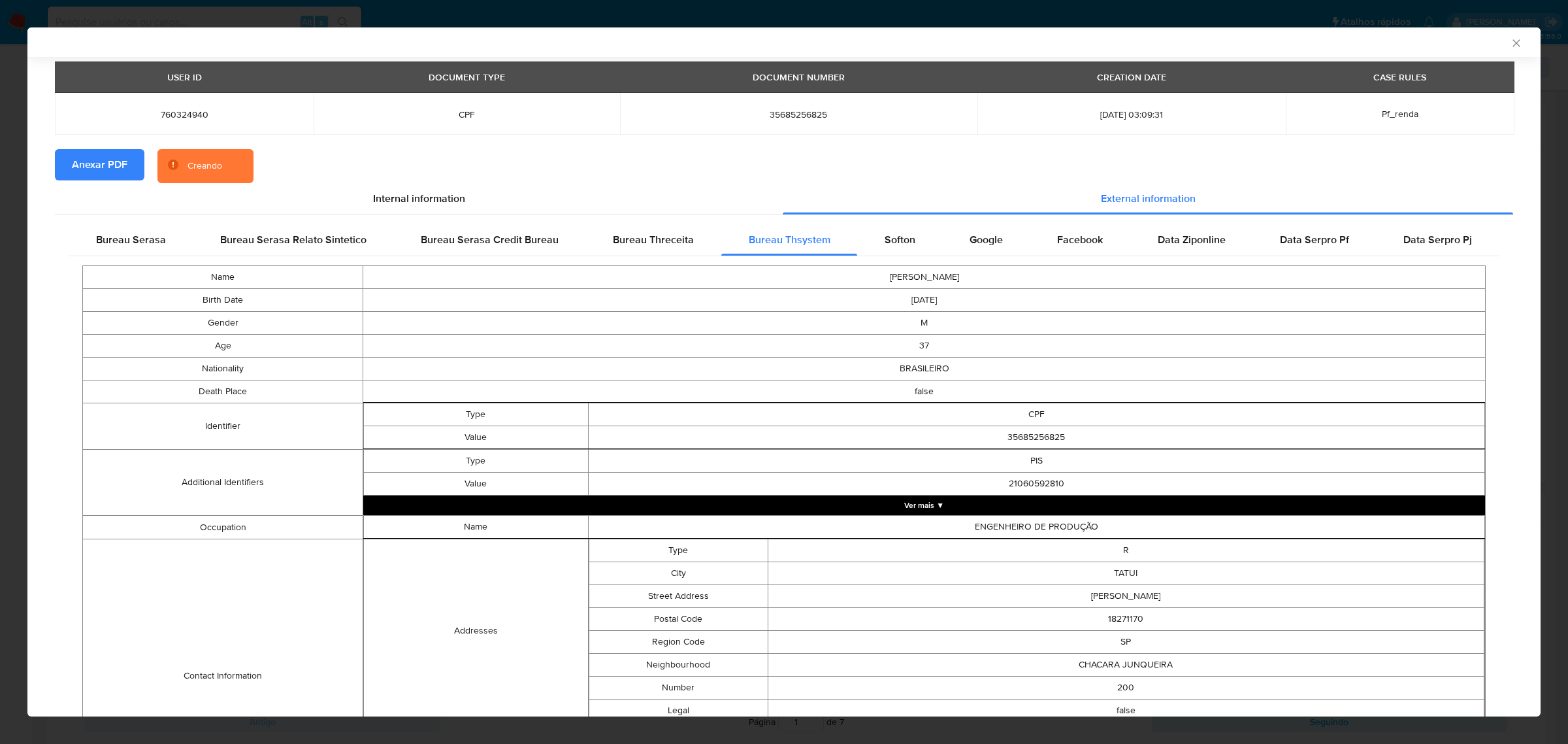
scroll to position [79, 0]
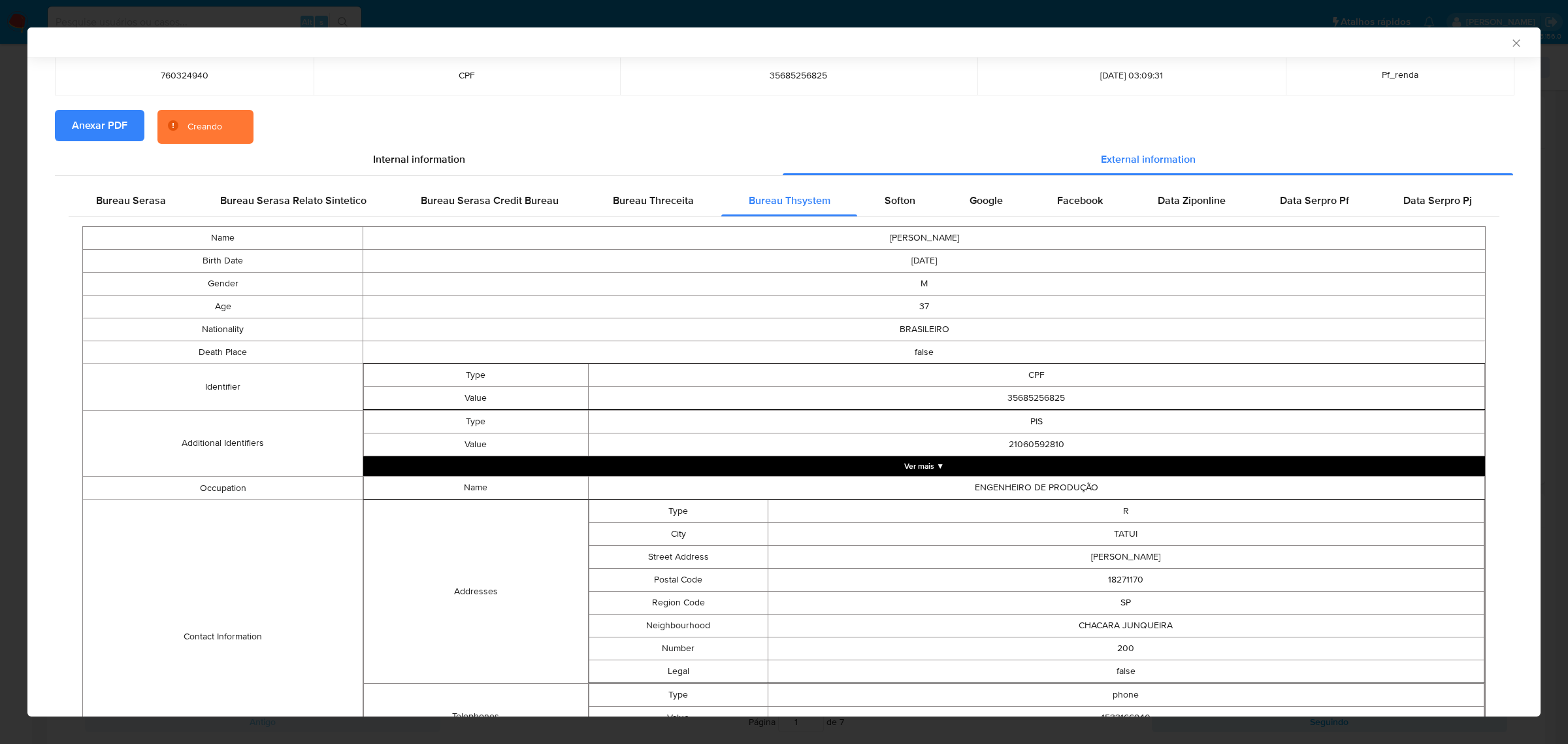
click at [924, 459] on button "Ver mais ▼" at bounding box center [924, 466] width 1122 height 20
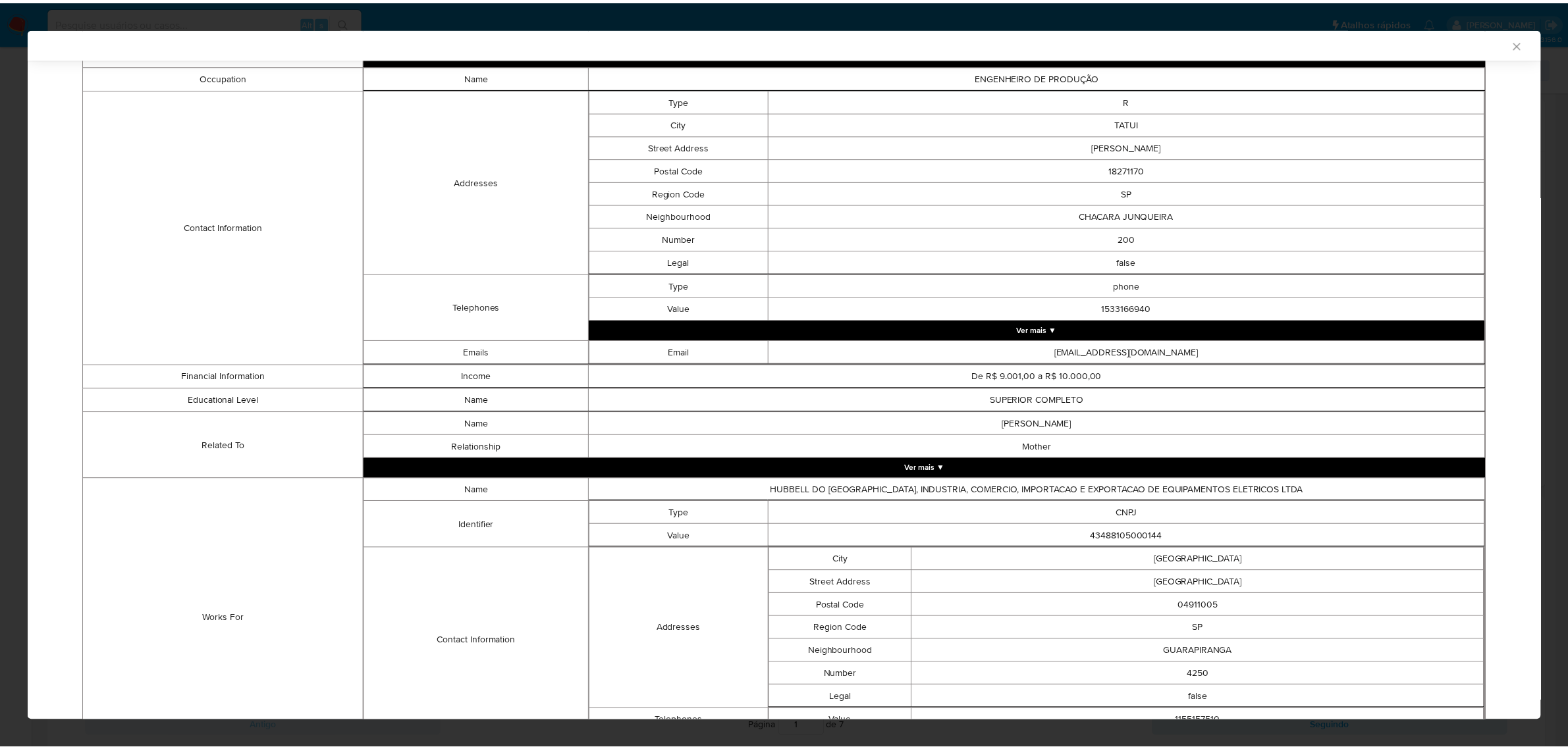
scroll to position [675, 0]
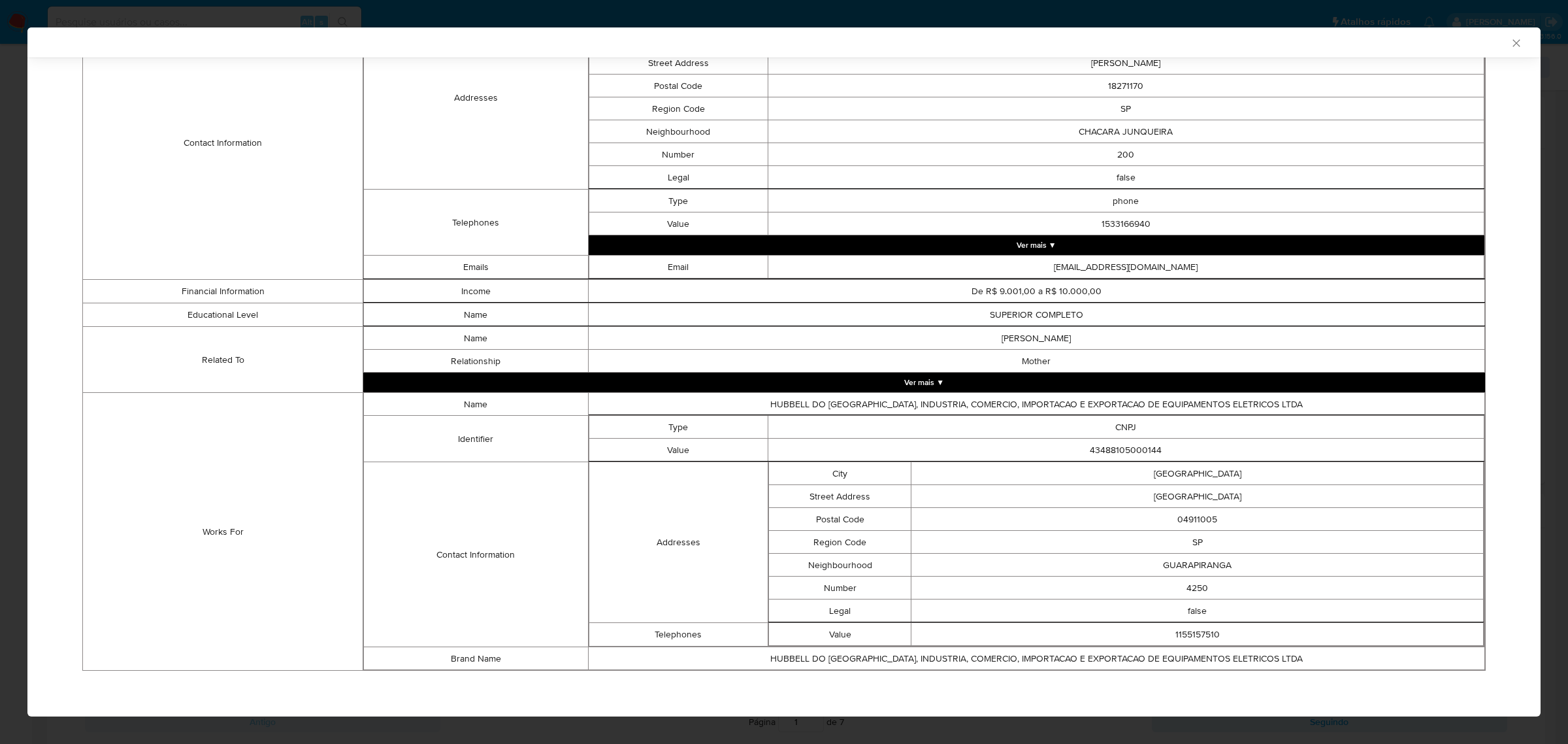
click at [1500, 50] on div "AML Data Collector" at bounding box center [784, 43] width 1513 height 30
click at [1511, 43] on icon "Fechar a janela" at bounding box center [1517, 43] width 13 height 13
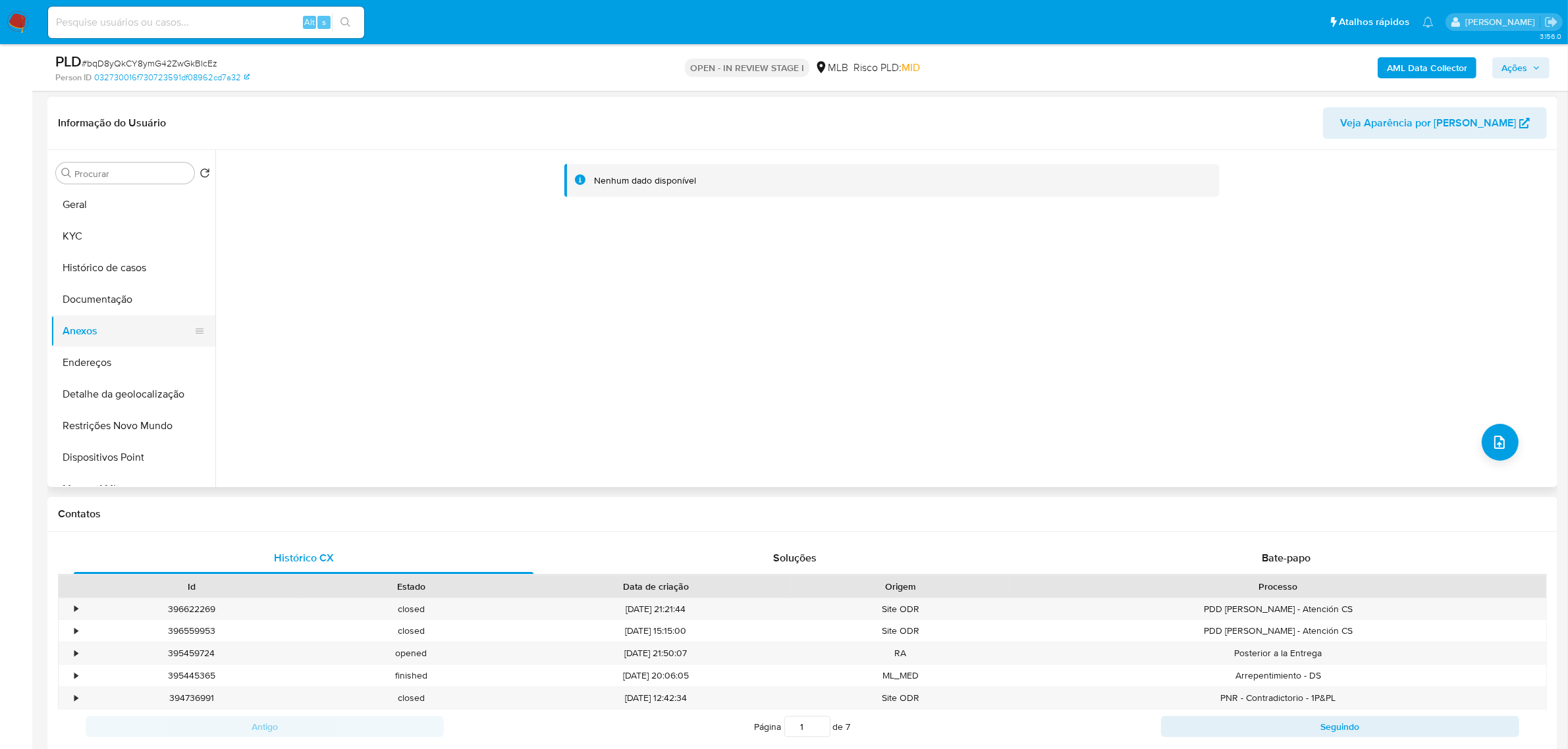
click at [96, 327] on button "Anexos" at bounding box center [128, 331] width 154 height 32
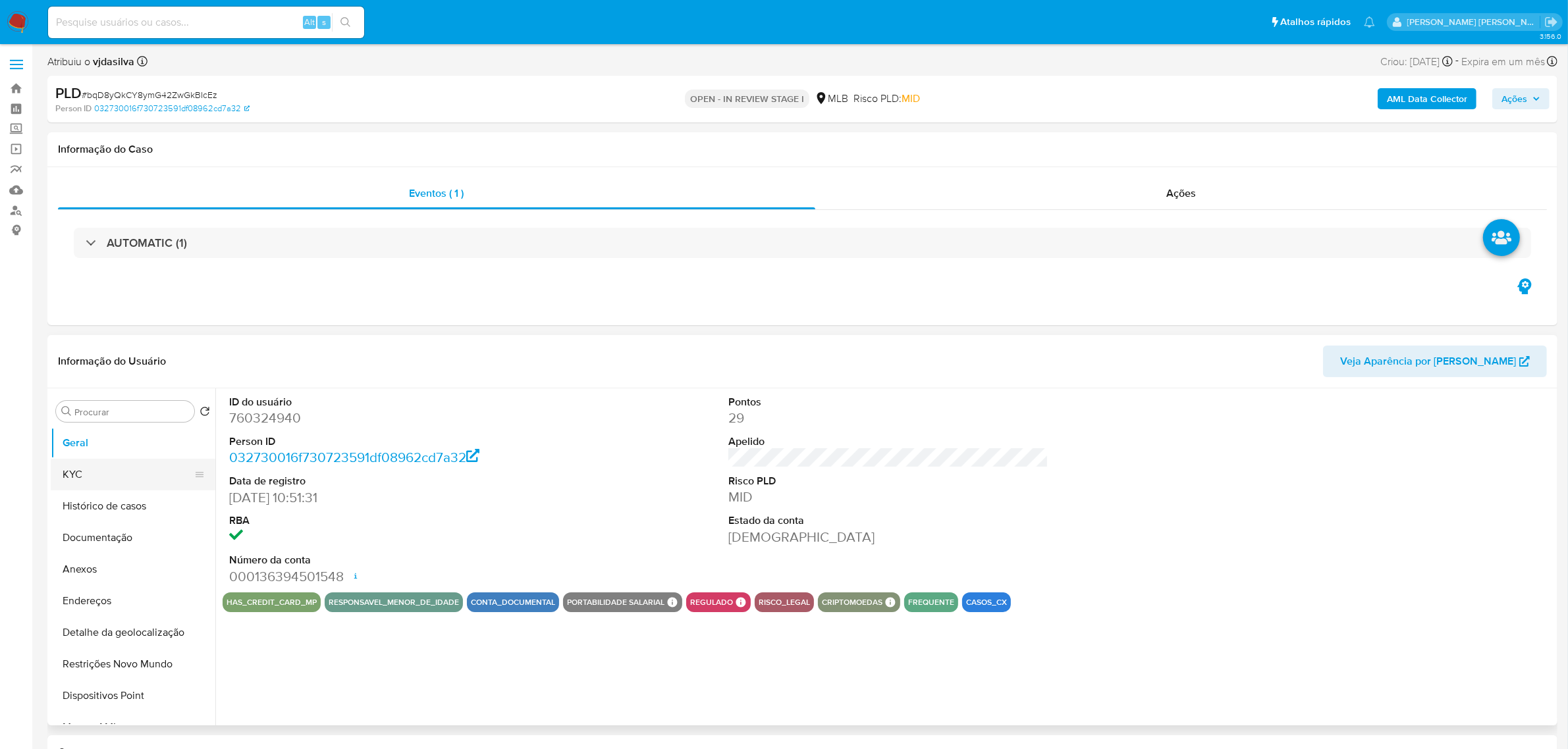
select select "10"
click at [102, 563] on button "Anexos" at bounding box center [128, 569] width 154 height 32
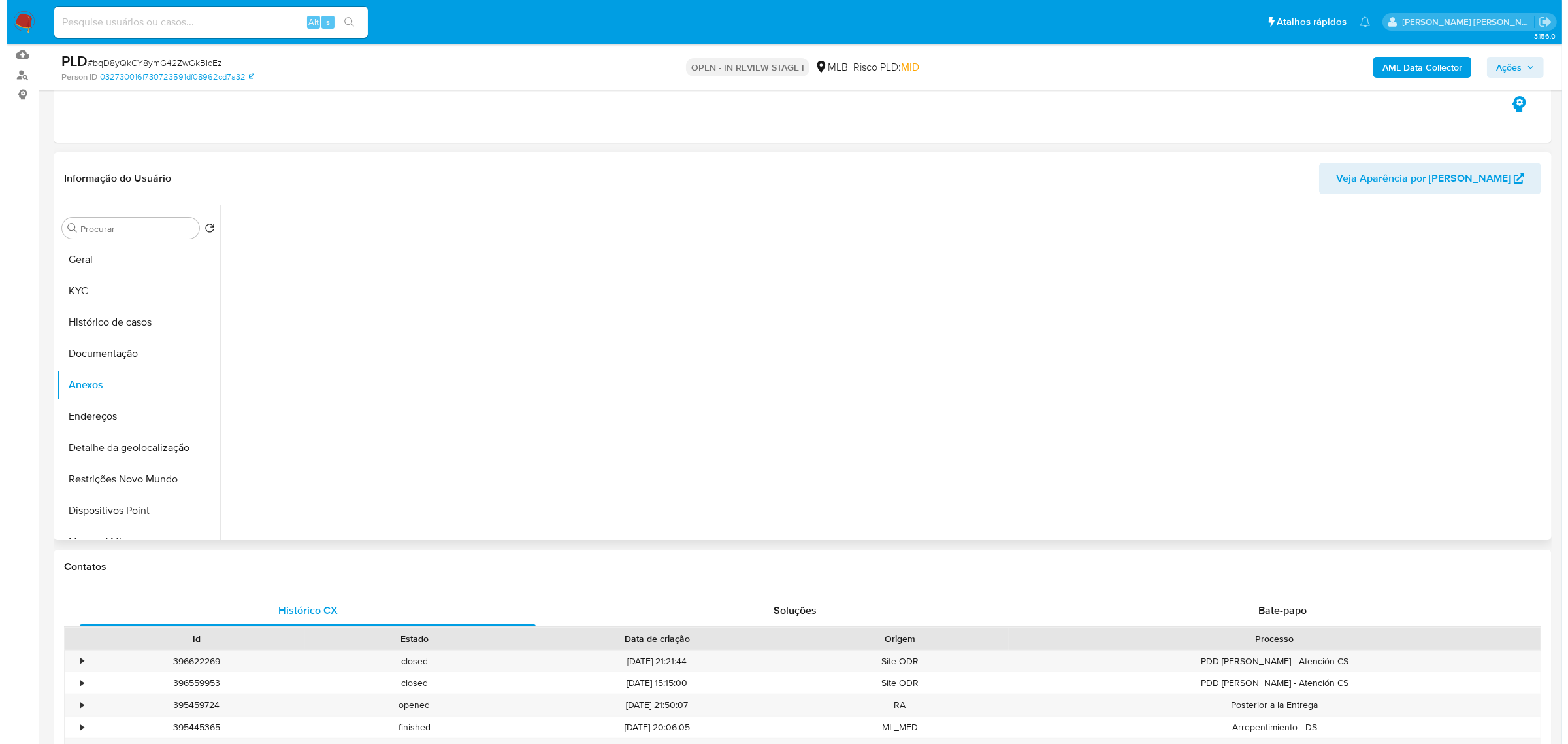
scroll to position [164, 0]
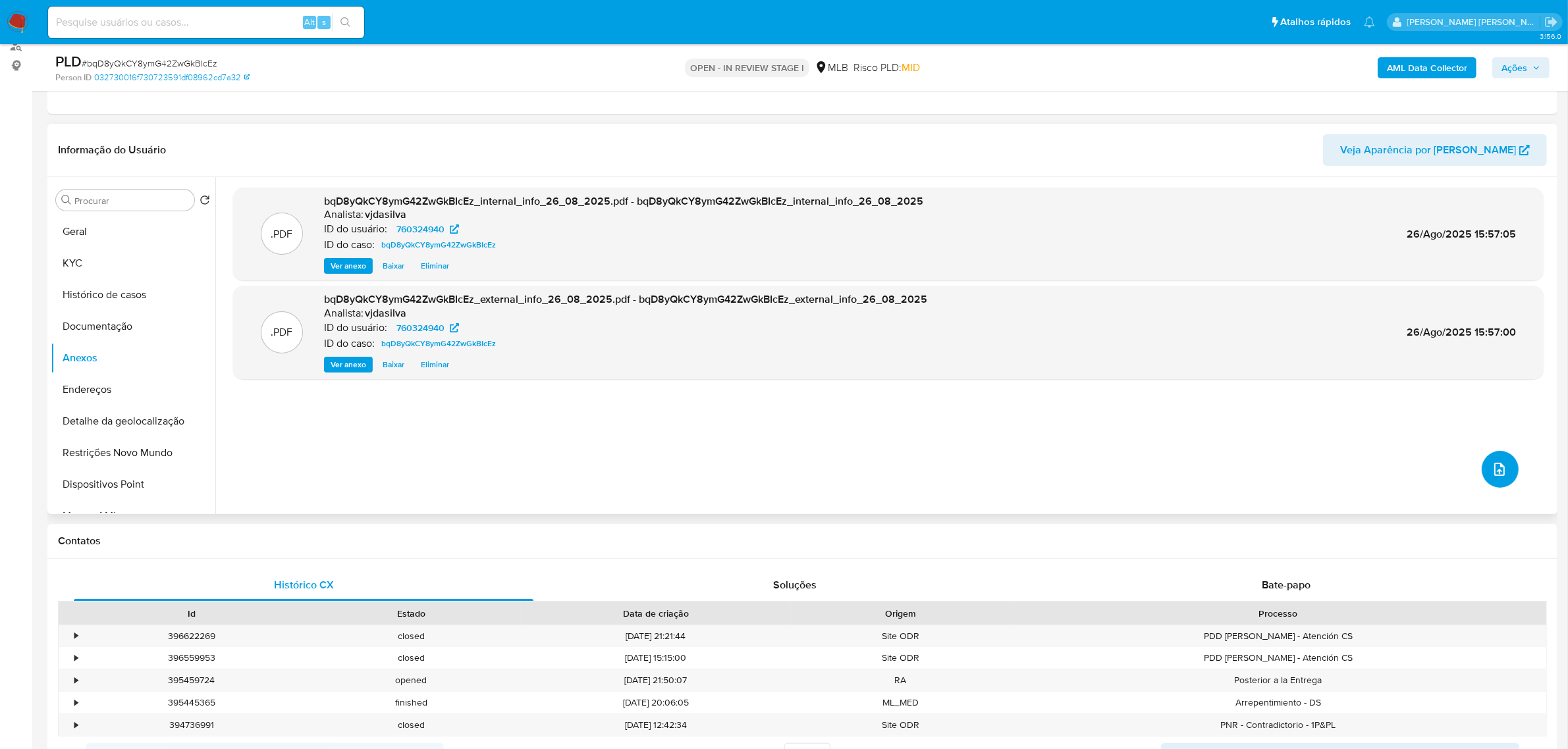
click at [1492, 464] on icon "upload-file" at bounding box center [1500, 470] width 16 height 16
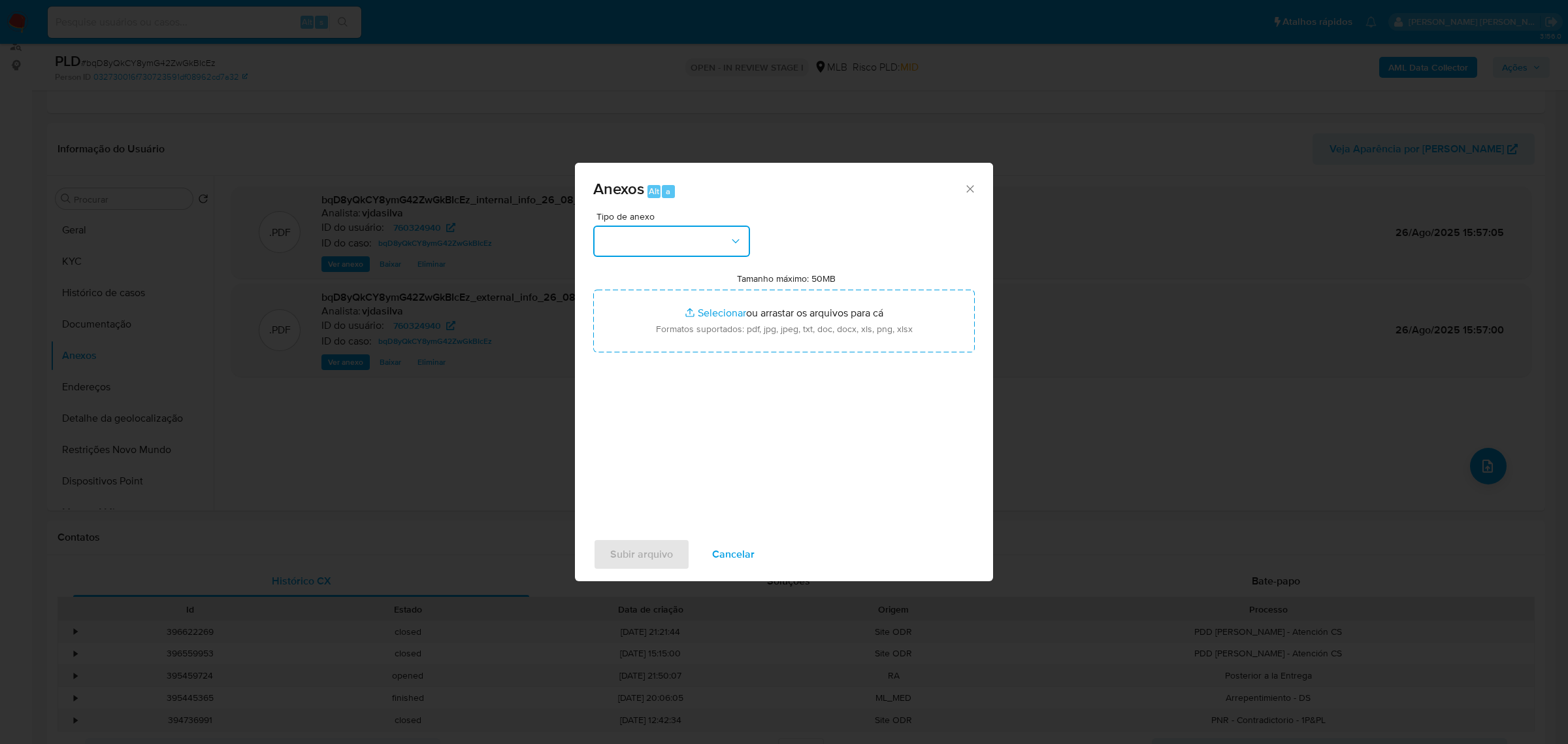
click at [719, 238] on button "button" at bounding box center [671, 241] width 157 height 31
click at [661, 370] on span "DOSSIÊ ANÁLISE" at bounding box center [640, 363] width 79 height 13
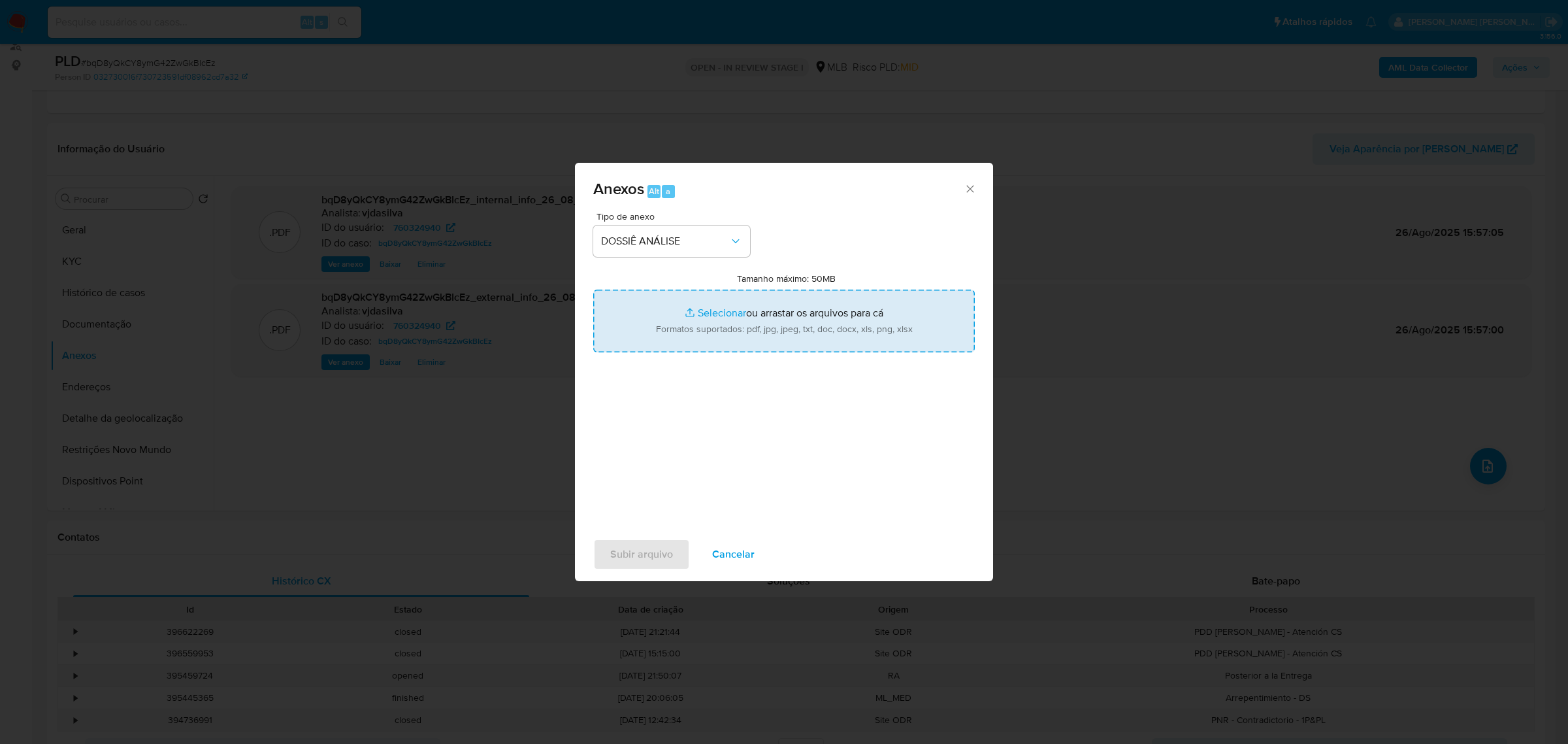
type input "C:\fakepath\SAR - XXXX - CPF 35685256825 - [PERSON_NAME] [PERSON_NAME].pdf"
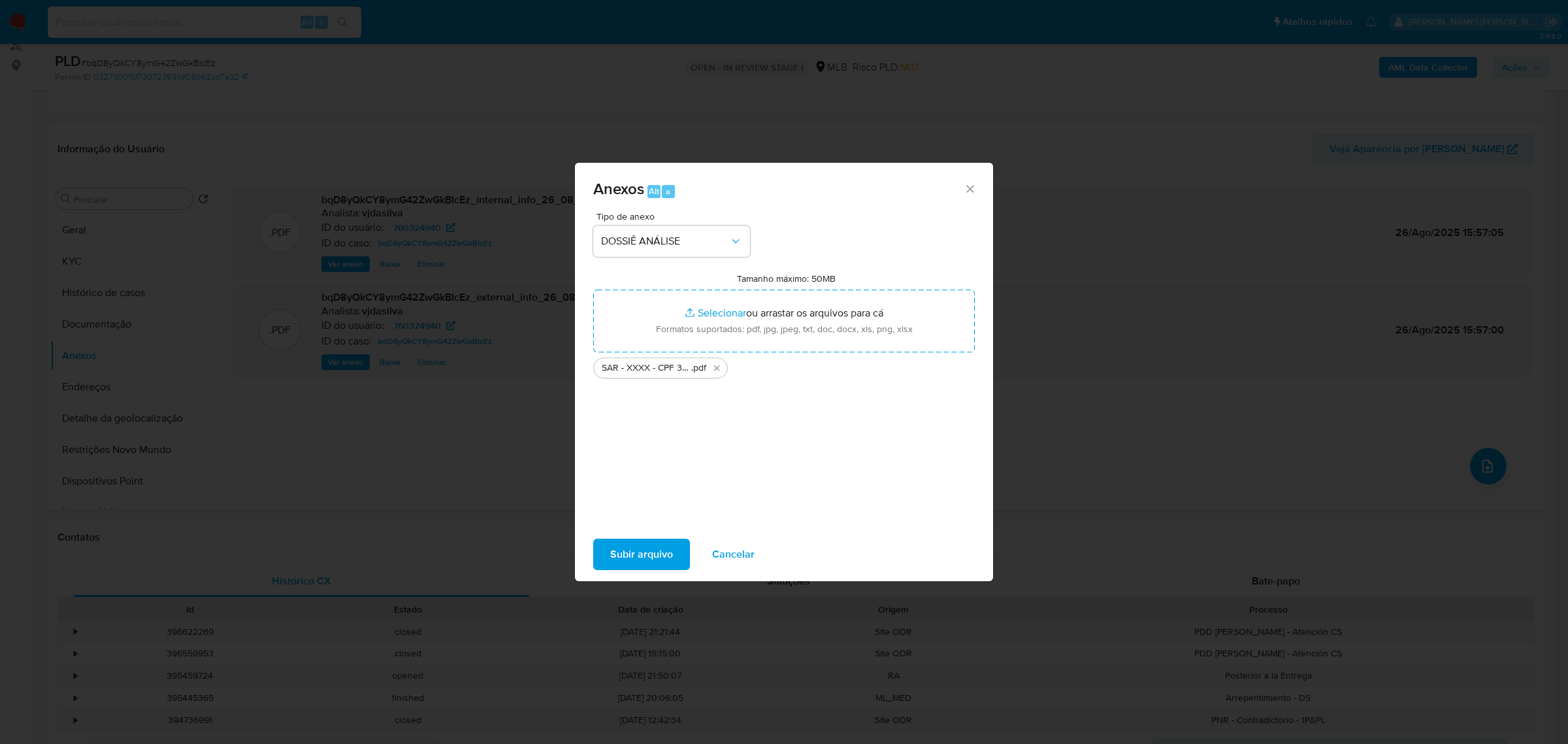
click at [631, 554] on span "Subir arquivo" at bounding box center [642, 554] width 63 height 29
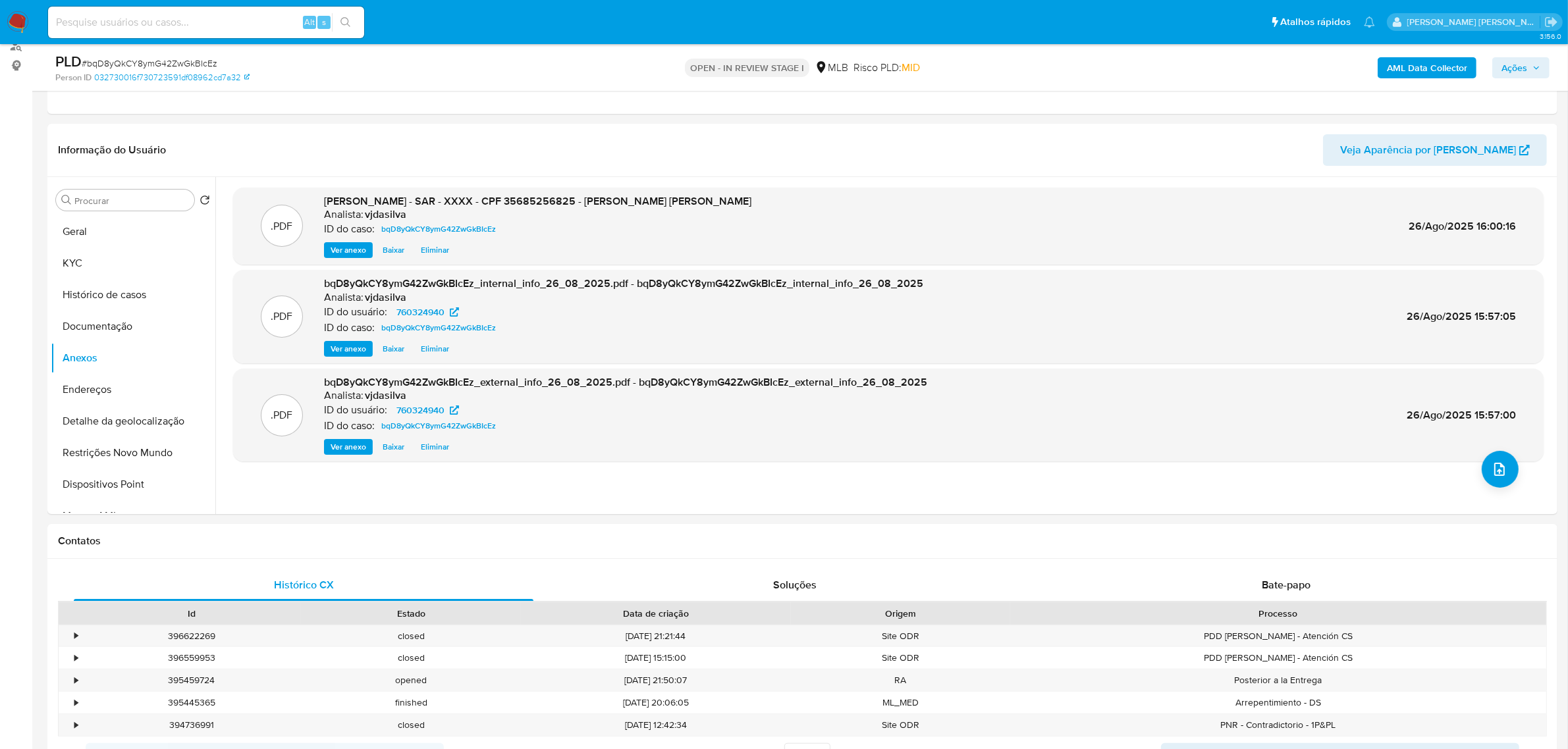
click at [1536, 73] on span "Ações" at bounding box center [1521, 67] width 39 height 18
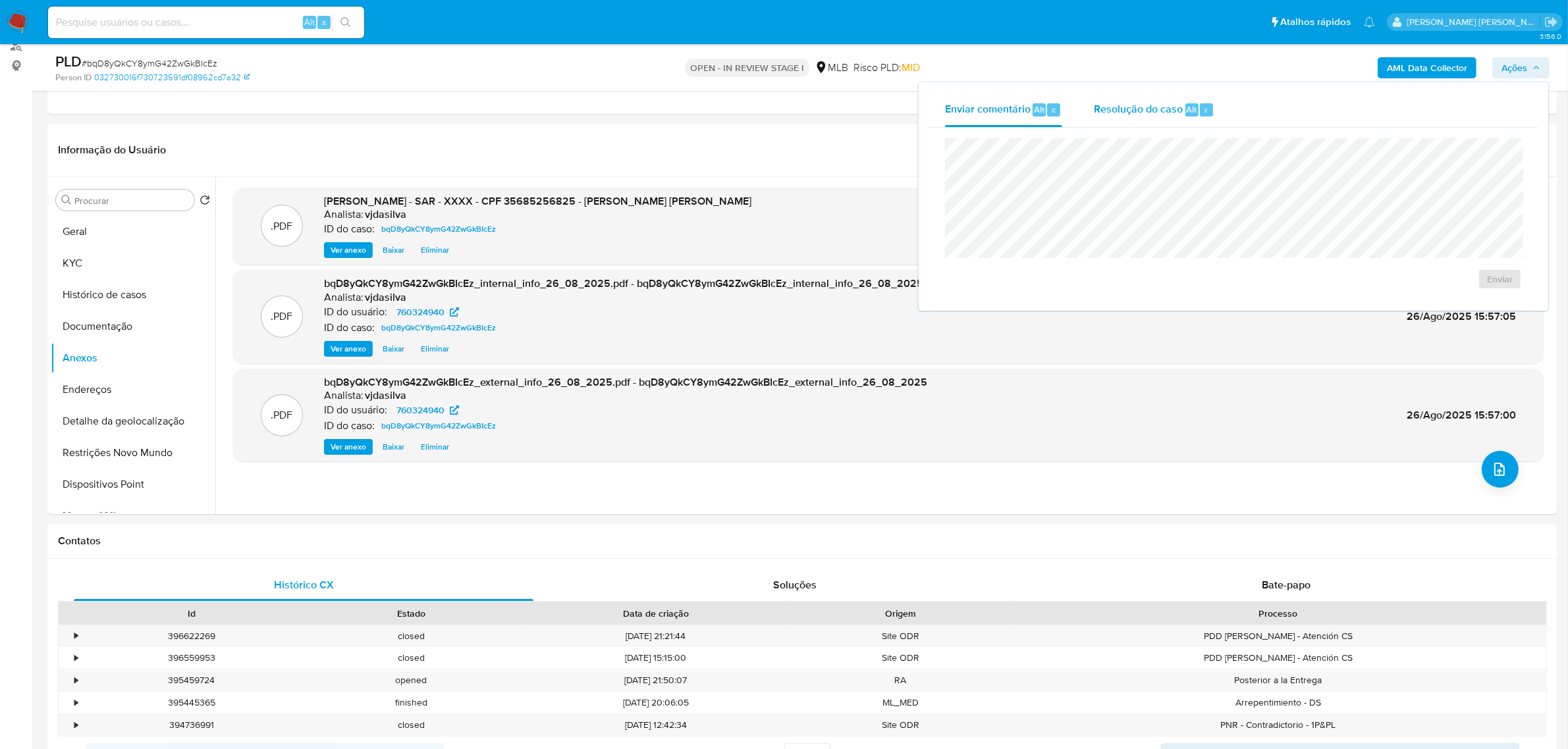
click at [1151, 110] on span "Resolução do caso" at bounding box center [1138, 109] width 89 height 15
click at [1461, 301] on span "ROI Proposal" at bounding box center [1468, 300] width 68 height 18
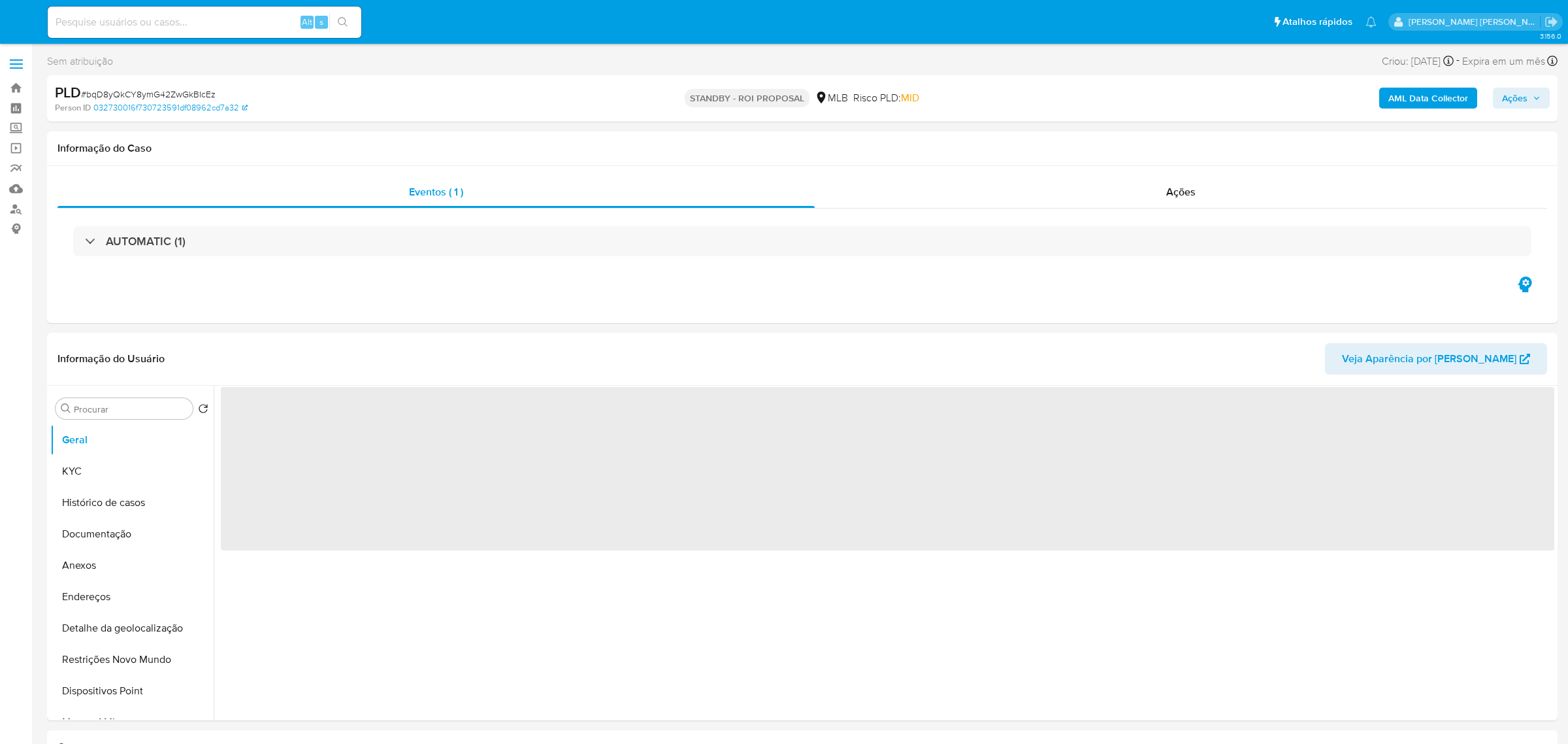
select select "10"
